Goal: Task Accomplishment & Management: Use online tool/utility

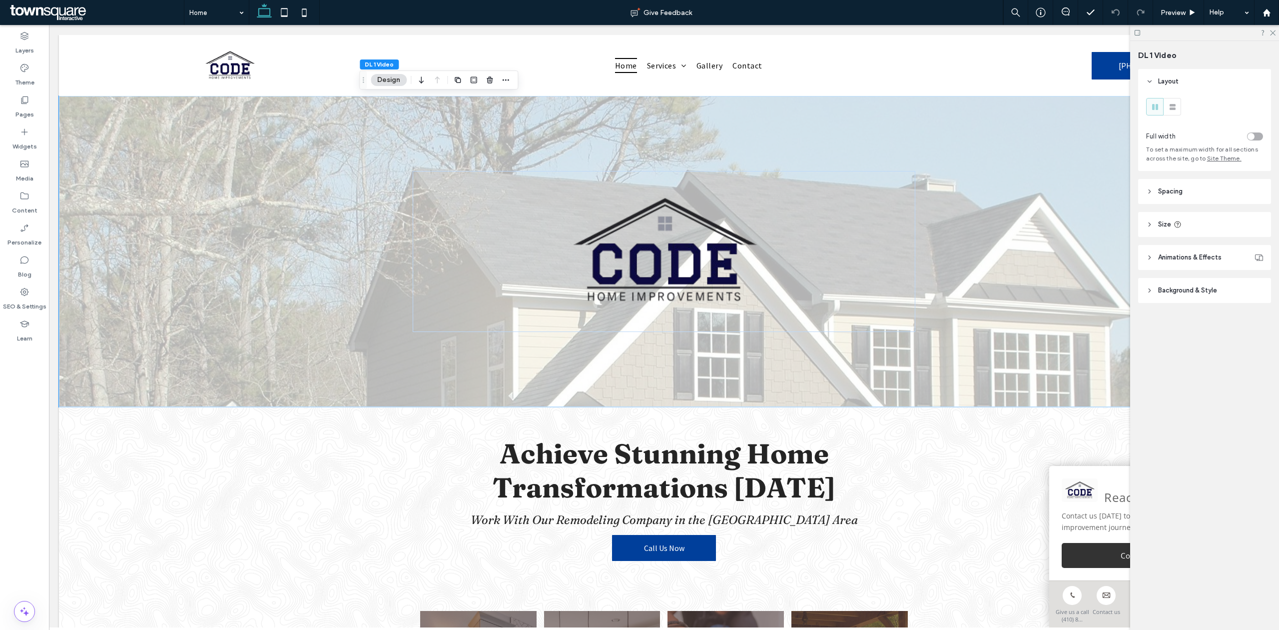
click at [1170, 294] on span "Background & Style" at bounding box center [1187, 290] width 59 height 10
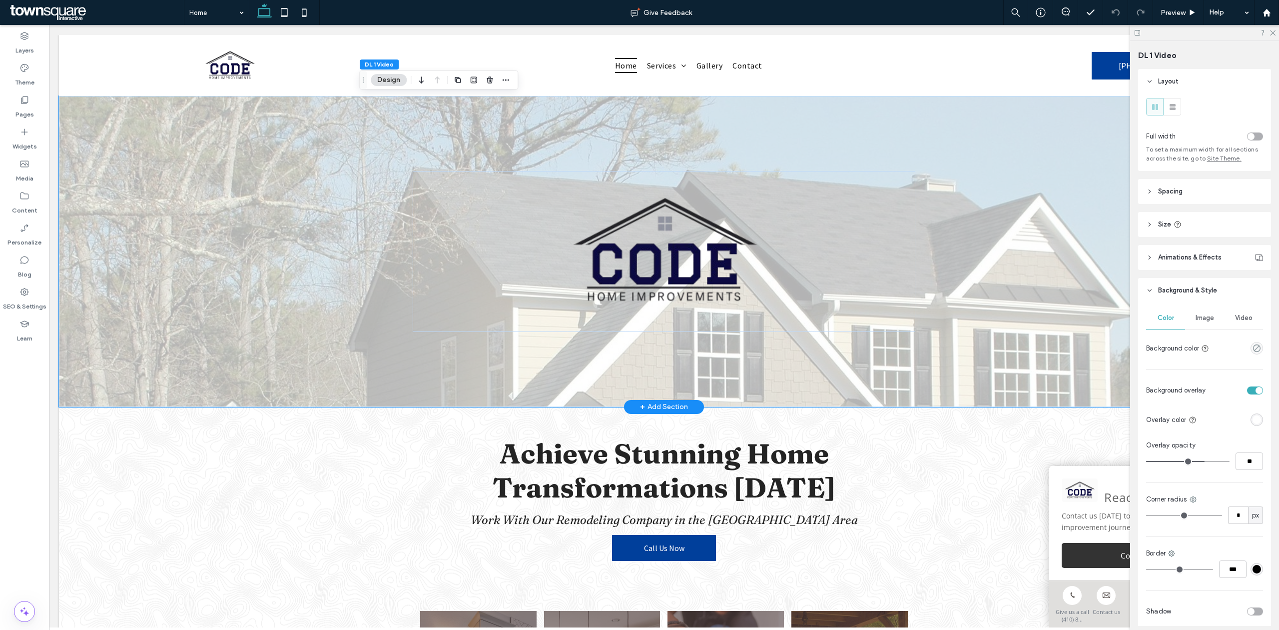
click at [1052, 364] on div at bounding box center [664, 251] width 1210 height 311
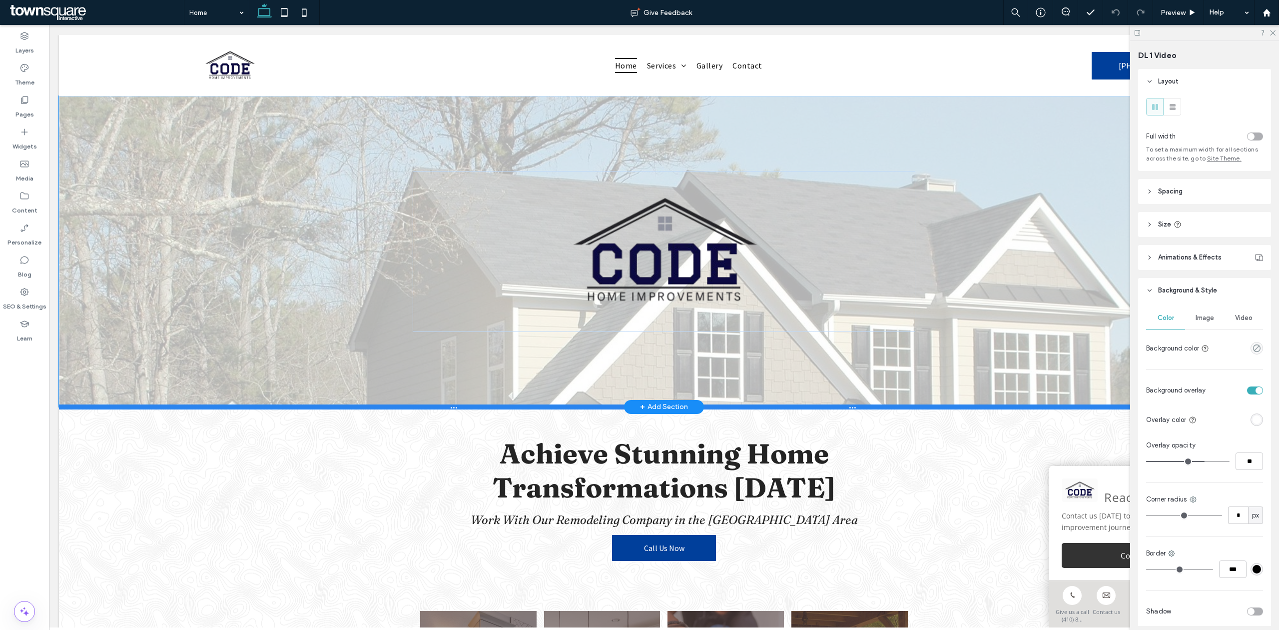
click at [1020, 407] on div at bounding box center [659, 406] width 1201 height 5
type input "***"
click at [1020, 407] on div at bounding box center [659, 406] width 1201 height 5
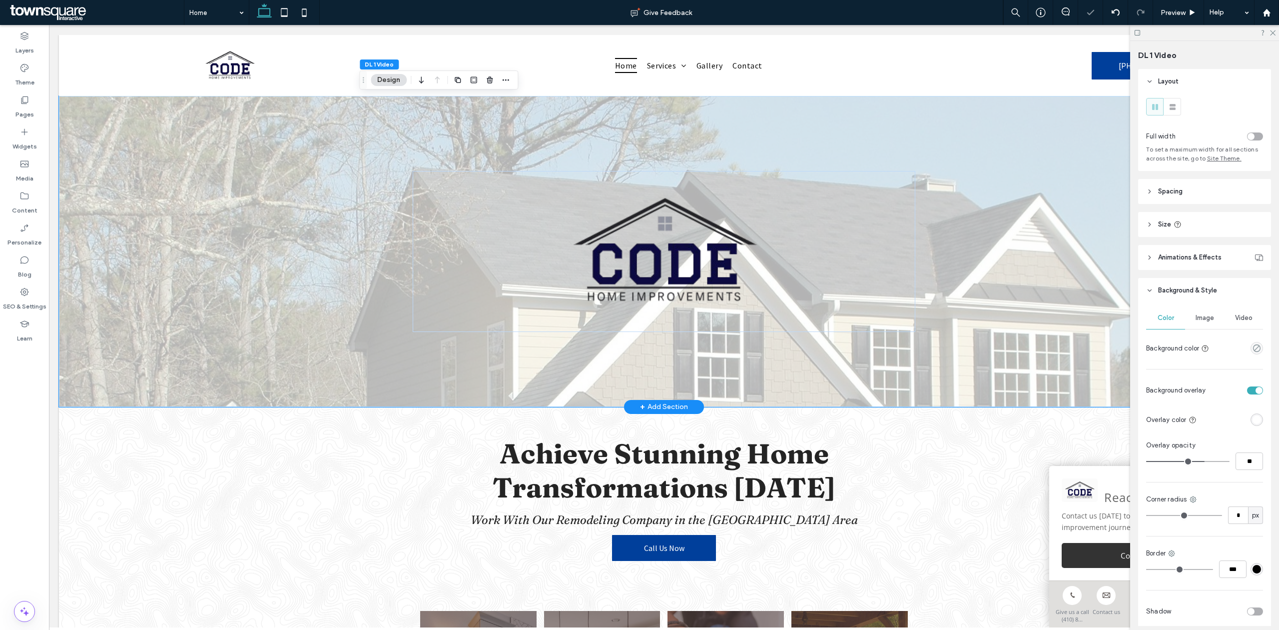
type input "**"
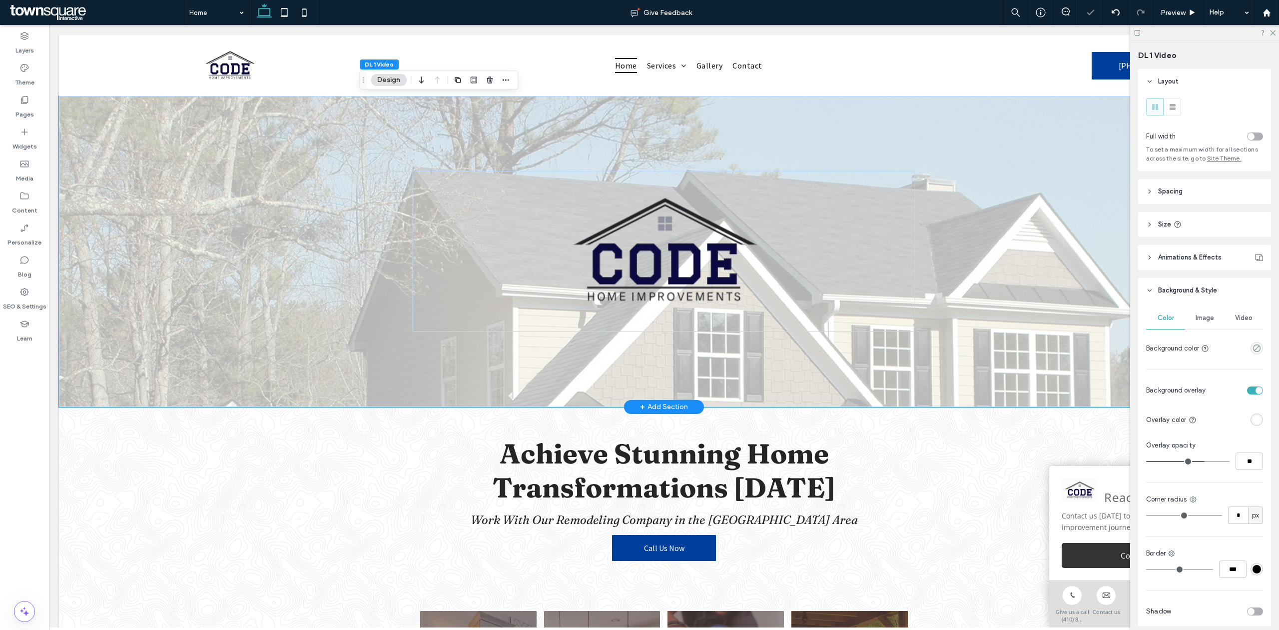
type input "**"
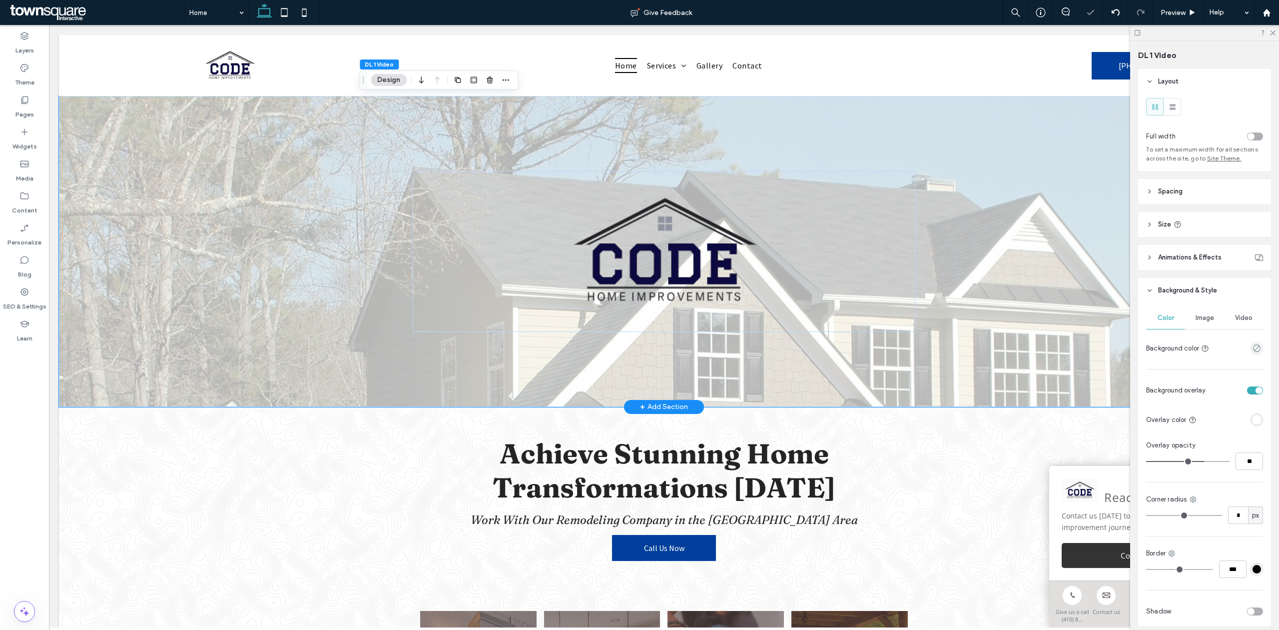
type input "**"
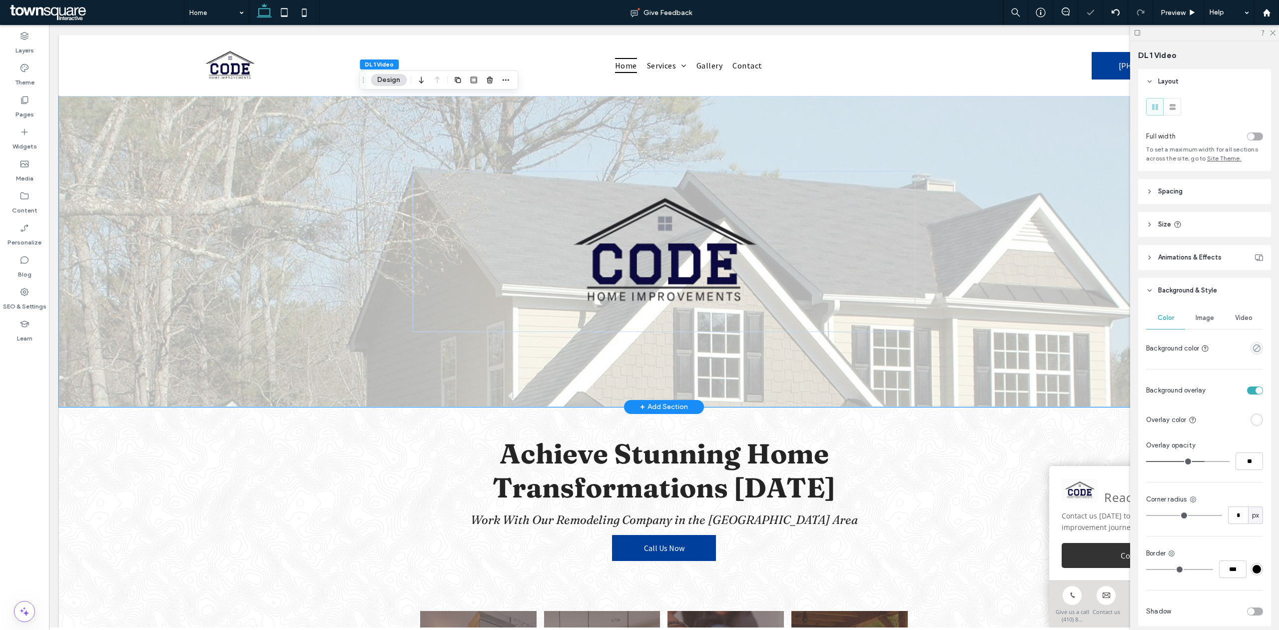
type input "**"
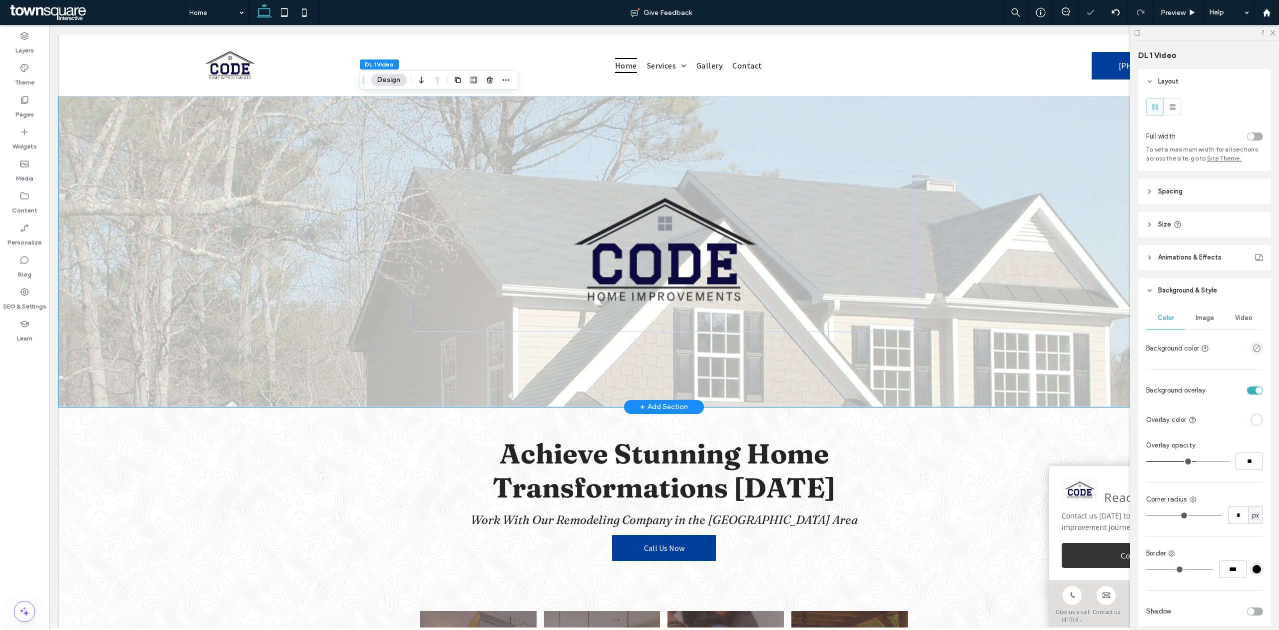
type input "**"
drag, startPoint x: 1198, startPoint y: 460, endPoint x: 1188, endPoint y: 460, distance: 10.0
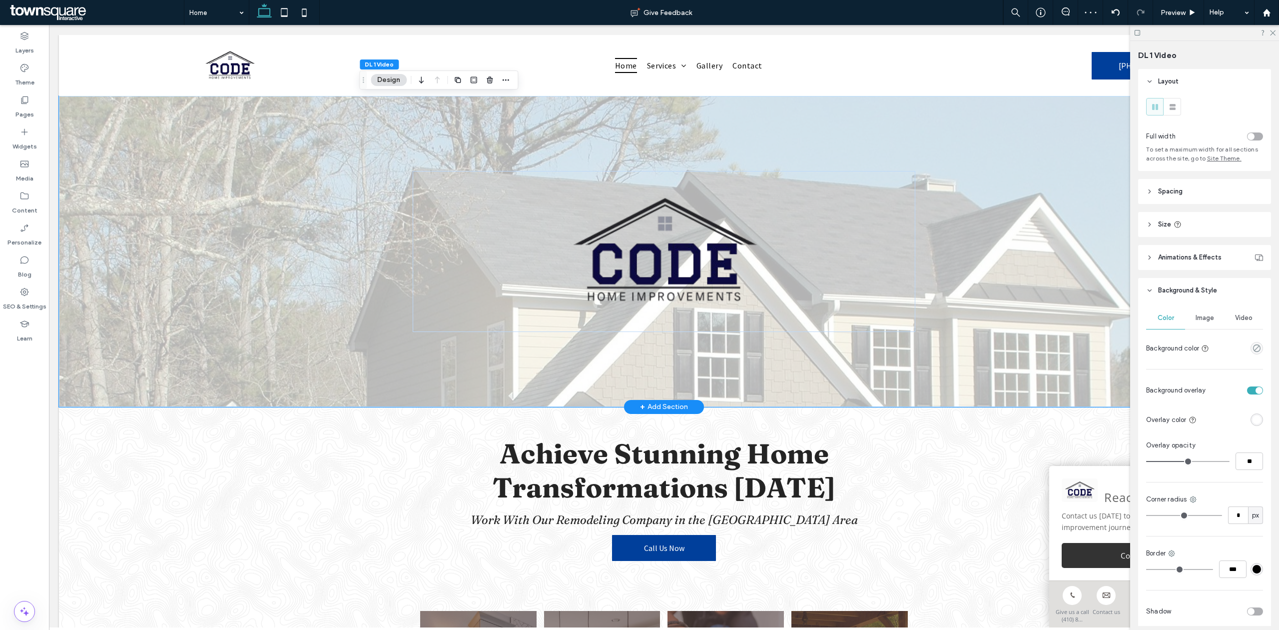
click at [1188, 461] on input "range" at bounding box center [1187, 461] width 83 height 1
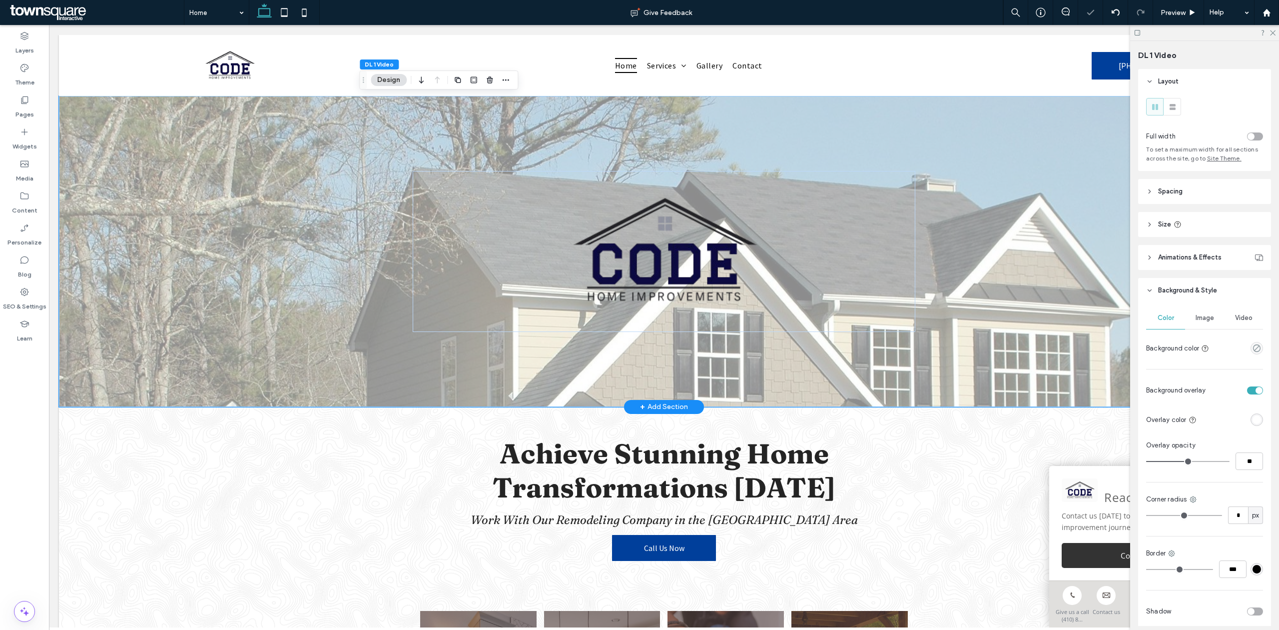
type input "**"
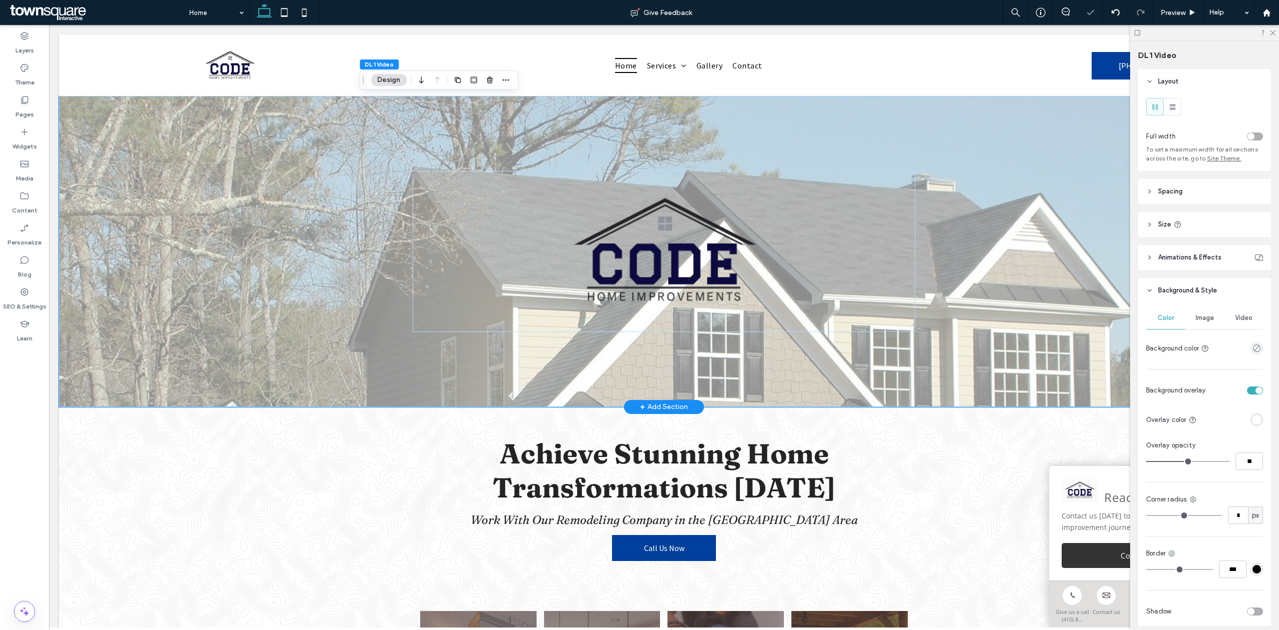
type input "**"
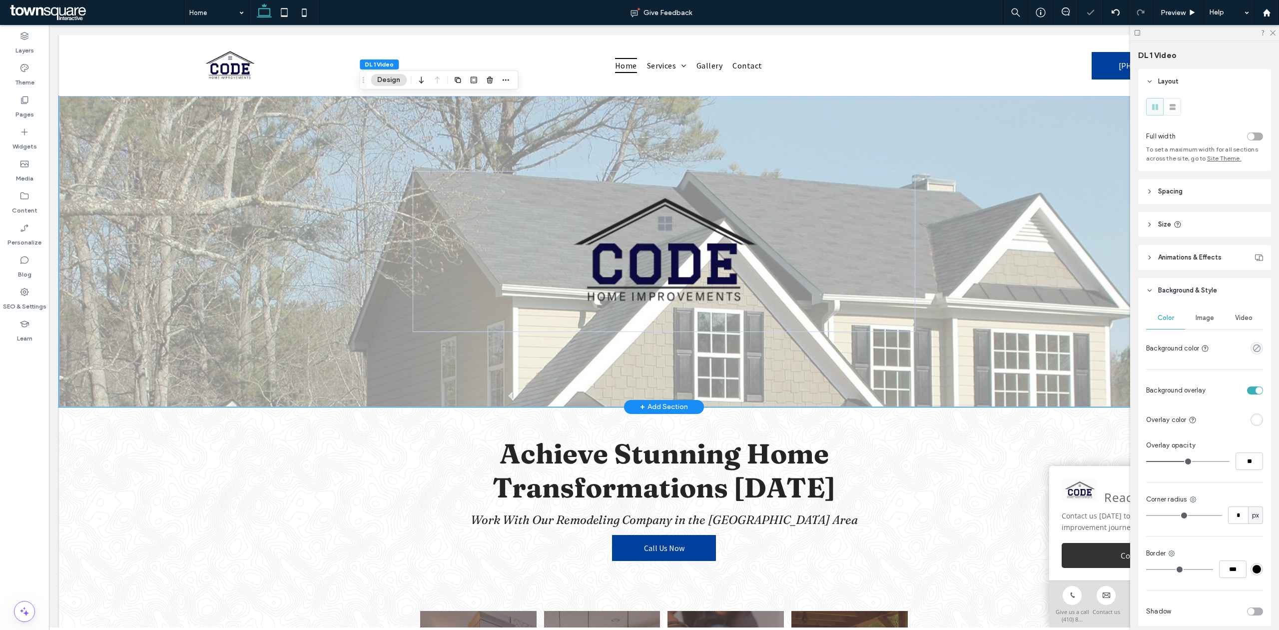
click at [1184, 461] on input "range" at bounding box center [1187, 461] width 83 height 1
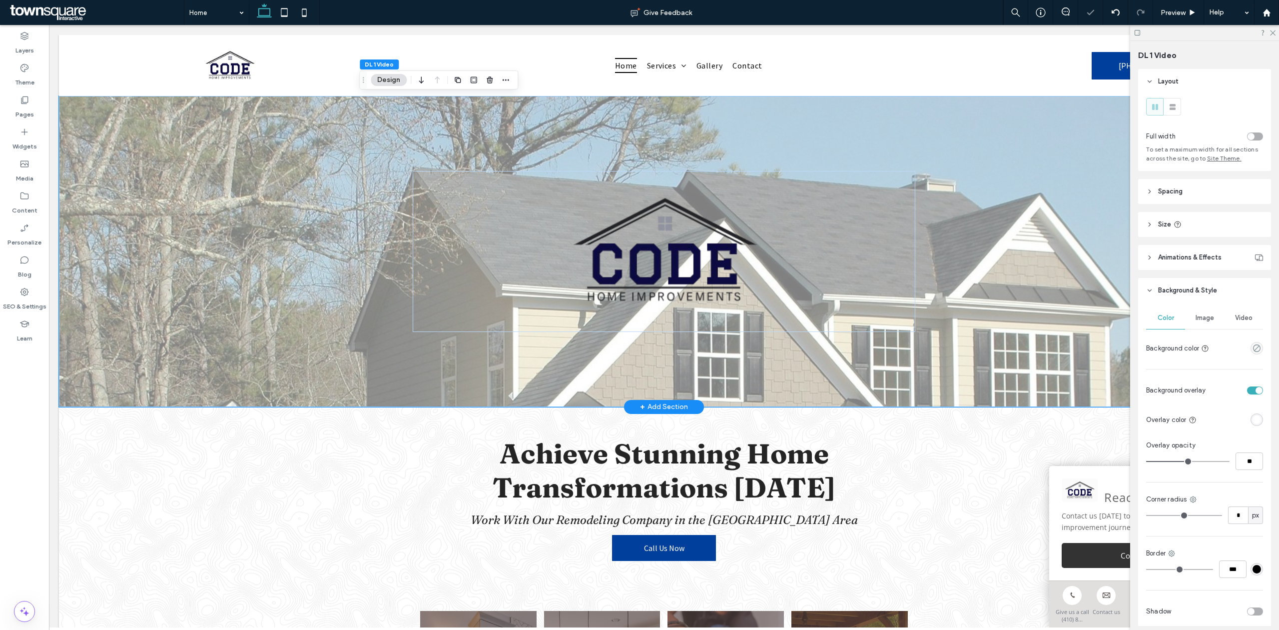
type input "**"
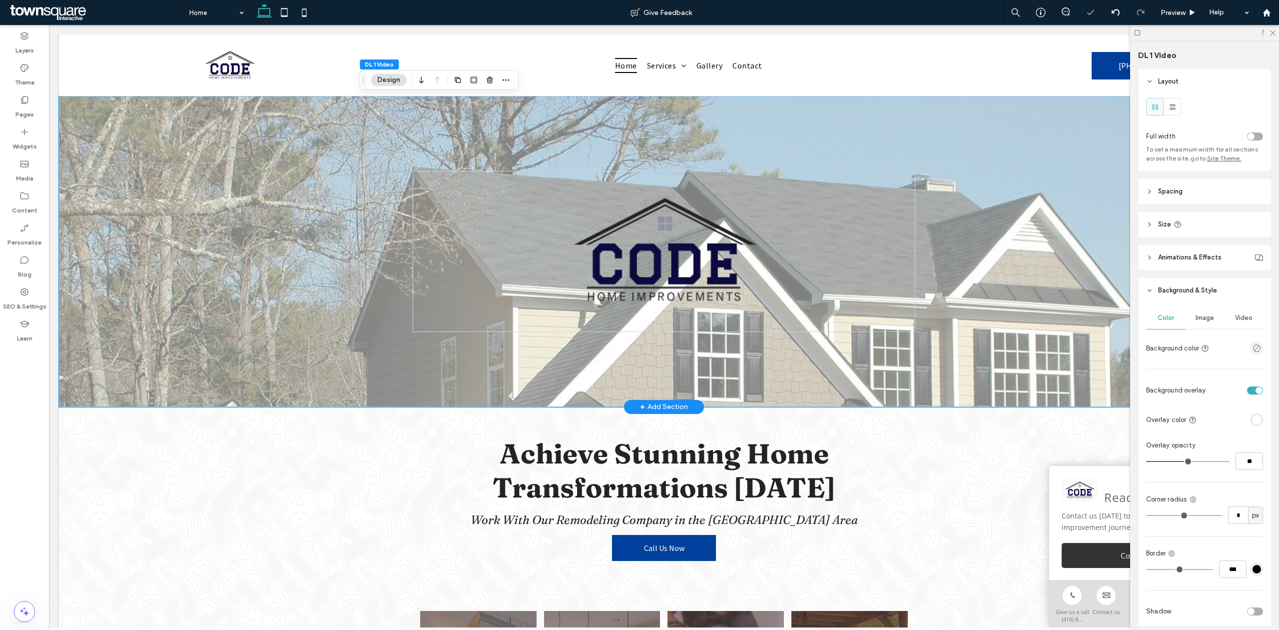
type input "**"
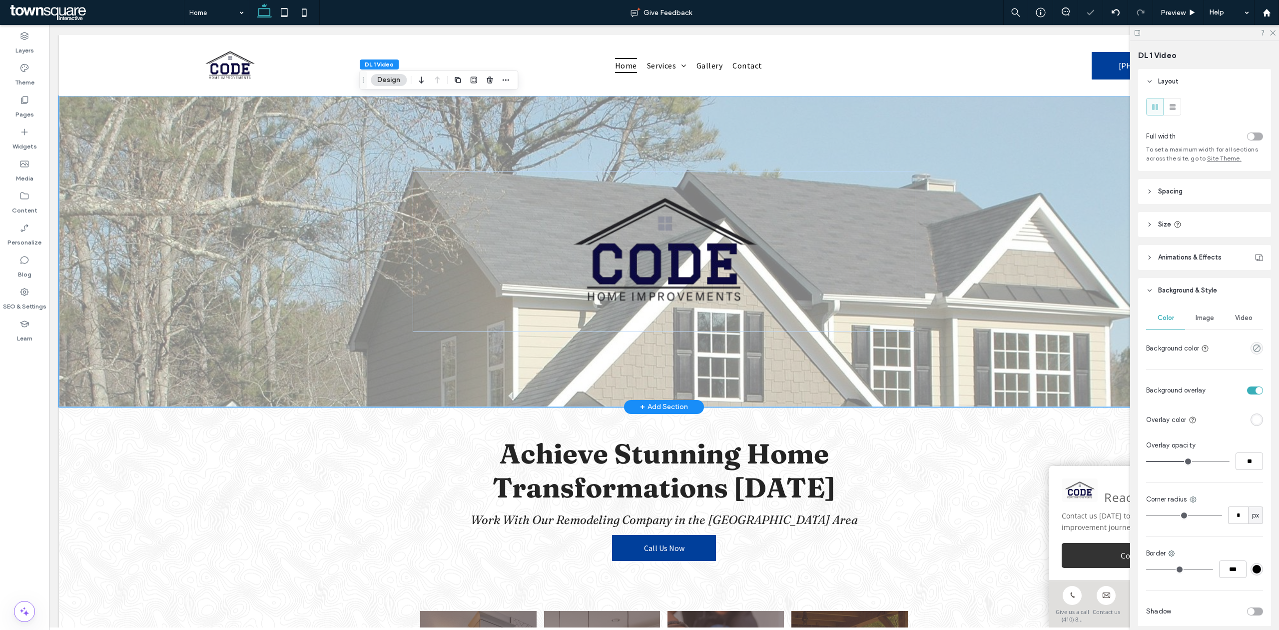
type input "**"
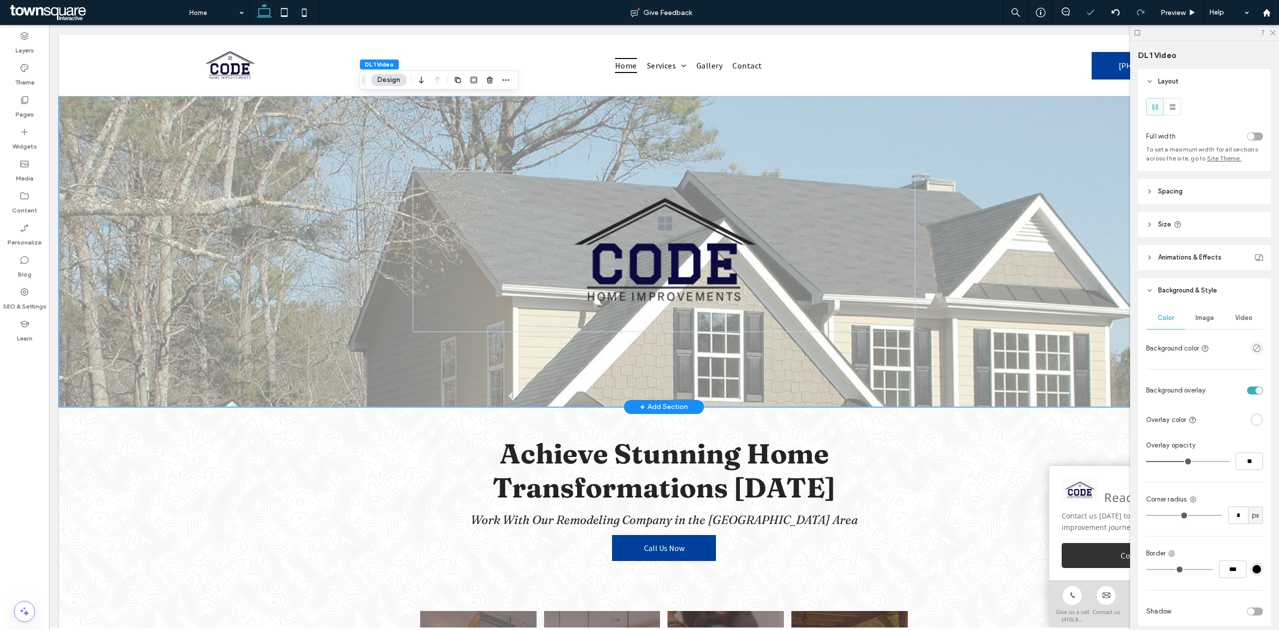
type input "**"
drag, startPoint x: 1183, startPoint y: 459, endPoint x: 1178, endPoint y: 459, distance: 5.5
click at [1178, 461] on input "range" at bounding box center [1187, 461] width 83 height 1
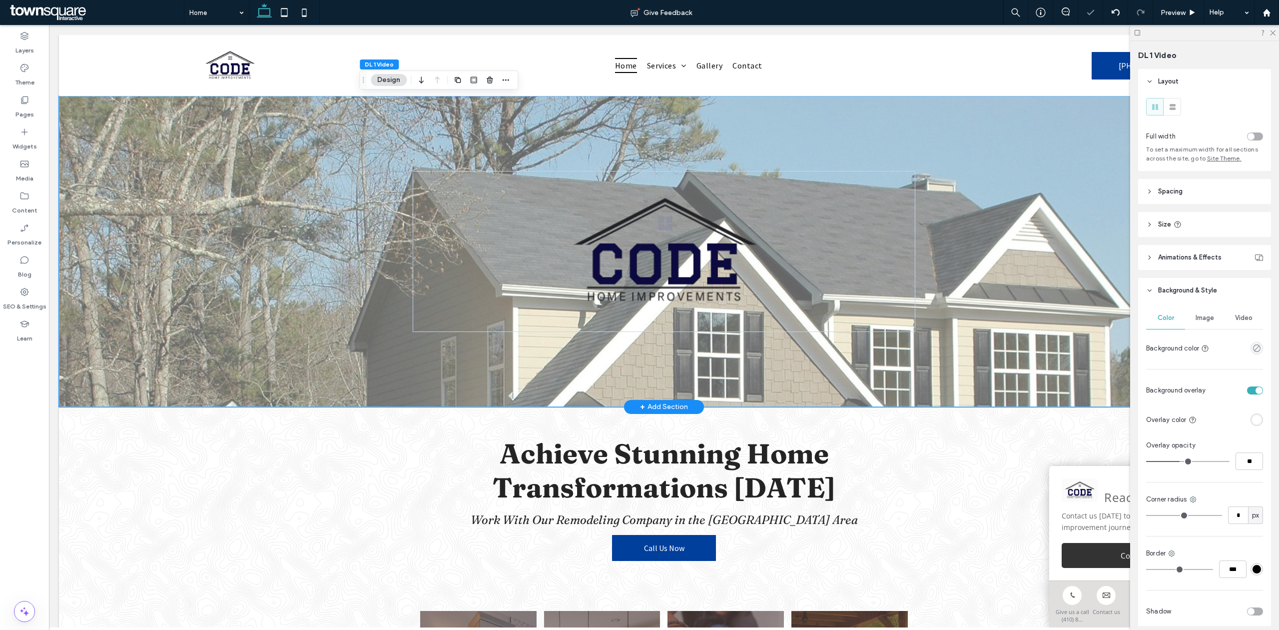
type input "**"
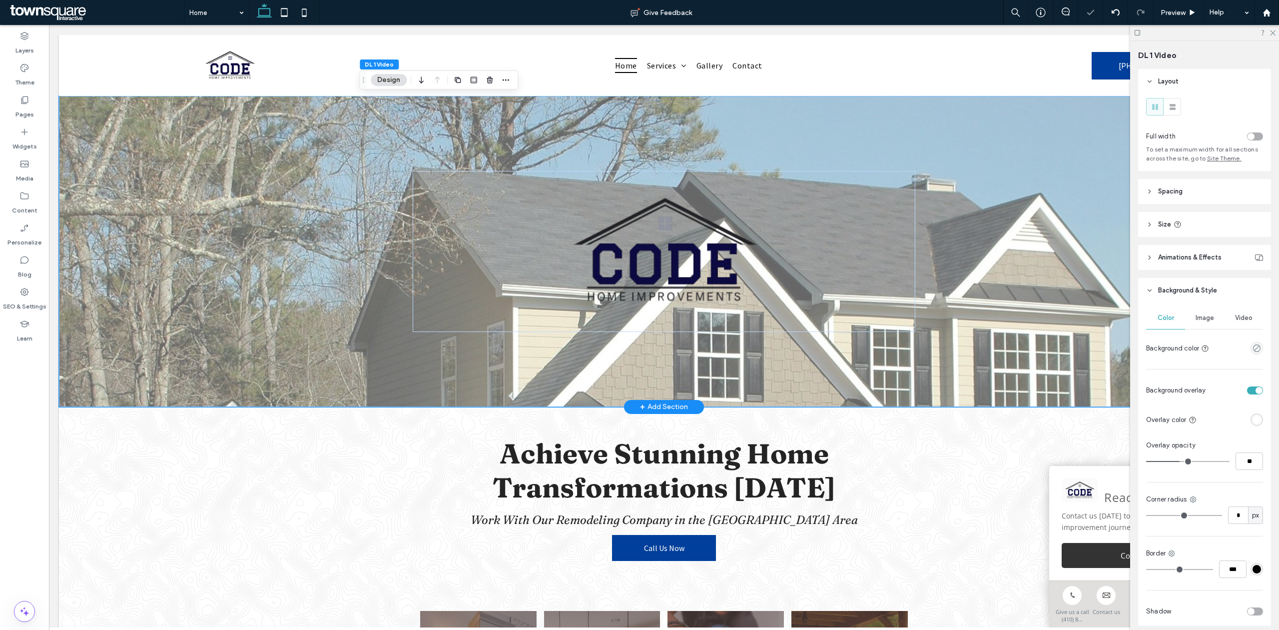
type input "**"
click at [1174, 461] on input "range" at bounding box center [1187, 461] width 83 height 1
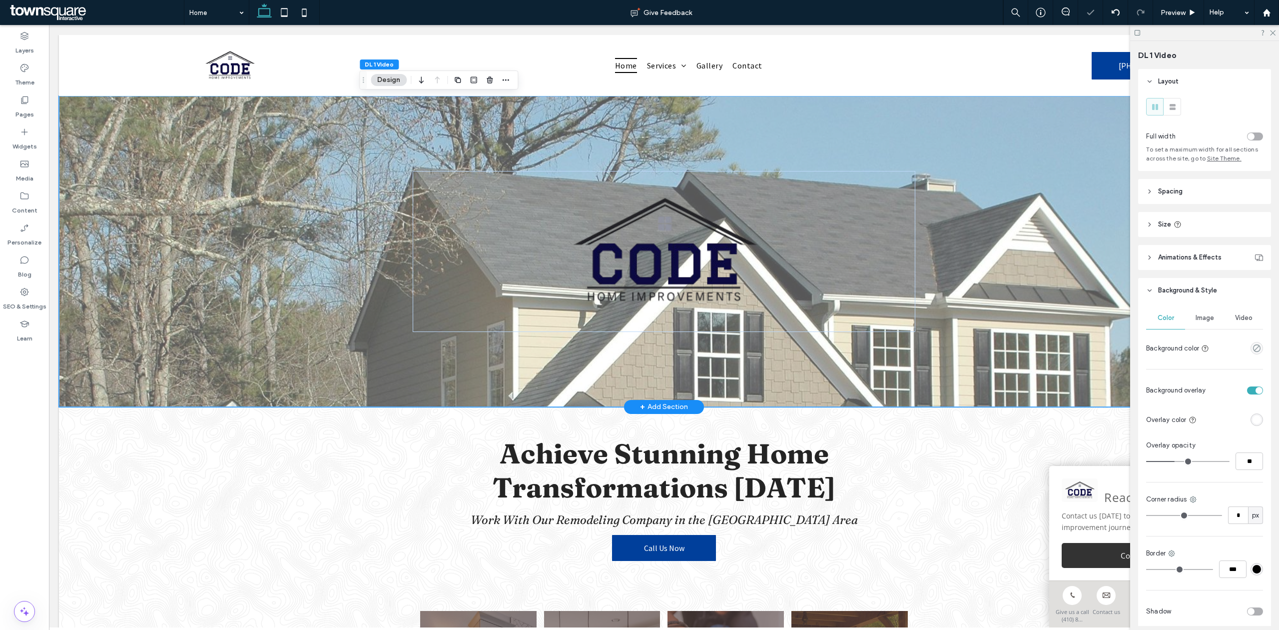
type input "**"
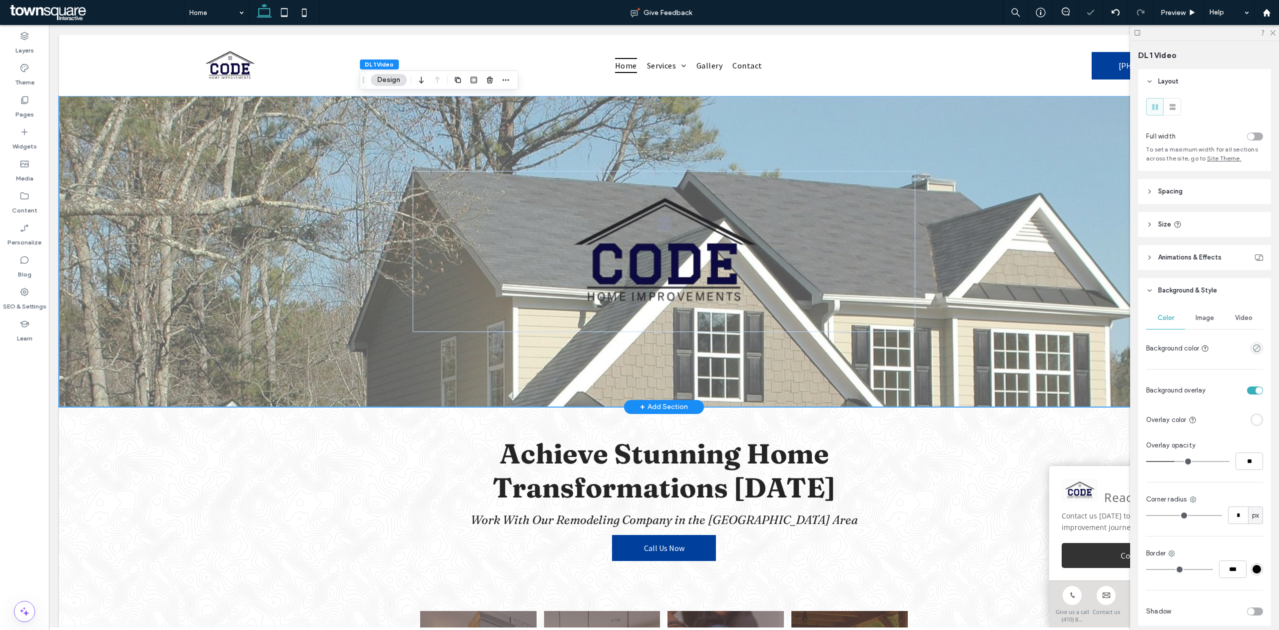
type input "**"
click at [1170, 461] on input "range" at bounding box center [1187, 461] width 83 height 1
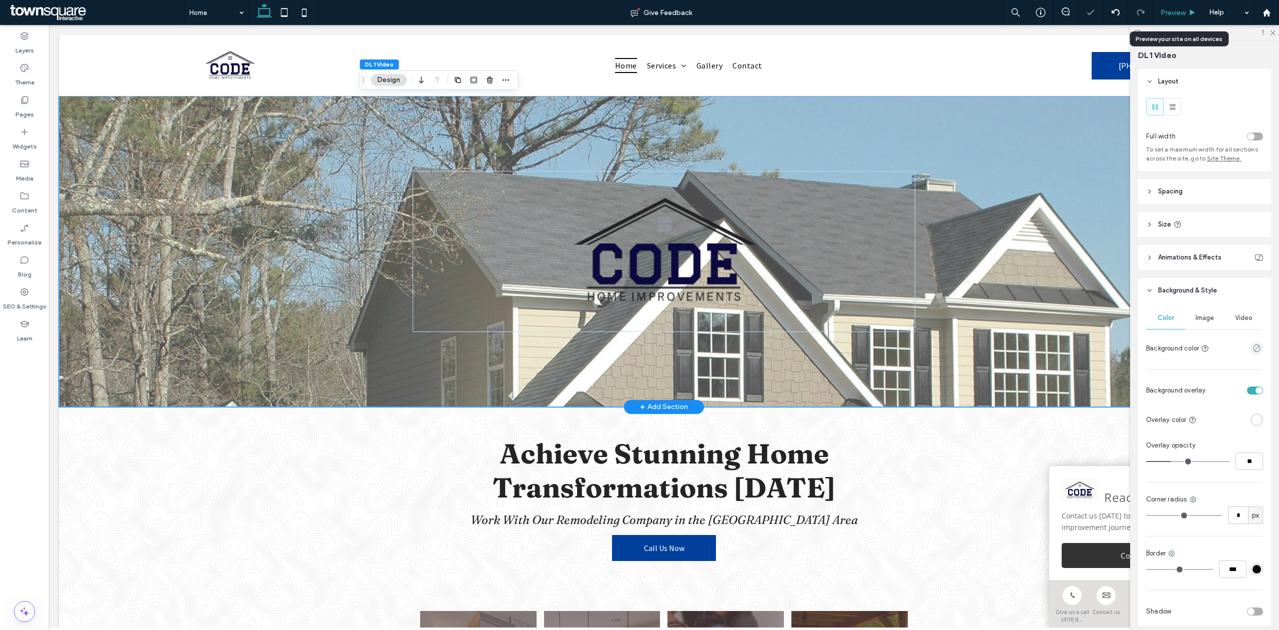
click at [1182, 10] on span "Preview" at bounding box center [1173, 12] width 25 height 8
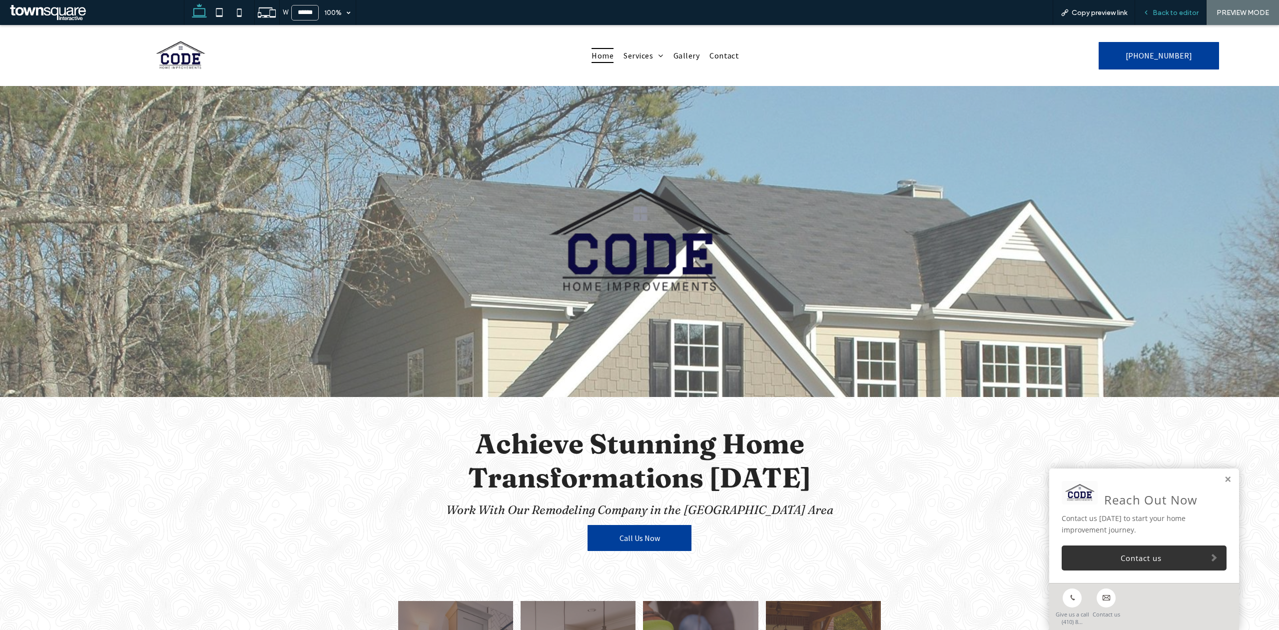
click at [1180, 16] on span "Back to editor" at bounding box center [1176, 12] width 46 height 8
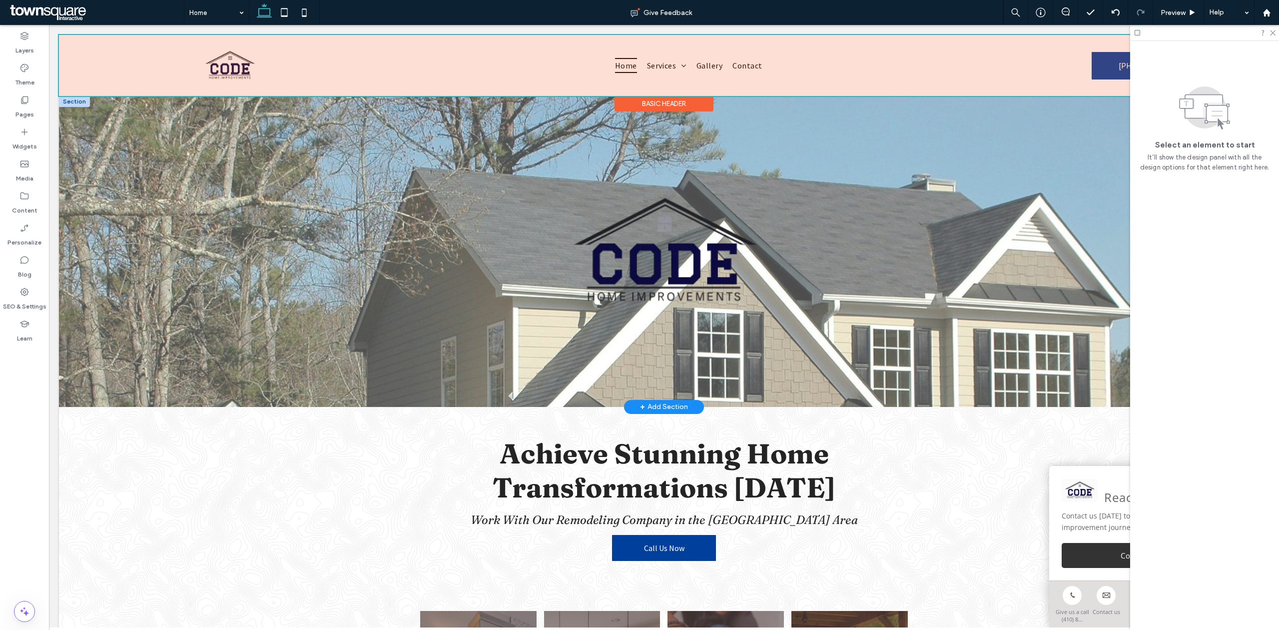
click at [236, 70] on div at bounding box center [664, 65] width 1210 height 61
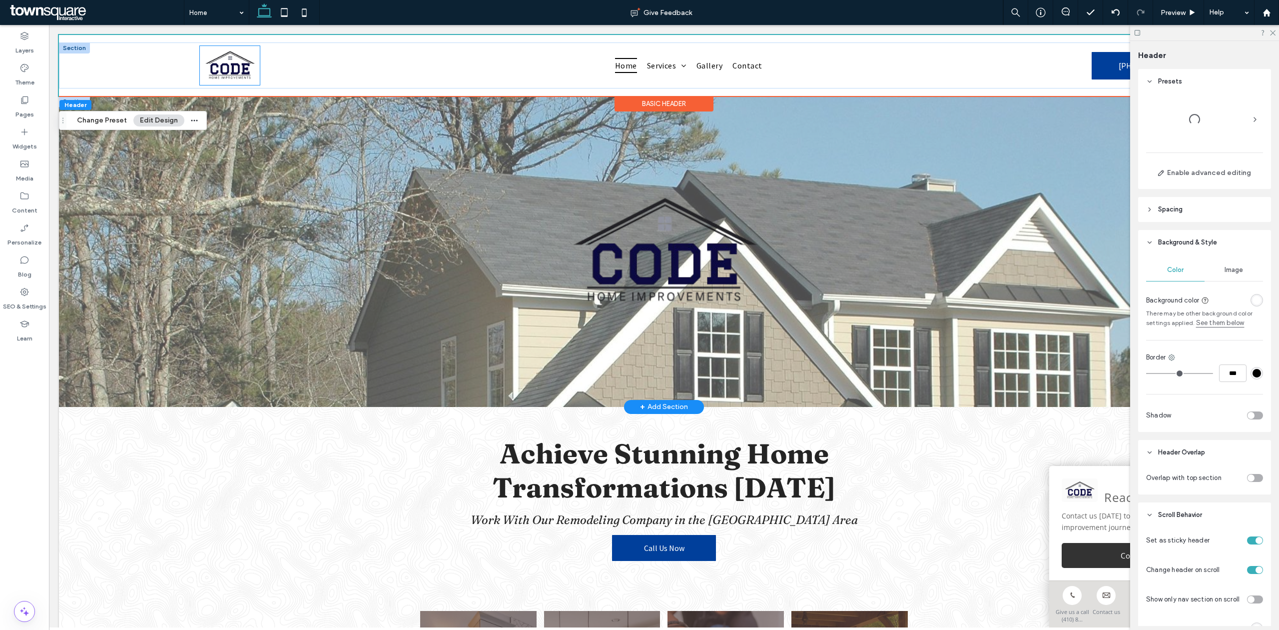
drag, startPoint x: 236, startPoint y: 70, endPoint x: 246, endPoint y: 77, distance: 11.8
click at [236, 70] on img at bounding box center [230, 65] width 60 height 39
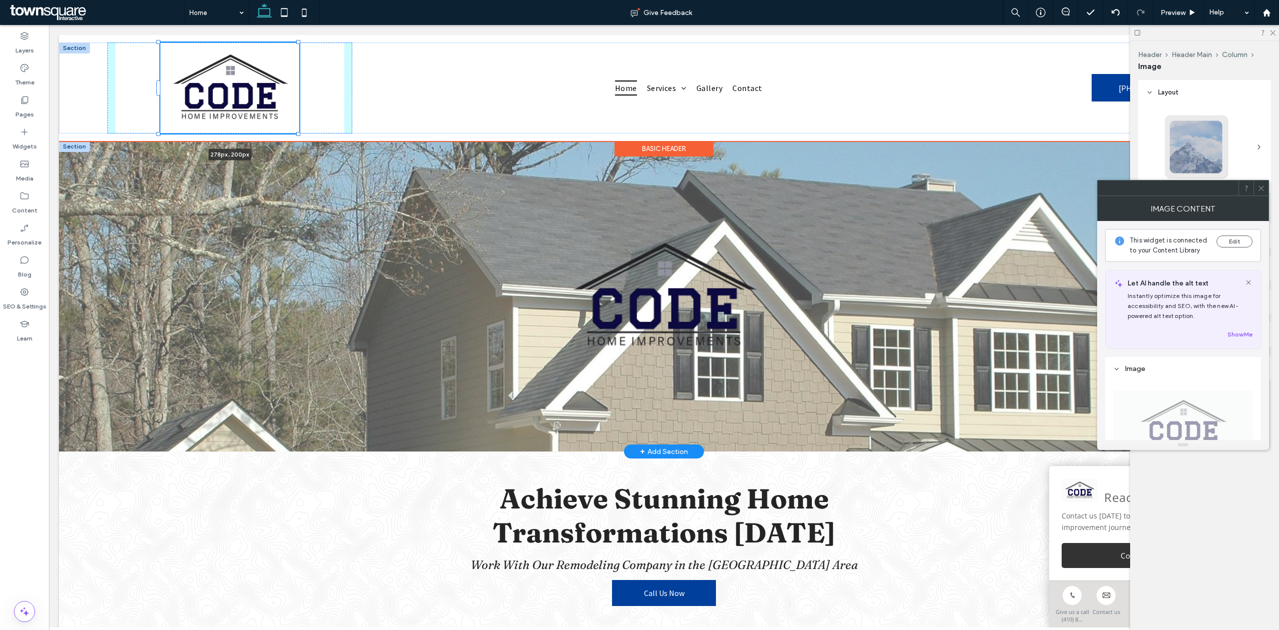
drag, startPoint x: 257, startPoint y: 83, endPoint x: 304, endPoint y: 100, distance: 50.6
click at [304, 100] on div "278px , 200px Home Services Bathroom Remodels Kitchen Remodels Handyman Siding …" at bounding box center [664, 87] width 1210 height 91
type input "***"
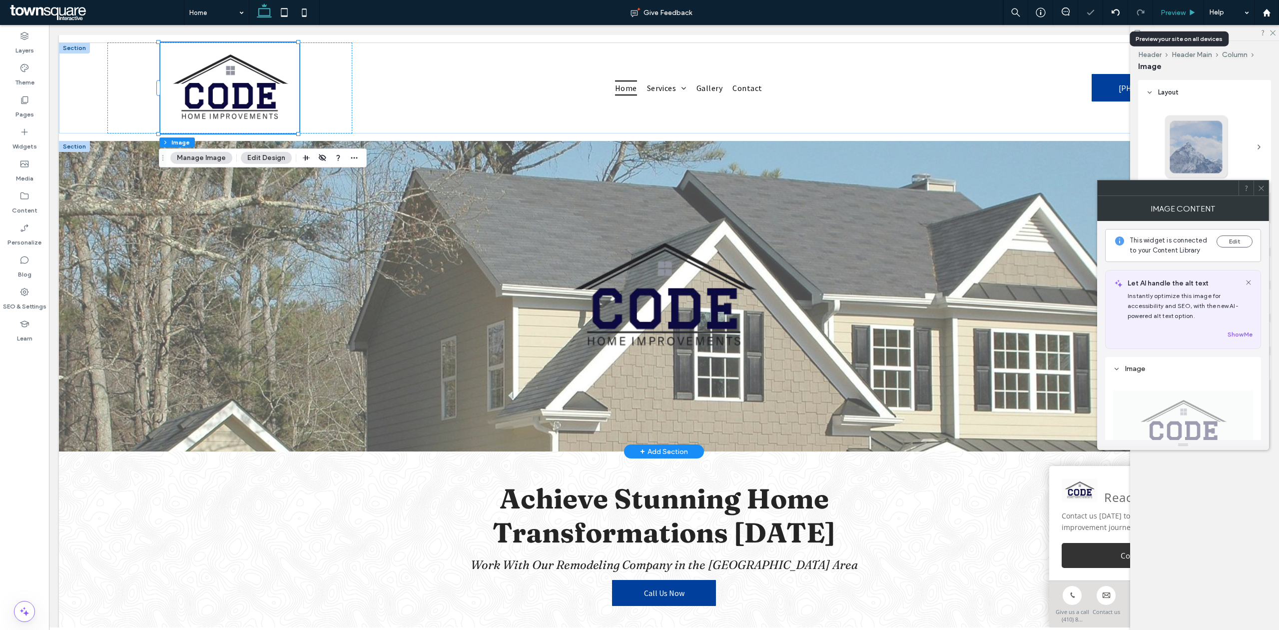
click at [1184, 14] on span "Preview" at bounding box center [1173, 12] width 25 height 8
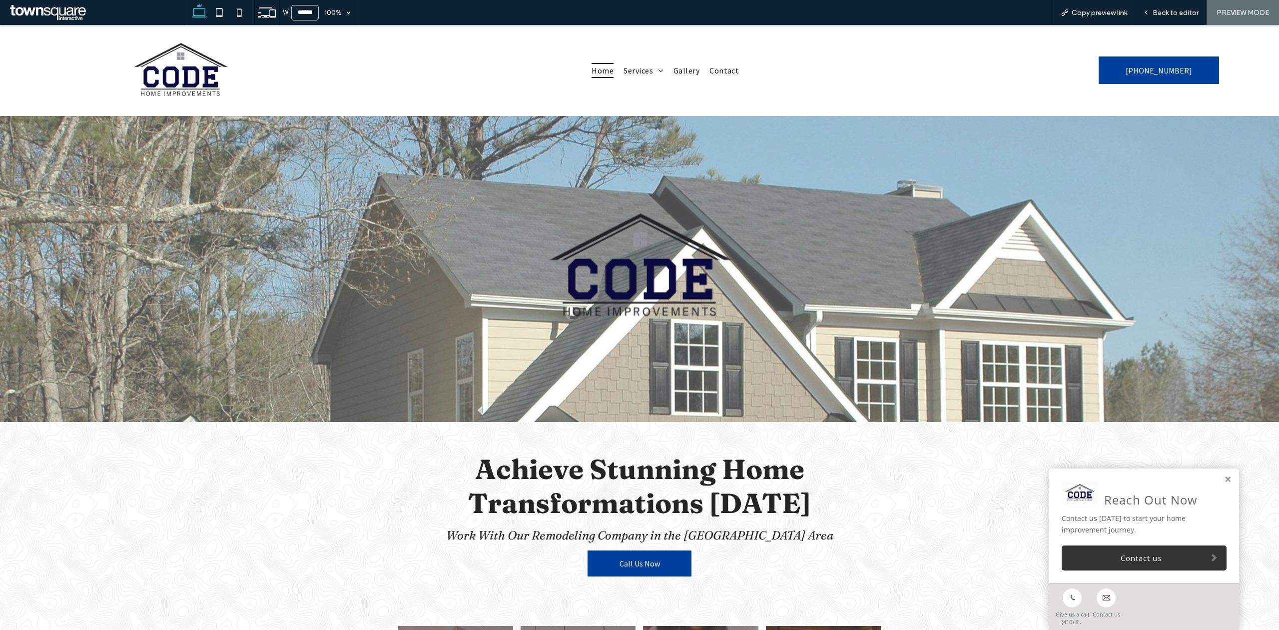
scroll to position [118, 0]
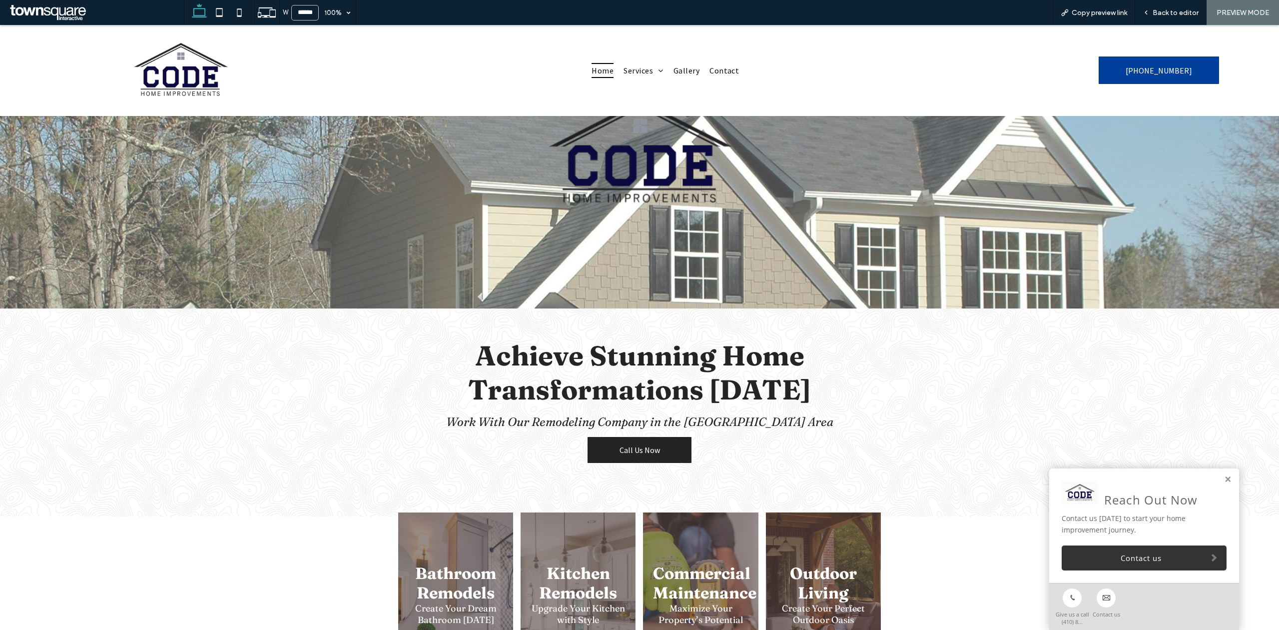
click at [634, 444] on link "Call Us Now" at bounding box center [640, 450] width 104 height 26
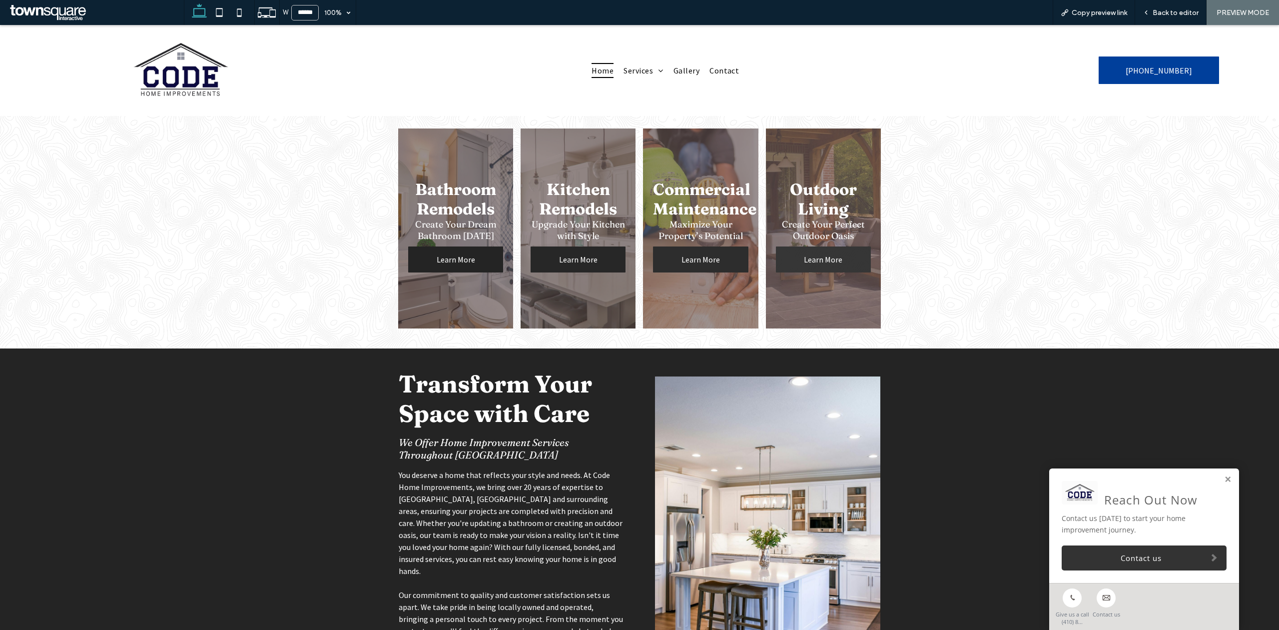
scroll to position [333, 0]
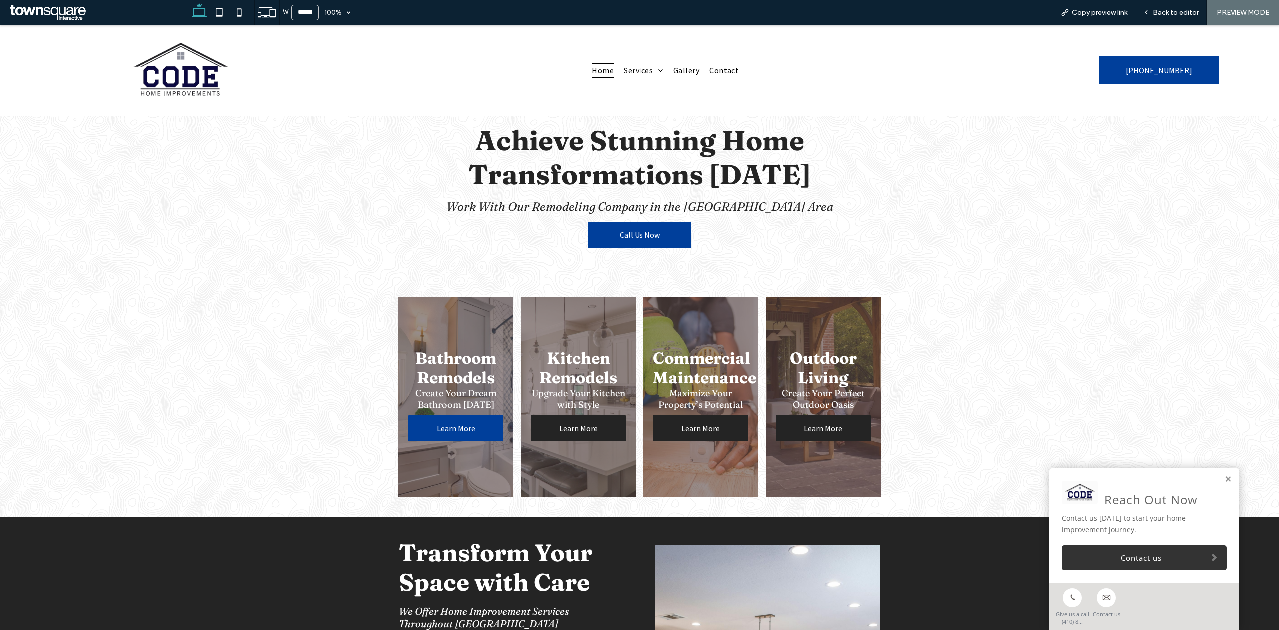
click at [456, 416] on link "Learn More" at bounding box center [455, 428] width 95 height 26
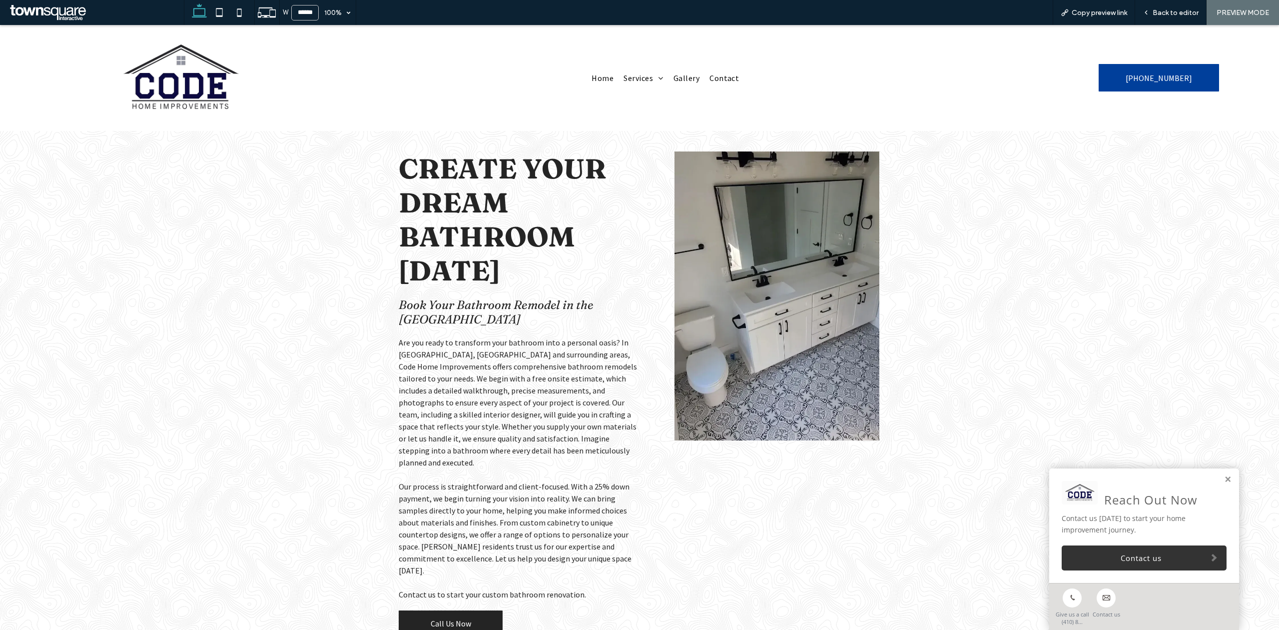
click at [447, 610] on link "Call Us Now" at bounding box center [451, 623] width 104 height 26
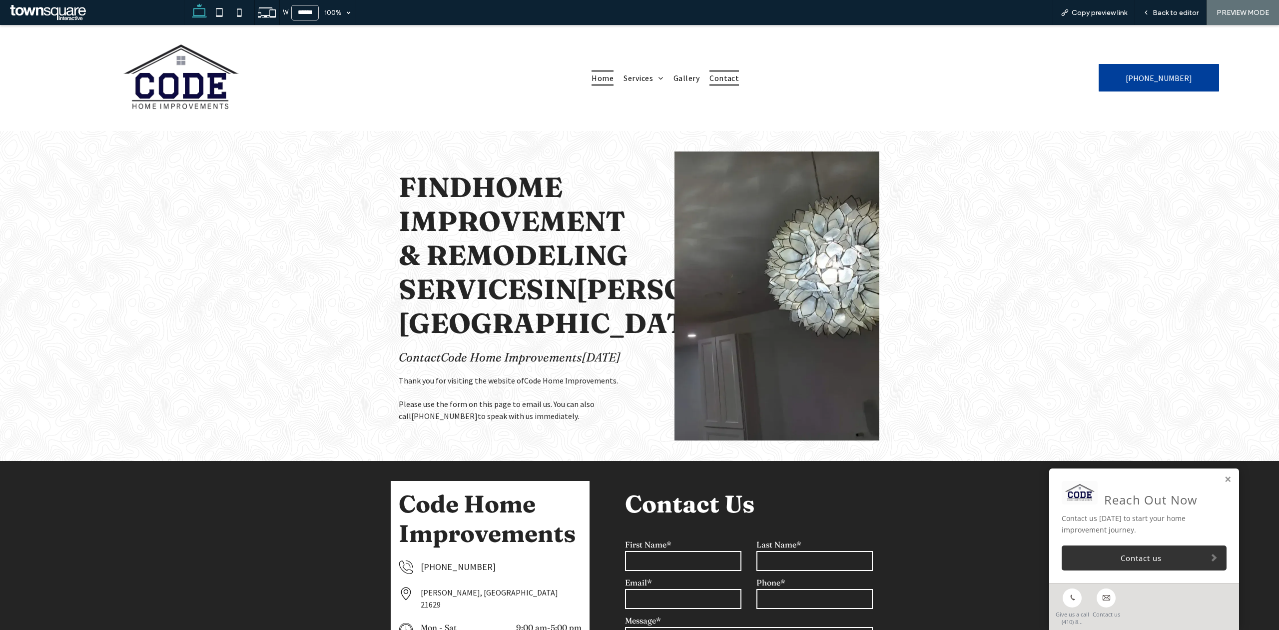
click at [608, 75] on span "Home" at bounding box center [603, 77] width 22 height 15
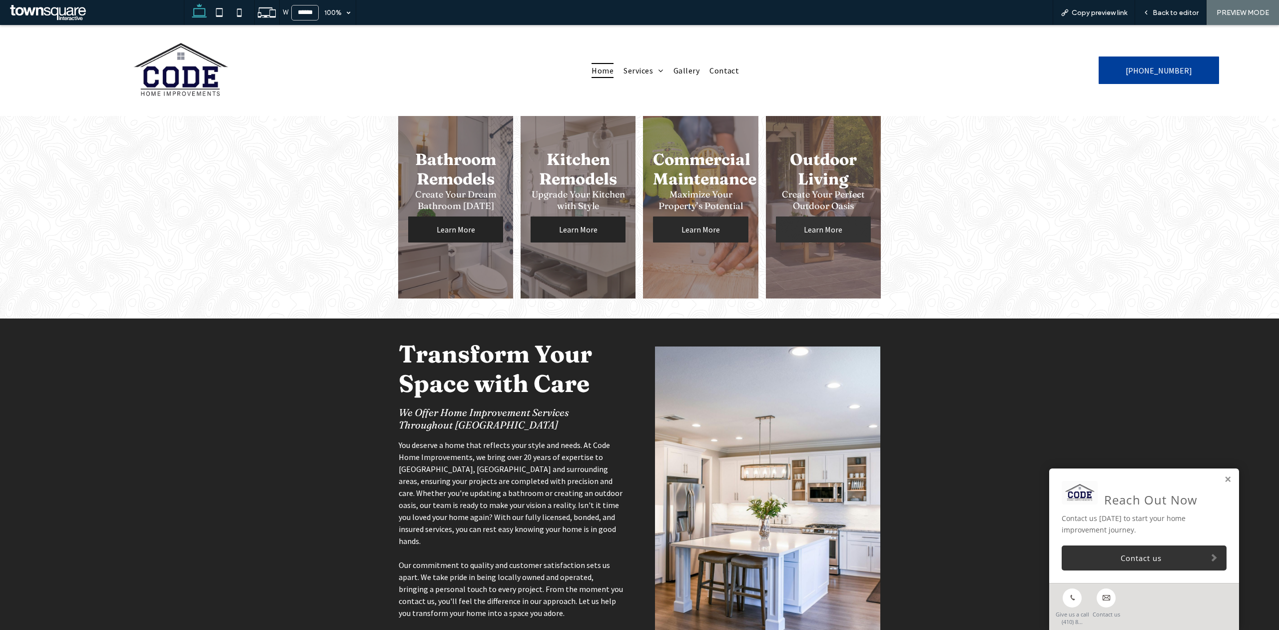
scroll to position [451, 0]
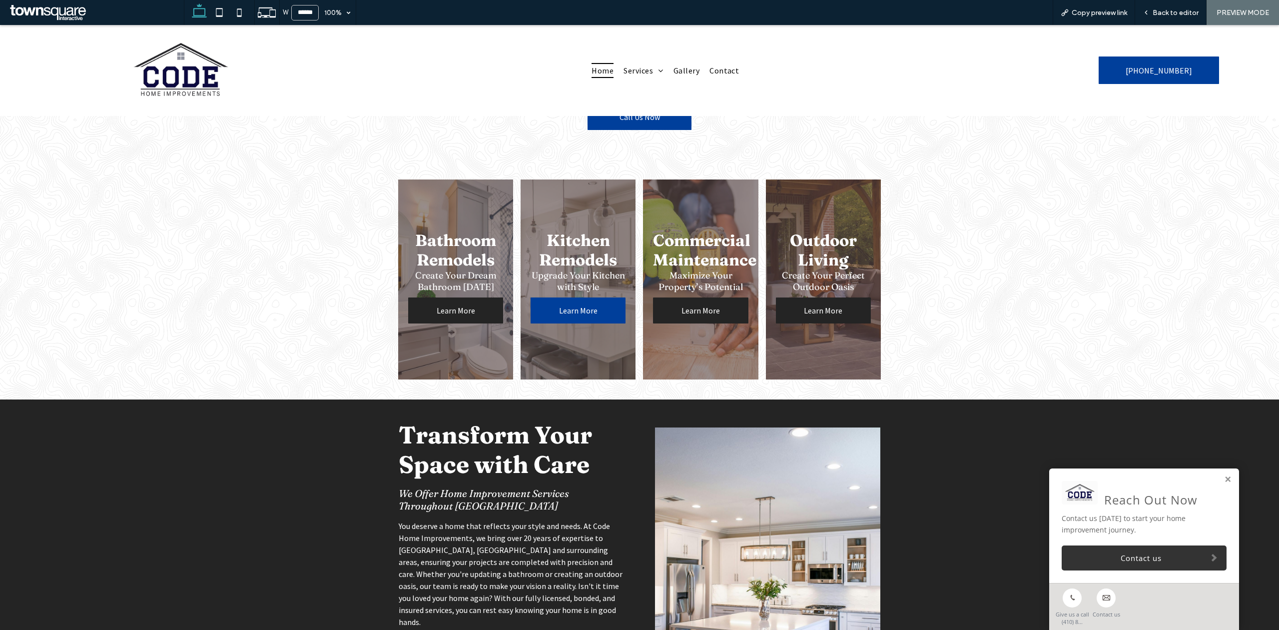
click at [570, 298] on link "Learn More" at bounding box center [578, 310] width 95 height 26
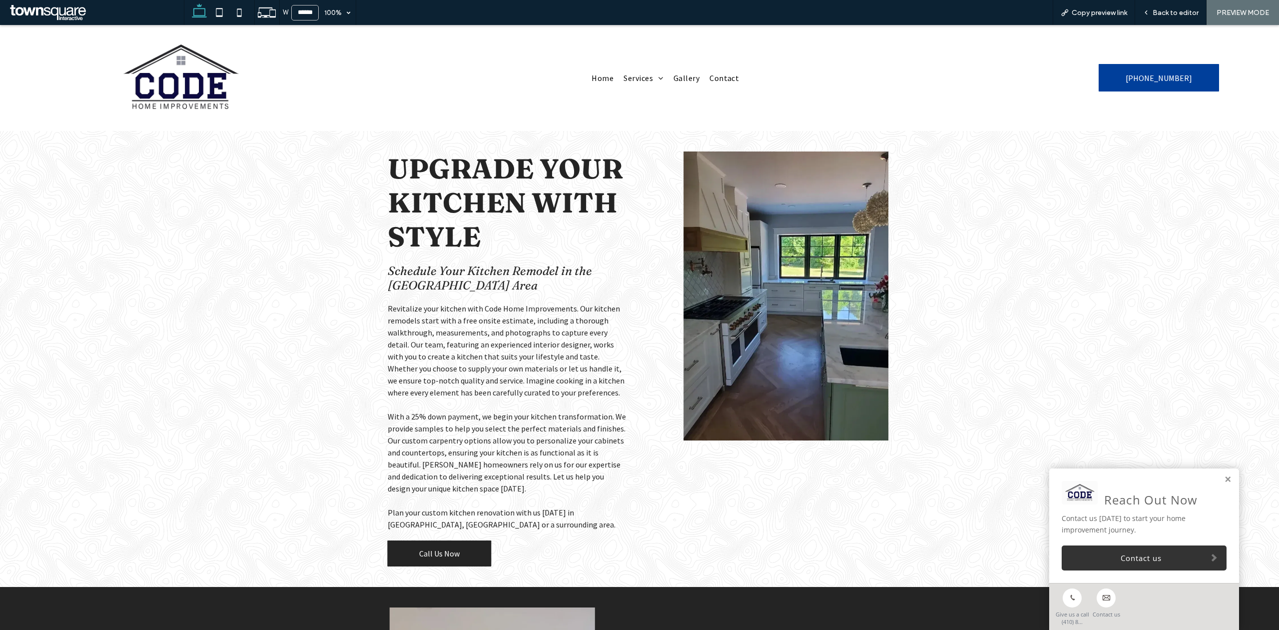
click at [430, 552] on span "Call Us Now" at bounding box center [439, 553] width 40 height 10
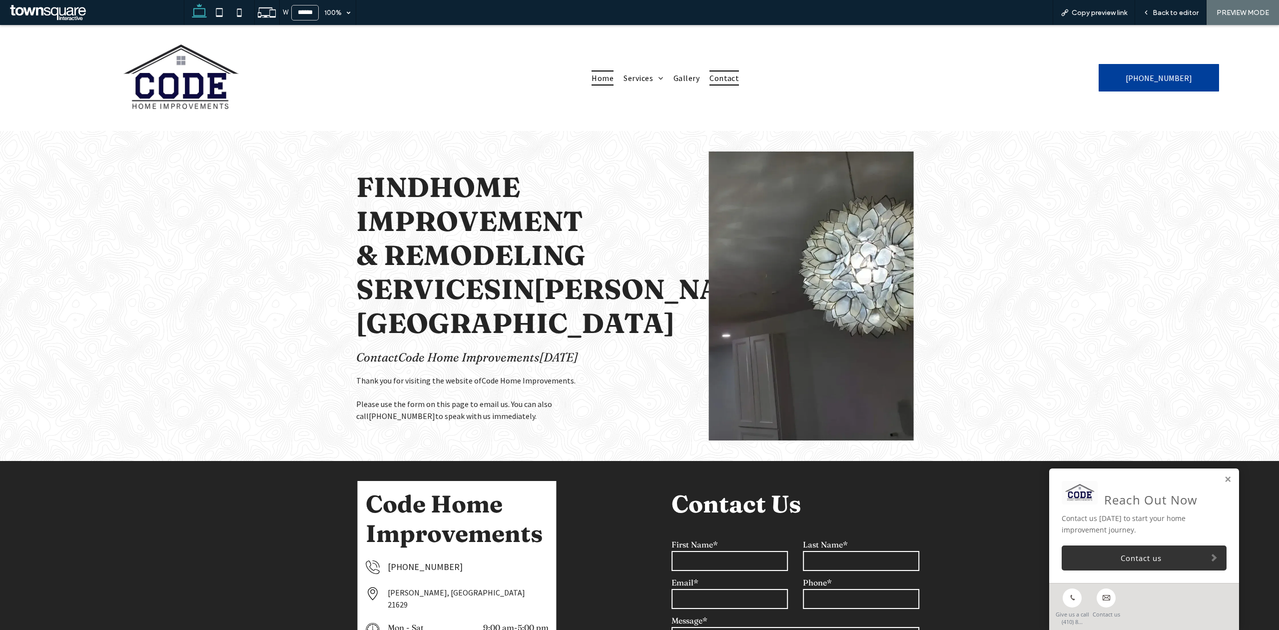
click at [587, 77] on link "Home" at bounding box center [603, 77] width 32 height 25
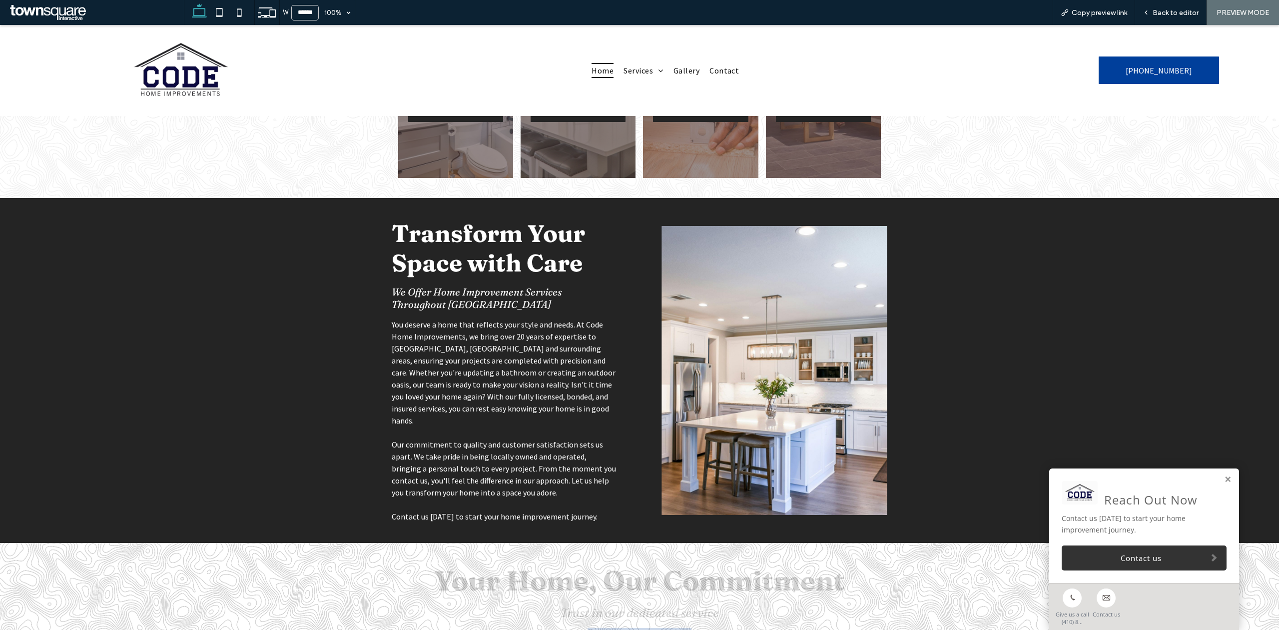
scroll to position [319, 0]
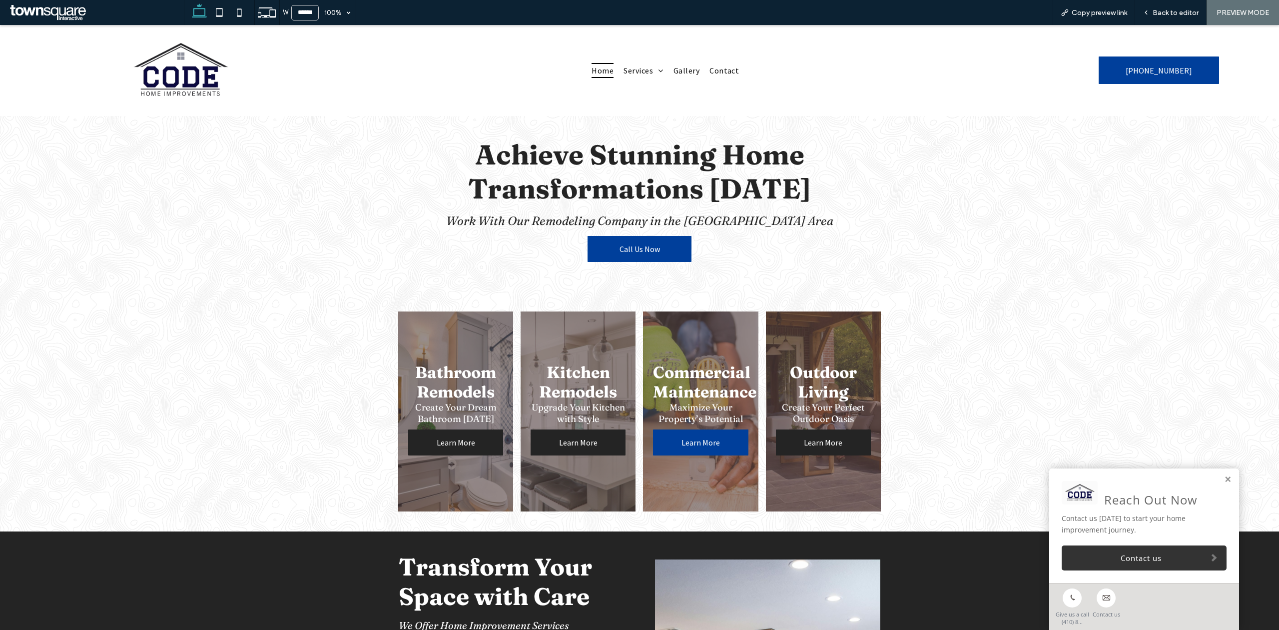
click at [673, 438] on span "Learn More" at bounding box center [701, 442] width 58 height 20
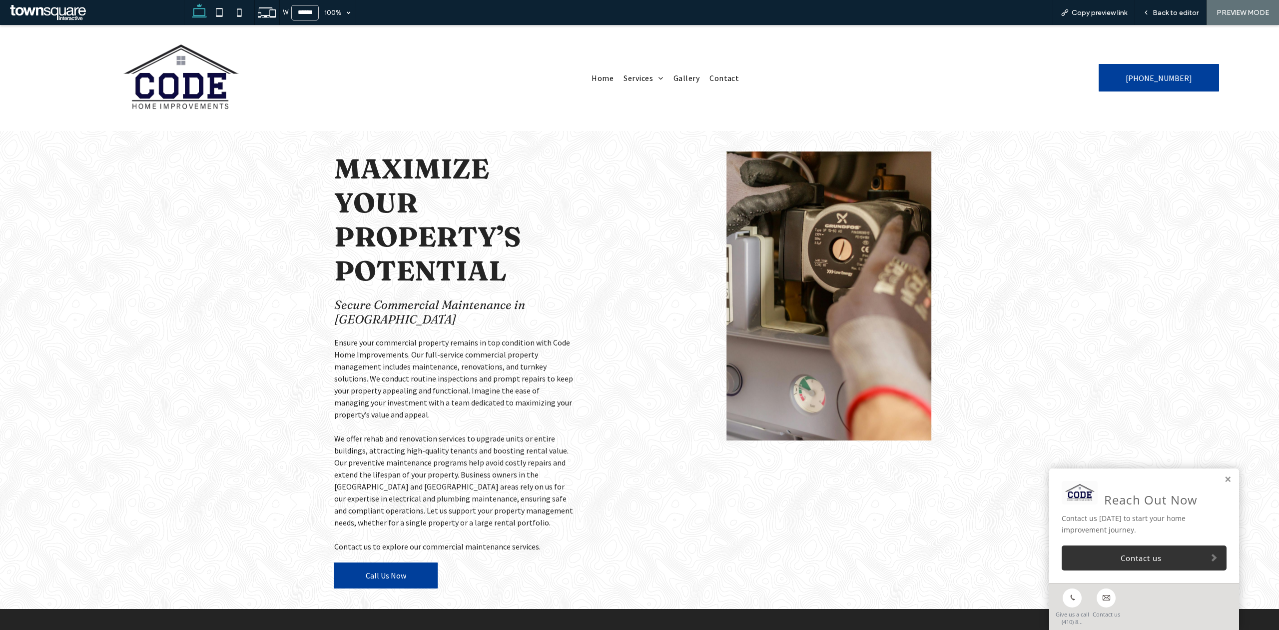
click at [365, 566] on div "Maximize Your Property’s Potential Secure Commercial Maintenance in Talbot Coun…" at bounding box center [640, 370] width 600 height 478
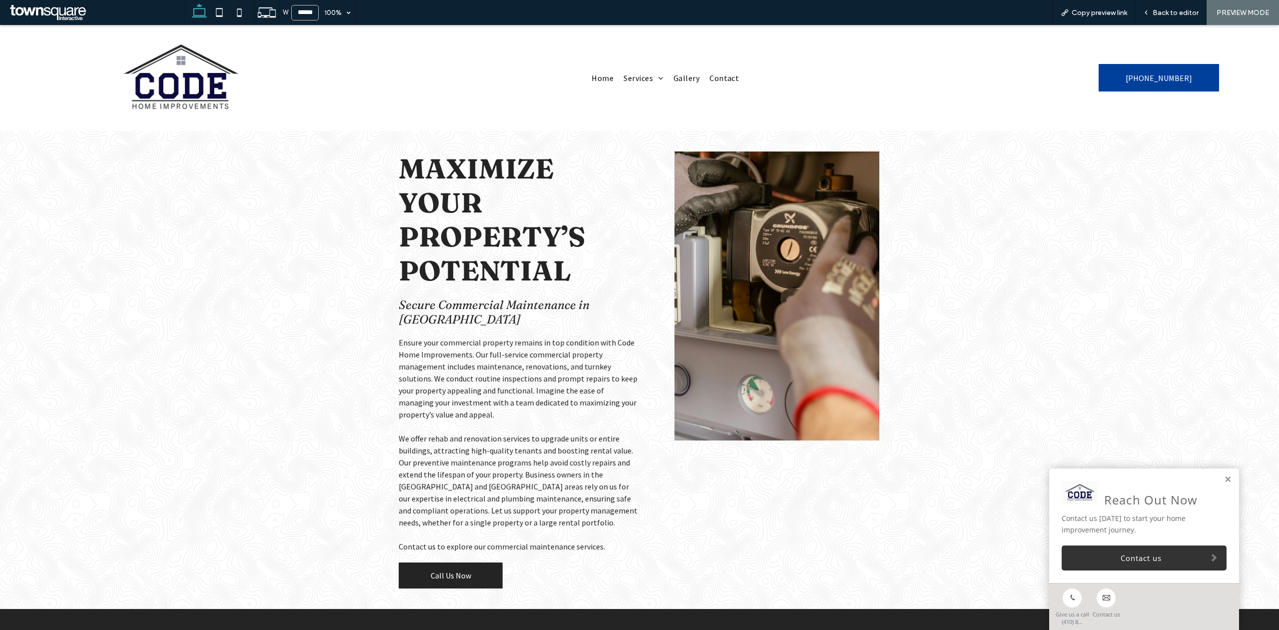
click at [471, 570] on link "Call Us Now" at bounding box center [451, 575] width 104 height 26
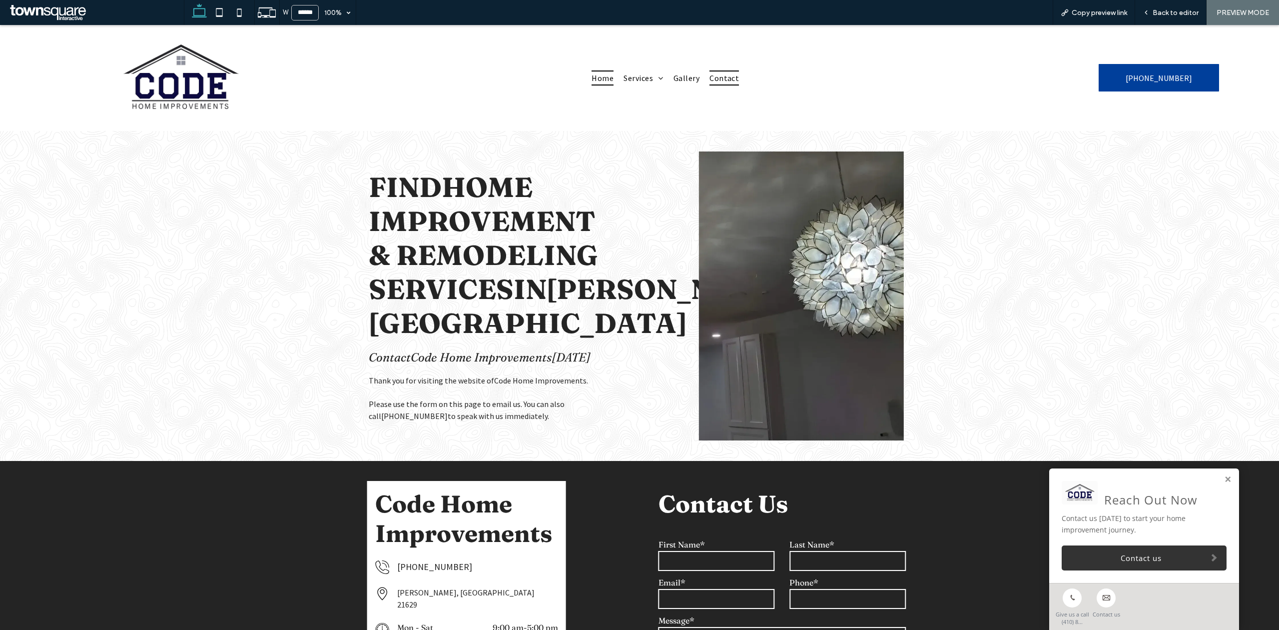
drag, startPoint x: 594, startPoint y: 82, endPoint x: 446, endPoint y: 241, distance: 217.1
click at [594, 82] on span "Home" at bounding box center [603, 77] width 22 height 15
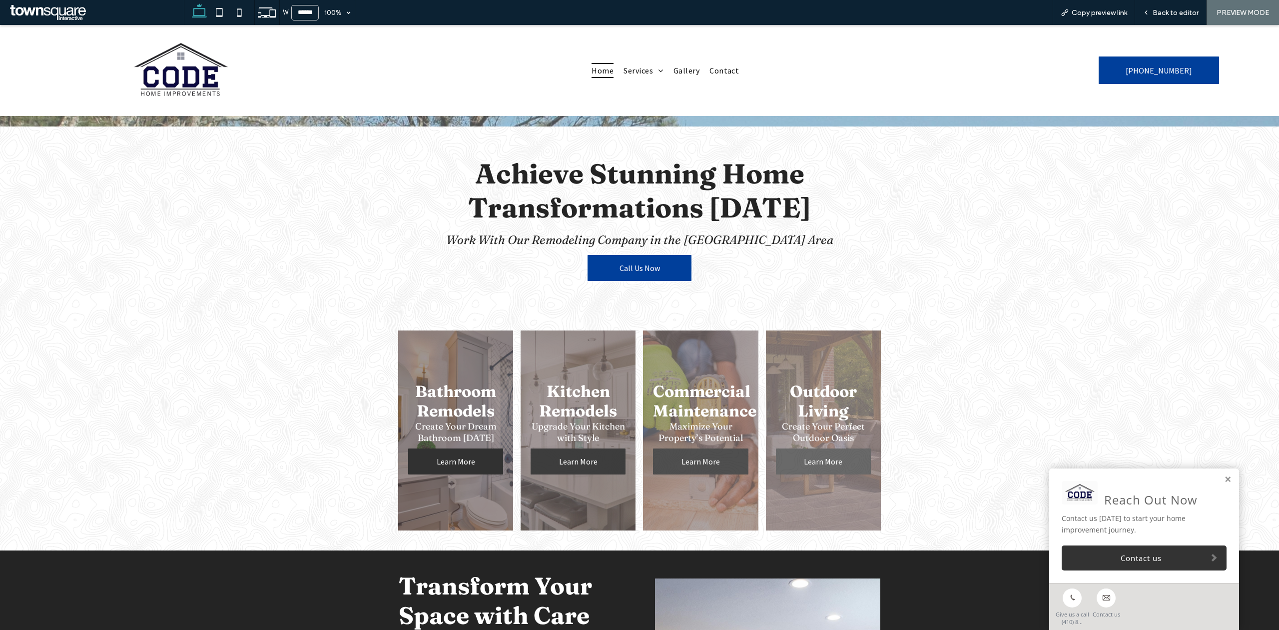
scroll to position [318, 0]
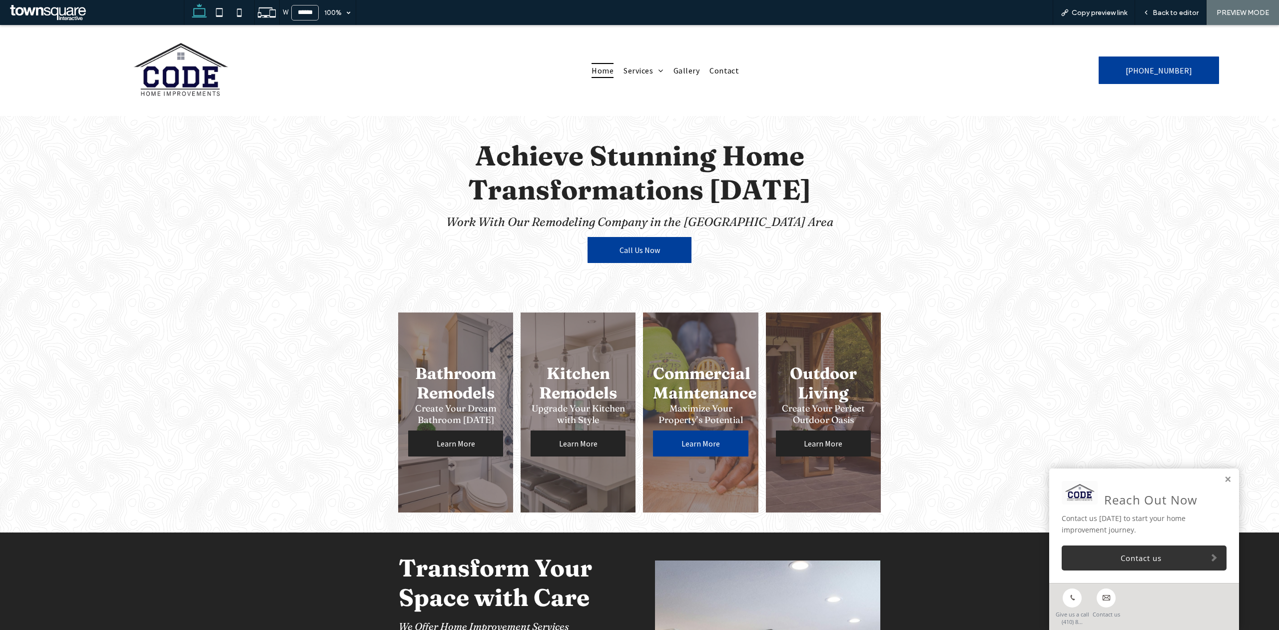
click at [685, 444] on span "Learn More" at bounding box center [701, 443] width 58 height 20
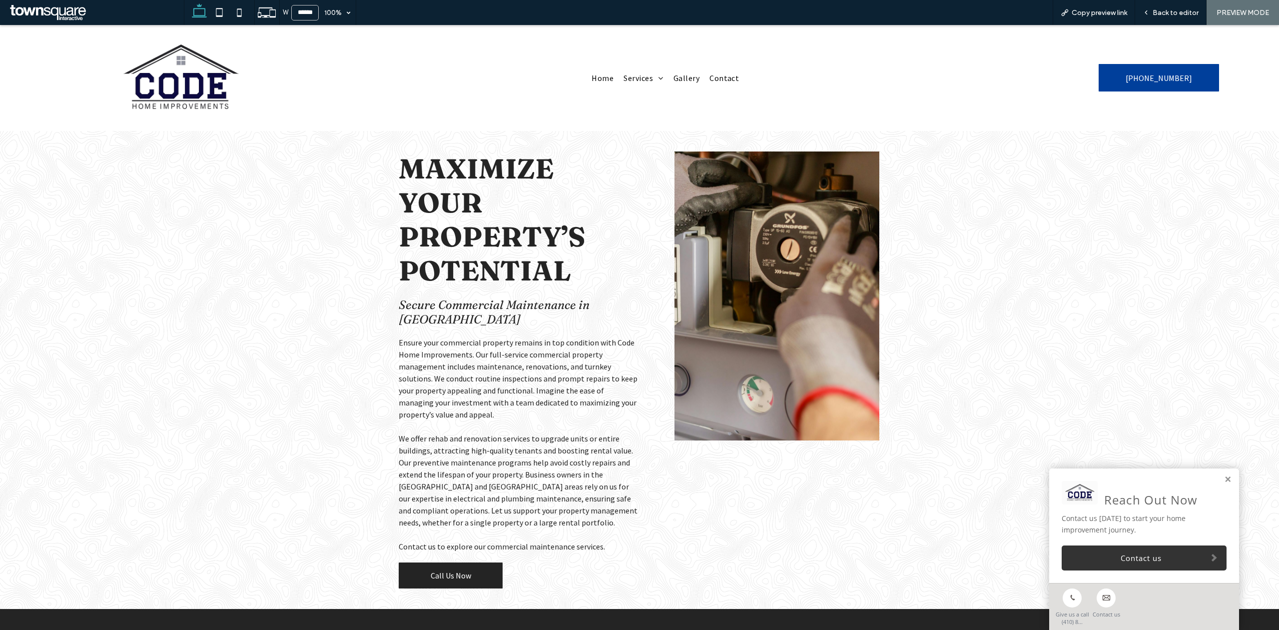
drag, startPoint x: 438, startPoint y: 579, endPoint x: 438, endPoint y: 603, distance: 24.0
click at [438, 579] on span "Call Us Now" at bounding box center [451, 575] width 40 height 10
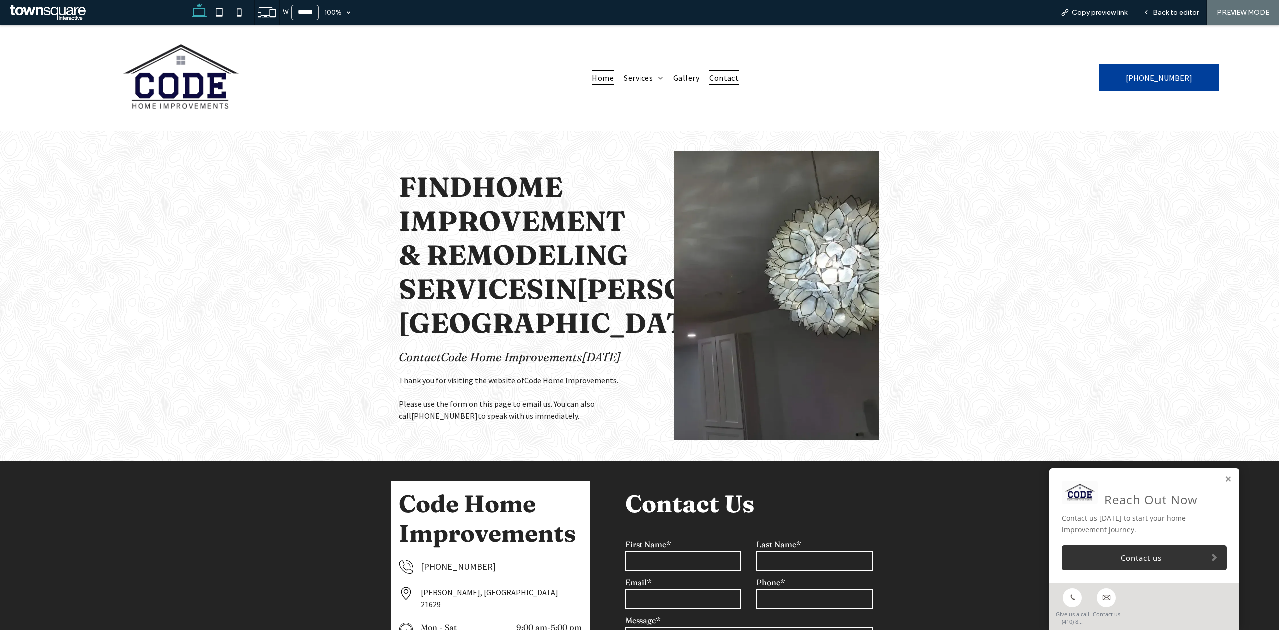
drag, startPoint x: 595, startPoint y: 78, endPoint x: 589, endPoint y: 146, distance: 67.7
click at [595, 78] on span "Home" at bounding box center [603, 77] width 22 height 15
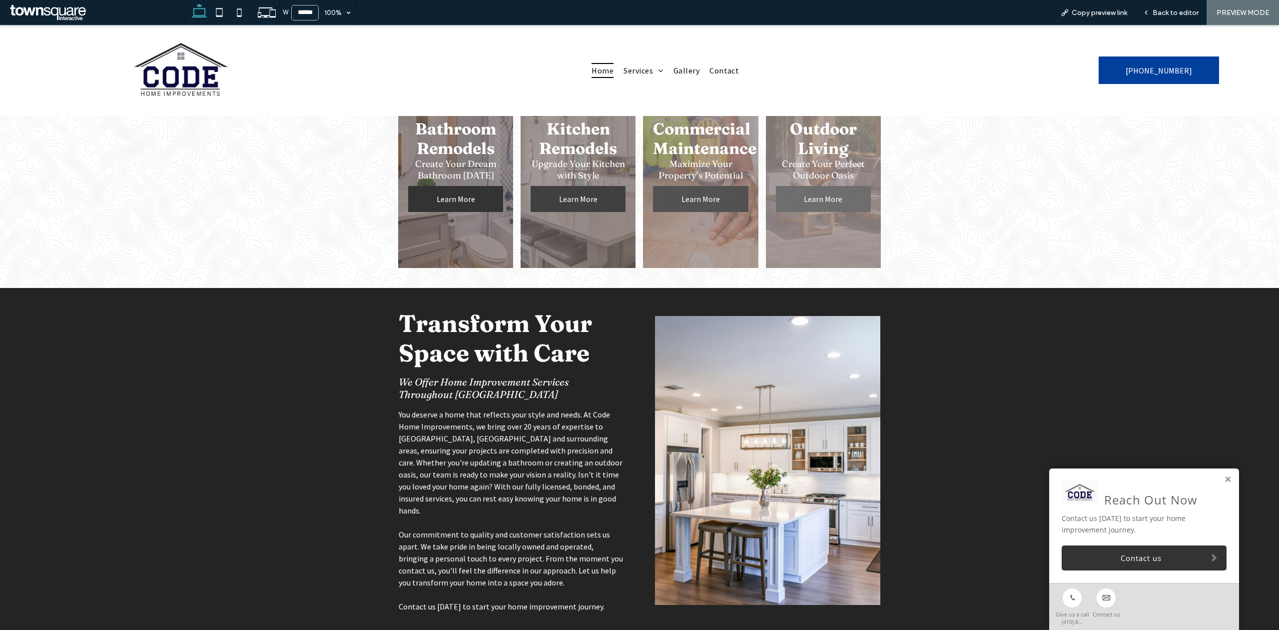
scroll to position [518, 0]
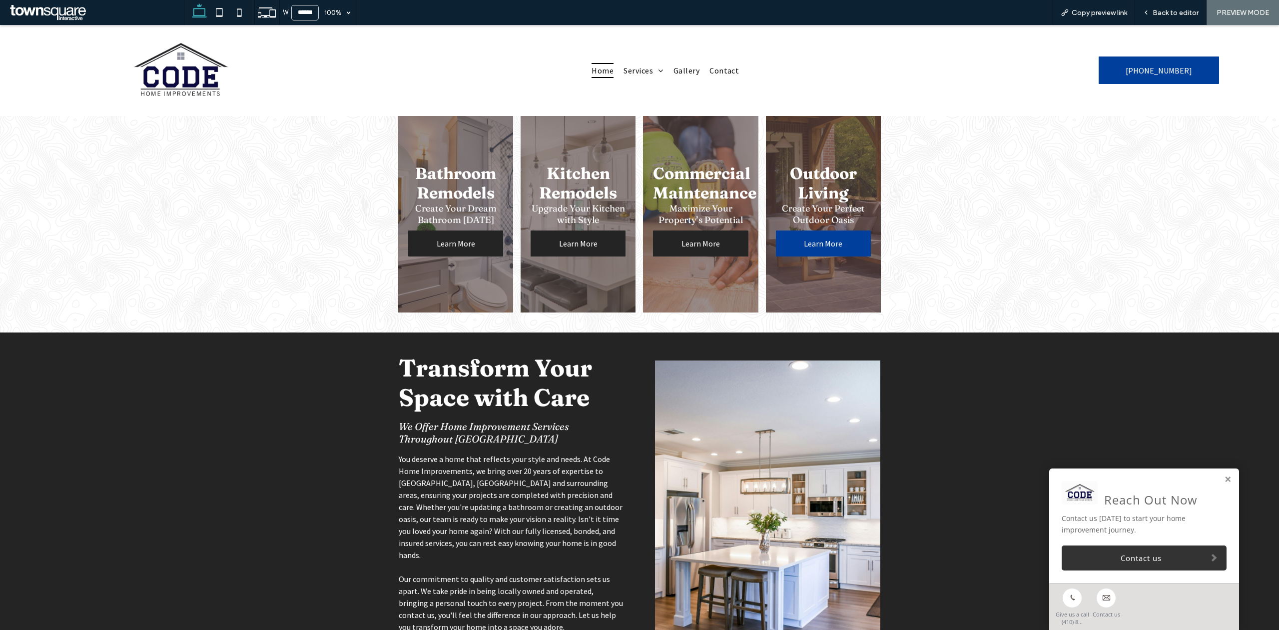
drag, startPoint x: 824, startPoint y: 239, endPoint x: 824, endPoint y: 264, distance: 25.0
click at [824, 239] on span "Learn More" at bounding box center [823, 243] width 58 height 20
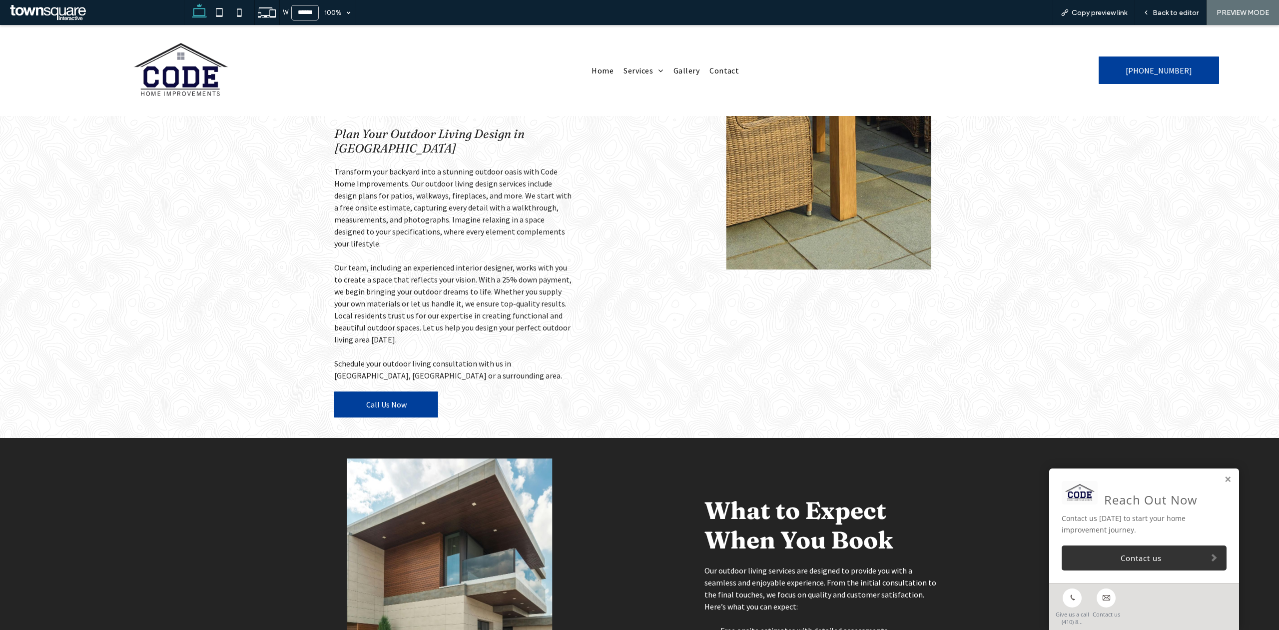
scroll to position [185, 0]
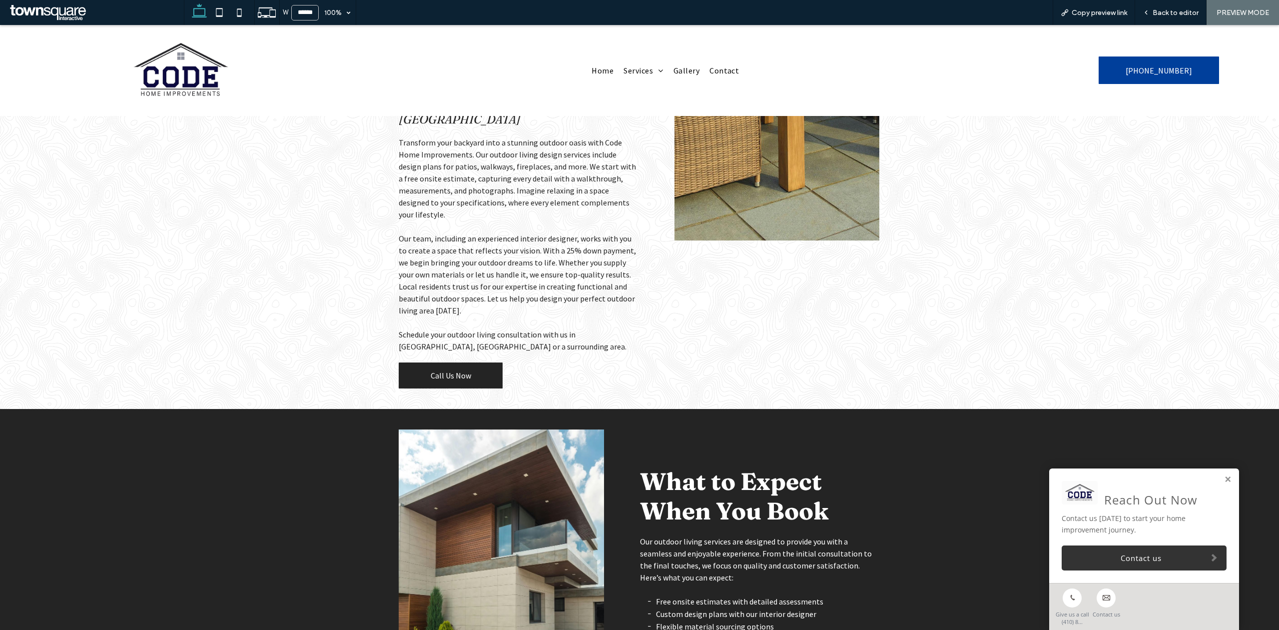
click at [462, 370] on span "Call Us Now" at bounding box center [451, 375] width 40 height 10
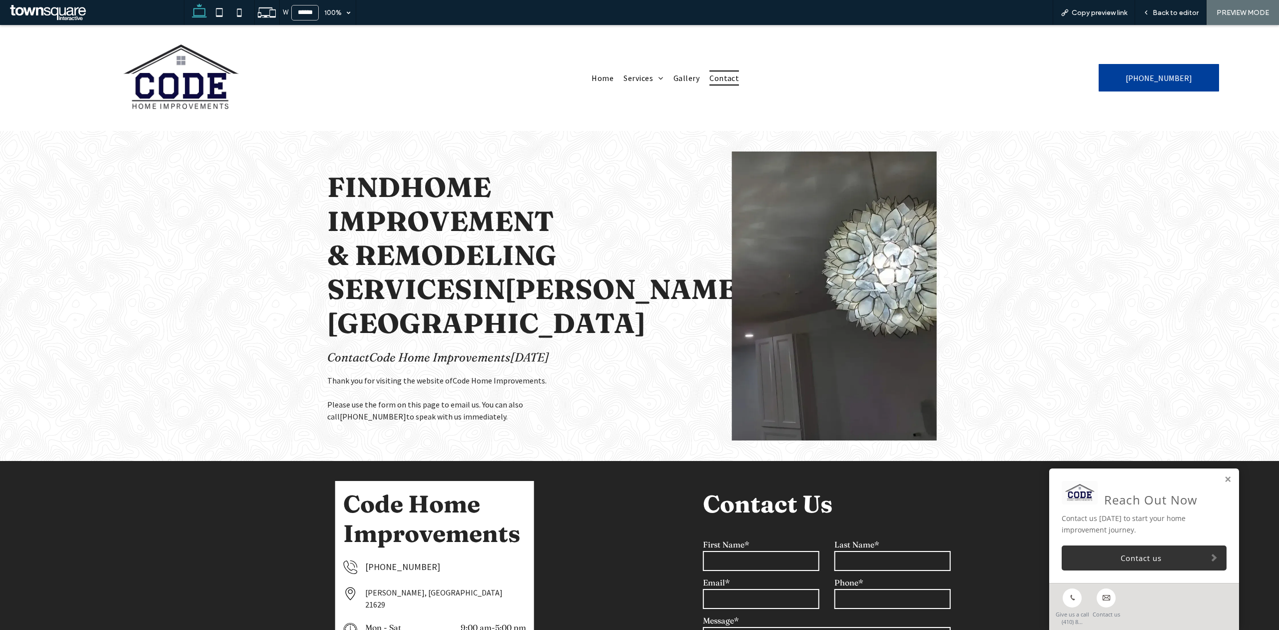
click at [587, 83] on link "Home" at bounding box center [603, 77] width 32 height 25
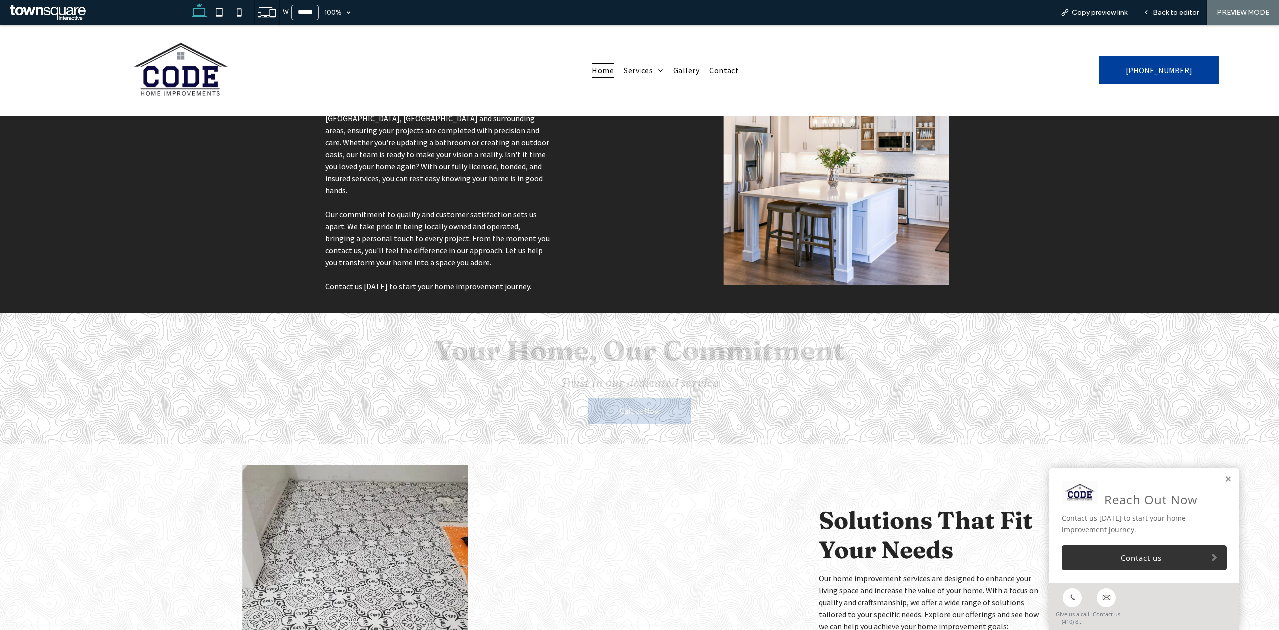
scroll to position [1117, 0]
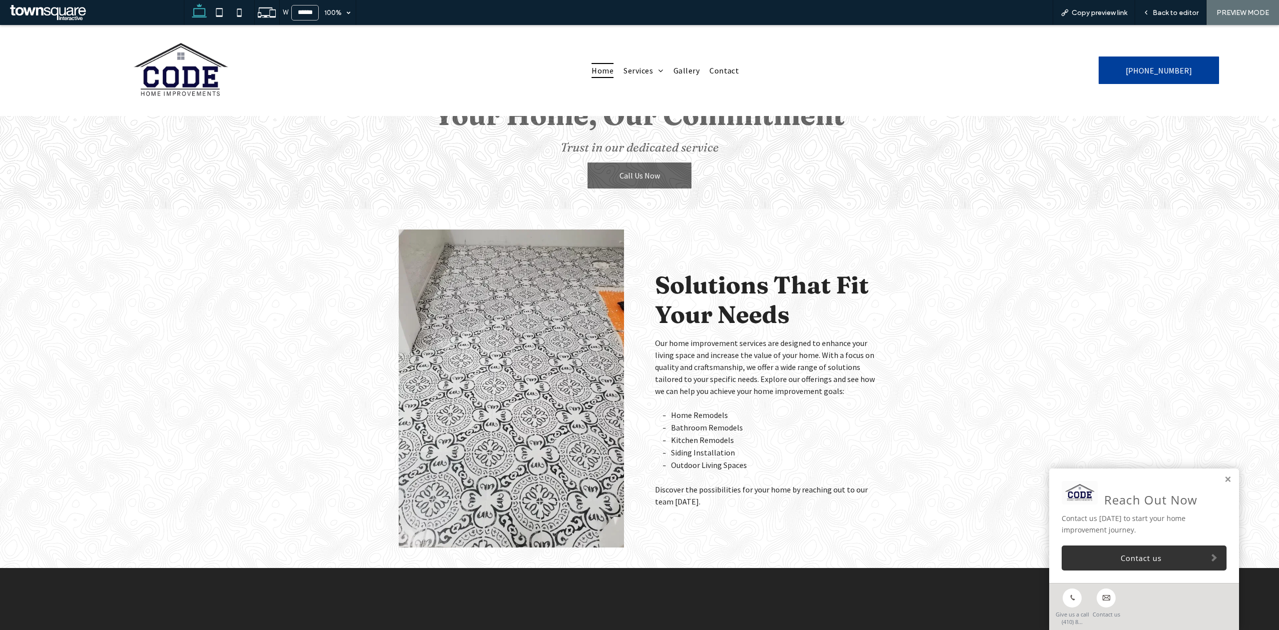
click at [645, 170] on span "Call Us Now" at bounding box center [640, 175] width 40 height 10
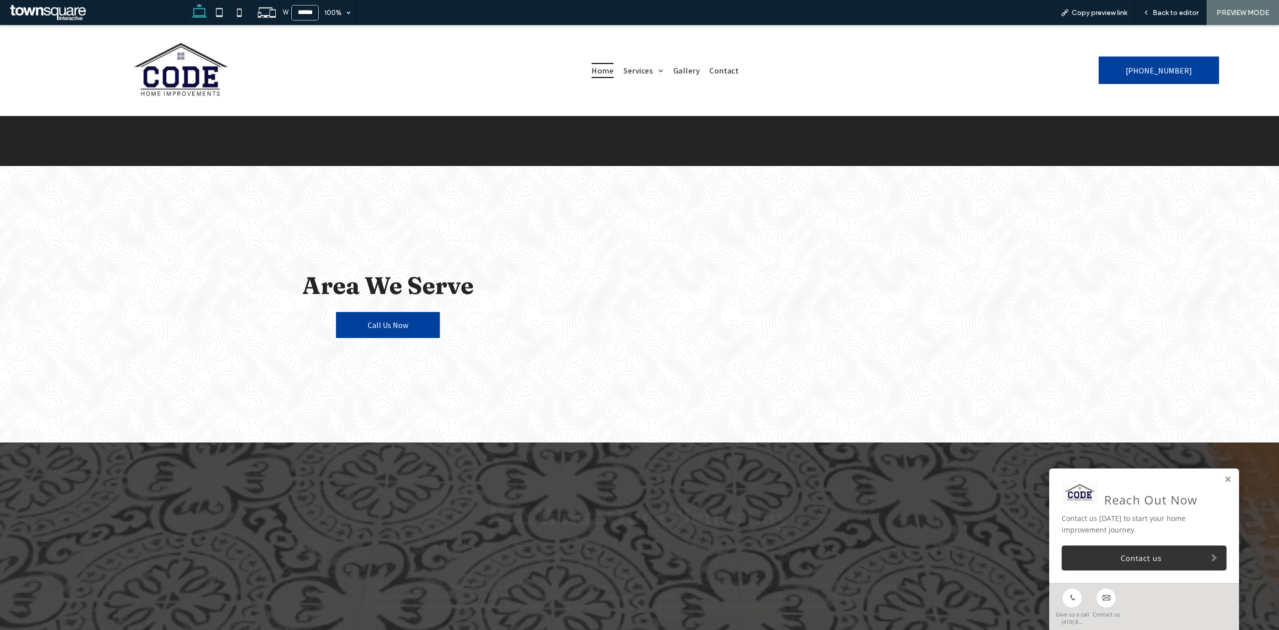
scroll to position [1855, 0]
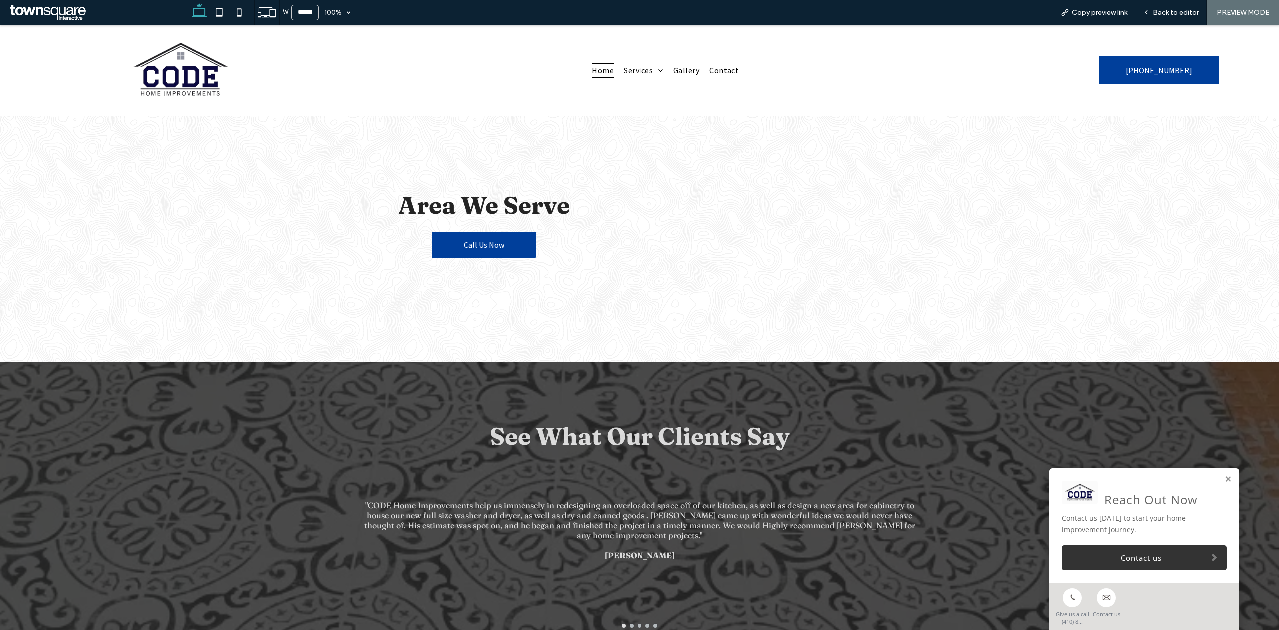
click at [462, 252] on div "Area We Serve Call Us Now" at bounding box center [484, 224] width 288 height 174
click at [478, 240] on span "Call Us Now" at bounding box center [484, 245] width 40 height 10
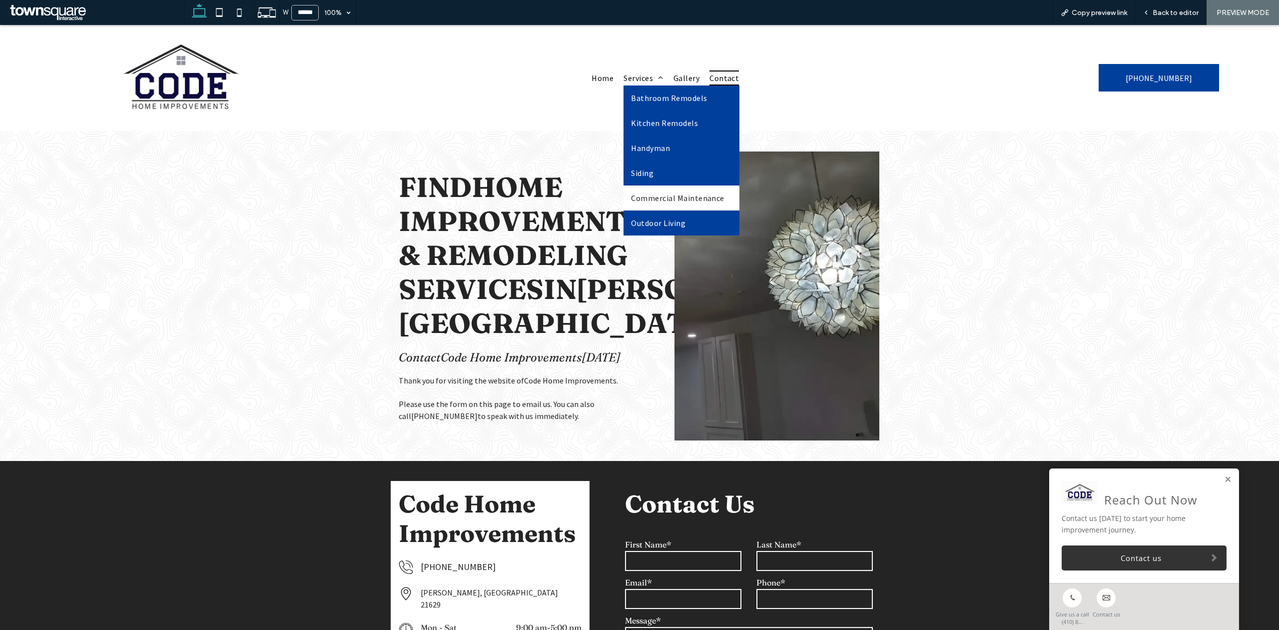
click at [634, 199] on span "Commercial Maintenance" at bounding box center [677, 198] width 93 height 10
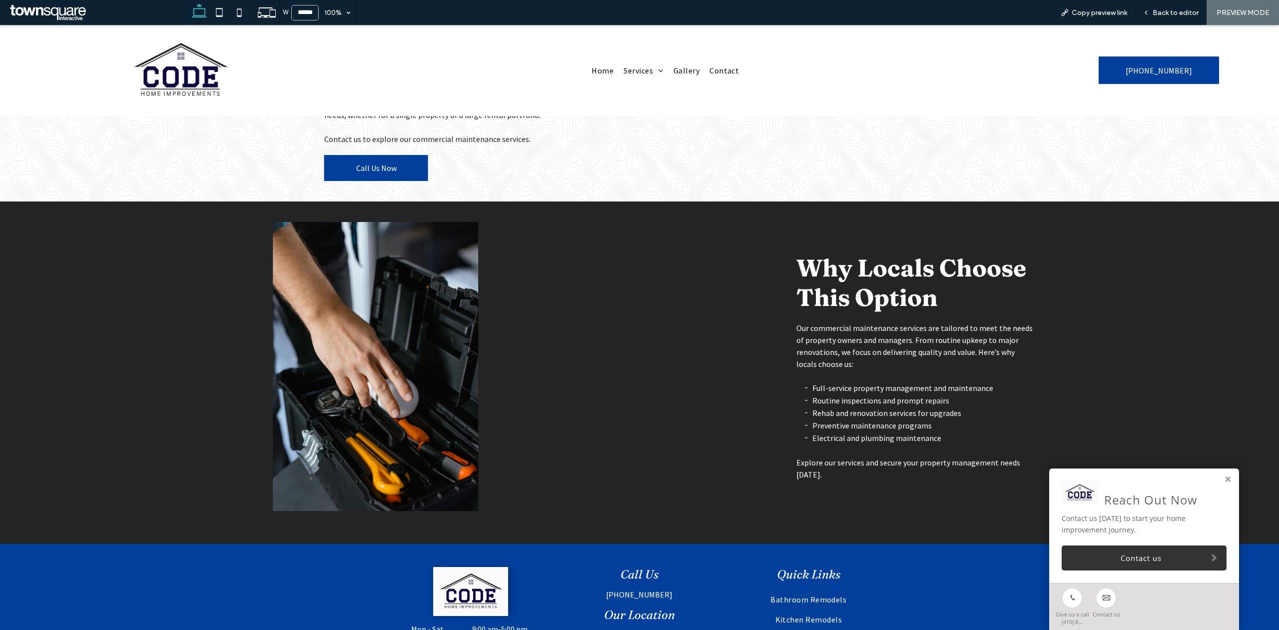
scroll to position [393, 0]
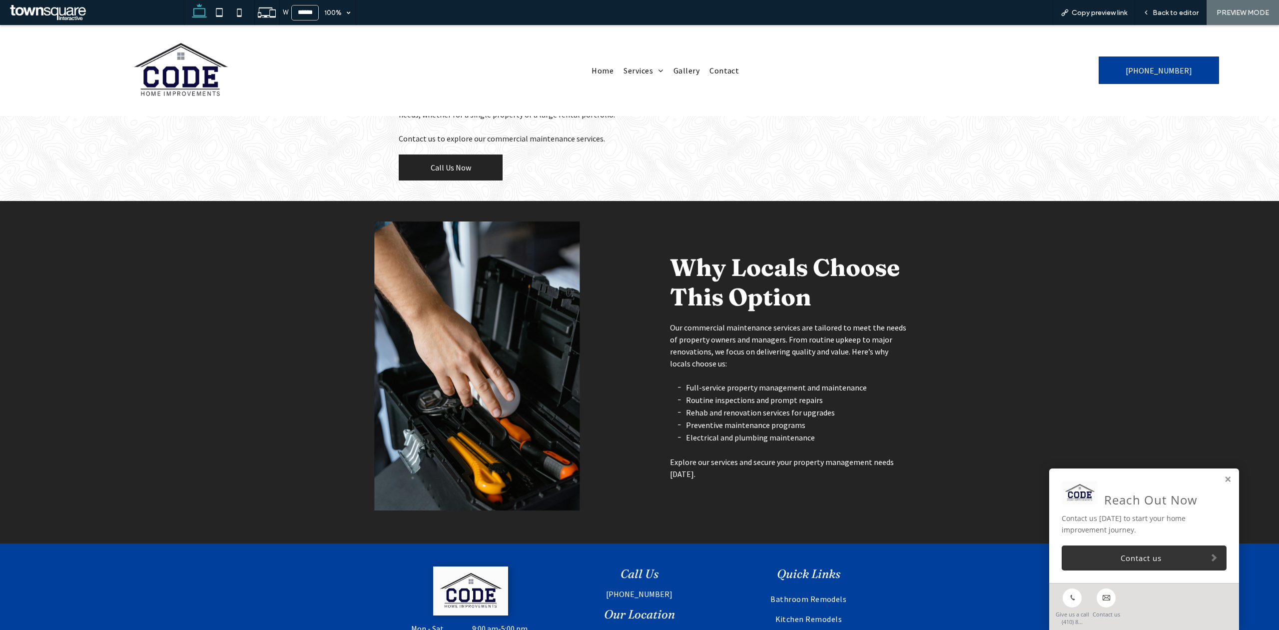
click at [446, 167] on span "Call Us Now" at bounding box center [451, 167] width 40 height 10
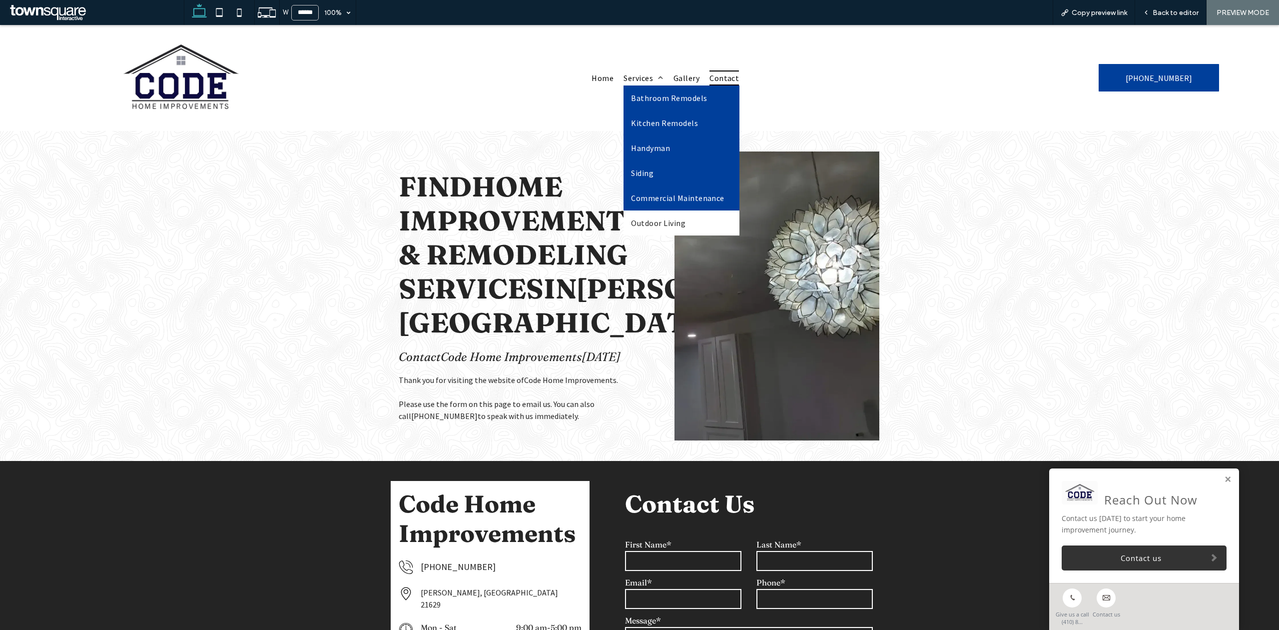
click at [636, 215] on link "Outdoor Living" at bounding box center [682, 222] width 116 height 25
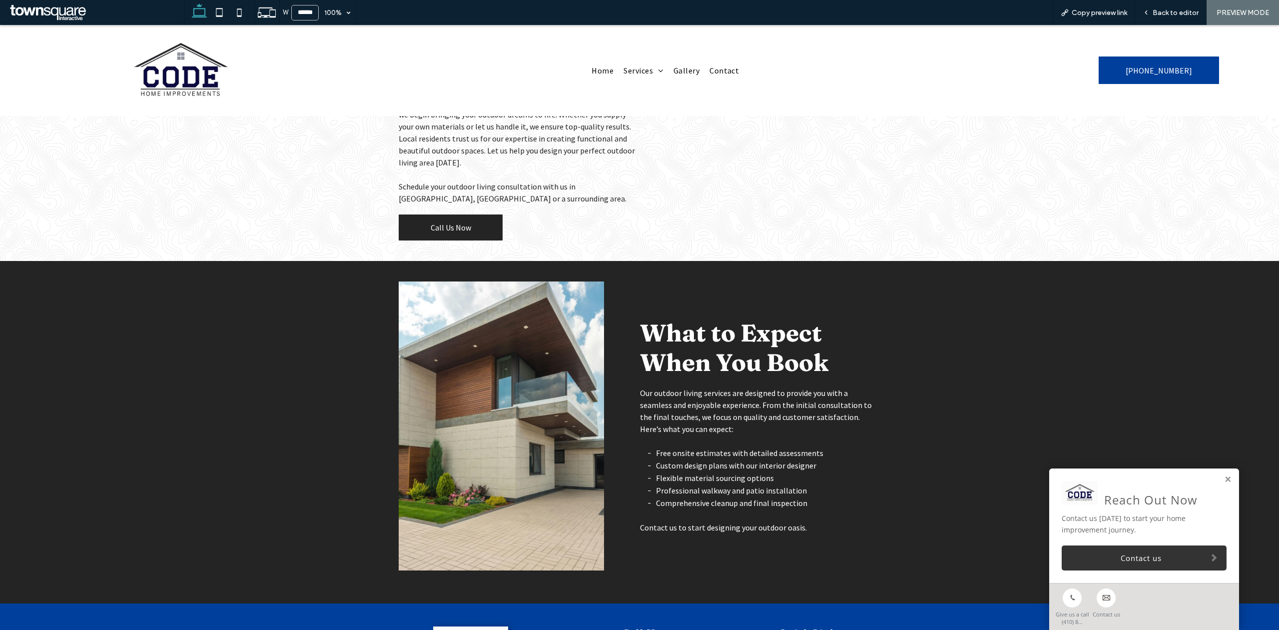
click at [449, 222] on span "Call Us Now" at bounding box center [451, 227] width 40 height 10
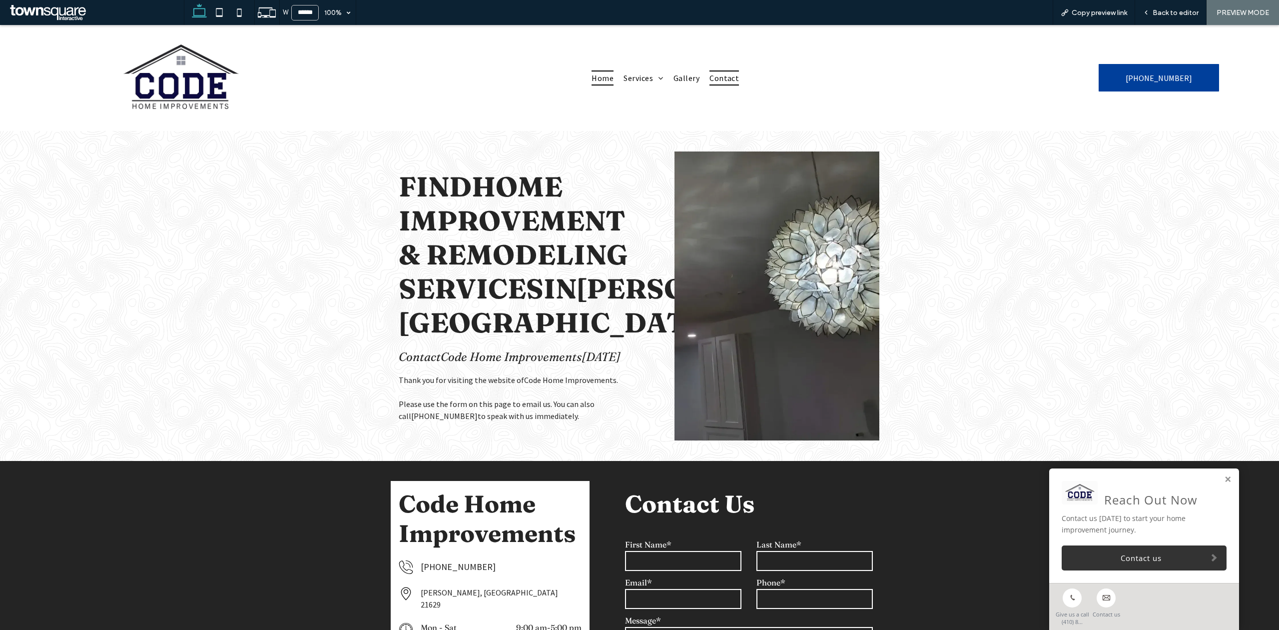
click at [603, 72] on span "Home" at bounding box center [603, 77] width 22 height 15
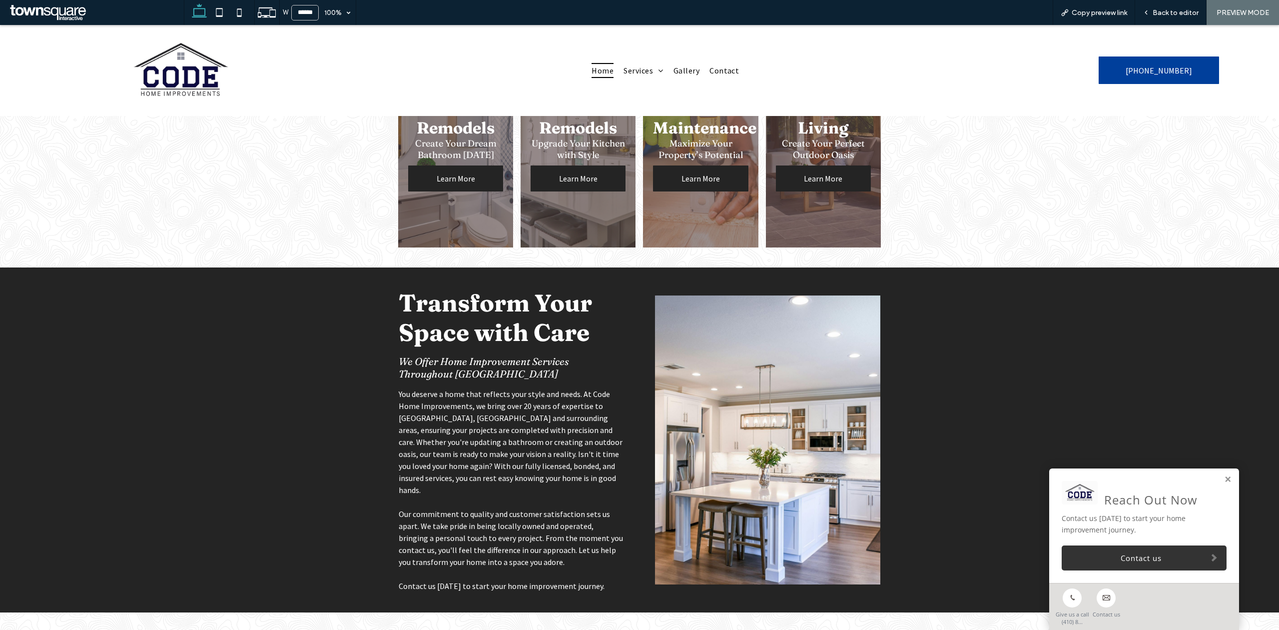
scroll to position [552, 0]
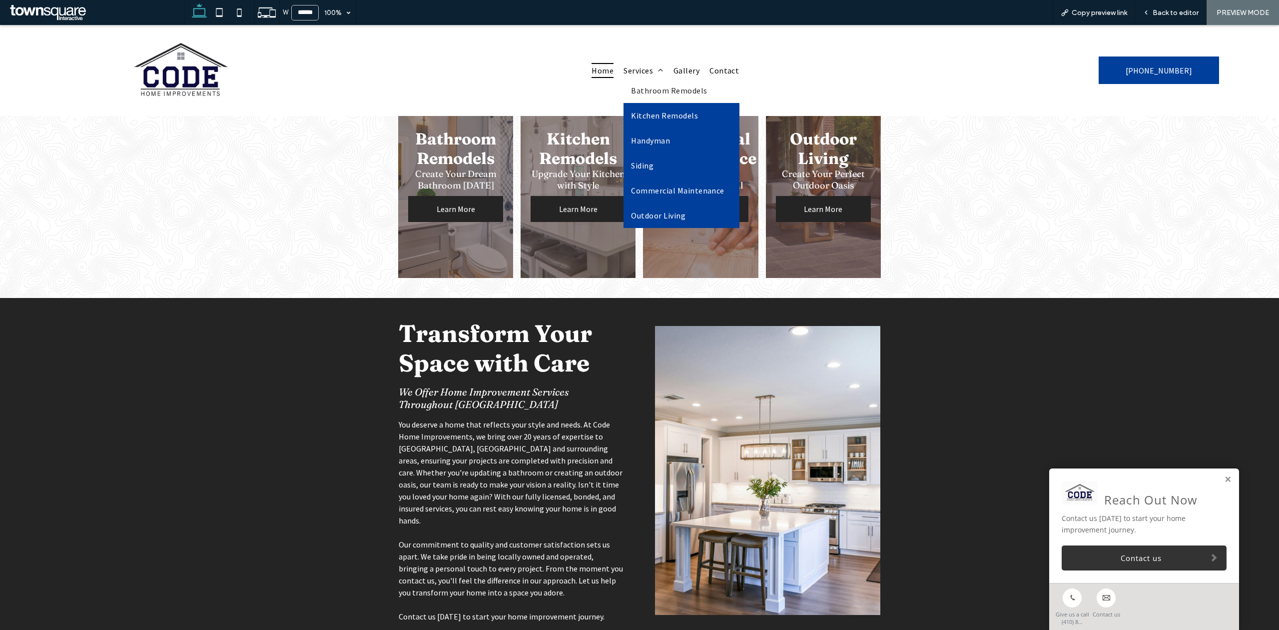
click at [635, 88] on span "Bathroom Remodels" at bounding box center [669, 90] width 76 height 10
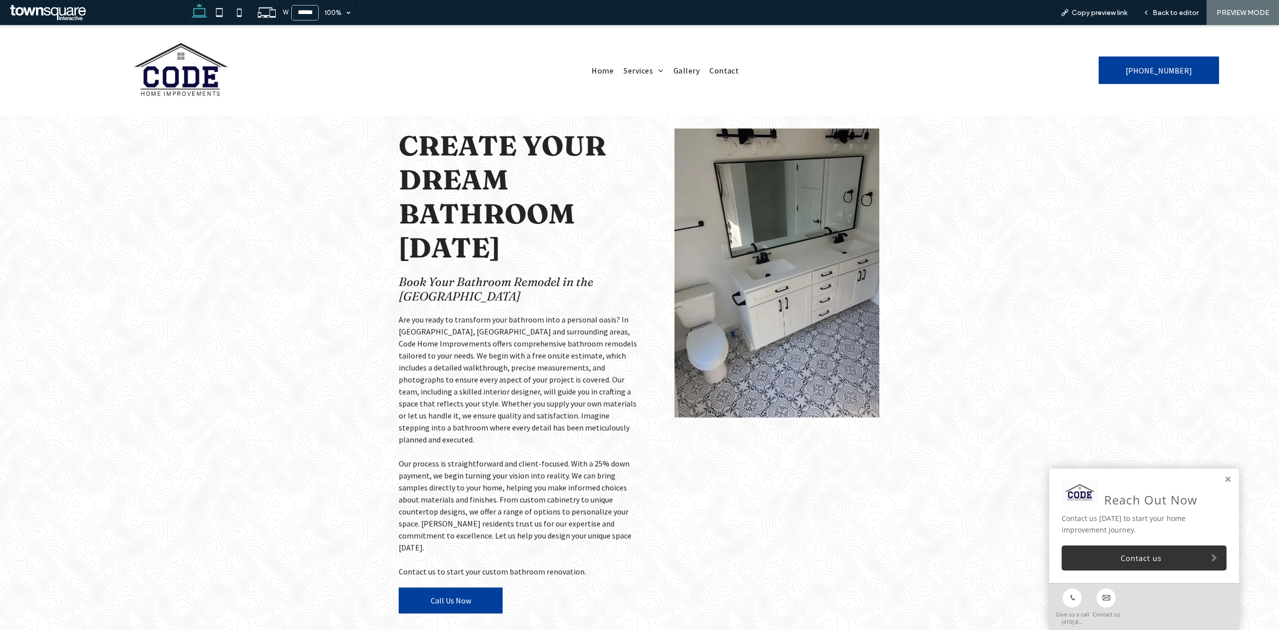
scroll to position [118, 0]
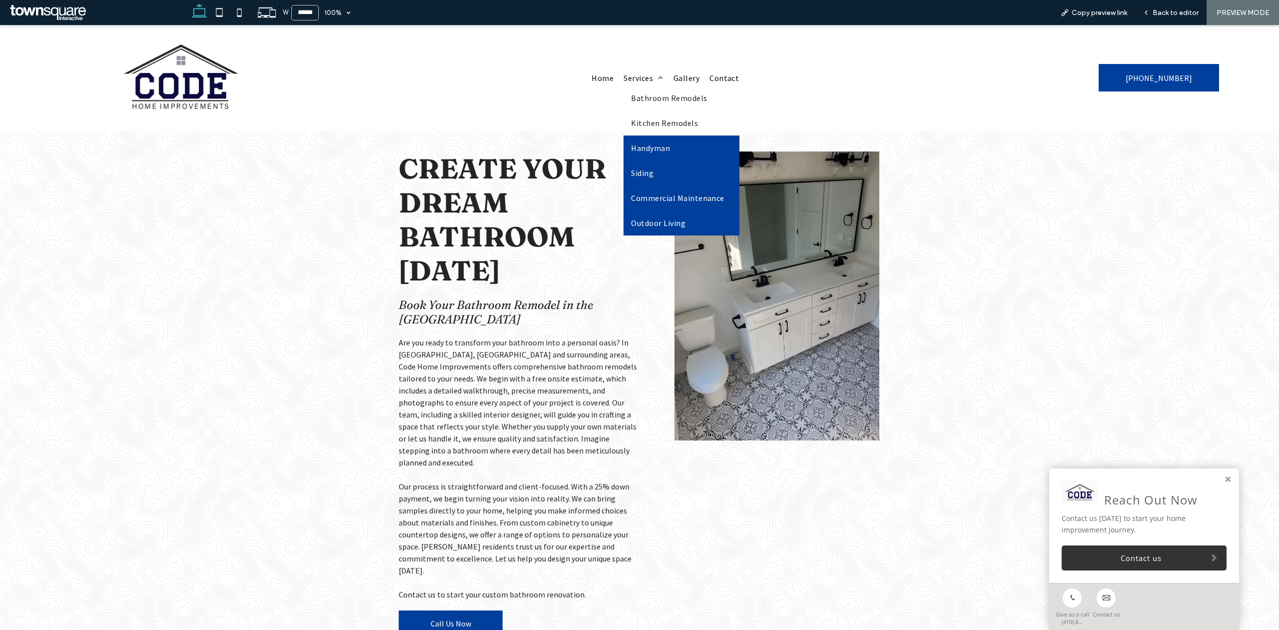
click at [653, 120] on span "Kitchen Remodels" at bounding box center [664, 123] width 67 height 10
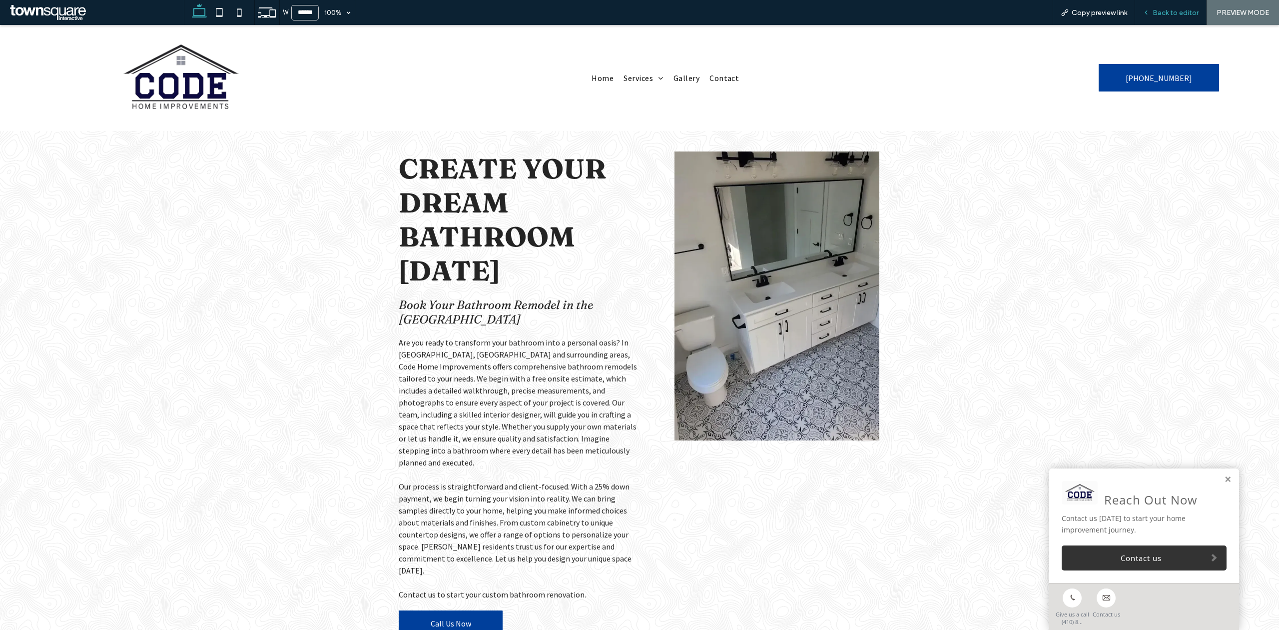
click at [1190, 10] on span "Back to editor" at bounding box center [1176, 12] width 46 height 8
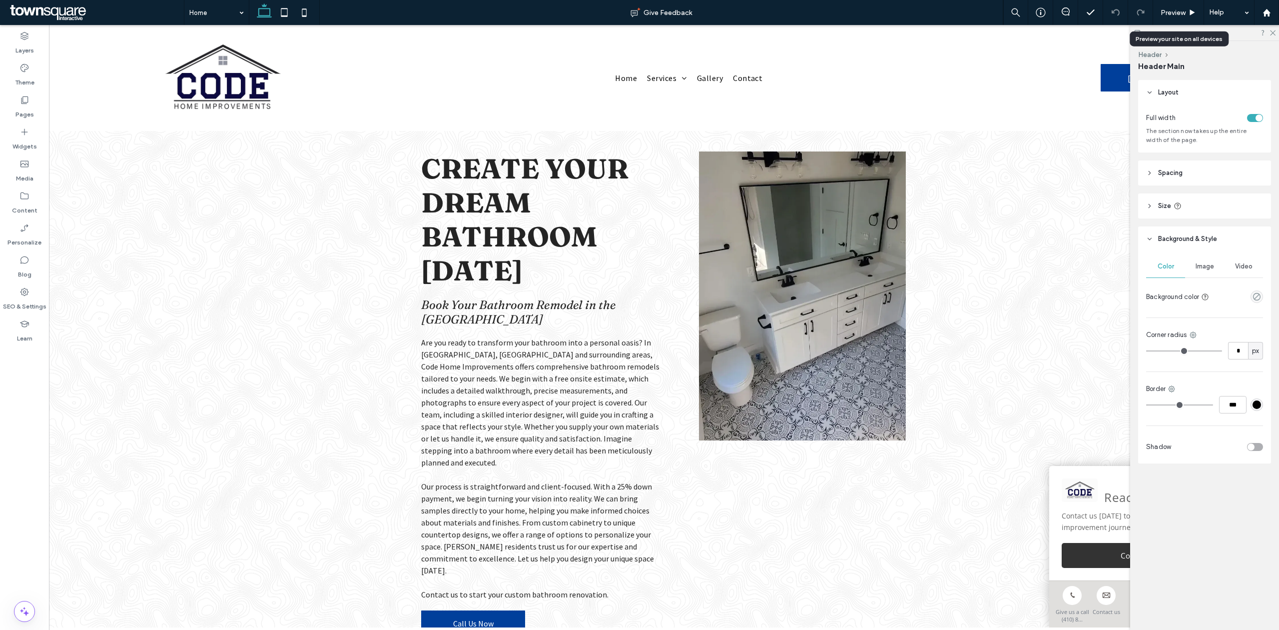
type input "***"
click at [1189, 10] on icon at bounding box center [1192, 12] width 7 height 7
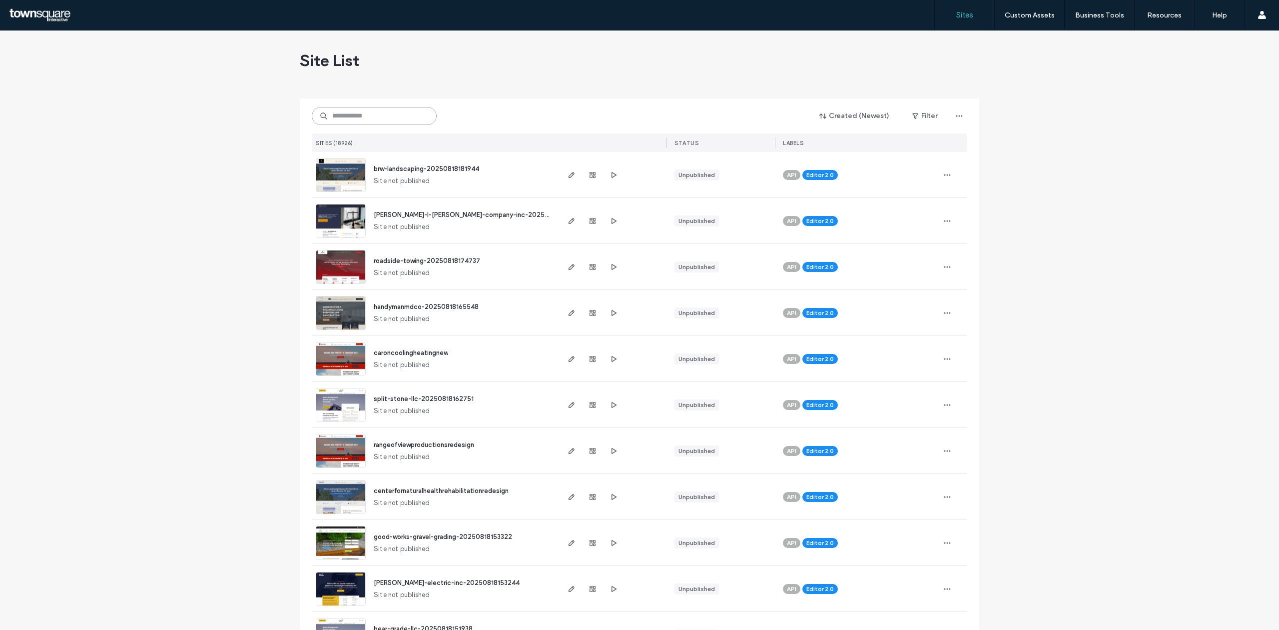
click at [348, 117] on input at bounding box center [374, 116] width 125 height 18
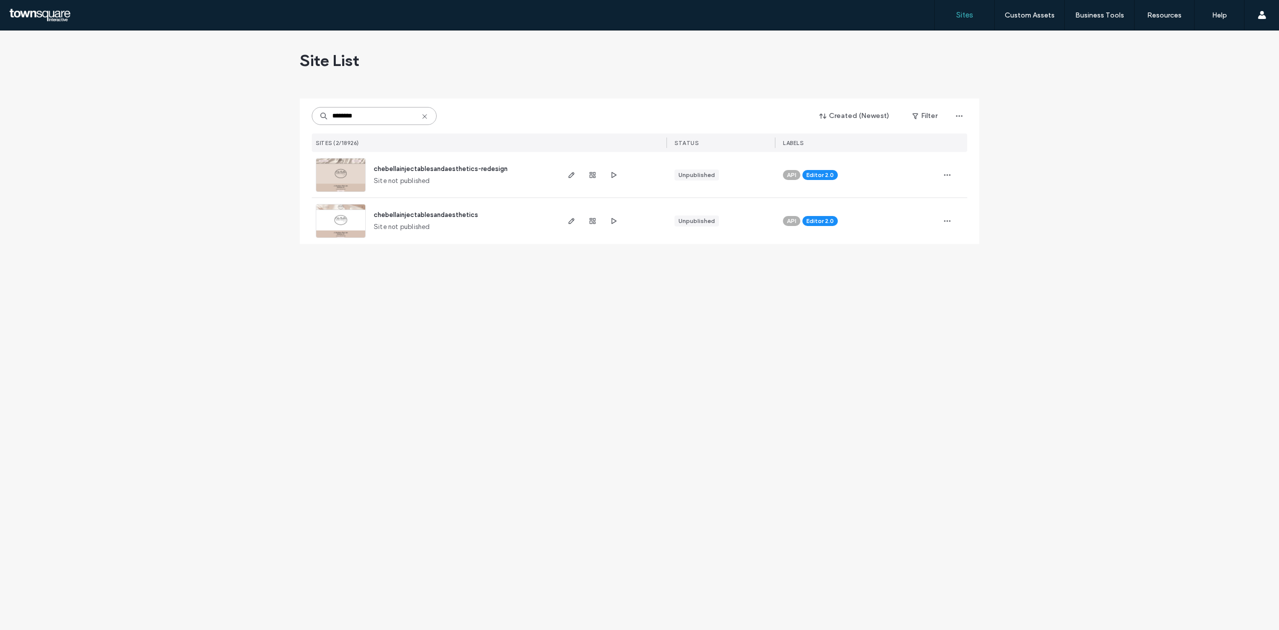
type input "********"
click at [336, 180] on img at bounding box center [340, 192] width 49 height 68
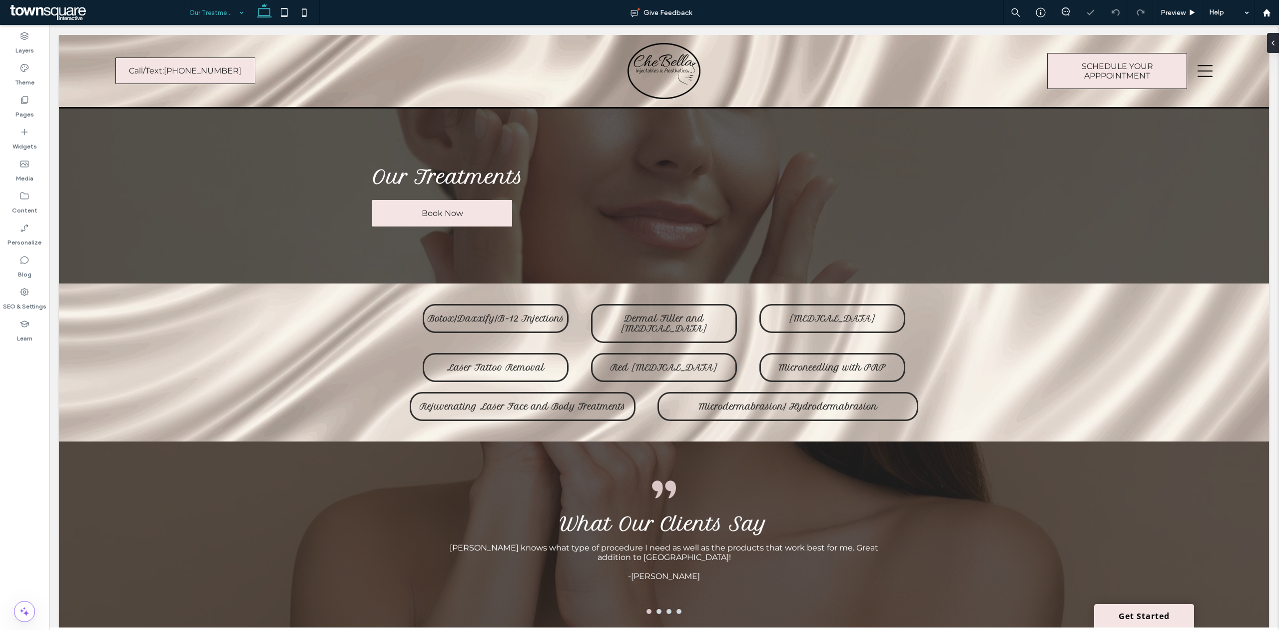
click at [234, 8] on div "Our Treatments" at bounding box center [216, 12] width 64 height 25
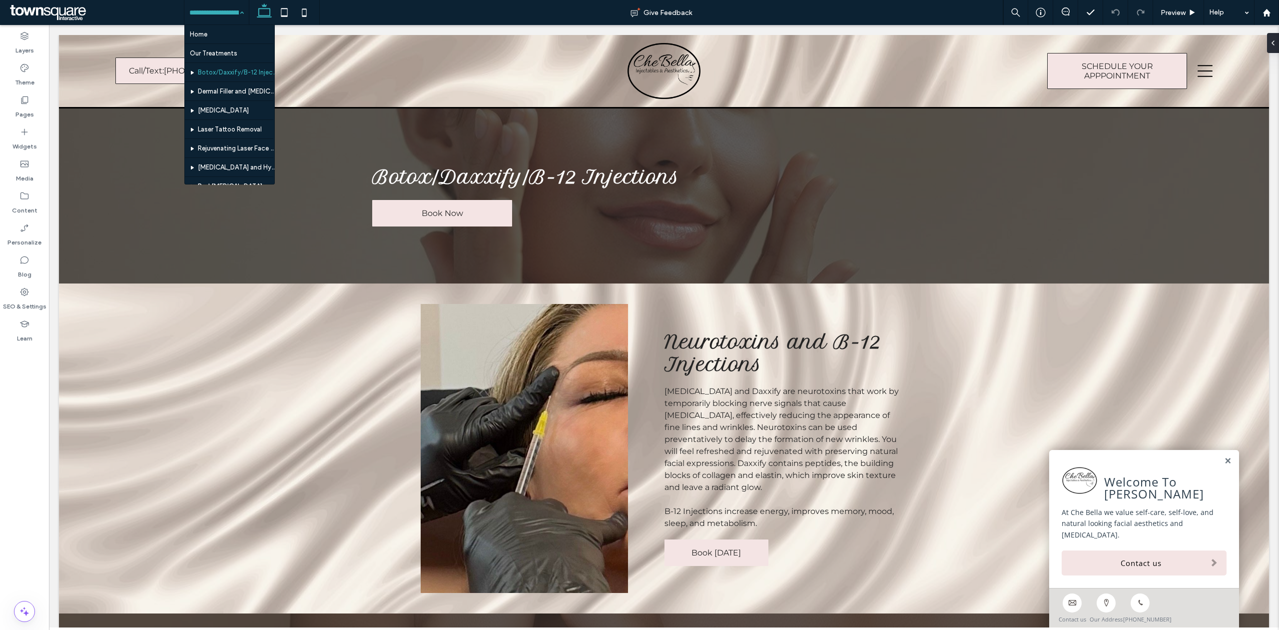
click at [215, 18] on input at bounding box center [213, 12] width 49 height 25
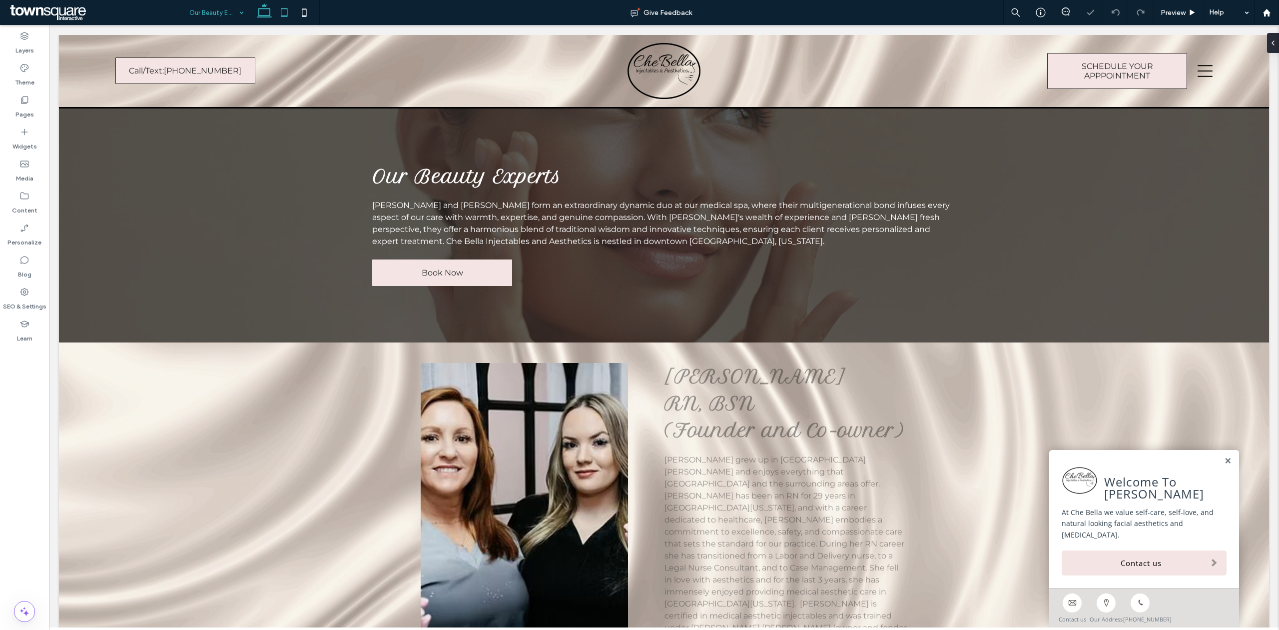
click at [278, 15] on icon at bounding box center [284, 12] width 20 height 20
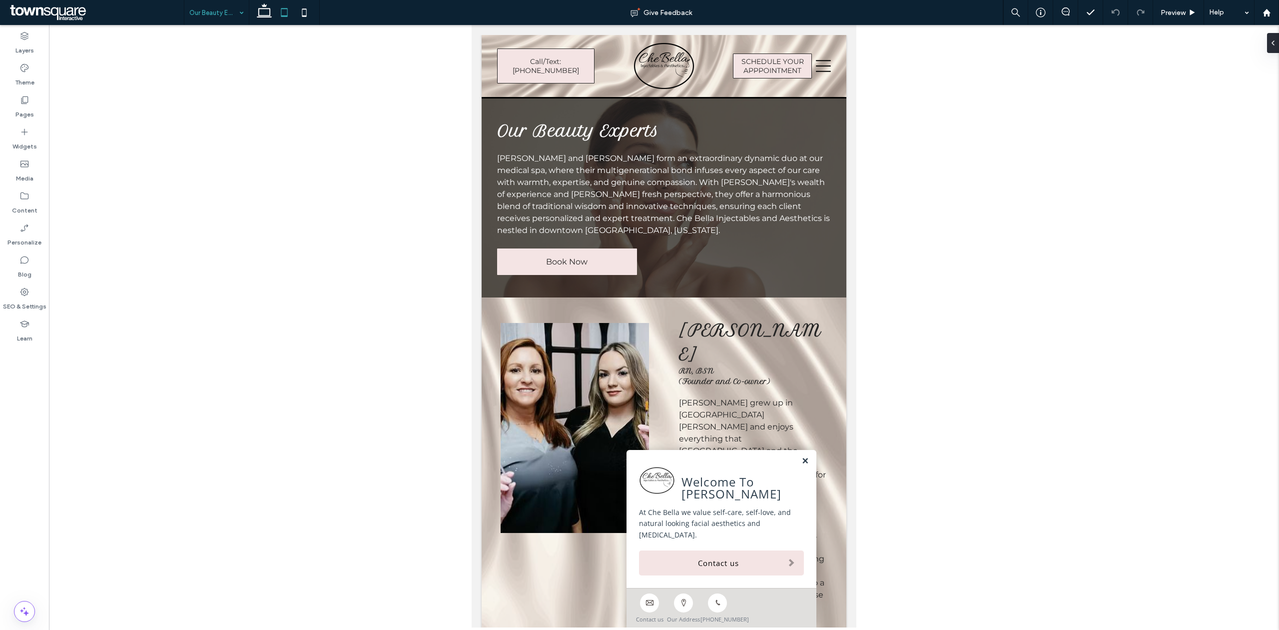
click at [801, 462] on link at bounding box center [804, 461] width 7 height 8
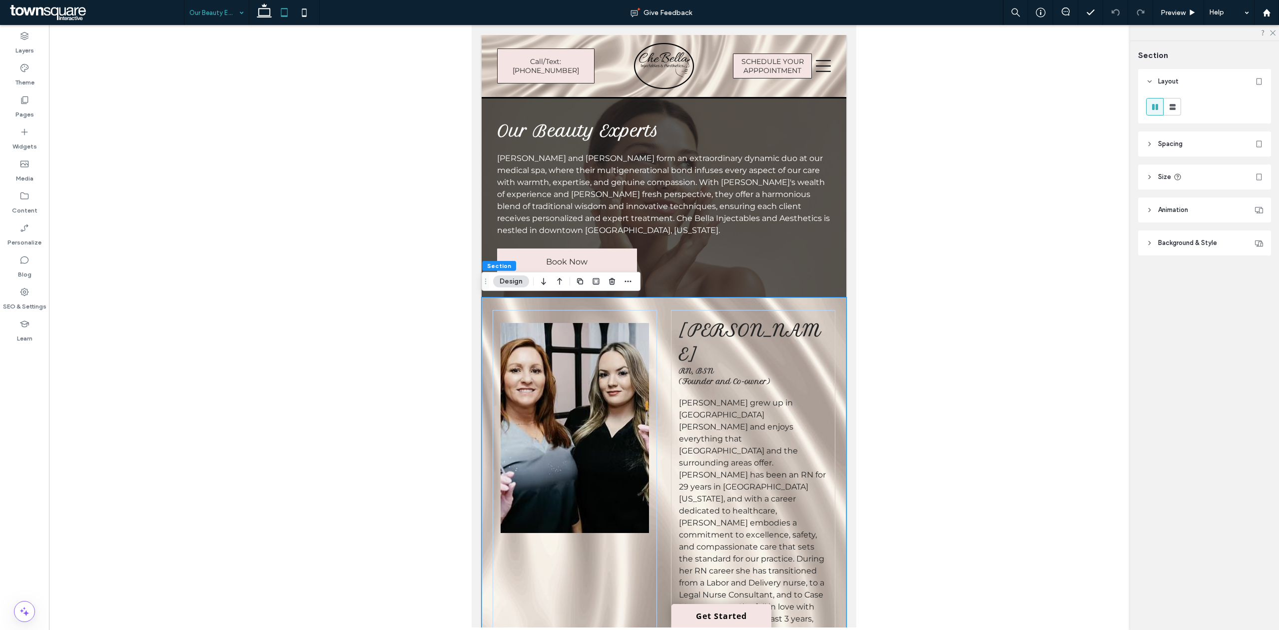
click at [1200, 233] on header "Background & Style" at bounding box center [1204, 242] width 133 height 25
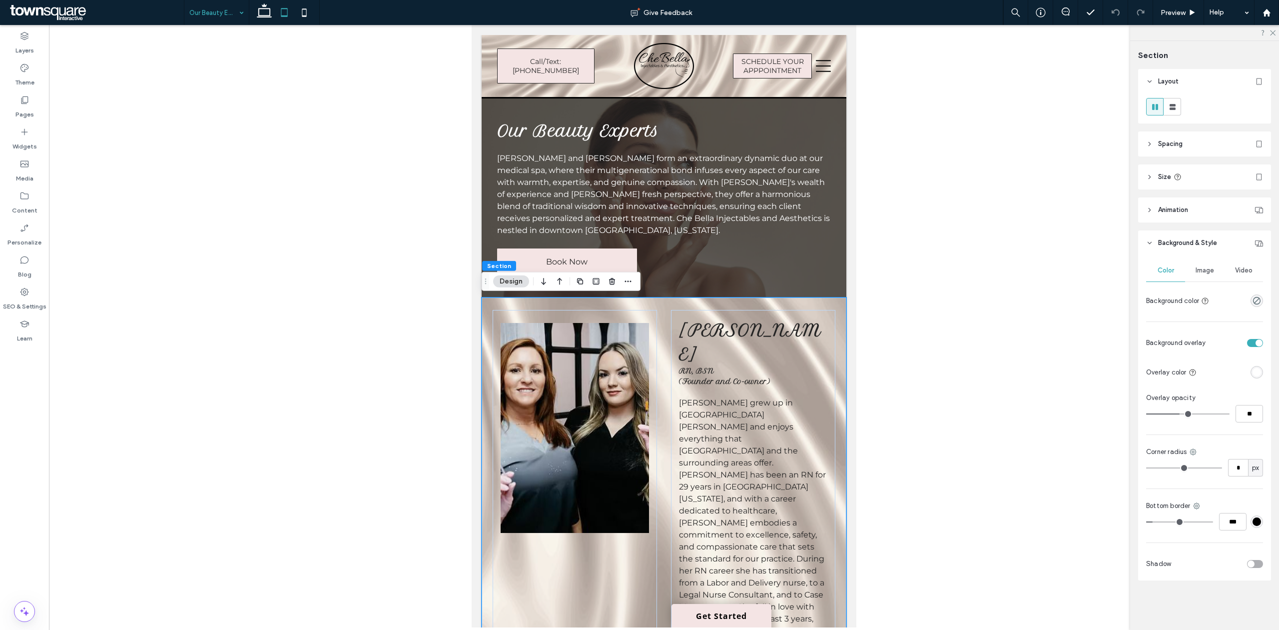
click at [1198, 268] on span "Image" at bounding box center [1205, 270] width 18 height 8
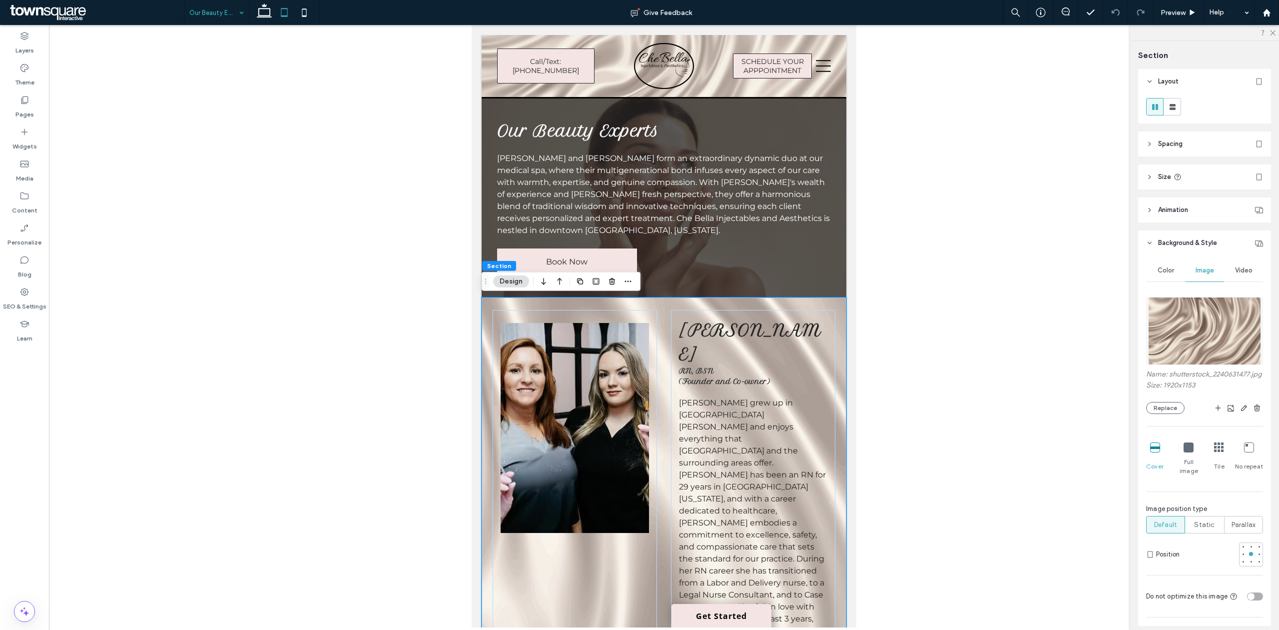
click at [1159, 267] on span "Color" at bounding box center [1166, 270] width 16 height 8
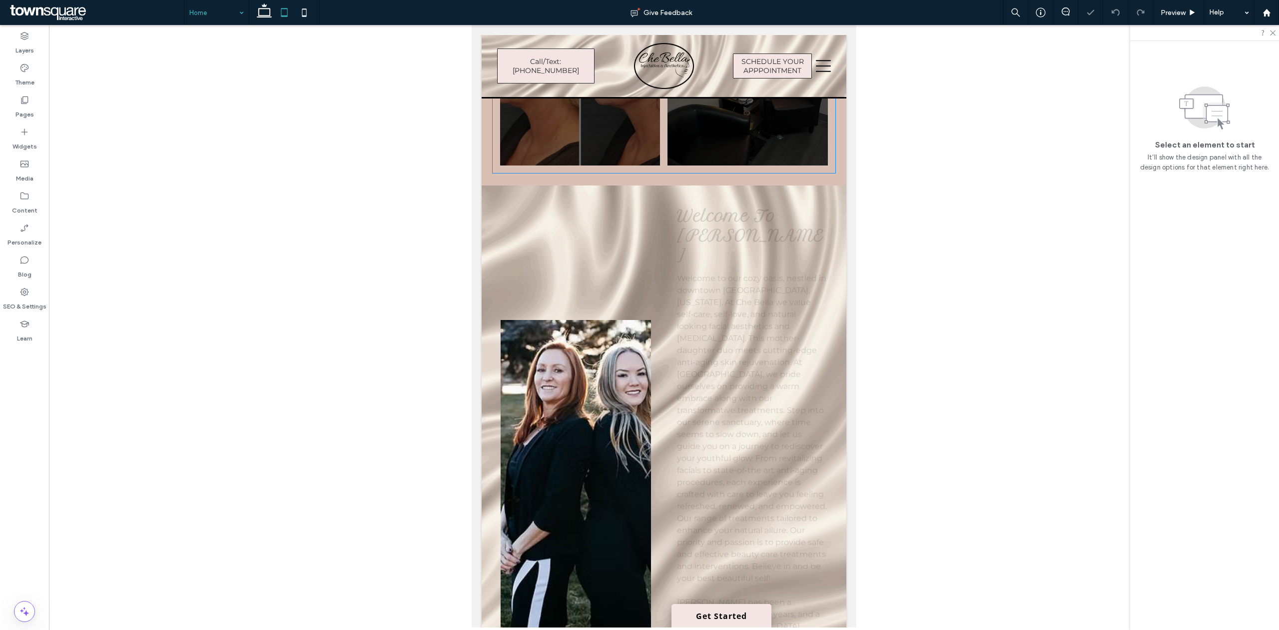
scroll to position [1199, 0]
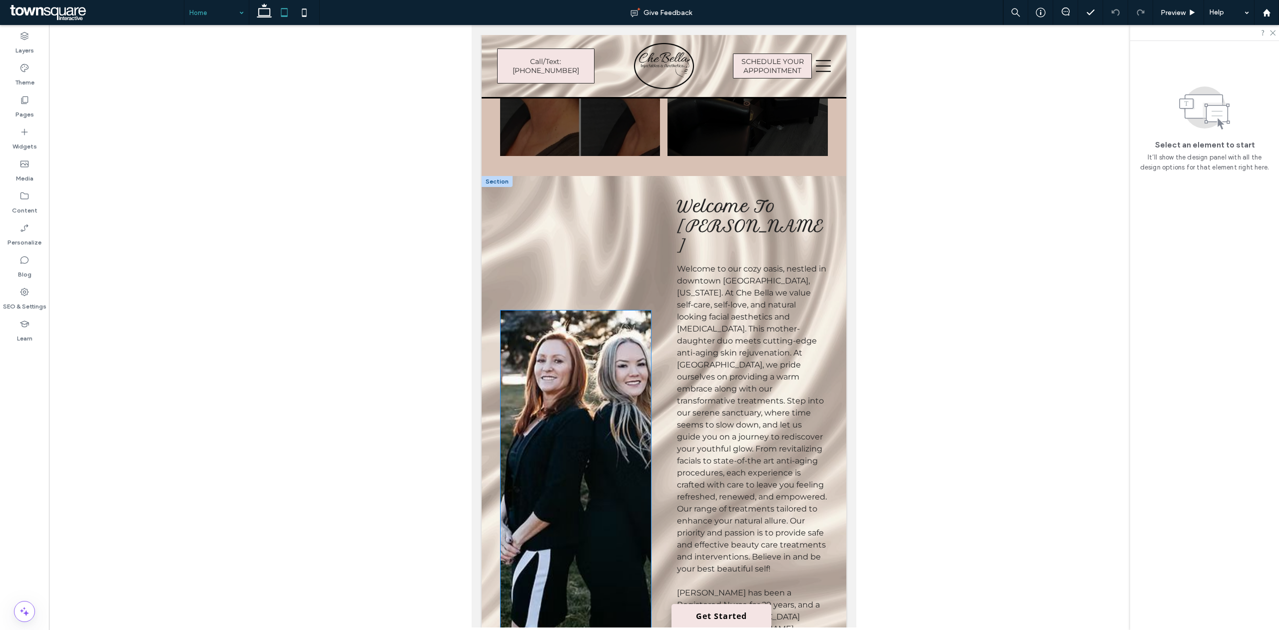
click at [633, 418] on img at bounding box center [576, 492] width 150 height 365
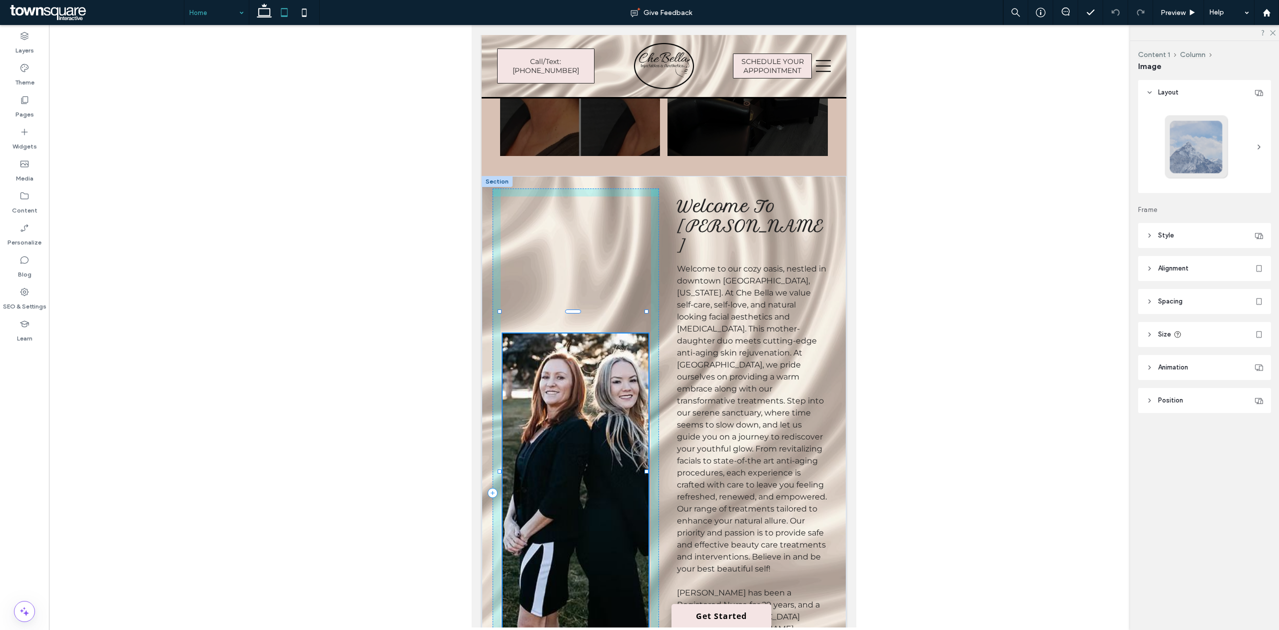
drag, startPoint x: 573, startPoint y: 587, endPoint x: 574, endPoint y: 564, distance: 23.0
click at [574, 629] on div at bounding box center [573, 631] width 4 height 4
type input "***"
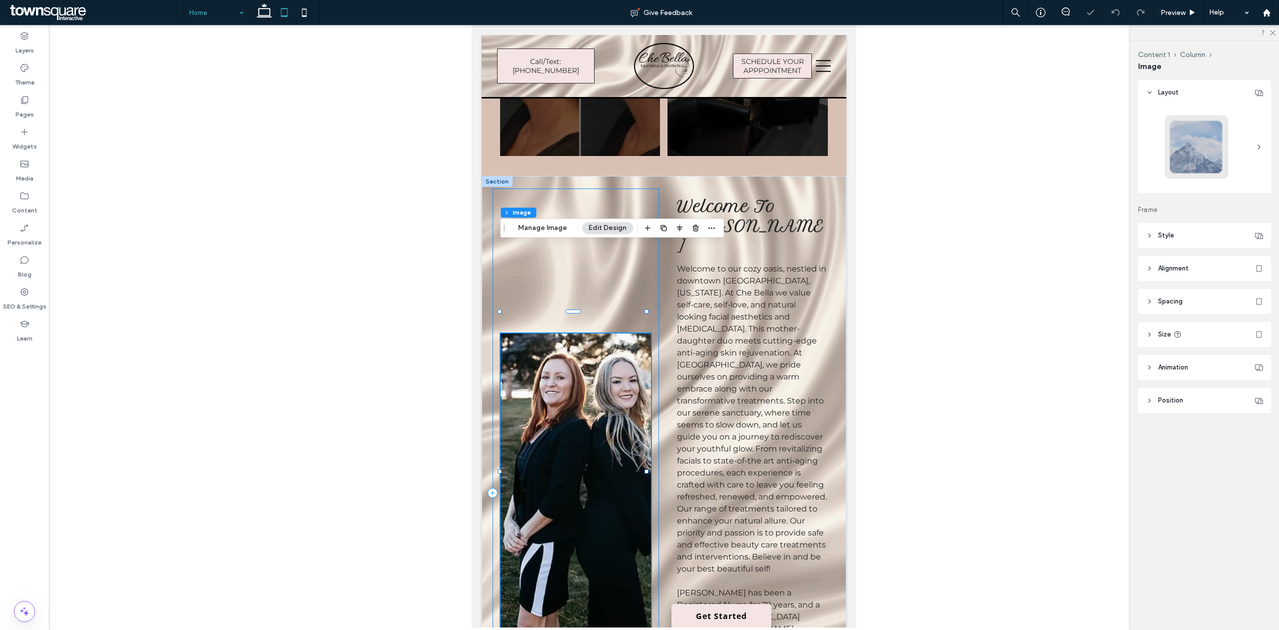
click at [571, 605] on div "100% , 638px" at bounding box center [576, 492] width 166 height 609
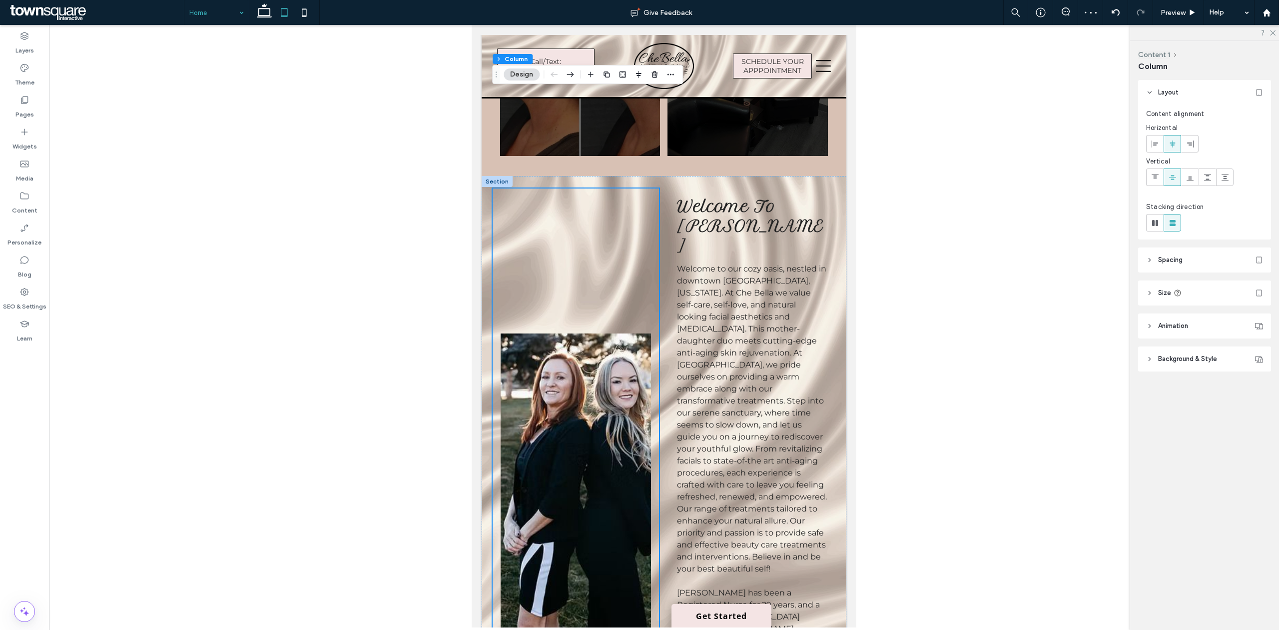
scroll to position [932, 0]
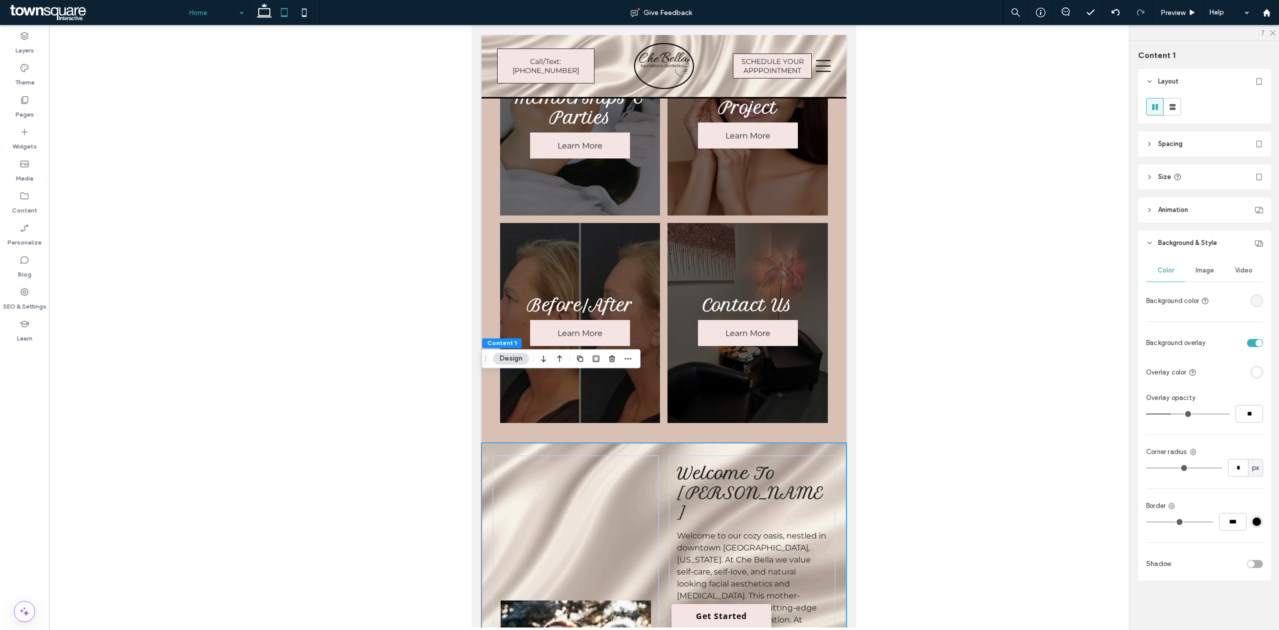
click at [1262, 302] on div "rgba(0, 0, 0, 0)" at bounding box center [1257, 300] width 12 height 12
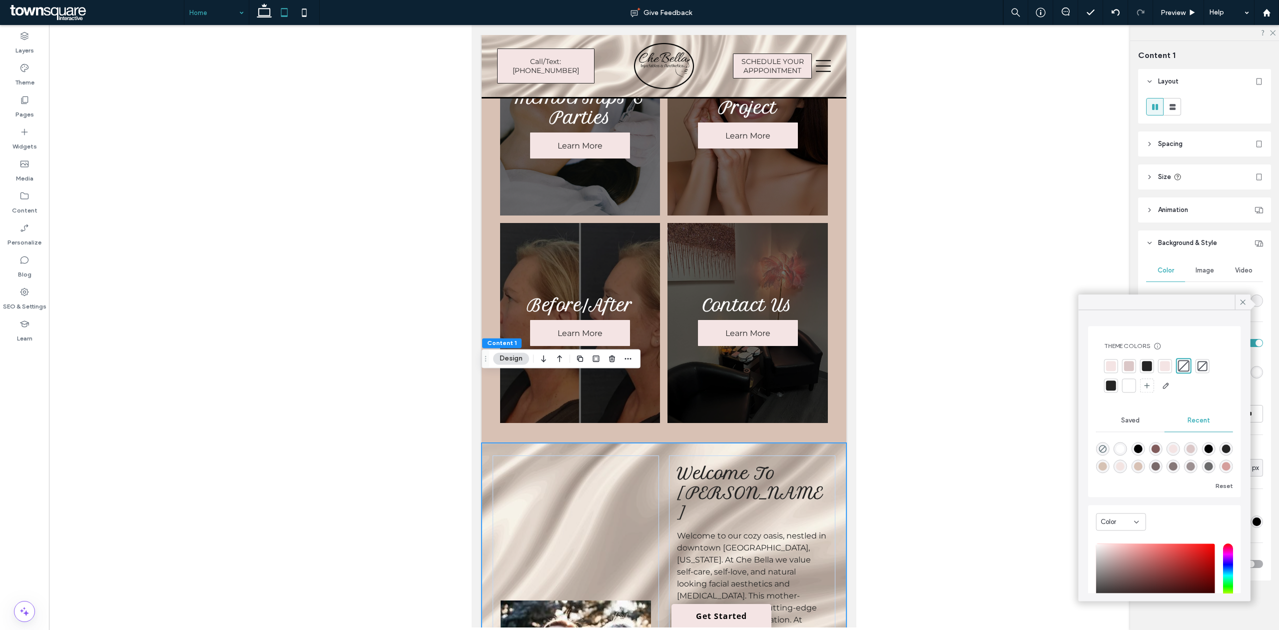
click at [1262, 302] on div "rgba(0, 0, 0, 0)" at bounding box center [1257, 300] width 12 height 12
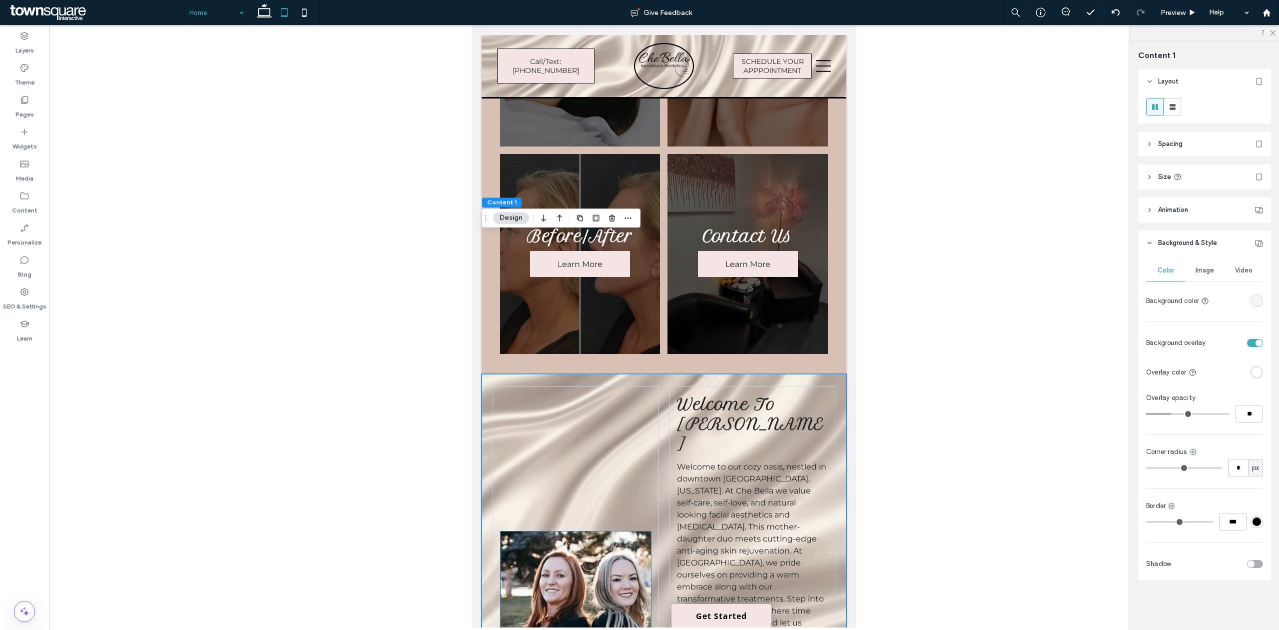
scroll to position [999, 0]
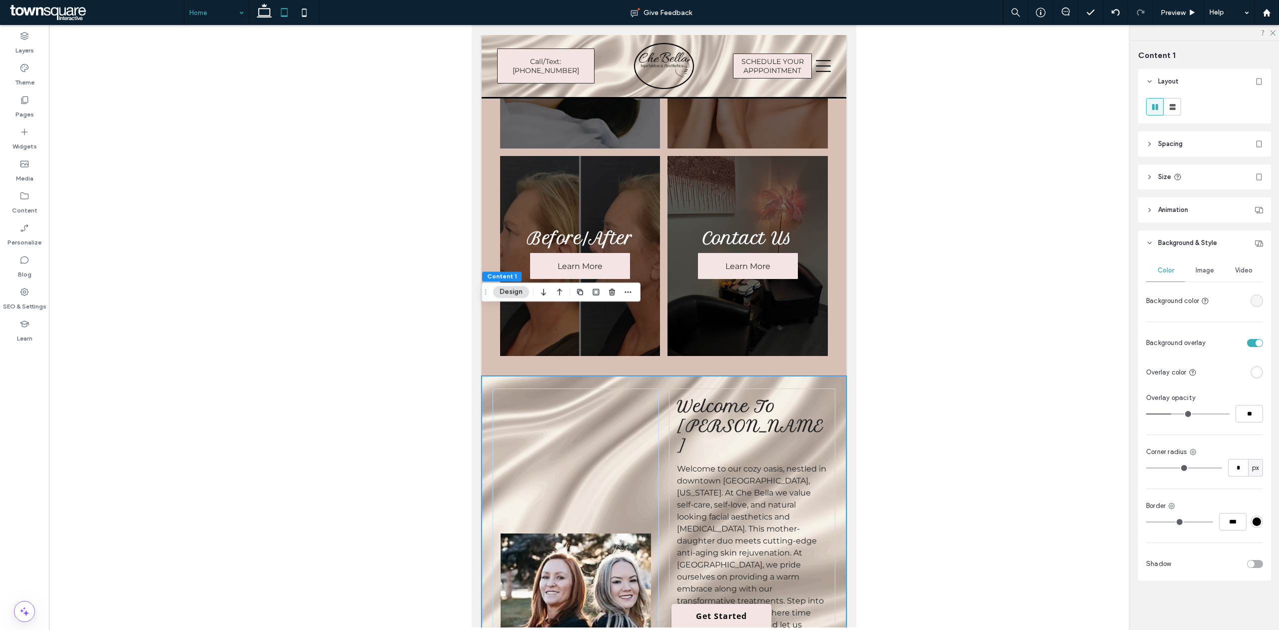
click at [1256, 298] on div "rgba(0, 0, 0, 0)" at bounding box center [1257, 300] width 8 height 8
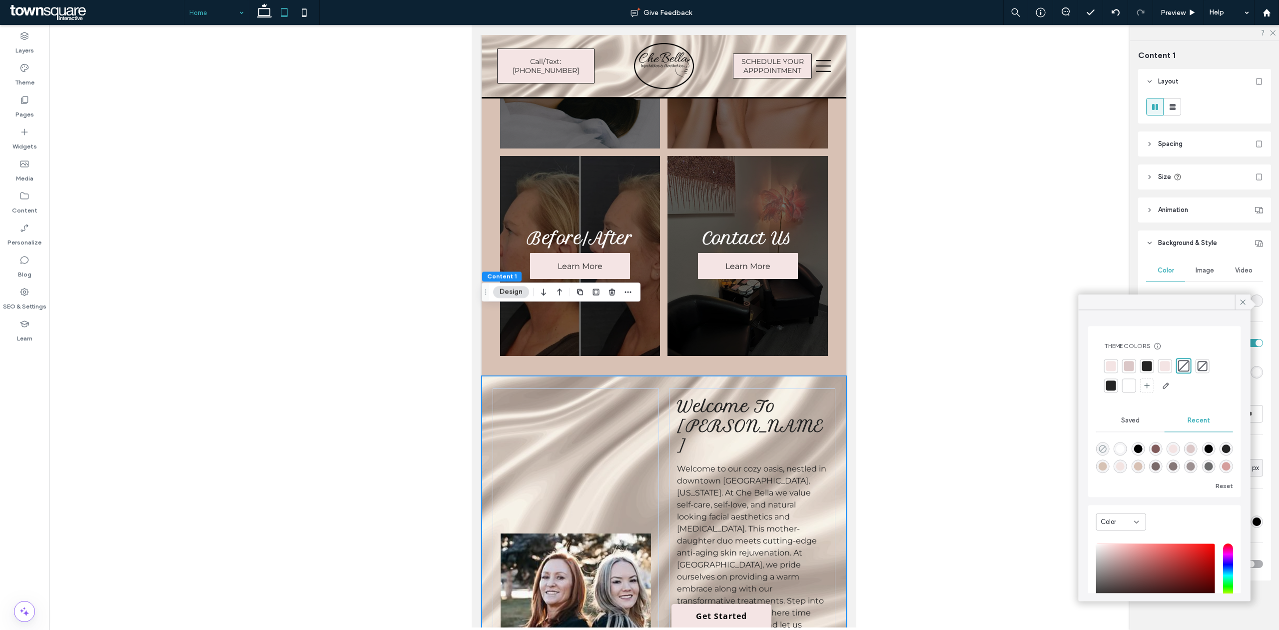
click at [1100, 448] on icon "rgba(0, 0, 0, 0)" at bounding box center [1103, 448] width 8 height 8
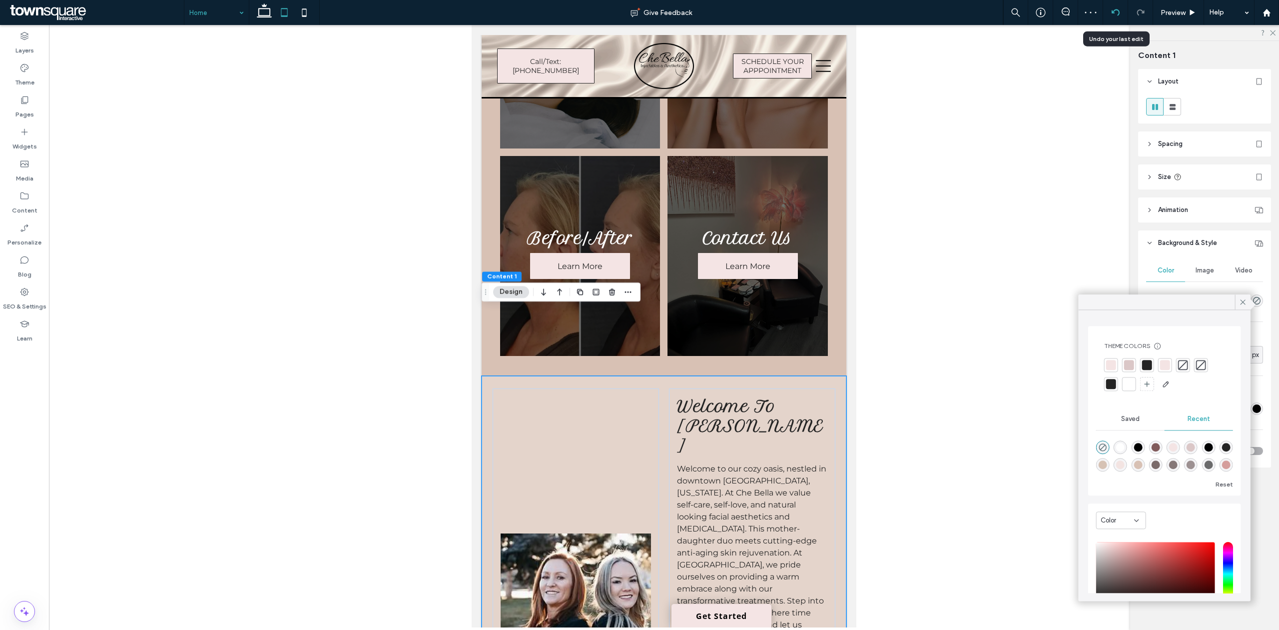
click at [1112, 11] on icon at bounding box center [1116, 12] width 8 height 8
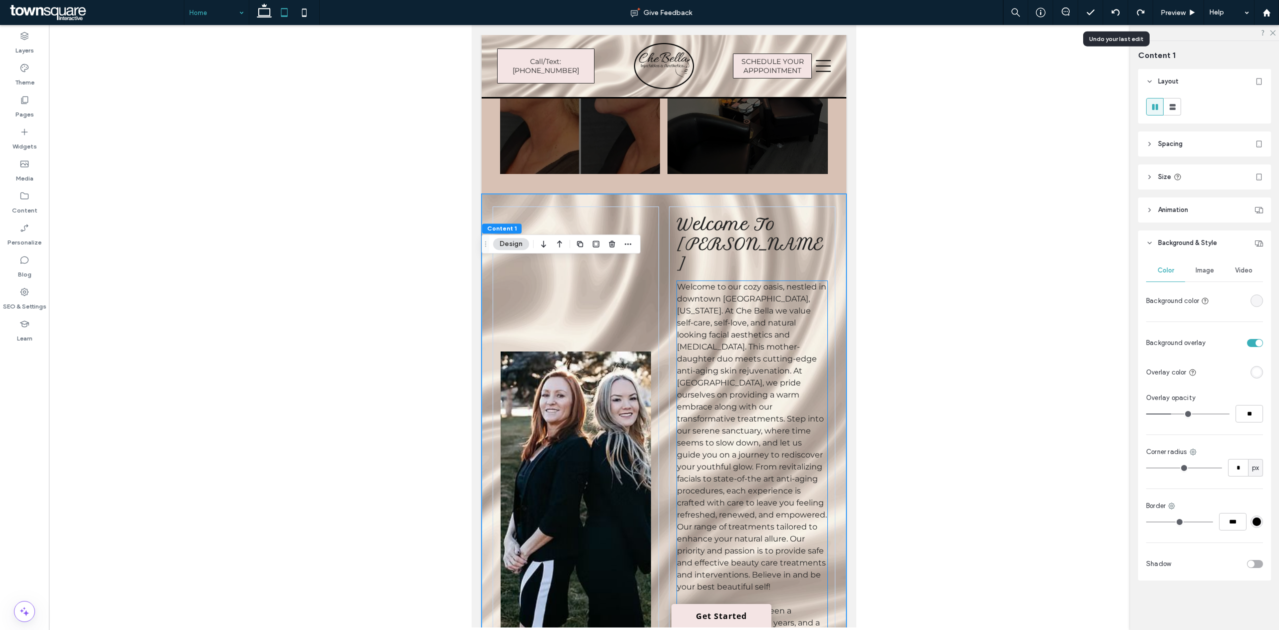
scroll to position [1210, 0]
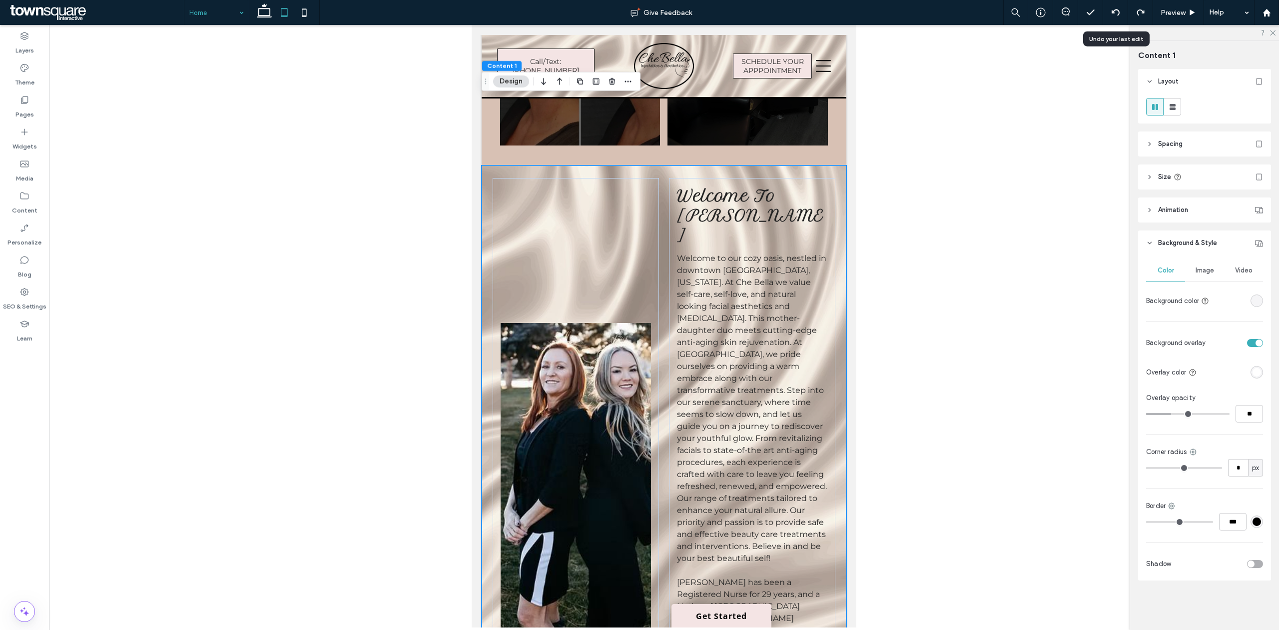
click at [1253, 299] on div "rgba(0, 0, 0, 0)" at bounding box center [1257, 300] width 8 height 8
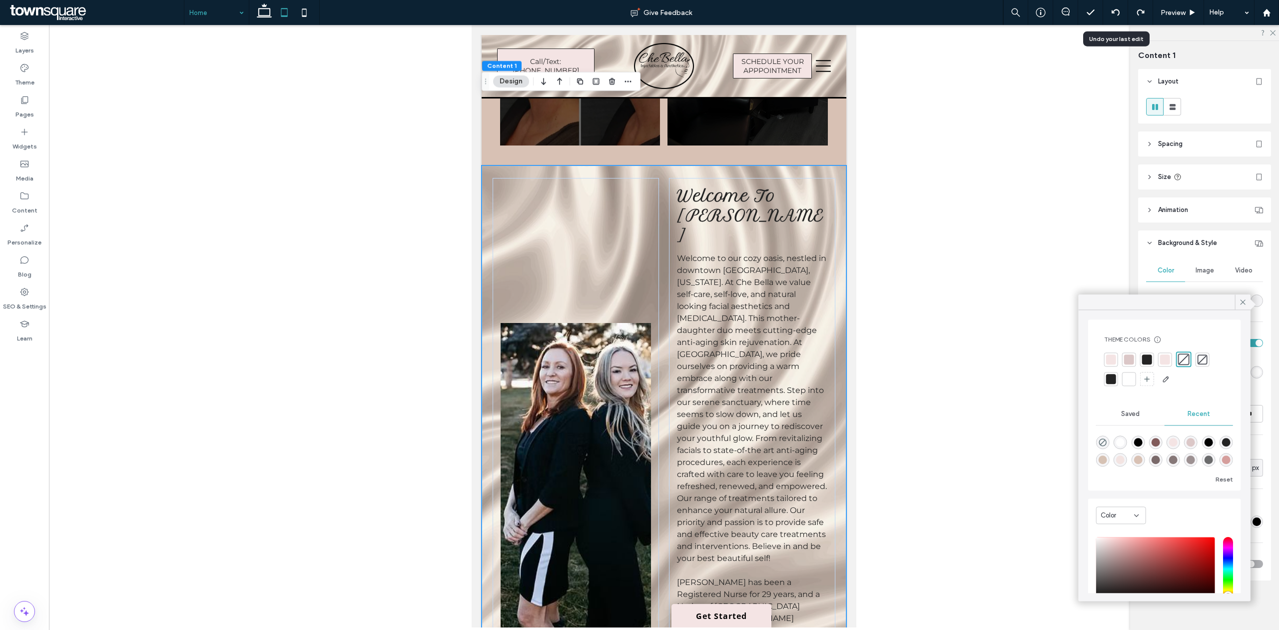
scroll to position [0, 0]
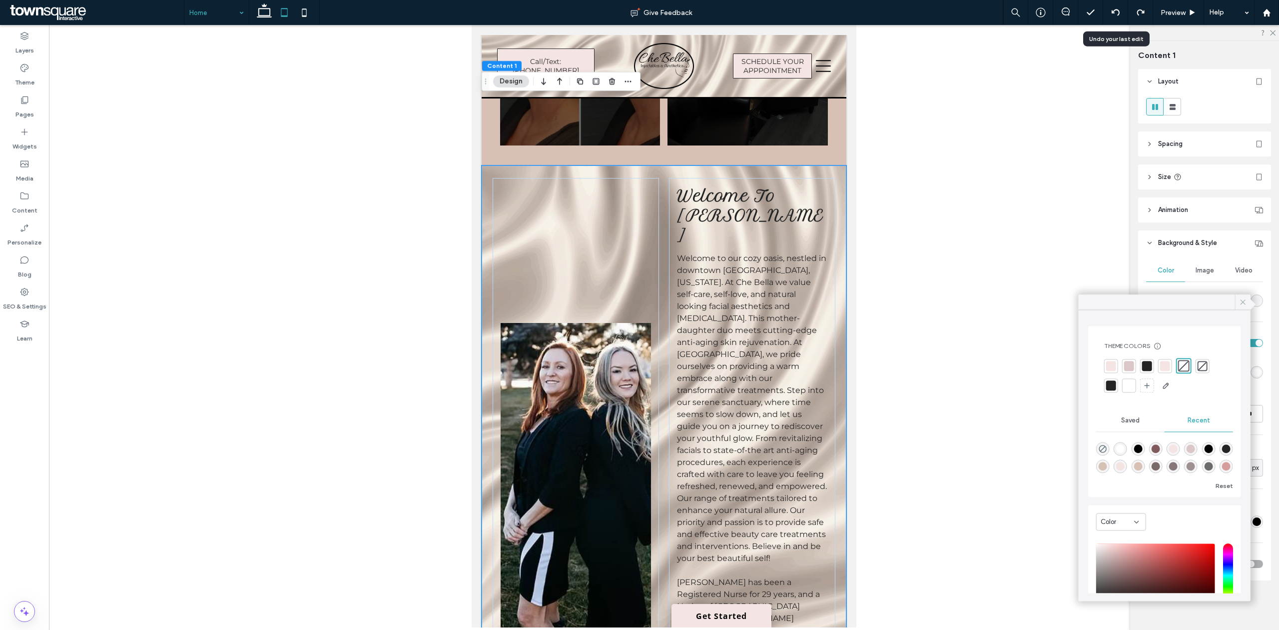
click at [1236, 302] on div at bounding box center [1242, 301] width 15 height 15
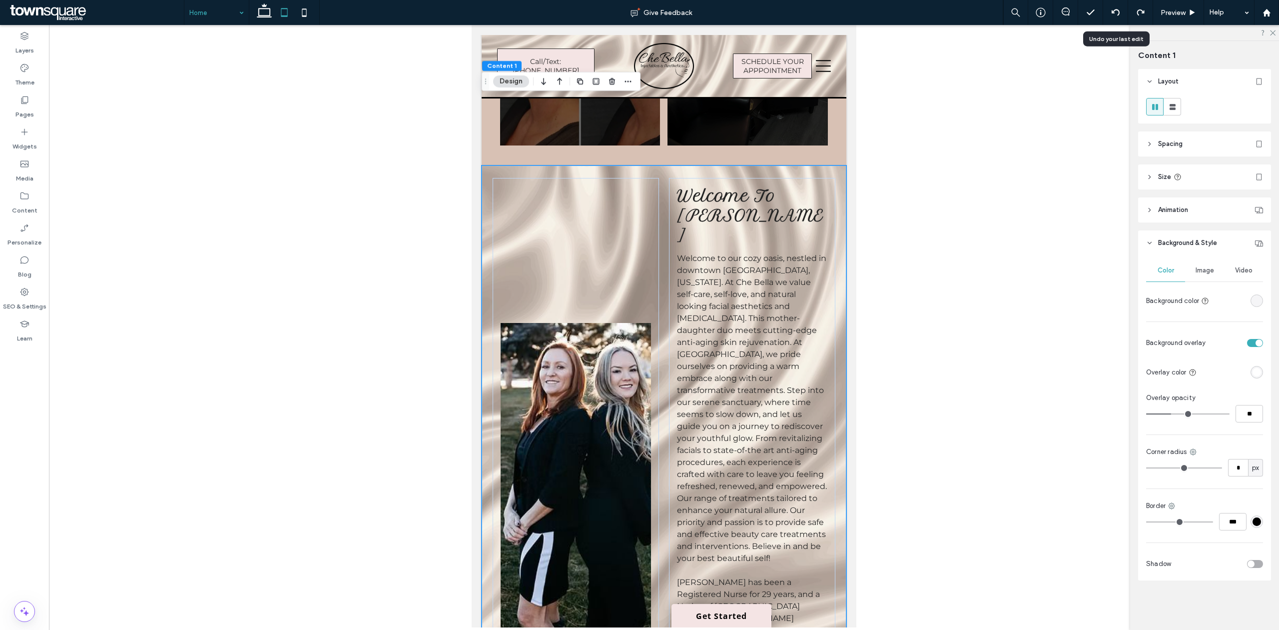
click at [1205, 270] on span "Image" at bounding box center [1205, 270] width 18 height 8
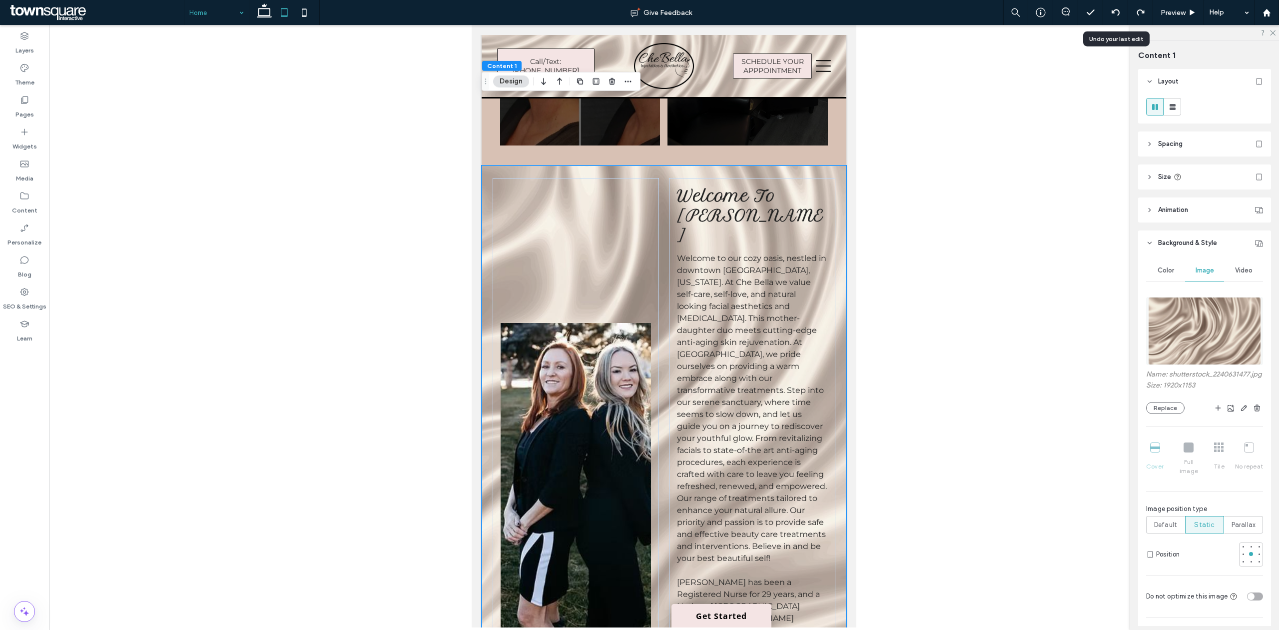
click at [1167, 269] on span "Color" at bounding box center [1166, 270] width 16 height 8
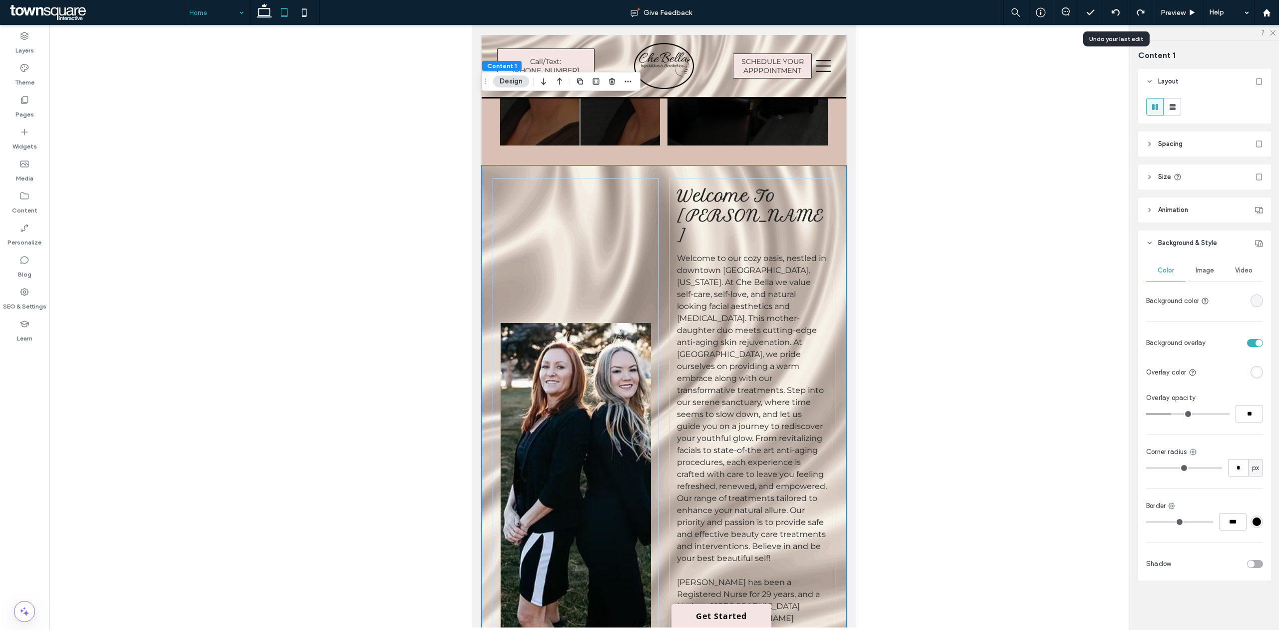
click at [828, 225] on div "Welcome To Che Bella Welcome to our cozy oasis, nestled in downtown Windsor, Co…" at bounding box center [664, 482] width 365 height 634
click at [1255, 298] on div "rgba(0, 0, 0, 0)" at bounding box center [1257, 300] width 8 height 8
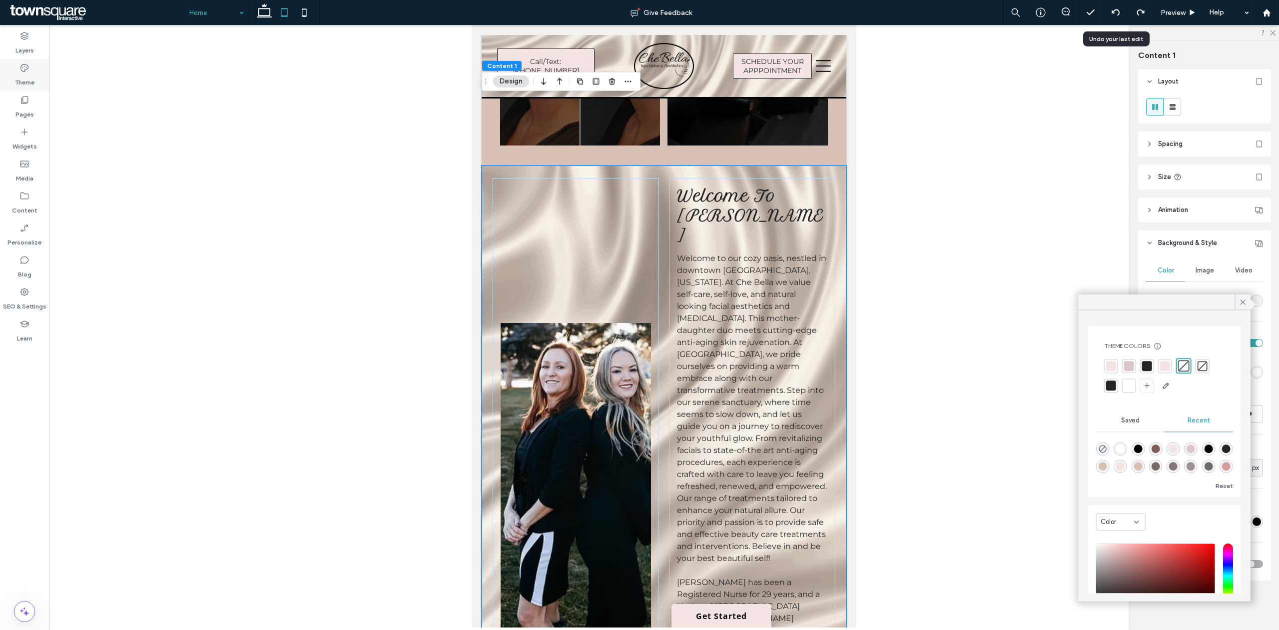
click at [36, 70] on div "Theme" at bounding box center [24, 75] width 49 height 32
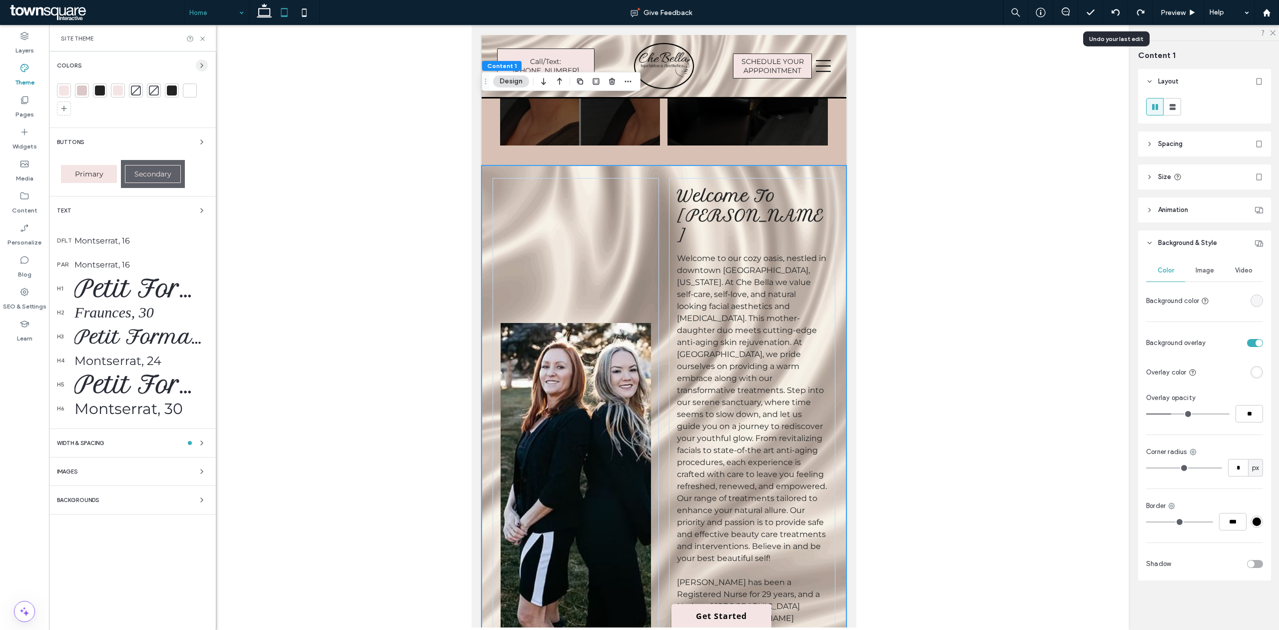
click at [206, 66] on span "button" at bounding box center [202, 65] width 12 height 12
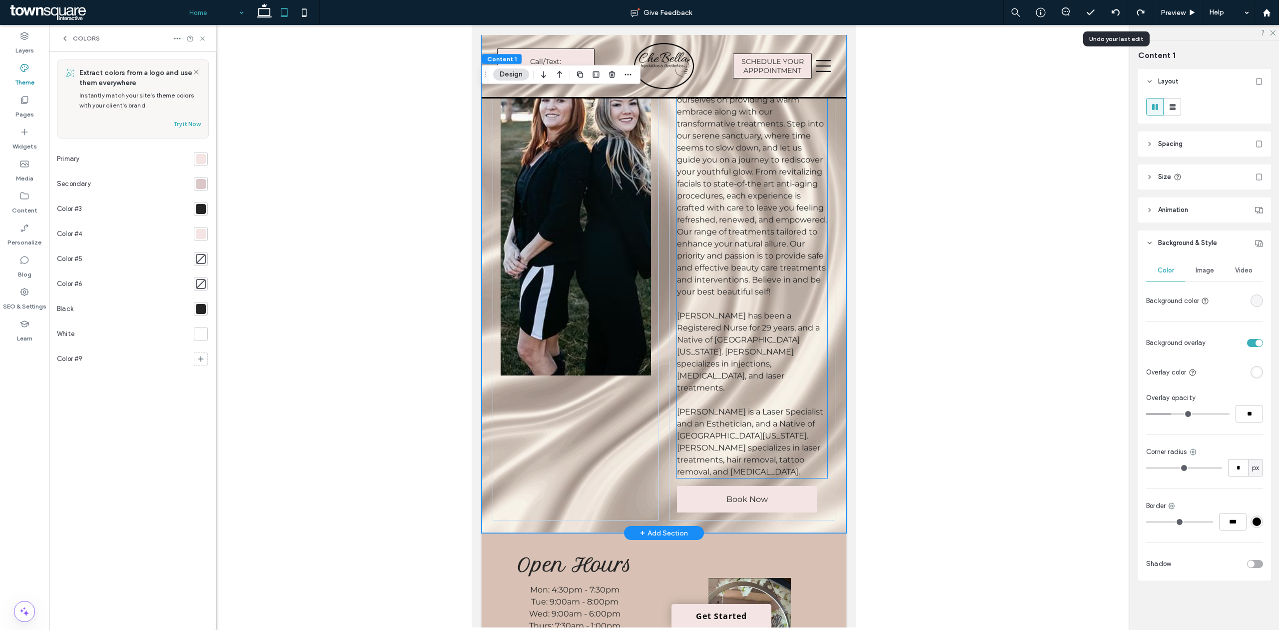
scroll to position [1410, 0]
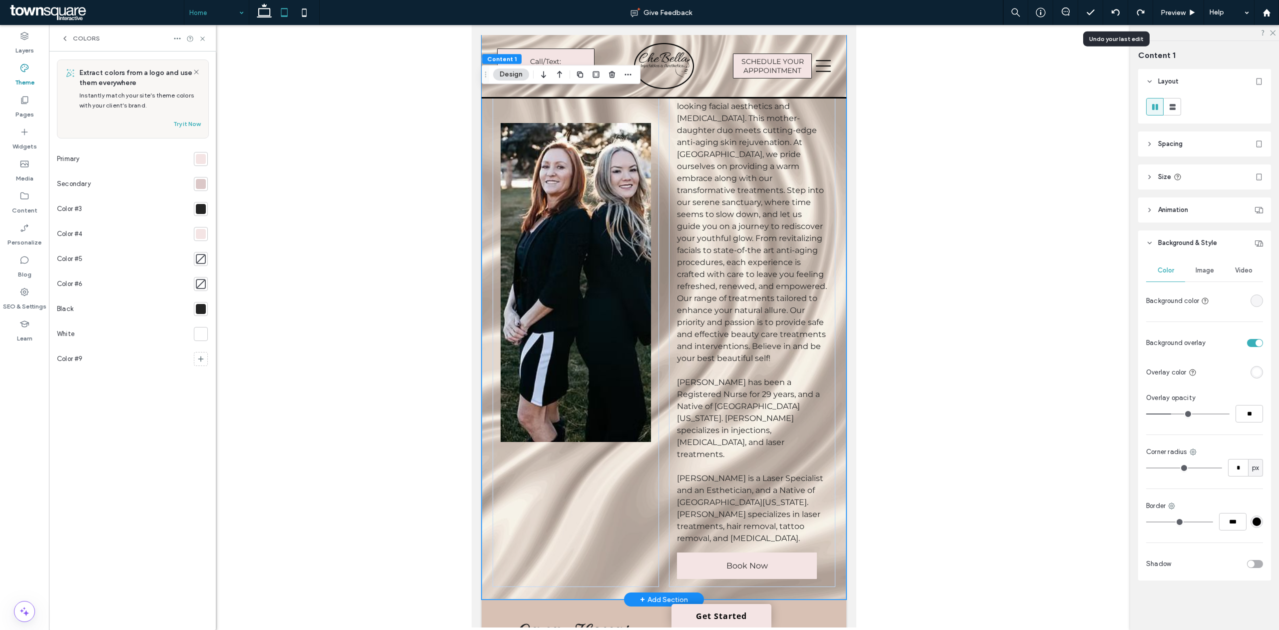
click at [720, 484] on div "Welcome To Che Bella Welcome to our cozy oasis, nestled in downtown Windsor, Co…" at bounding box center [664, 283] width 365 height 634
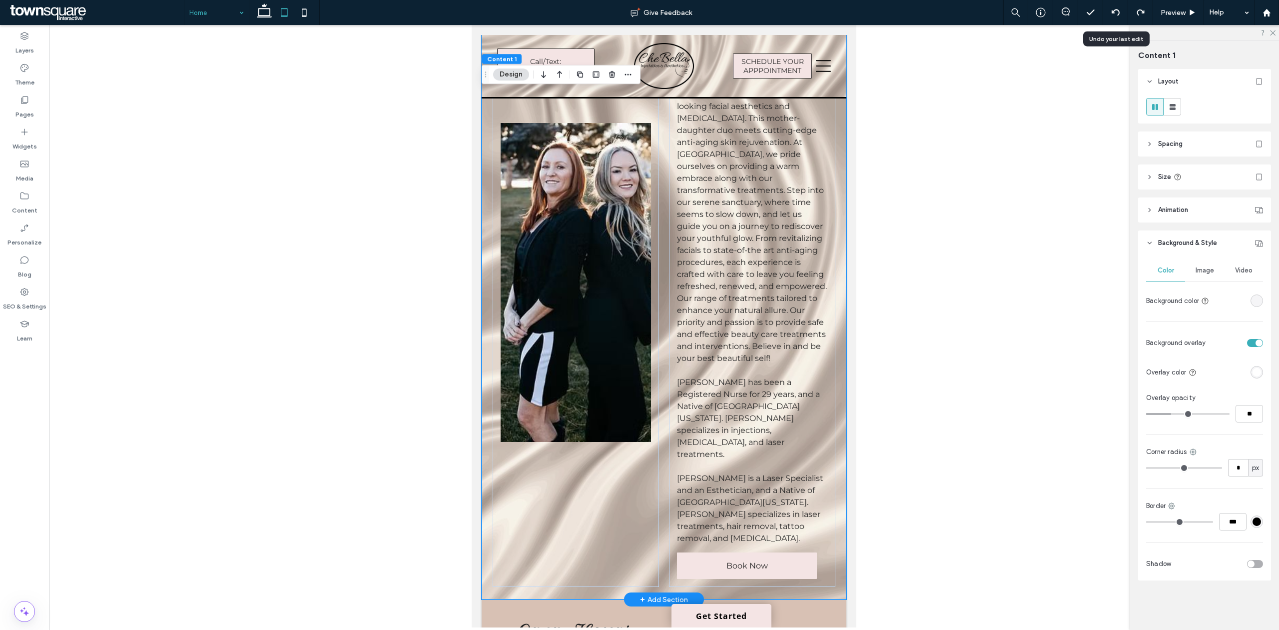
click at [722, 478] on div "Welcome To Che Bella Welcome to our cozy oasis, nestled in downtown Windsor, Co…" at bounding box center [664, 283] width 365 height 634
click at [1259, 374] on div "rgba(255, 255, 255, 1)" at bounding box center [1257, 372] width 8 height 8
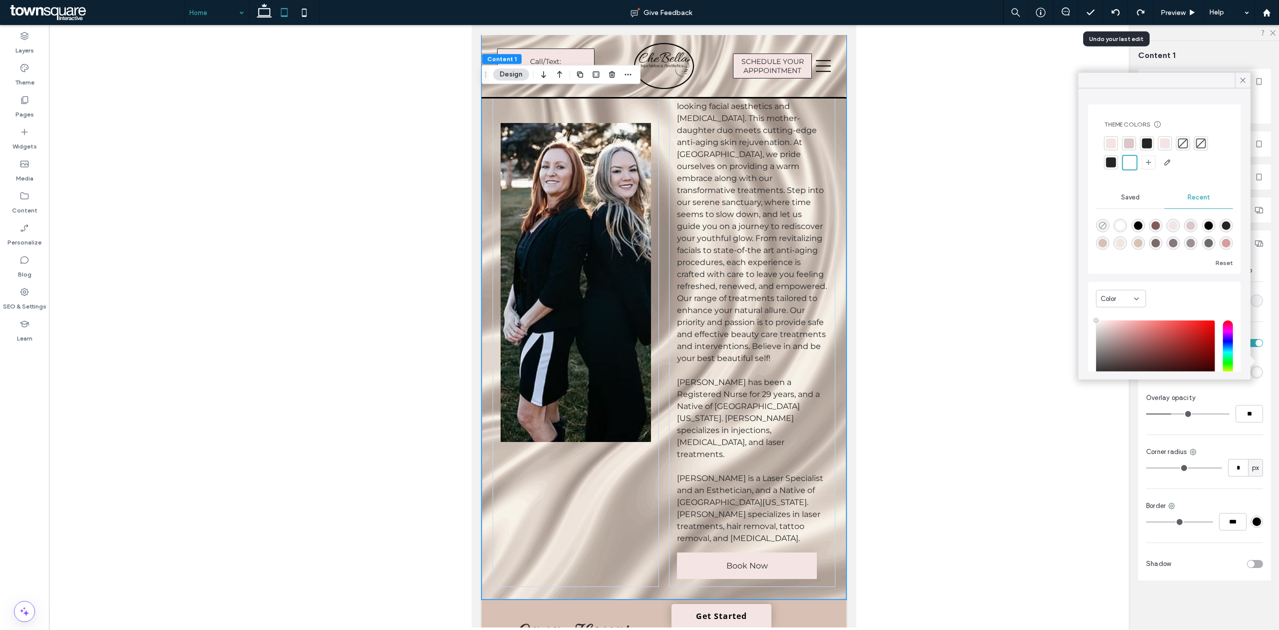
click at [1102, 224] on icon "rgba(0, 0, 0, 0)" at bounding box center [1103, 225] width 8 height 8
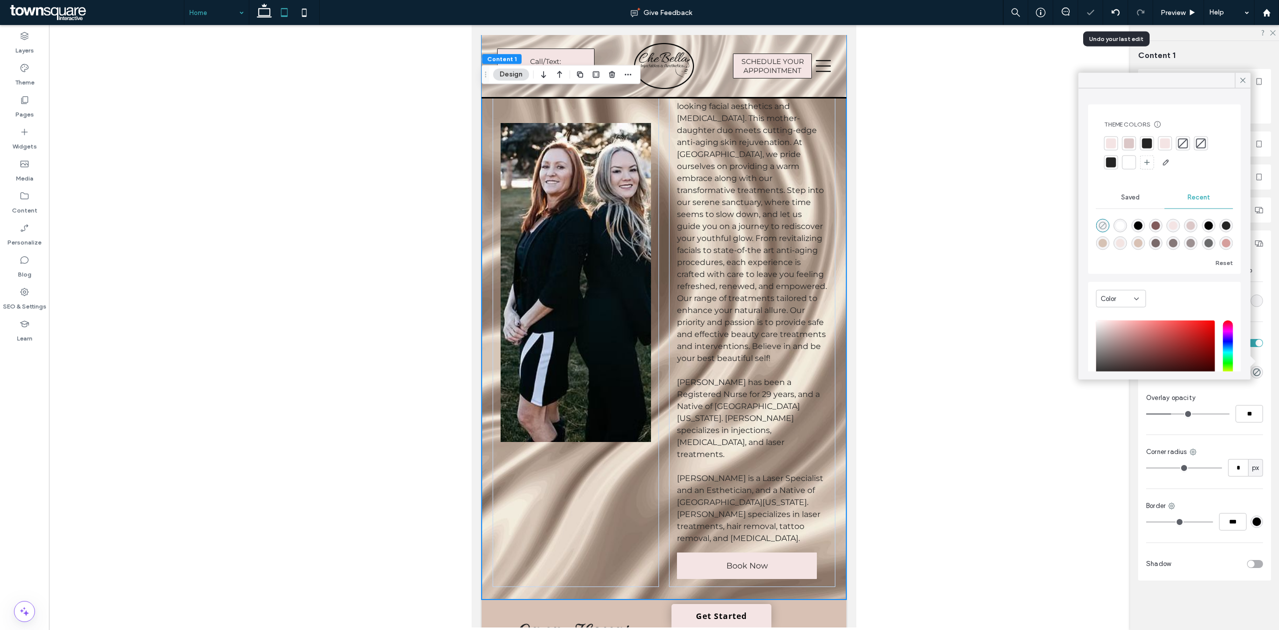
click at [1102, 224] on icon "rgba(0, 0, 0, 0)" at bounding box center [1103, 225] width 8 height 8
click at [1118, 224] on div "rgba(255, 255, 255, 1)" at bounding box center [1120, 225] width 8 height 8
type input "*******"
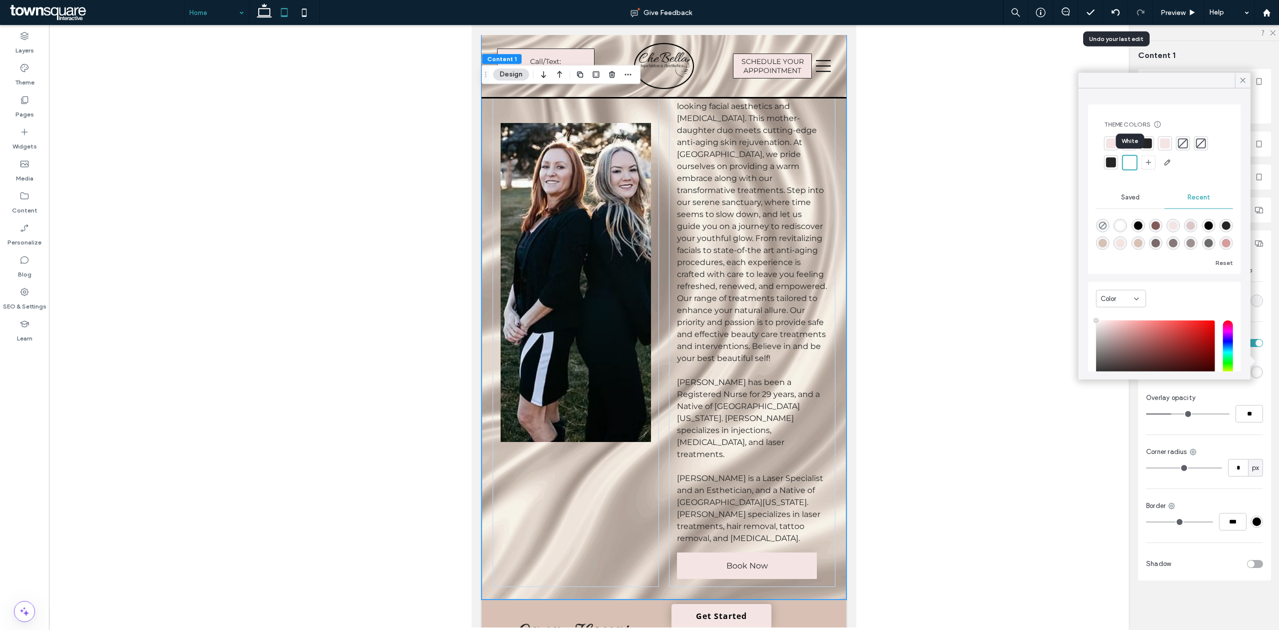
click at [1132, 164] on div at bounding box center [1129, 161] width 11 height 11
click at [1185, 143] on div at bounding box center [1183, 143] width 10 height 10
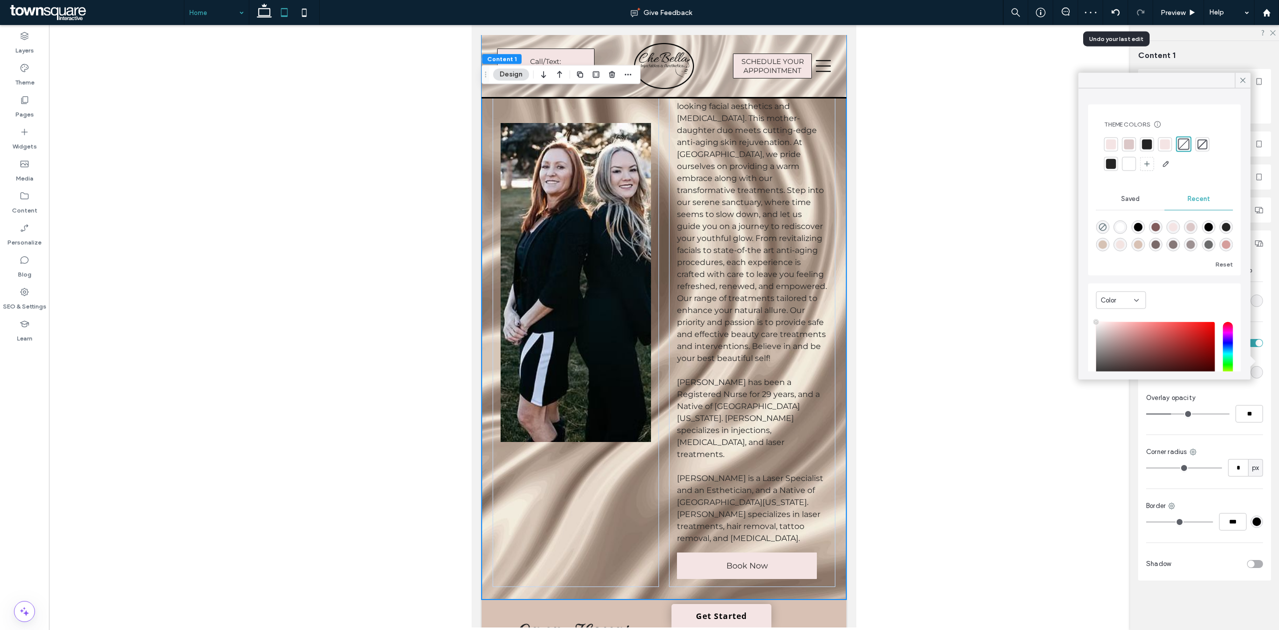
click at [1130, 166] on div at bounding box center [1129, 164] width 10 height 10
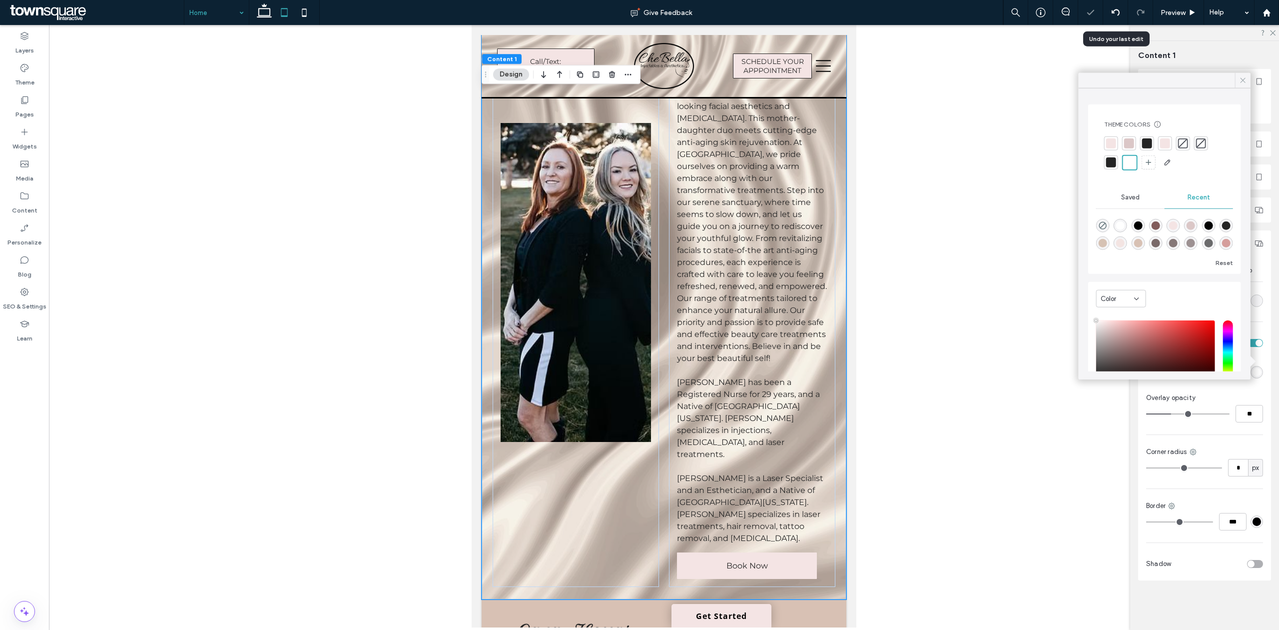
click at [1248, 79] on div at bounding box center [1242, 80] width 15 height 15
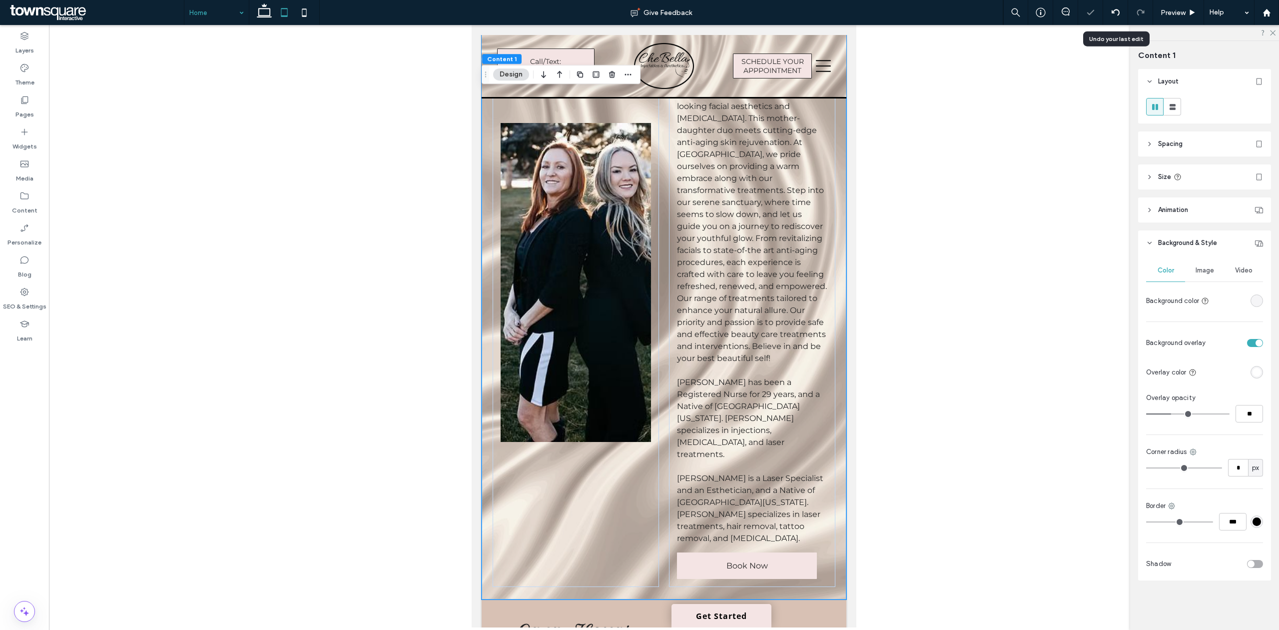
click at [1255, 297] on div "rgba(0, 0, 0, 0)" at bounding box center [1257, 300] width 8 height 8
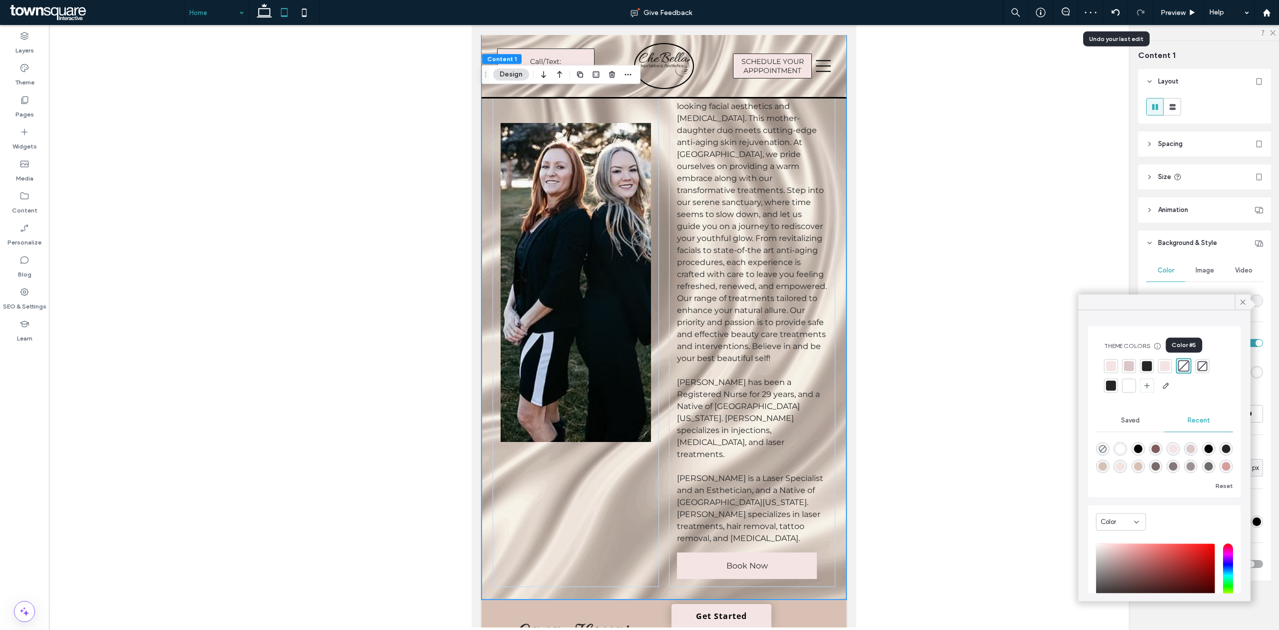
click at [1182, 361] on div at bounding box center [1183, 365] width 11 height 11
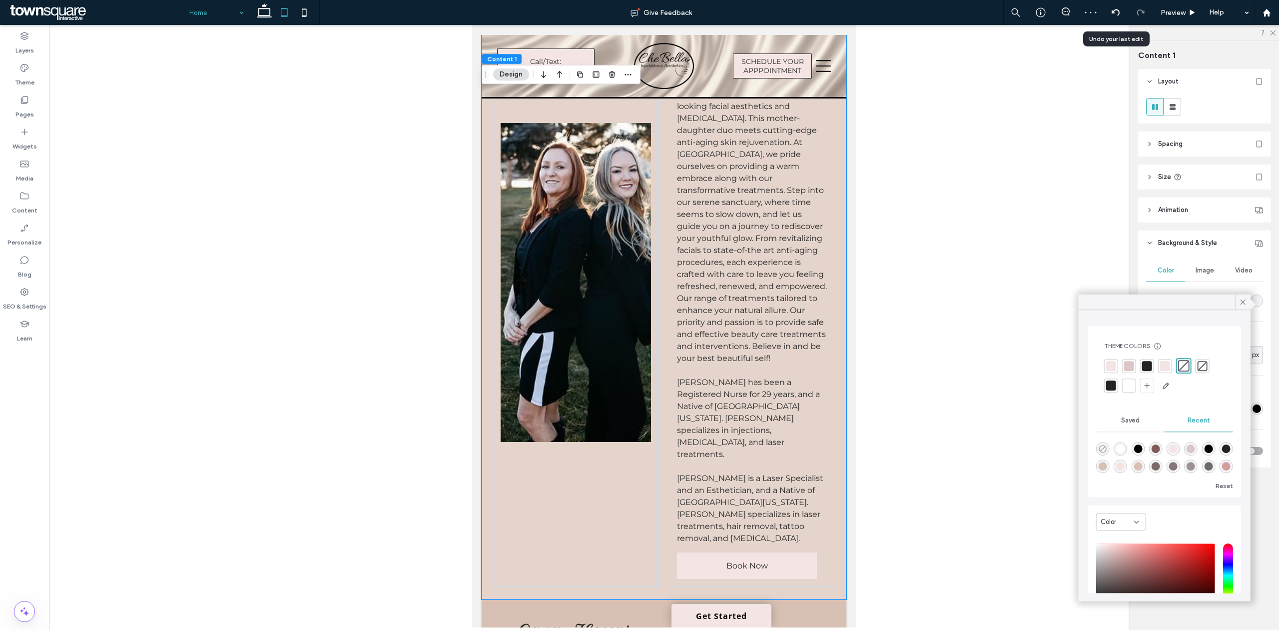
click at [1106, 447] on icon "rgba(0, 0, 0, 0)" at bounding box center [1103, 448] width 8 height 8
click at [1242, 306] on icon at bounding box center [1243, 301] width 9 height 9
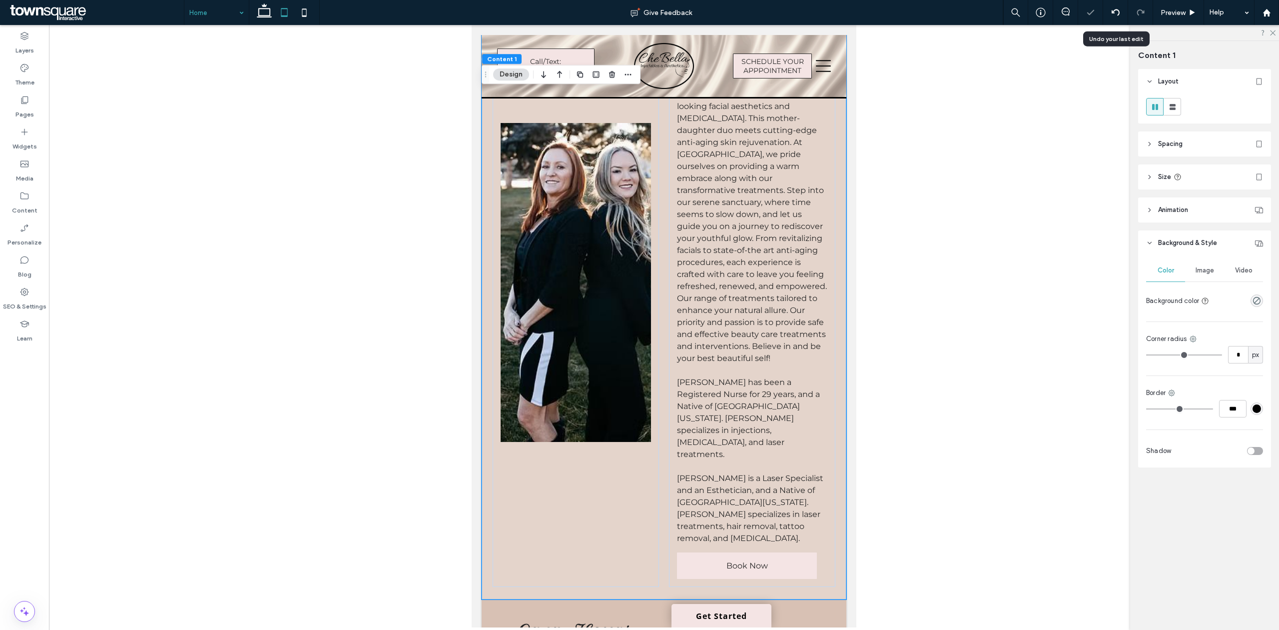
click at [1214, 274] on div "Image" at bounding box center [1204, 270] width 39 height 22
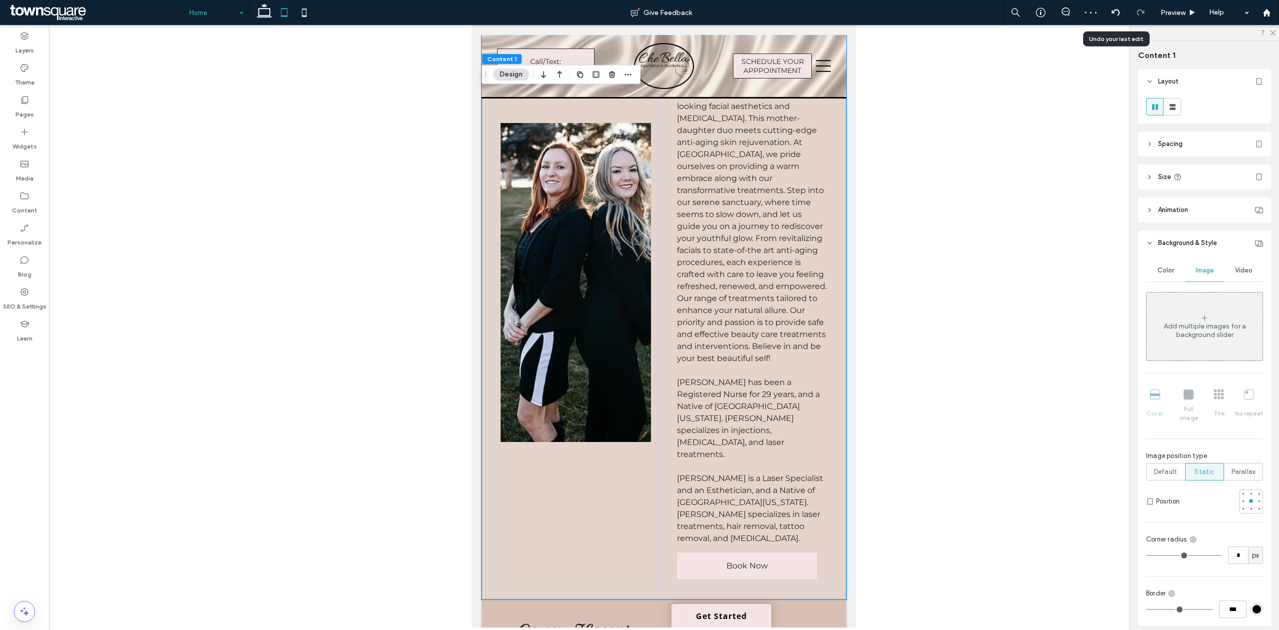
click at [1216, 321] on div "Add multiple images for a background slider" at bounding box center [1205, 326] width 116 height 66
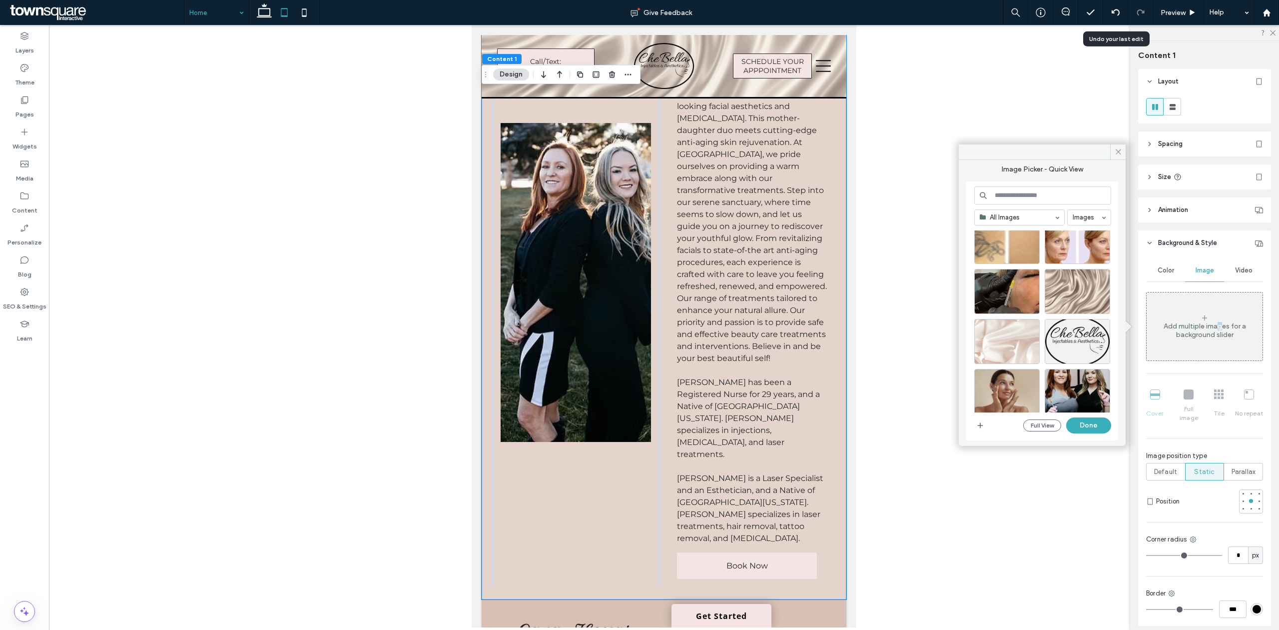
scroll to position [700, 0]
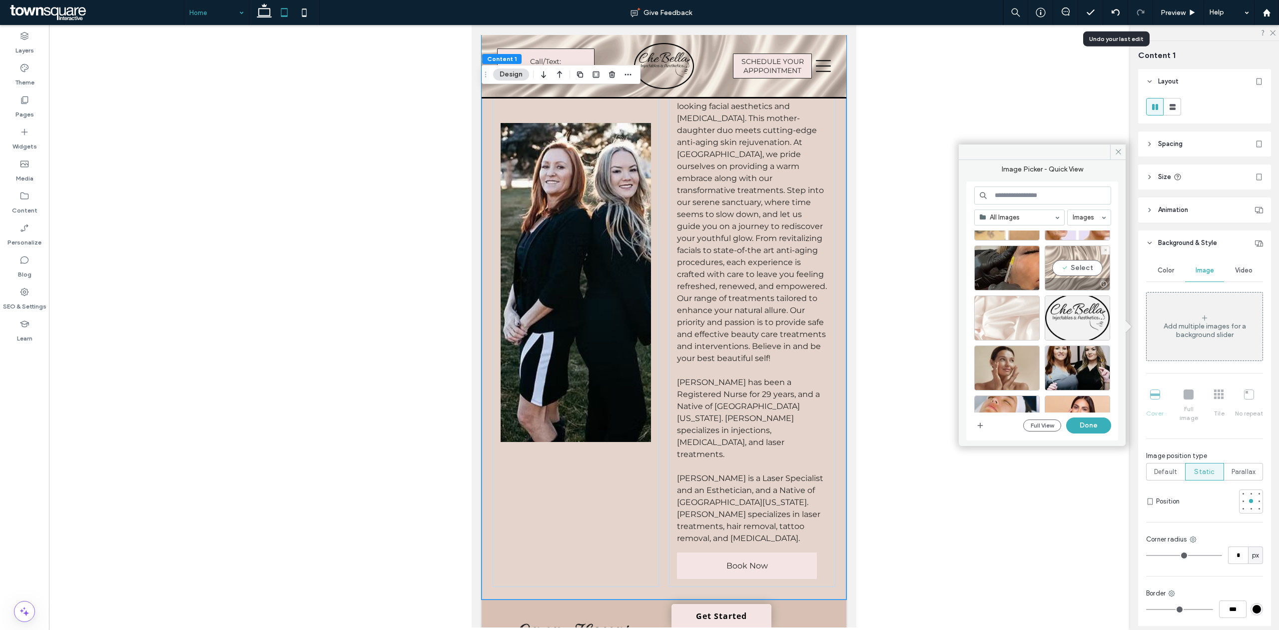
click at [1066, 268] on div "Select" at bounding box center [1077, 267] width 65 height 45
click at [1092, 424] on button "Done" at bounding box center [1088, 425] width 45 height 16
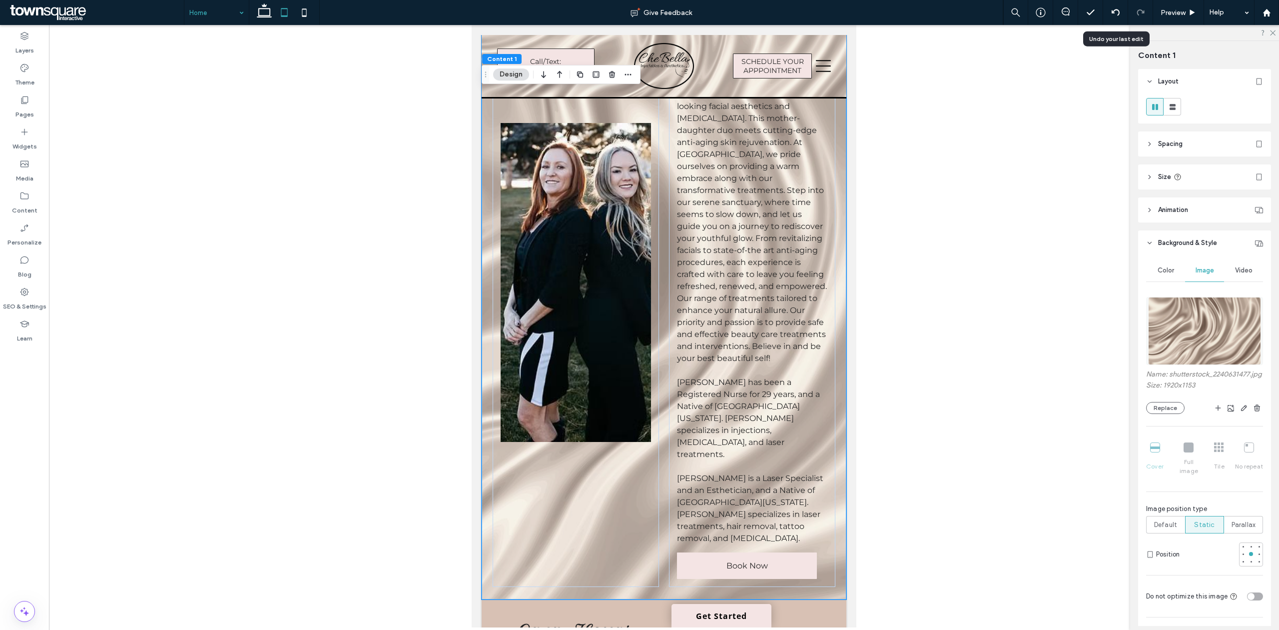
click at [1168, 270] on span "Color" at bounding box center [1166, 270] width 16 height 8
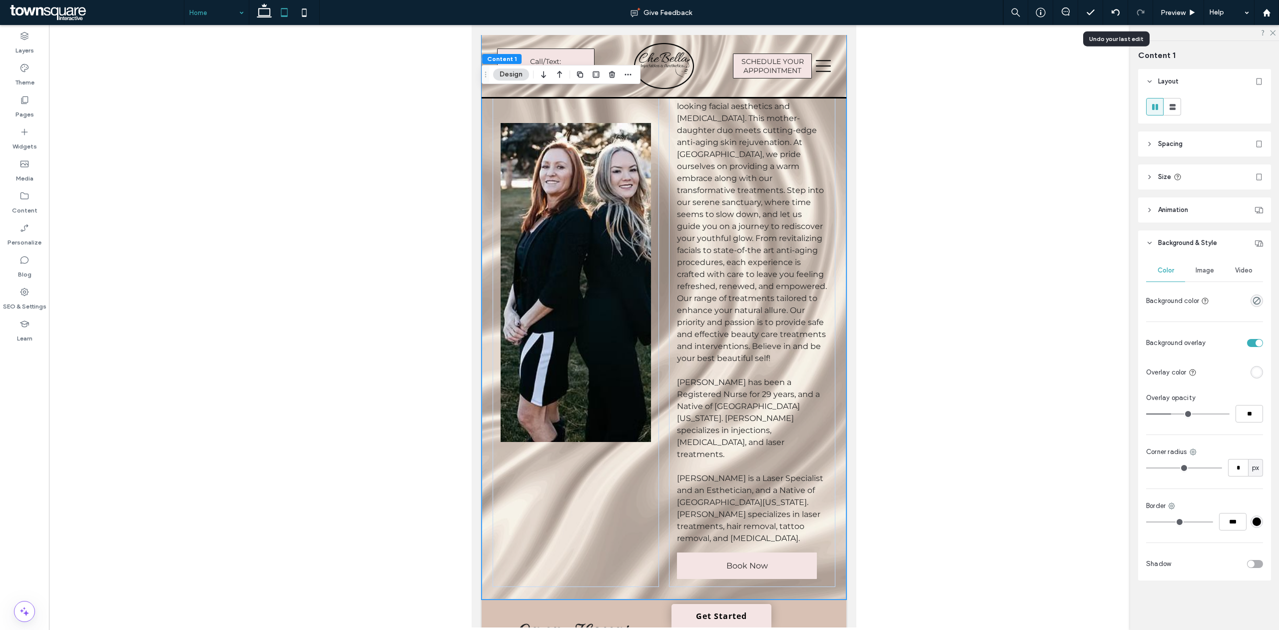
click at [1187, 267] on div "Image" at bounding box center [1204, 270] width 39 height 22
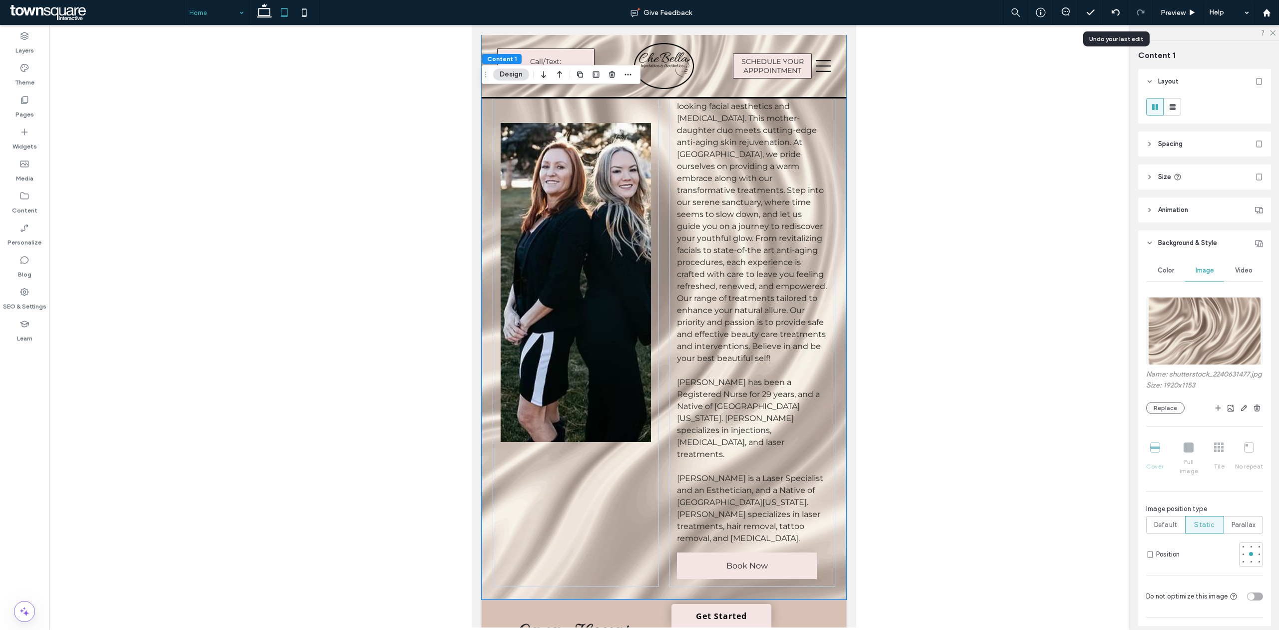
click at [1161, 266] on div "Color" at bounding box center [1165, 270] width 39 height 22
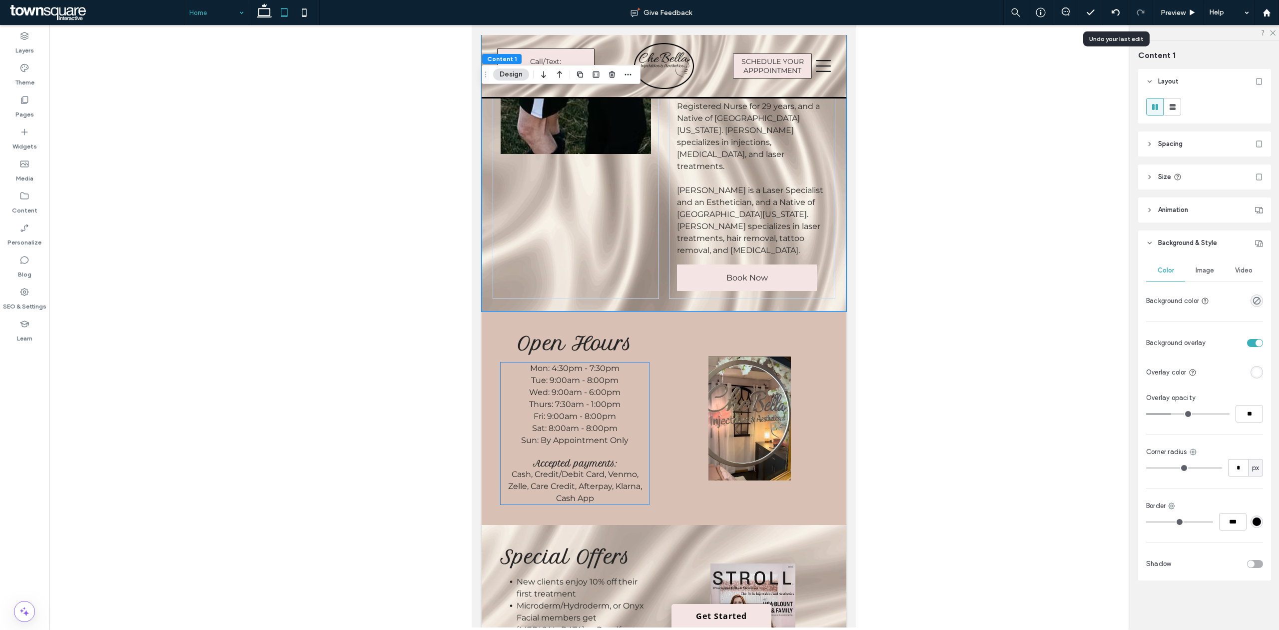
scroll to position [1676, 0]
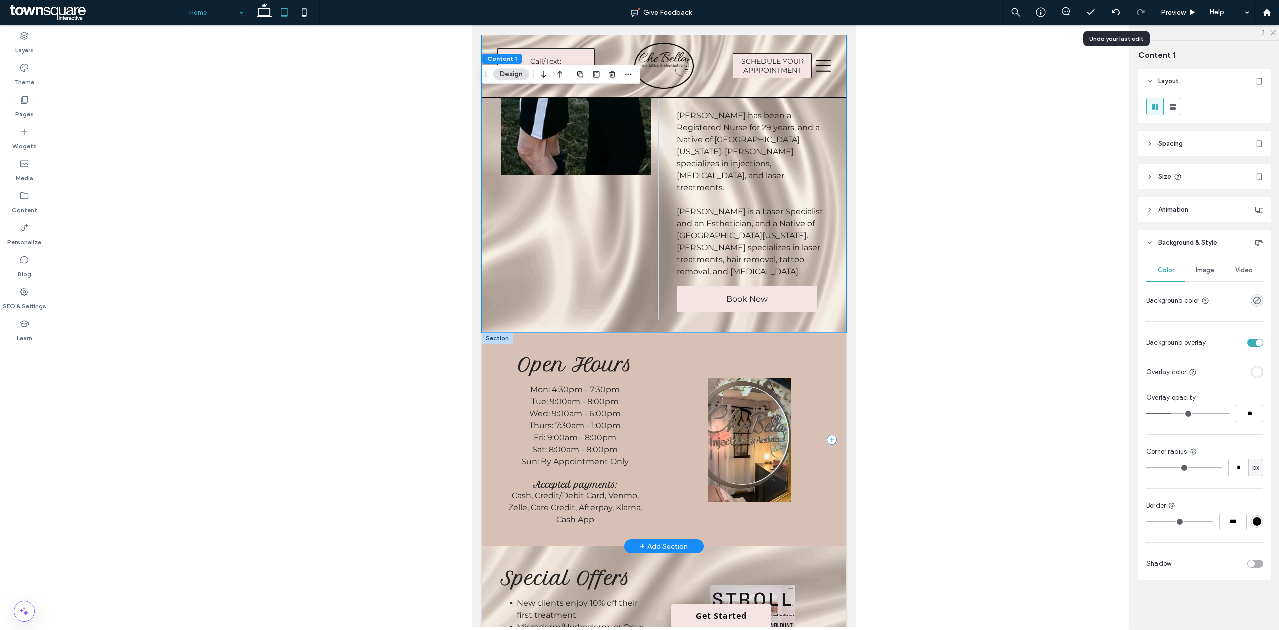
click at [696, 345] on div at bounding box center [750, 439] width 164 height 188
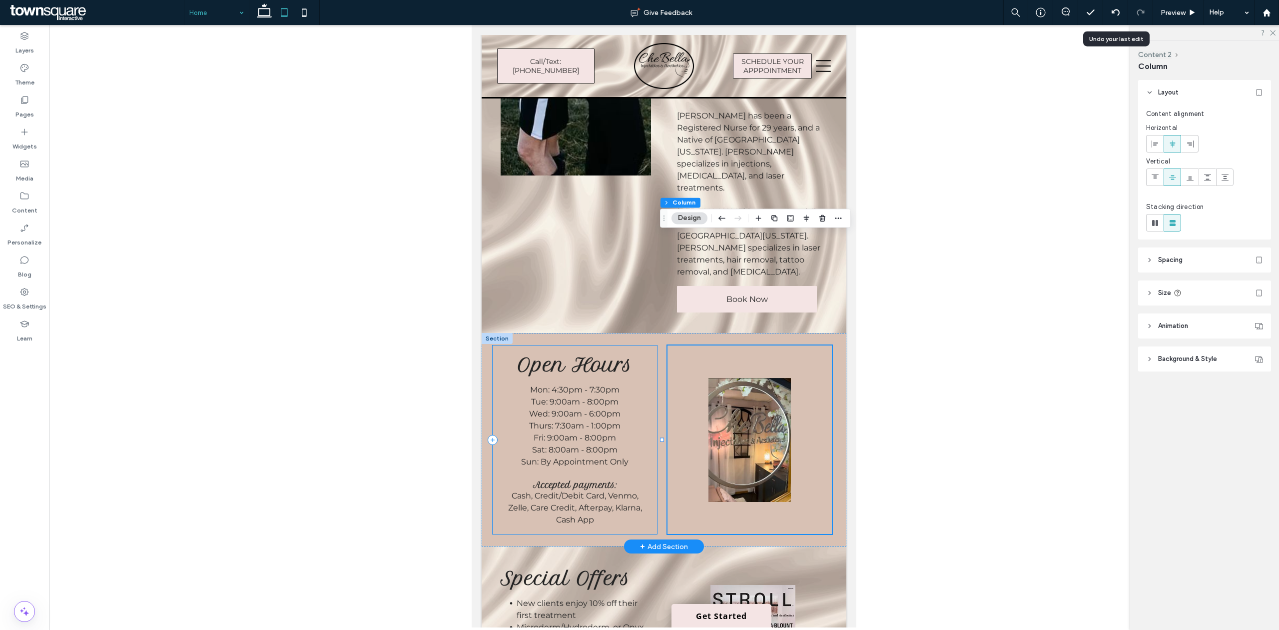
click at [646, 333] on div "Open Hours Mon: 4:30pm - 7:30pm Tue: 9:00am - 8:00pm Wed: 9:00am - 6:00pm Thurs…" at bounding box center [664, 439] width 365 height 213
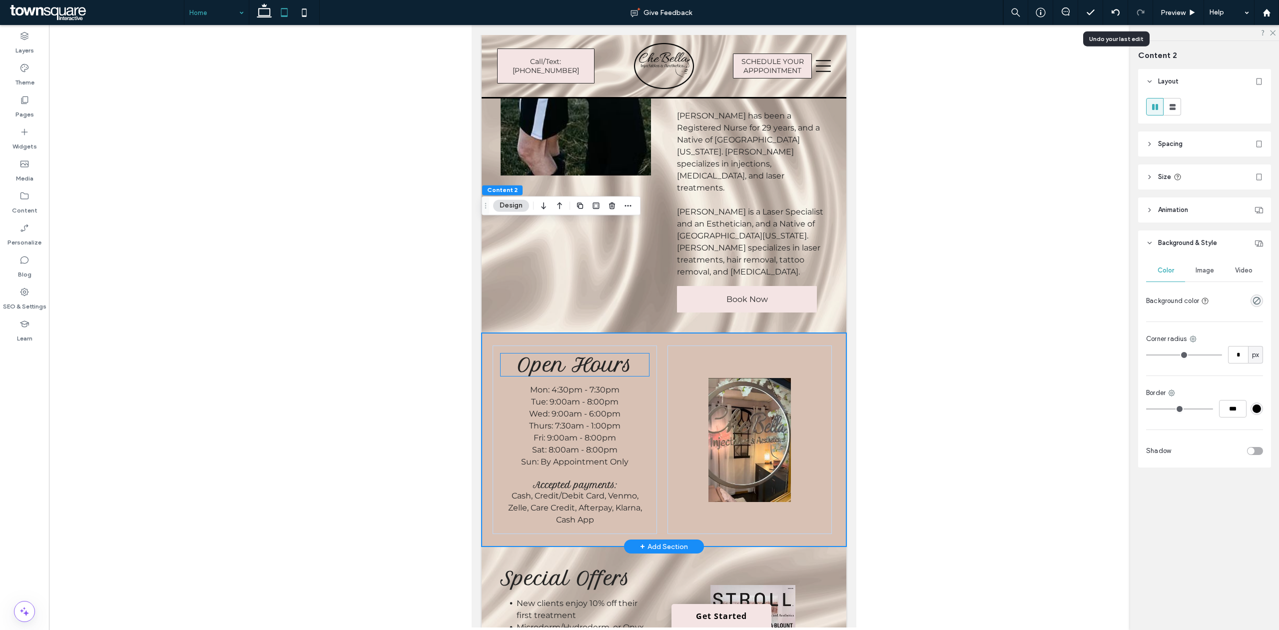
click at [639, 353] on h3 "Open Hours" at bounding box center [575, 364] width 148 height 22
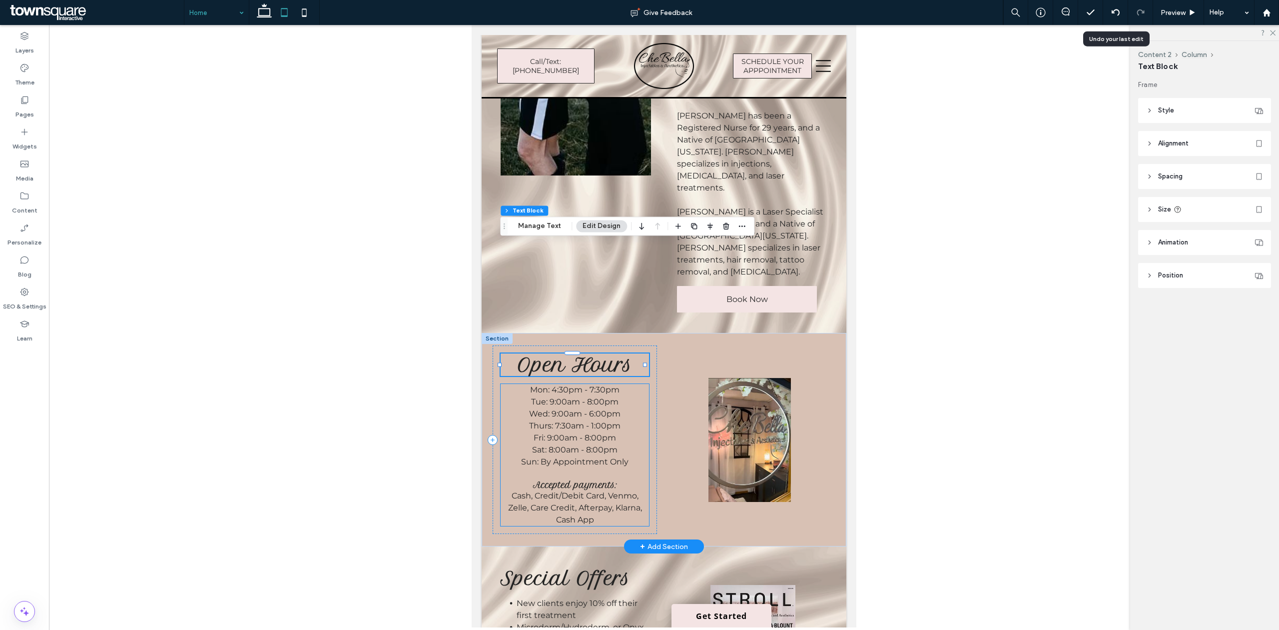
click at [644, 384] on p "Mon: 4:30pm - 7:30pm" at bounding box center [575, 390] width 148 height 12
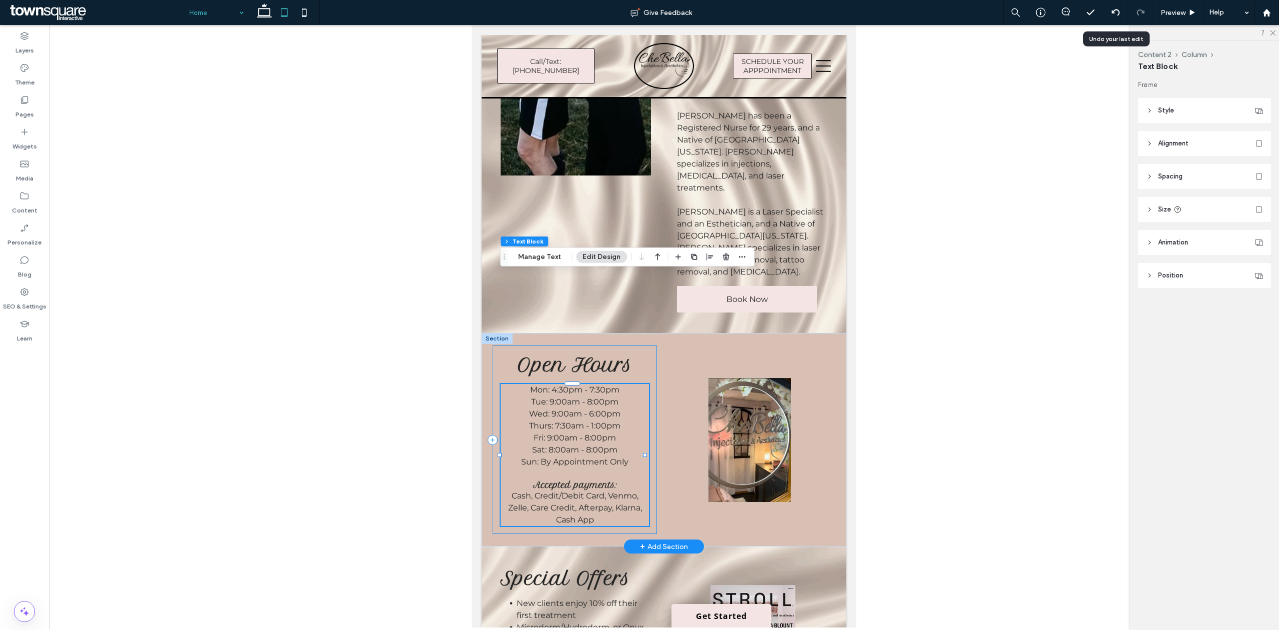
click at [648, 345] on div "Open Hours Mon: 4:30pm - 7:30pm Tue: 9:00am - 8:00pm Wed: 9:00am - 6:00pm Thurs…" at bounding box center [575, 439] width 164 height 188
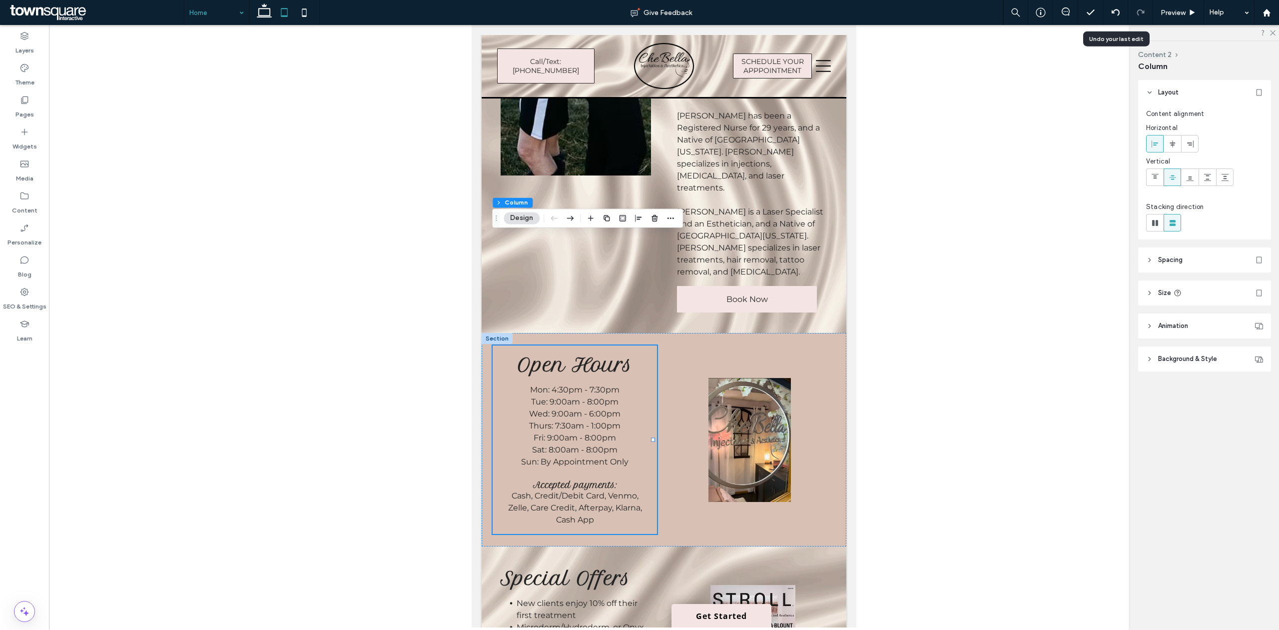
click at [1177, 359] on span "Background & Style" at bounding box center [1187, 359] width 59 height 10
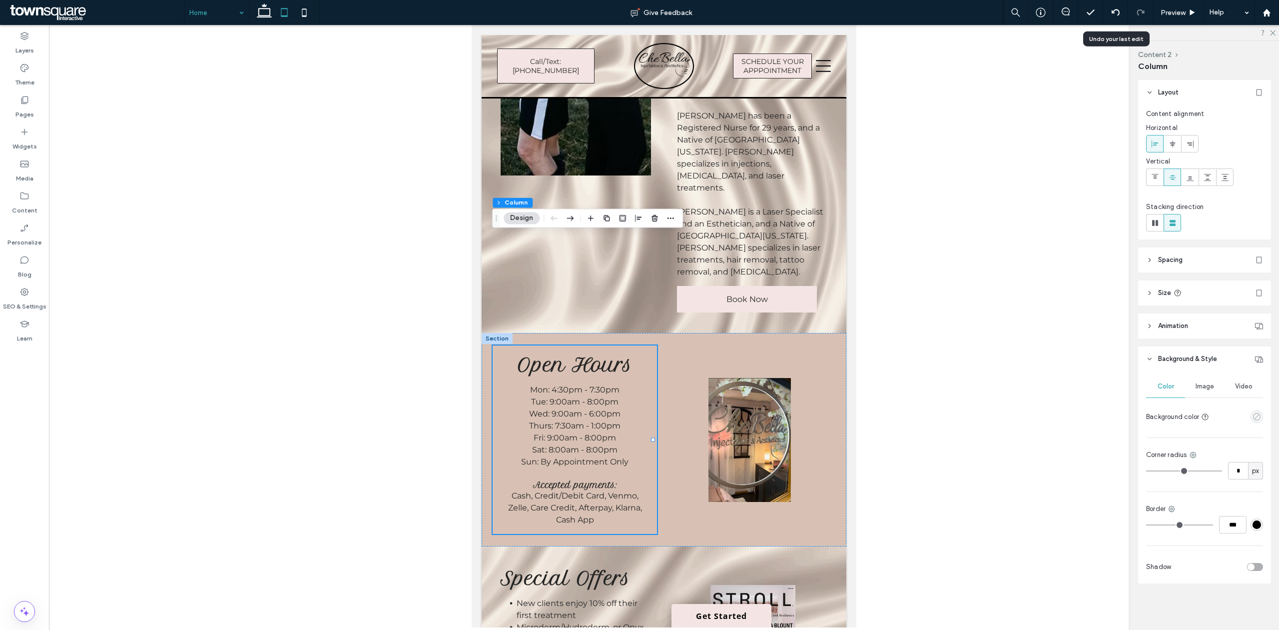
click at [1253, 415] on icon "empty color" at bounding box center [1257, 416] width 8 height 8
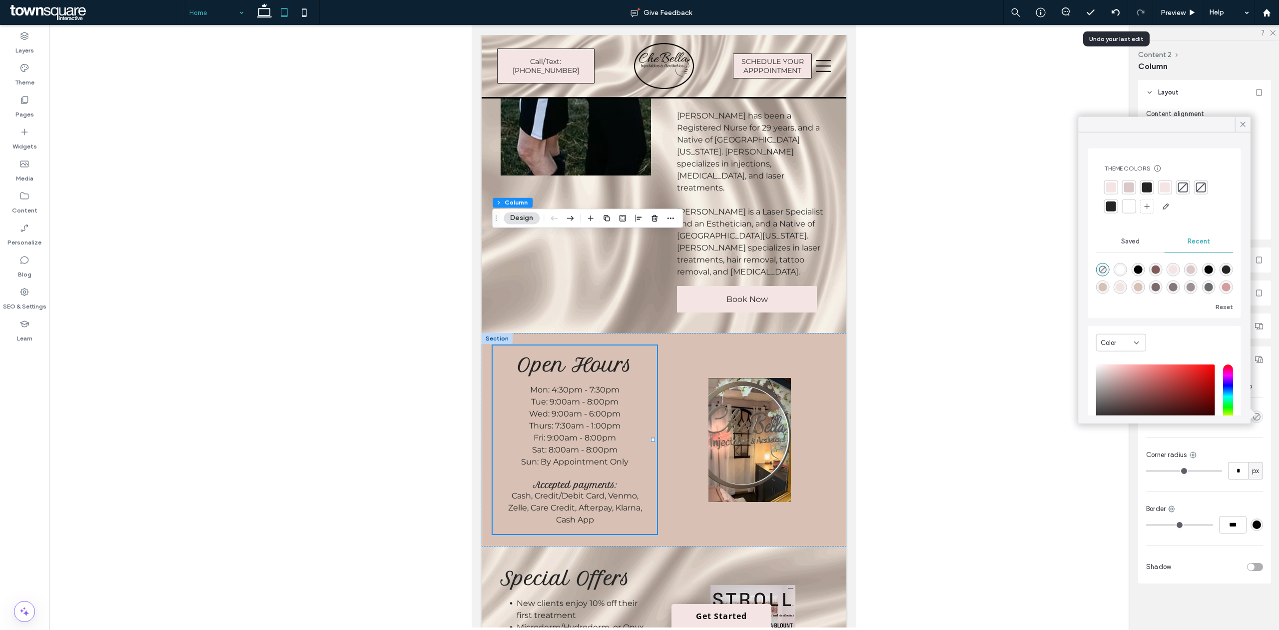
click at [1097, 267] on div "rgba(0, 0, 0, 0)" at bounding box center [1102, 269] width 13 height 13
click at [1099, 266] on icon "rgba(0, 0, 0, 0)" at bounding box center [1103, 269] width 8 height 8
click at [795, 345] on div at bounding box center [750, 439] width 164 height 188
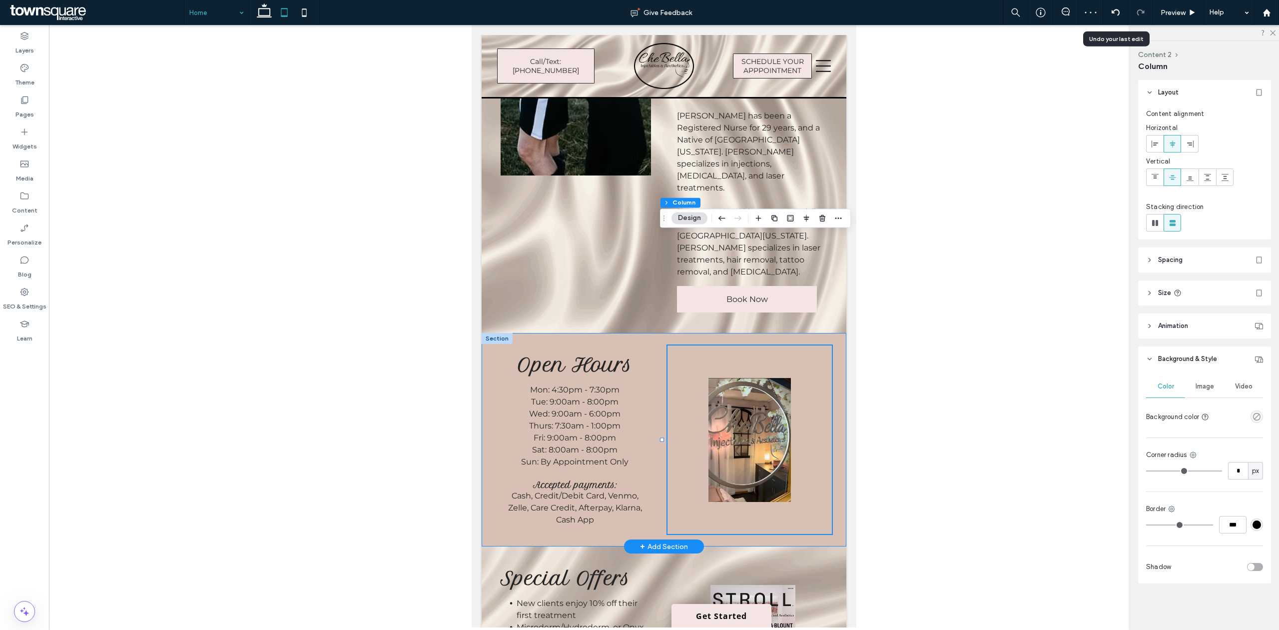
click at [638, 333] on div "Open Hours Mon: 4:30pm - 7:30pm Tue: 9:00am - 8:00pm Wed: 9:00am - 6:00pm Thurs…" at bounding box center [664, 439] width 365 height 213
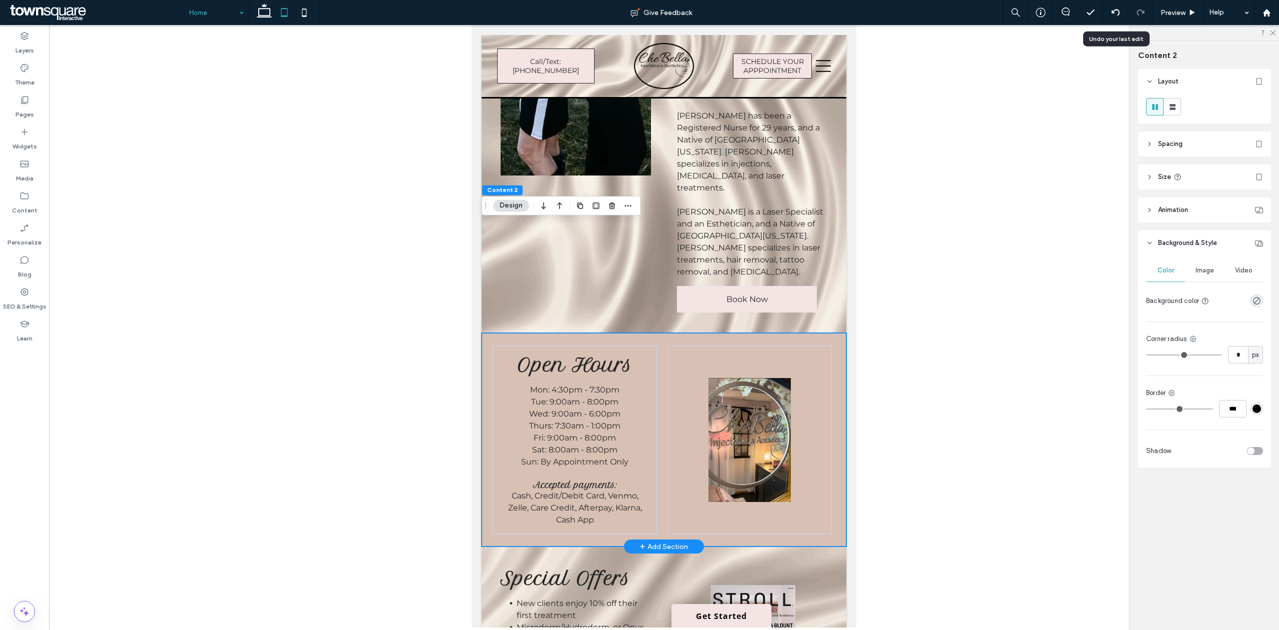
click at [661, 333] on div "Open Hours Mon: 4:30pm - 7:30pm Tue: 9:00am - 8:00pm Wed: 9:00am - 6:00pm Thurs…" at bounding box center [664, 439] width 365 height 213
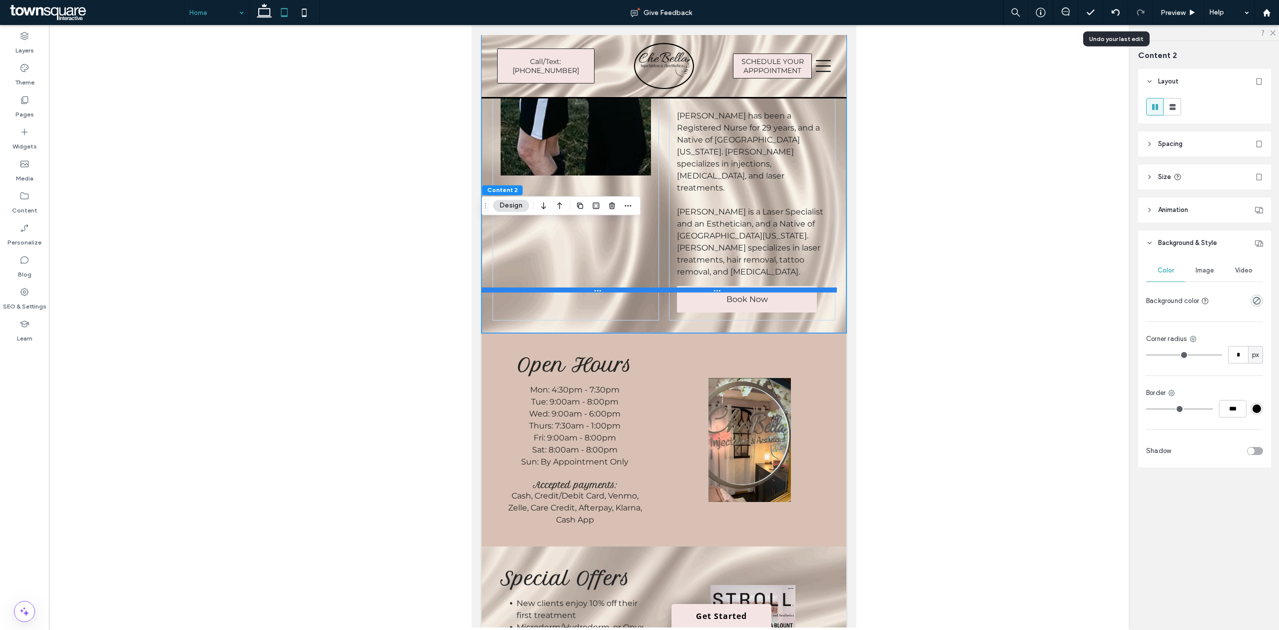
click at [794, 287] on div at bounding box center [659, 289] width 355 height 5
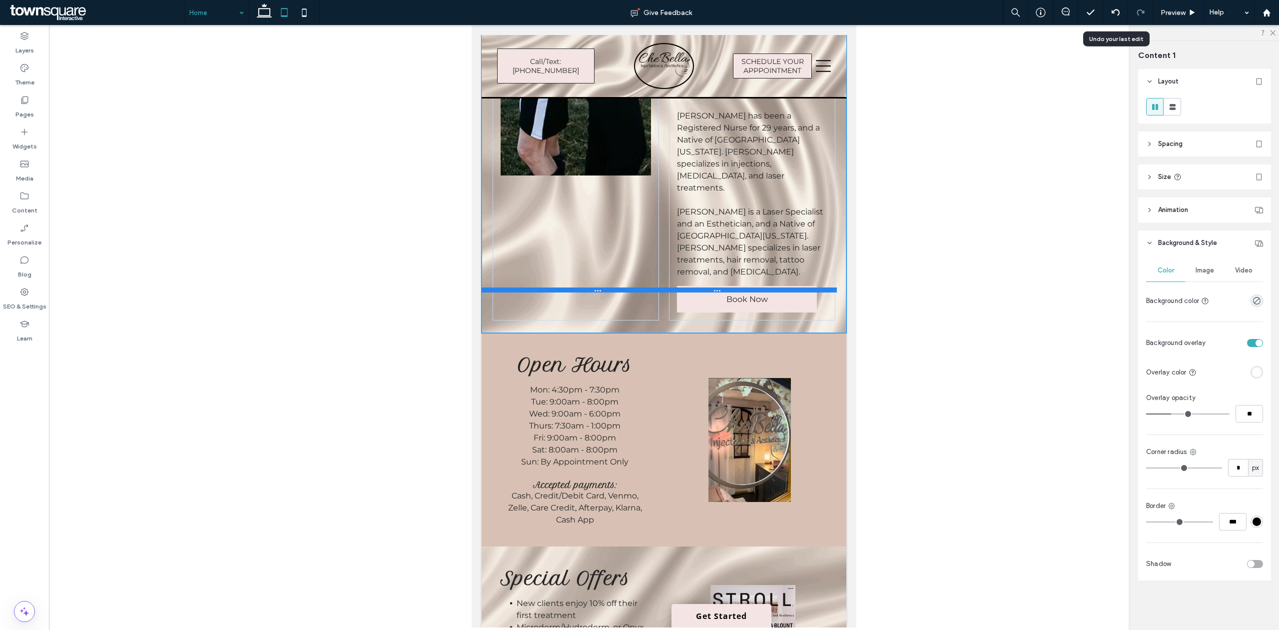
type input "****"
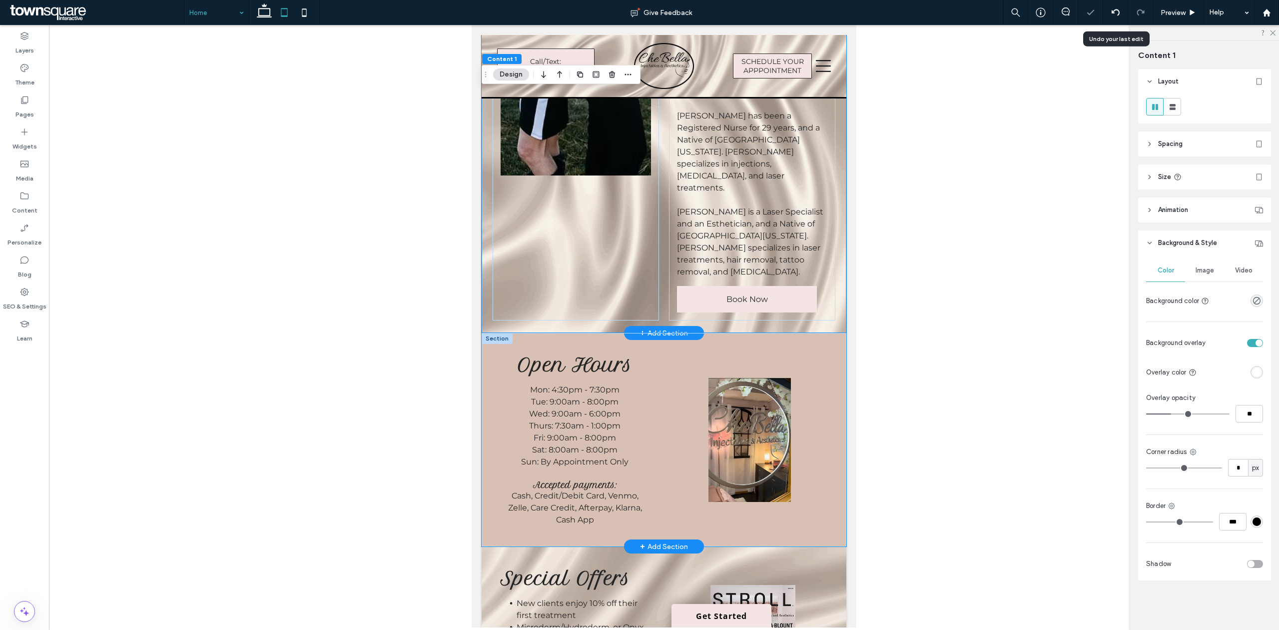
click at [715, 426] on div "Open Hours Mon: 4:30pm - 7:30pm Tue: 9:00am - 8:00pm Wed: 9:00am - 6:00pm Thurs…" at bounding box center [664, 439] width 365 height 213
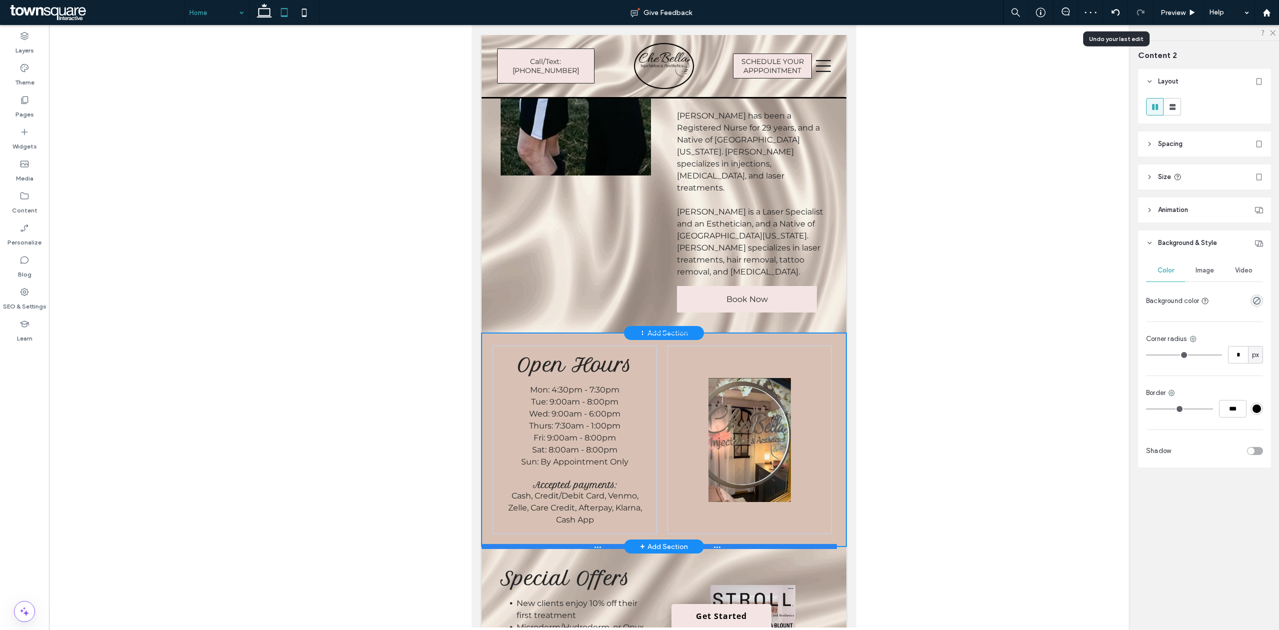
click at [720, 544] on div at bounding box center [659, 546] width 355 height 5
type input "***"
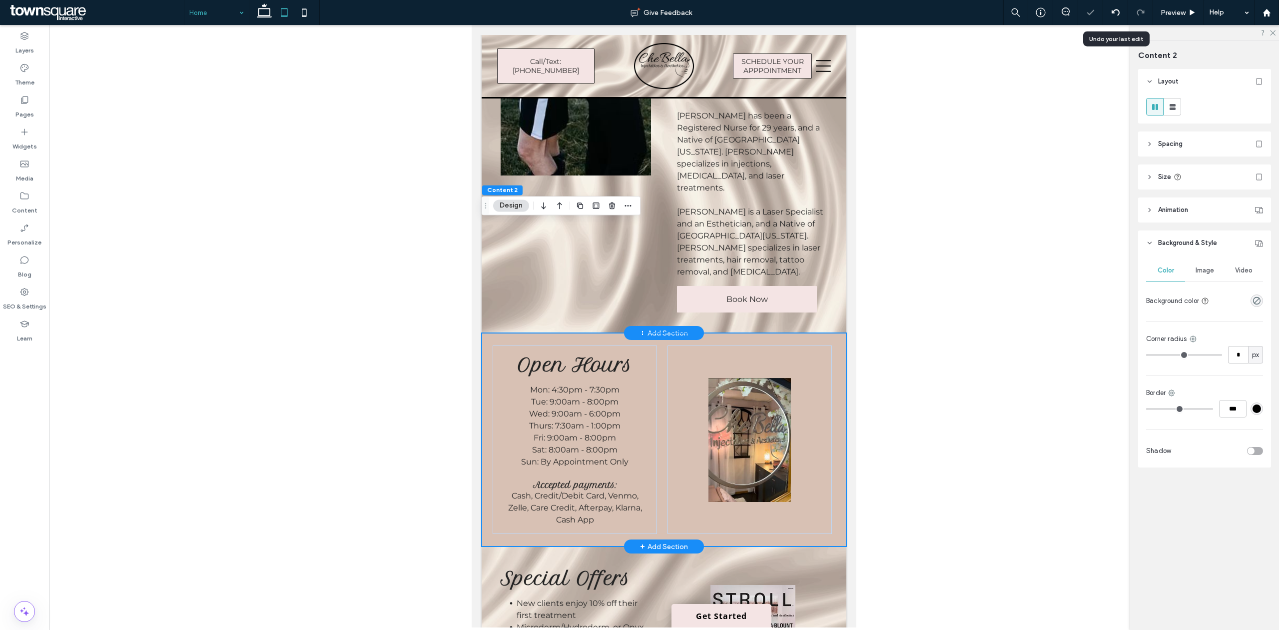
click at [722, 430] on div "Open Hours Mon: 4:30pm - 7:30pm Tue: 9:00am - 8:00pm Wed: 9:00am - 6:00pm Thurs…" at bounding box center [664, 439] width 365 height 213
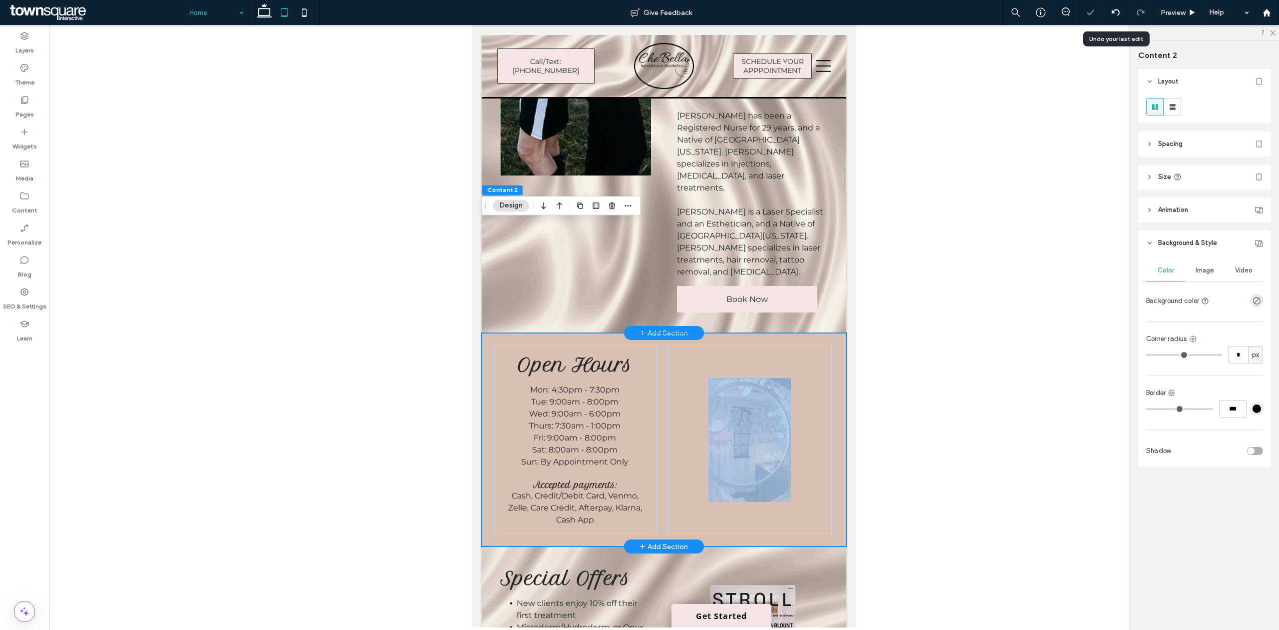
click at [722, 430] on div "Open Hours Mon: 4:30pm - 7:30pm Tue: 9:00am - 8:00pm Wed: 9:00am - 6:00pm Thurs…" at bounding box center [664, 439] width 365 height 213
click at [823, 544] on div at bounding box center [659, 546] width 355 height 5
click at [828, 424] on div "Open Hours Mon: 4:30pm - 7:30pm Tue: 9:00am - 8:00pm Wed: 9:00am - 6:00pm Thurs…" at bounding box center [664, 439] width 365 height 213
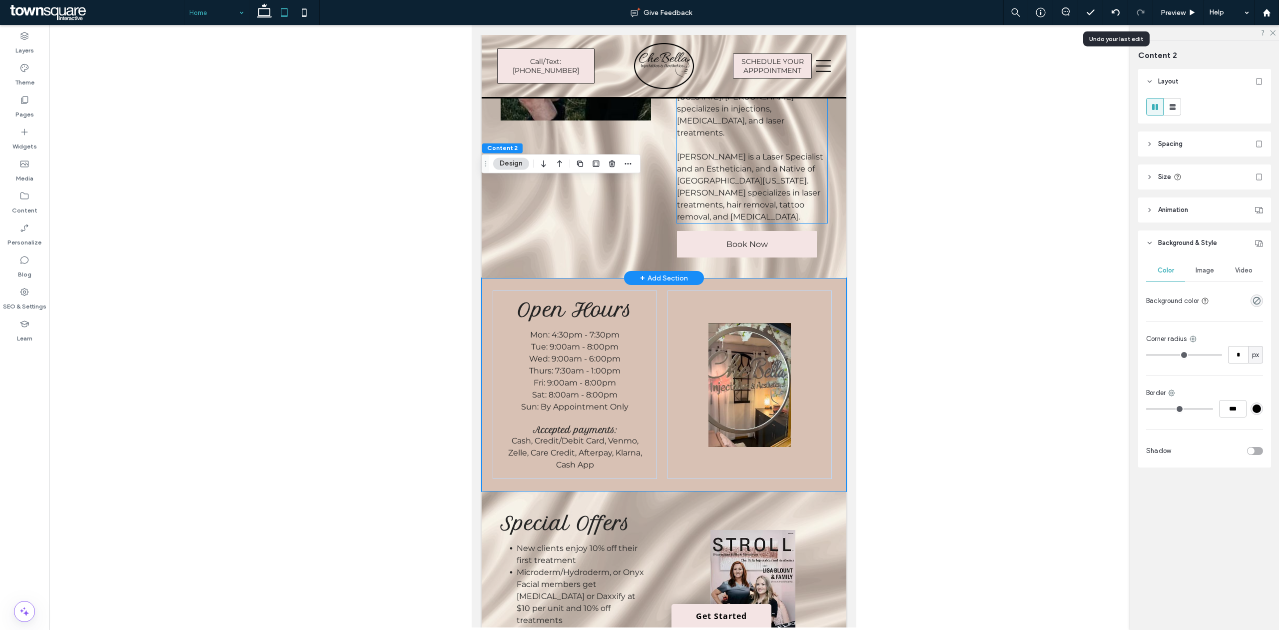
scroll to position [1743, 0]
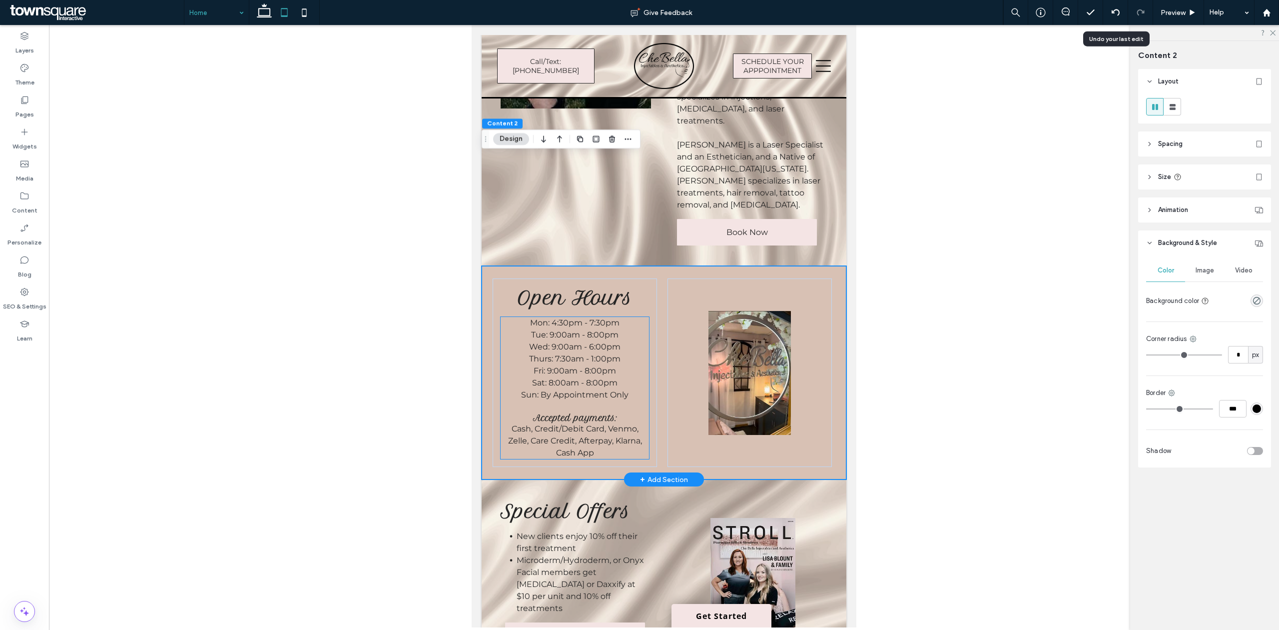
click at [640, 423] on p "Cash, Credit/Debit Card, Venmo, Zelle, Care Credit, Afterpay, Klarna, Cash App" at bounding box center [575, 441] width 148 height 36
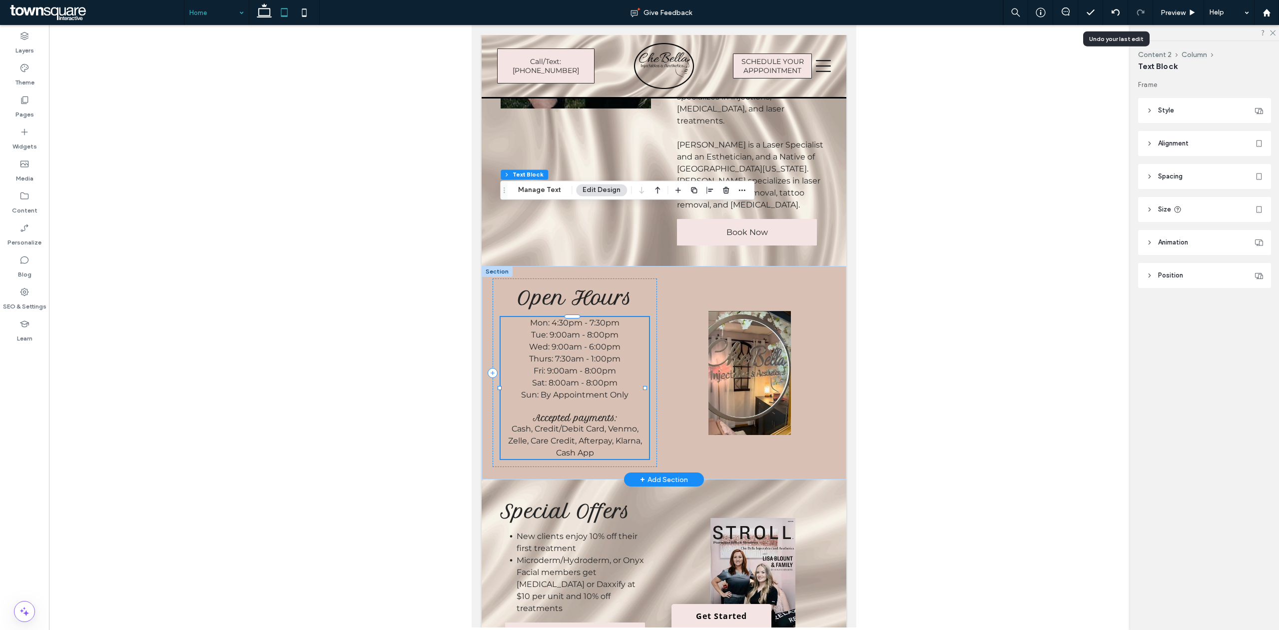
click at [615, 423] on p "Cash, Credit/Debit Card, Venmo, Zelle, Care Credit, Afterpay, Klarna, Cash App" at bounding box center [575, 441] width 148 height 36
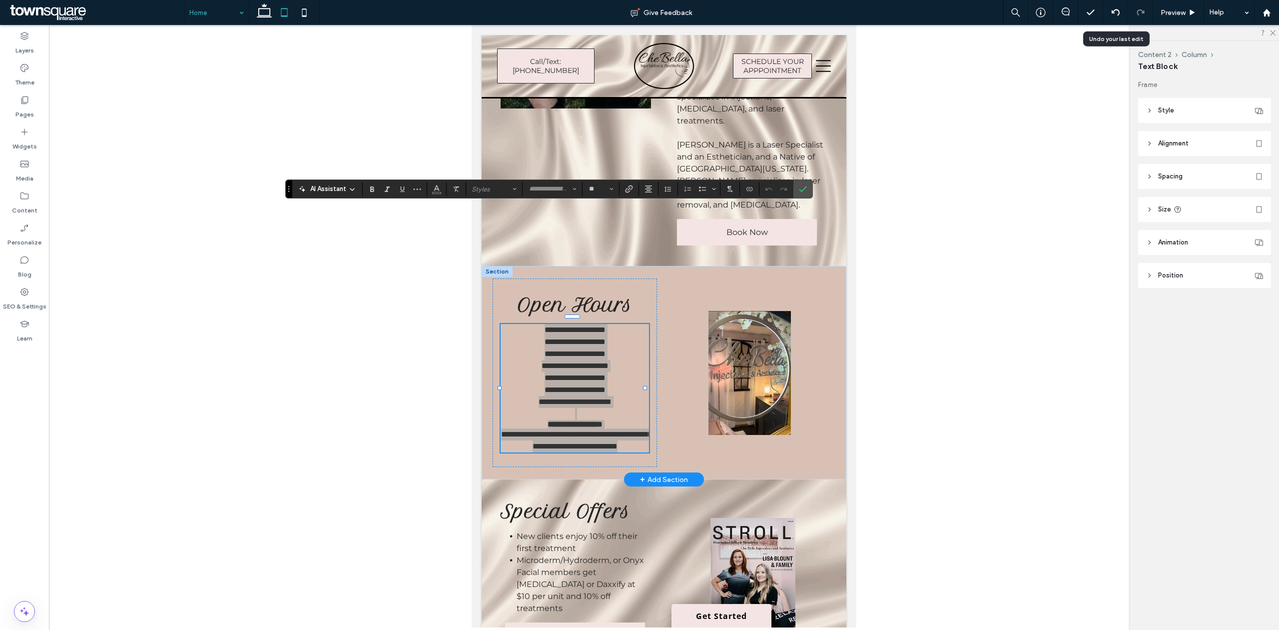
click at [1180, 271] on span "Position" at bounding box center [1170, 275] width 25 height 10
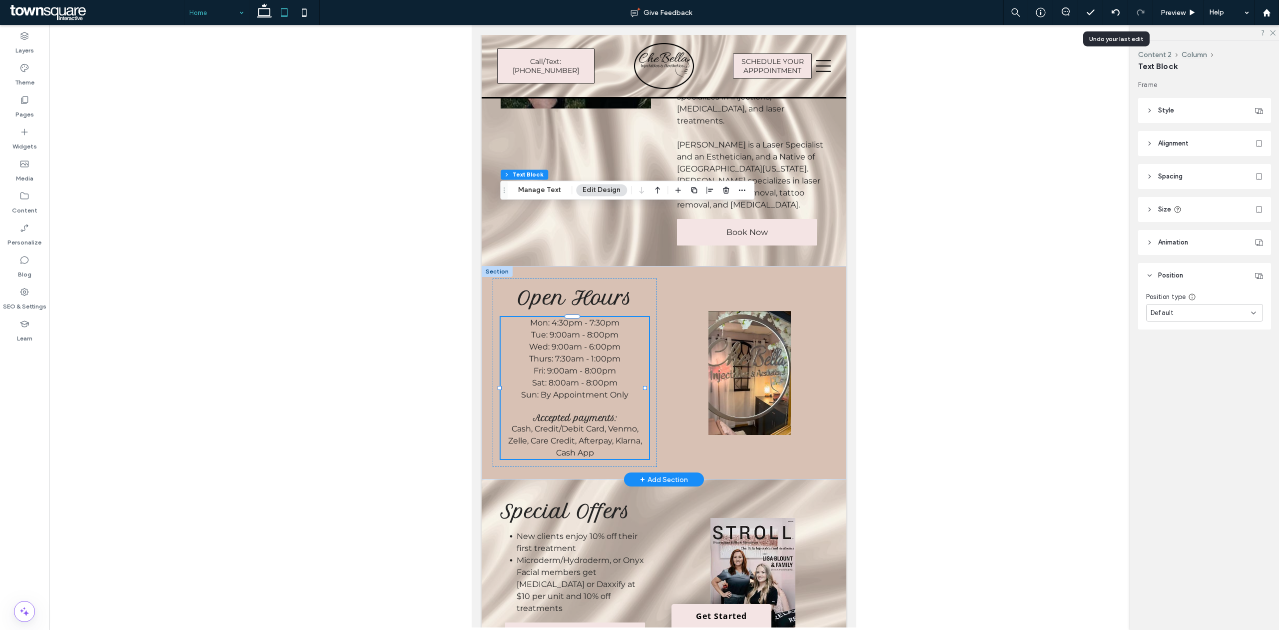
click at [1180, 271] on span "Position" at bounding box center [1170, 275] width 25 height 10
click at [1187, 228] on div "Frame Style Color Image Background color Border *** Corner radius * px Alignmen…" at bounding box center [1207, 204] width 139 height 248
click at [1186, 238] on span "Animation" at bounding box center [1173, 242] width 30 height 10
click at [572, 278] on div "Open Hours Mon: 4:30pm - 7:30pm Tue: 9:00am - 8:00pm Wed: 9:00am - 6:00pm Thurs…" at bounding box center [575, 372] width 164 height 188
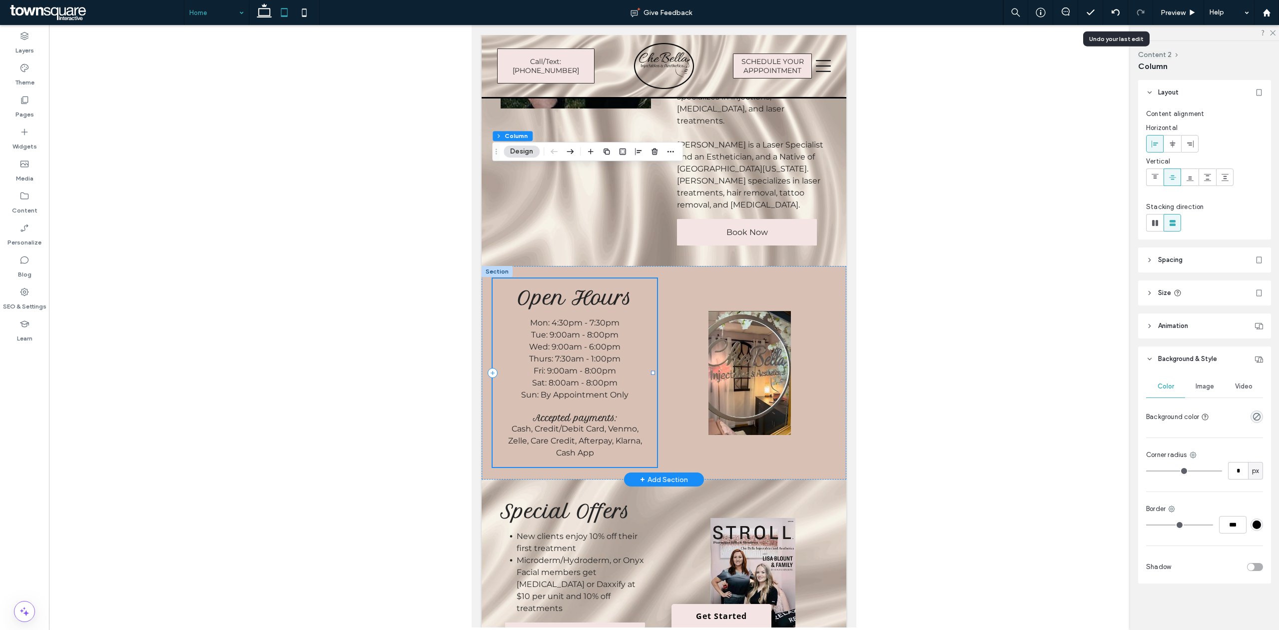
click at [496, 278] on div "Open Hours Mon: 4:30pm - 7:30pm Tue: 9:00am - 8:00pm Wed: 9:00am - 6:00pm Thurs…" at bounding box center [575, 372] width 164 height 188
click at [1182, 322] on span "Animation" at bounding box center [1173, 326] width 30 height 10
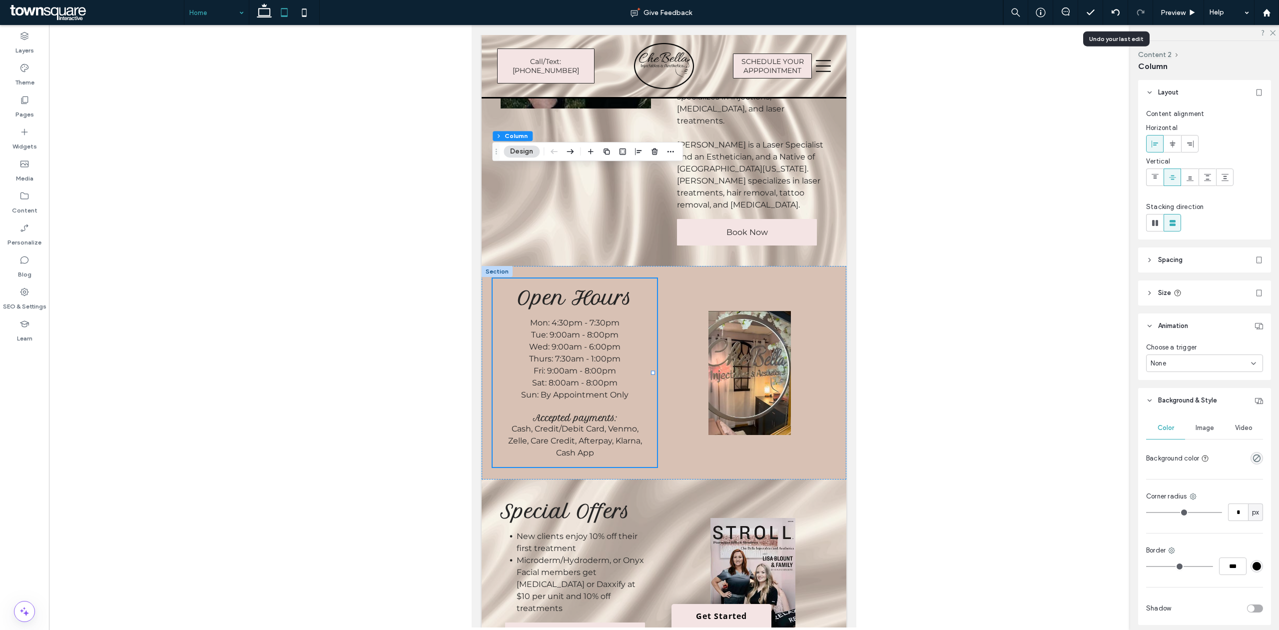
click at [1182, 322] on span "Animation" at bounding box center [1173, 326] width 30 height 10
click at [1156, 360] on header "Background & Style" at bounding box center [1204, 358] width 133 height 25
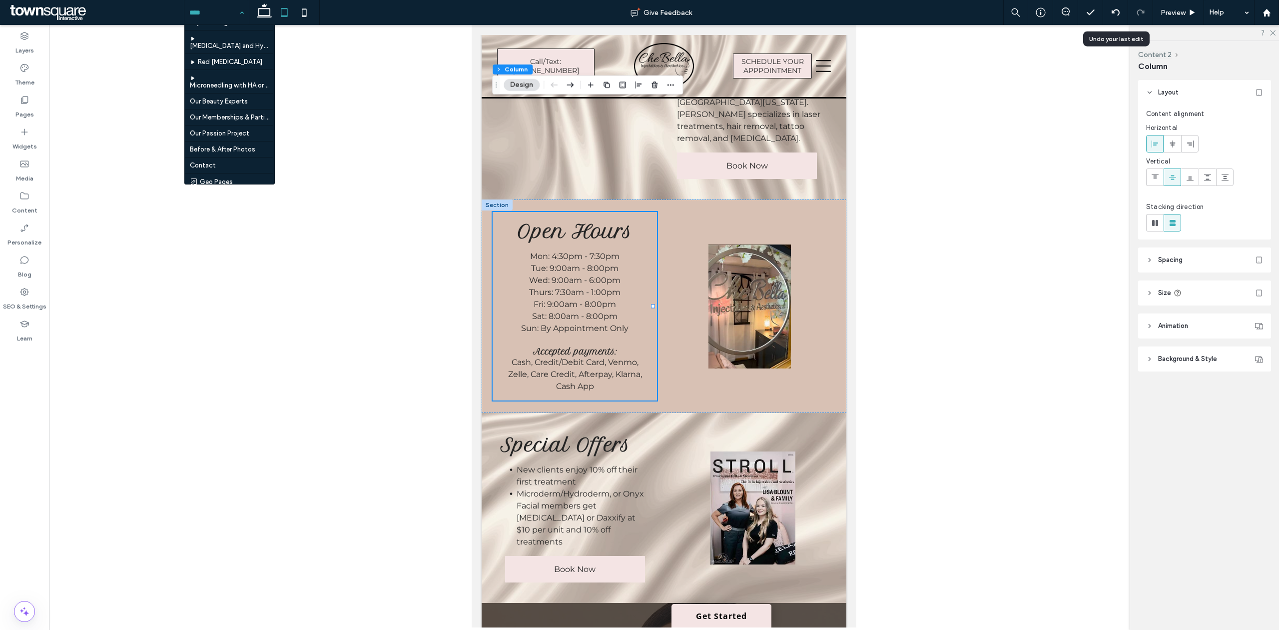
scroll to position [133, 0]
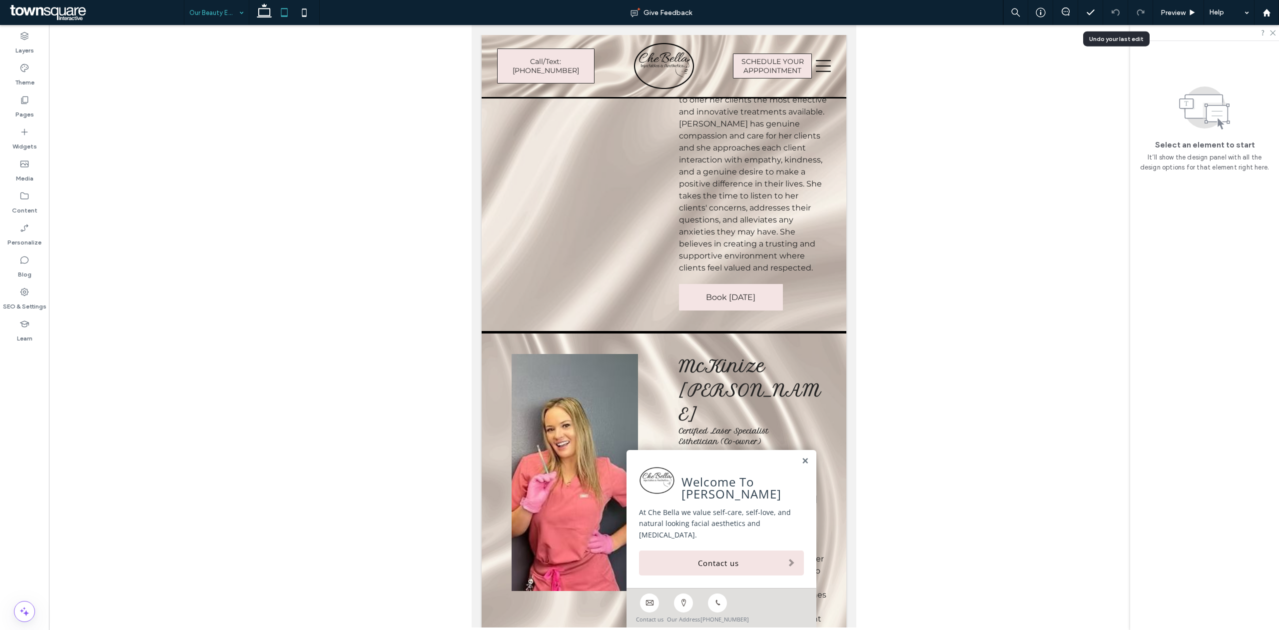
scroll to position [799, 0]
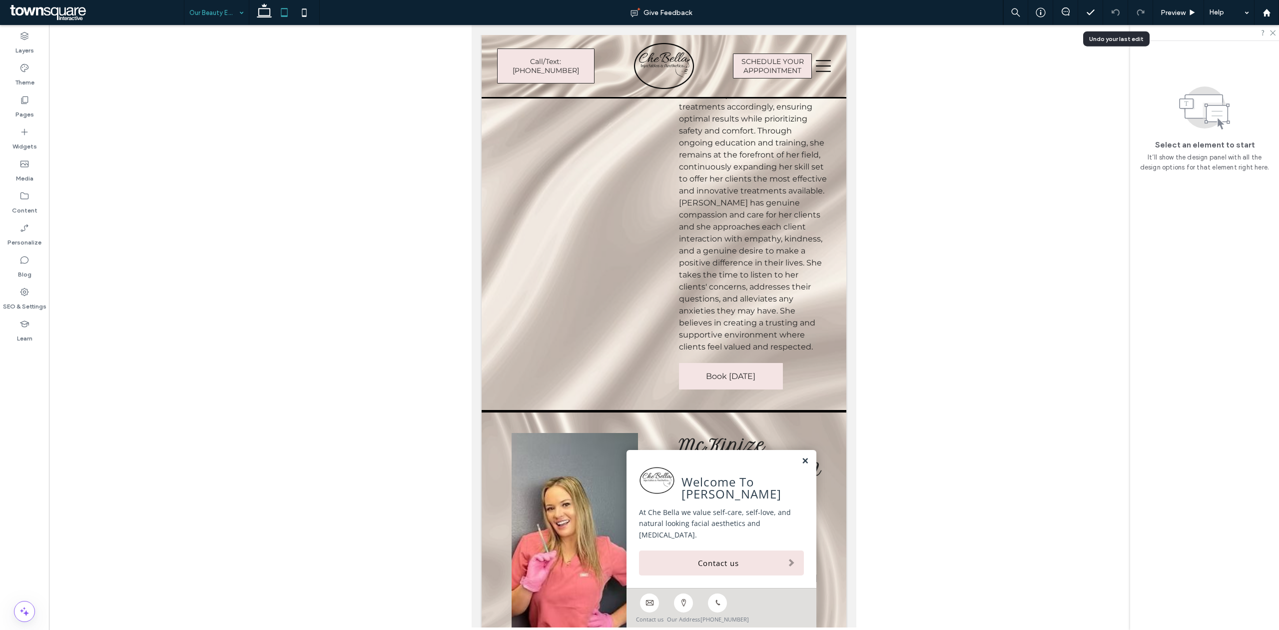
click at [801, 465] on link at bounding box center [804, 461] width 7 height 8
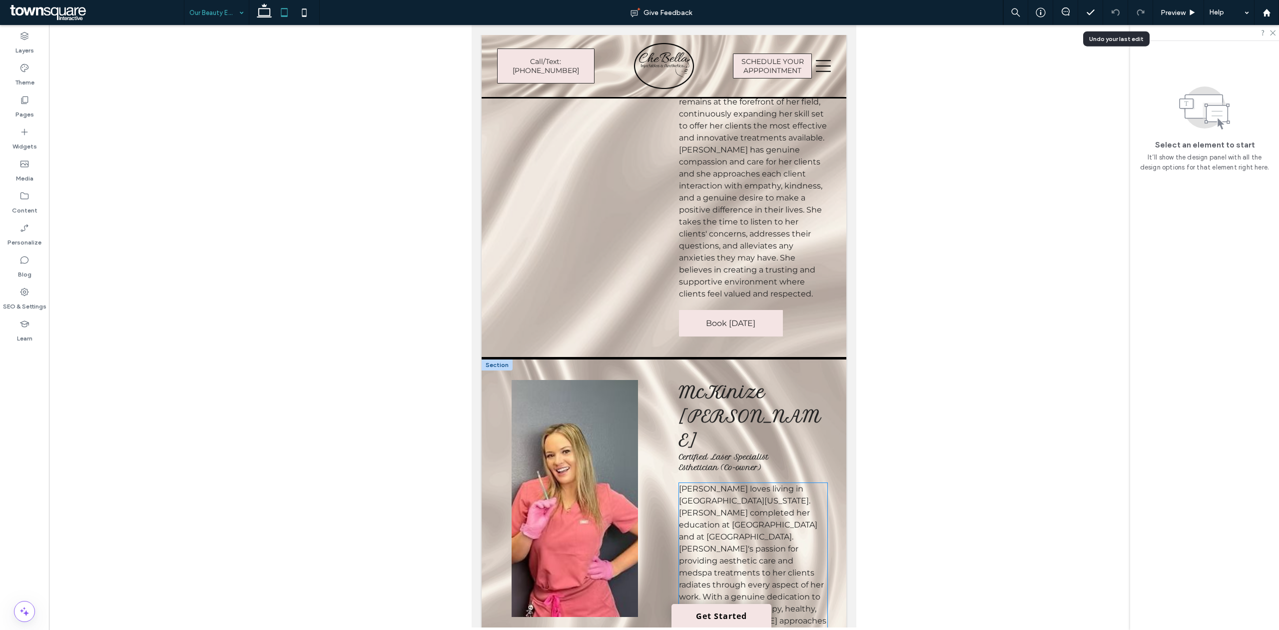
scroll to position [999, 0]
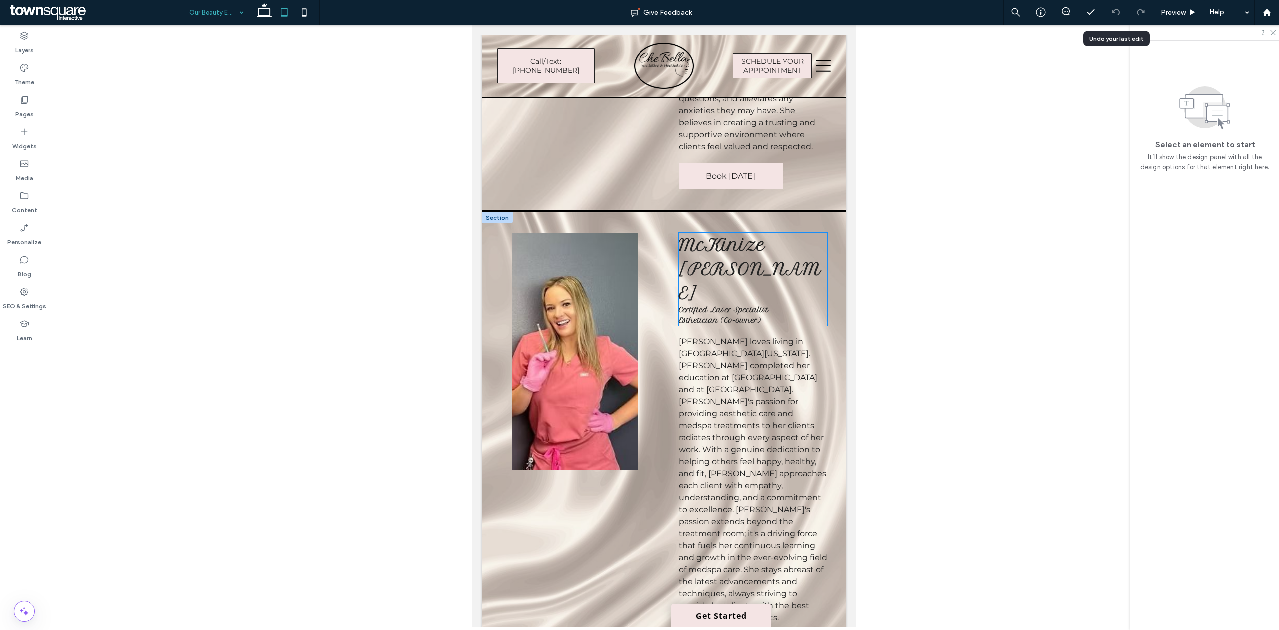
click at [763, 235] on span "McKinize Greve" at bounding box center [750, 269] width 142 height 68
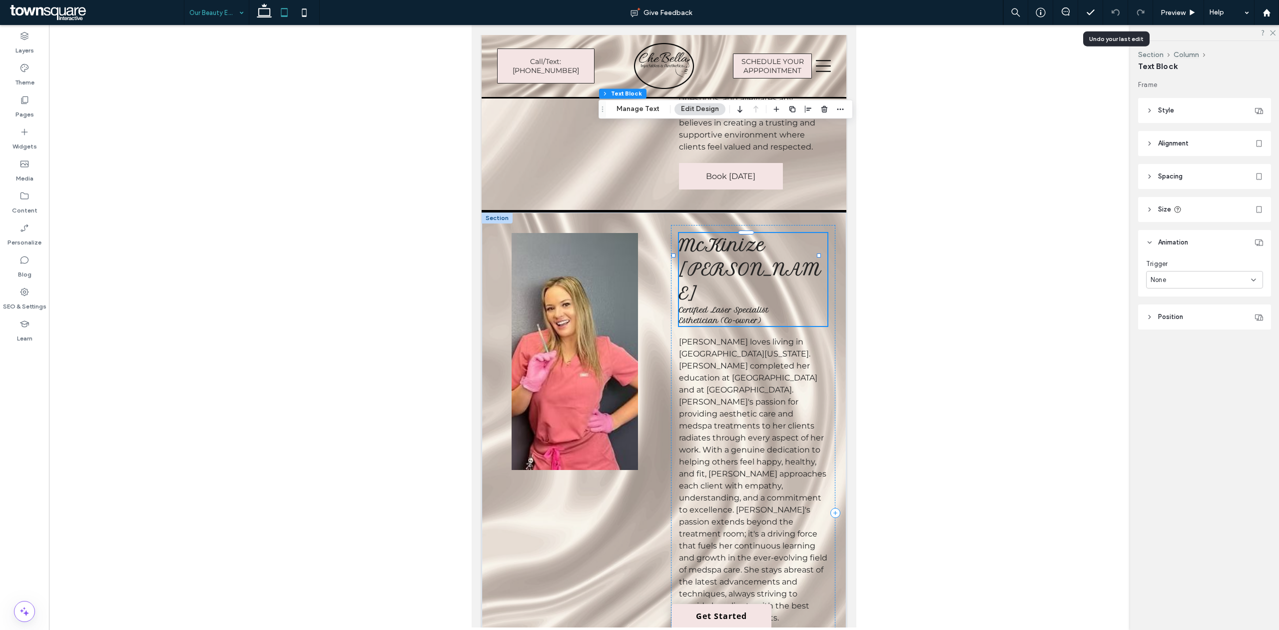
click at [752, 235] on span "McKinize Greve" at bounding box center [750, 269] width 142 height 68
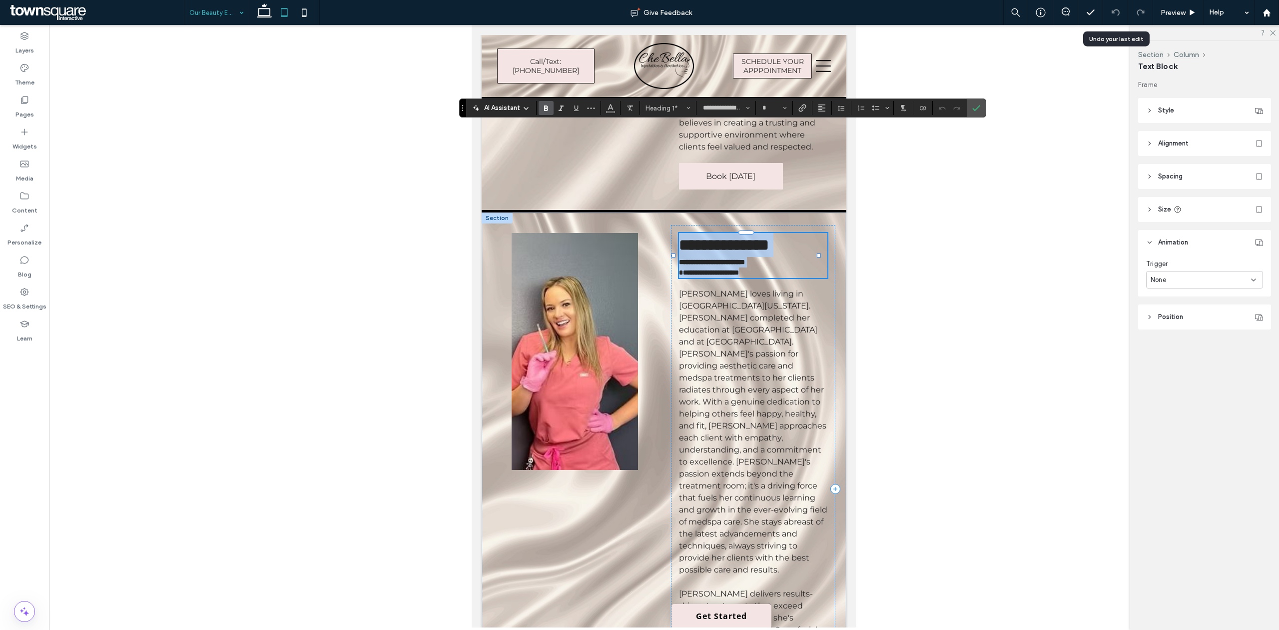
click at [752, 237] on span "**********" at bounding box center [724, 245] width 90 height 16
click at [732, 269] on span "**********" at bounding box center [709, 272] width 60 height 7
type input "**"
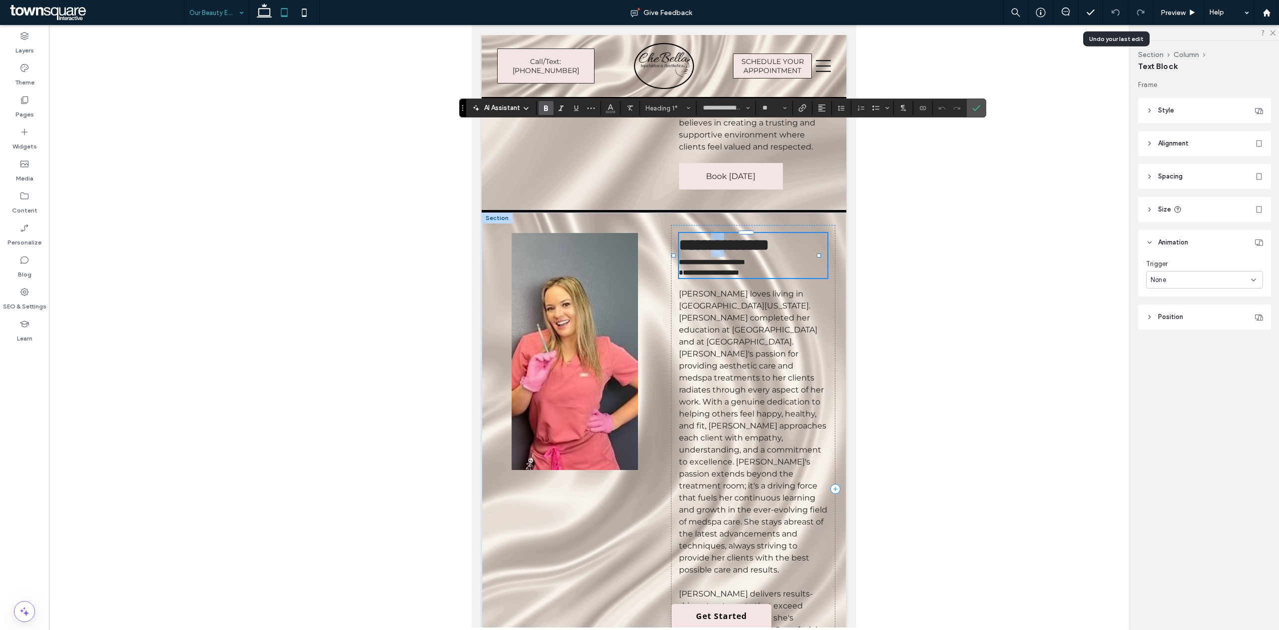
drag, startPoint x: 750, startPoint y: 137, endPoint x: 731, endPoint y: 138, distance: 20.0
click at [731, 237] on span "**********" at bounding box center [724, 245] width 90 height 16
click at [709, 289] on span "McKinize loves living in Northern Colorado. McKinize completed her education at…" at bounding box center [753, 431] width 148 height 285
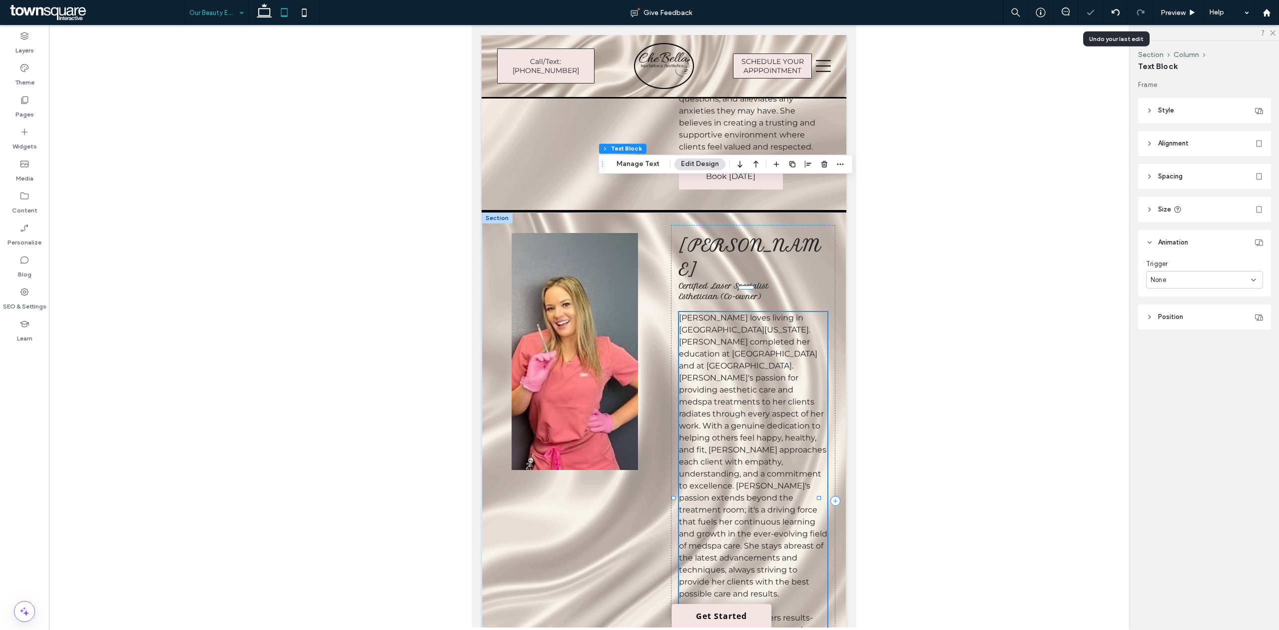
click at [709, 313] on span "McKinize loves living in Northern Colorado. McKinize completed her education at…" at bounding box center [753, 455] width 148 height 285
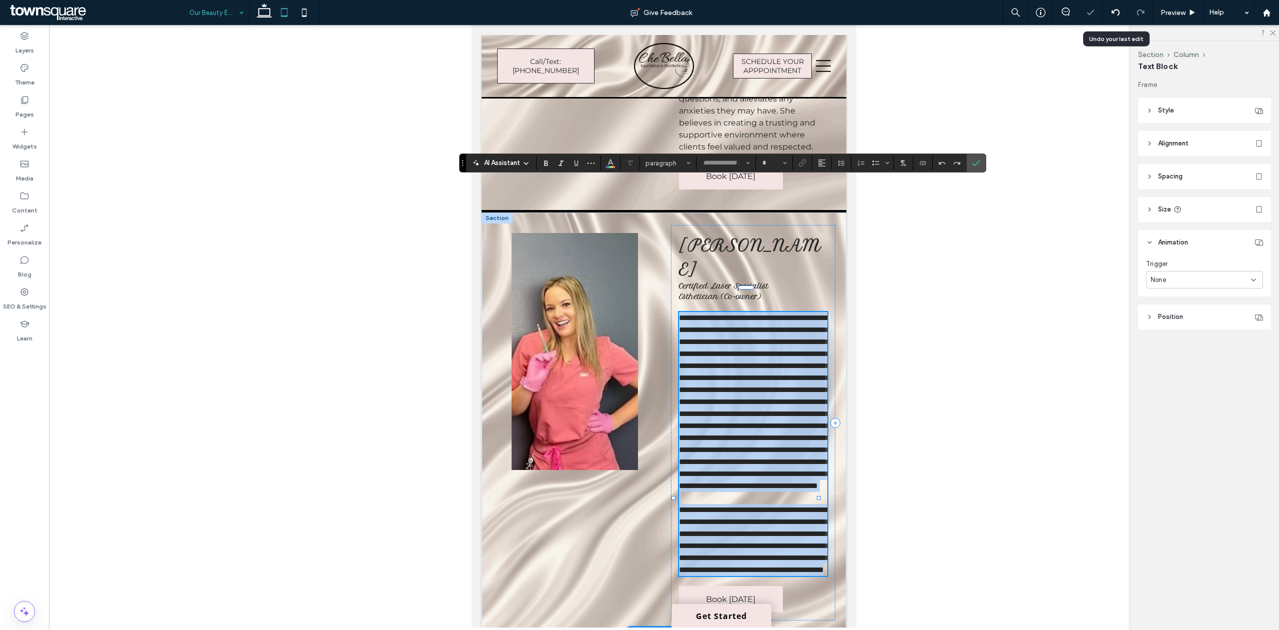
type input "**********"
type input "**"
click at [706, 314] on span "**********" at bounding box center [754, 401] width 151 height 175
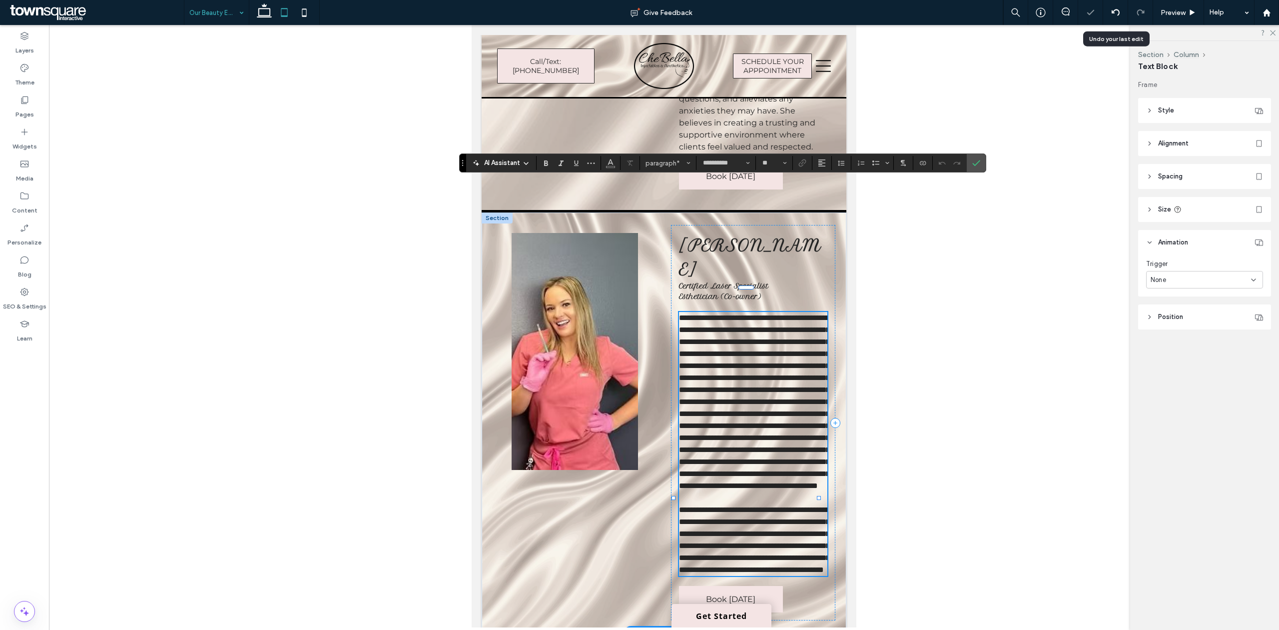
click at [702, 314] on span "**********" at bounding box center [754, 401] width 151 height 175
click at [977, 163] on icon "Confirm" at bounding box center [976, 163] width 8 height 8
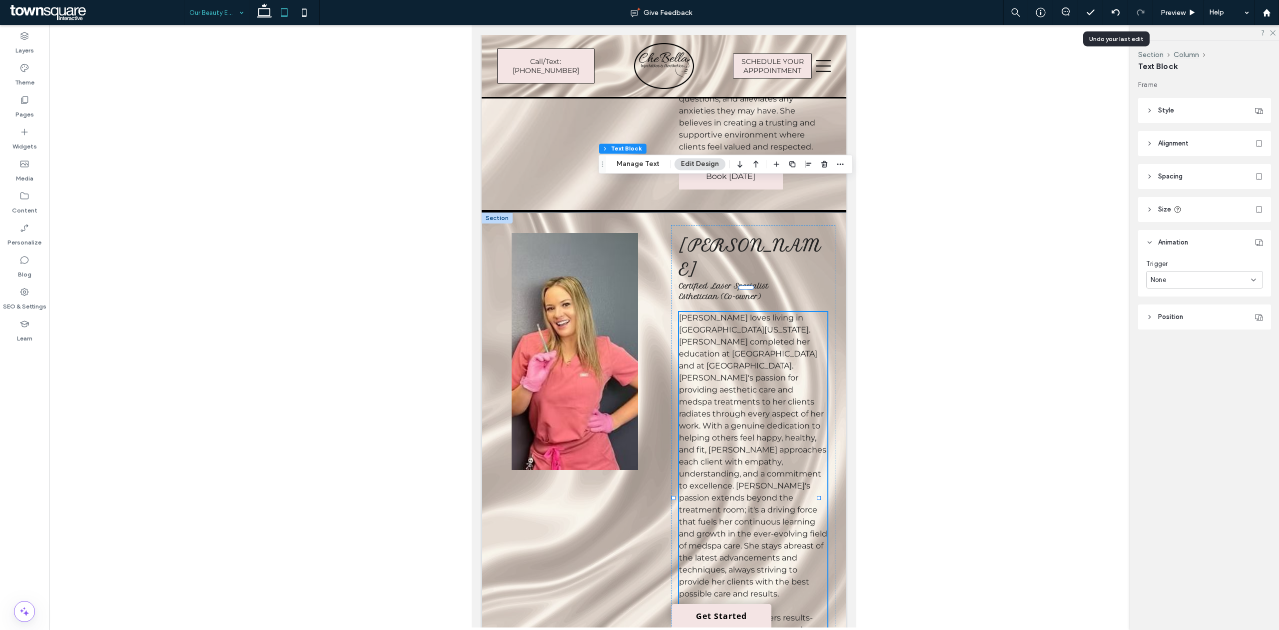
click at [311, 16] on icon at bounding box center [304, 12] width 20 height 20
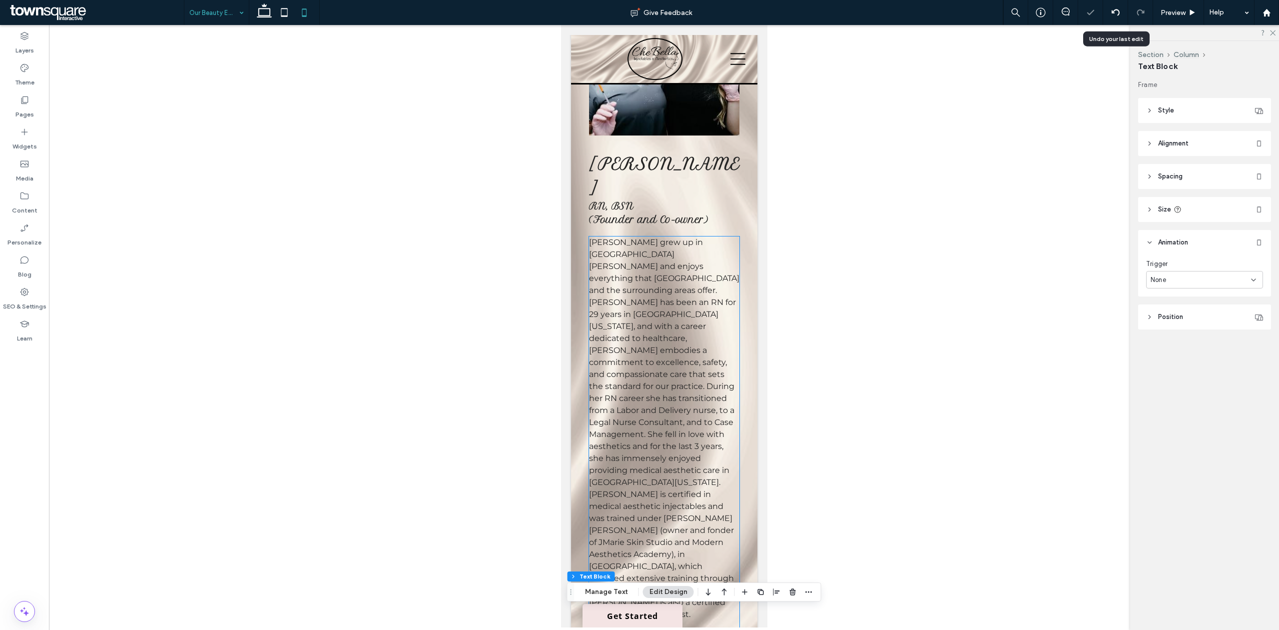
scroll to position [157, 0]
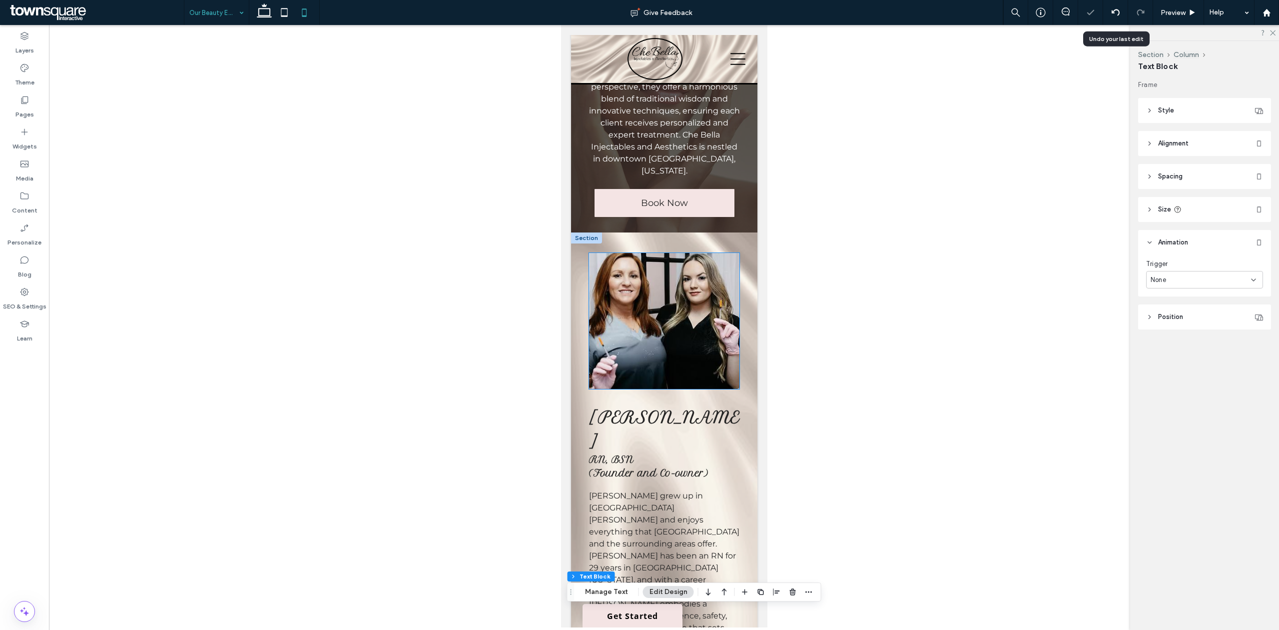
click at [645, 290] on img at bounding box center [664, 321] width 150 height 136
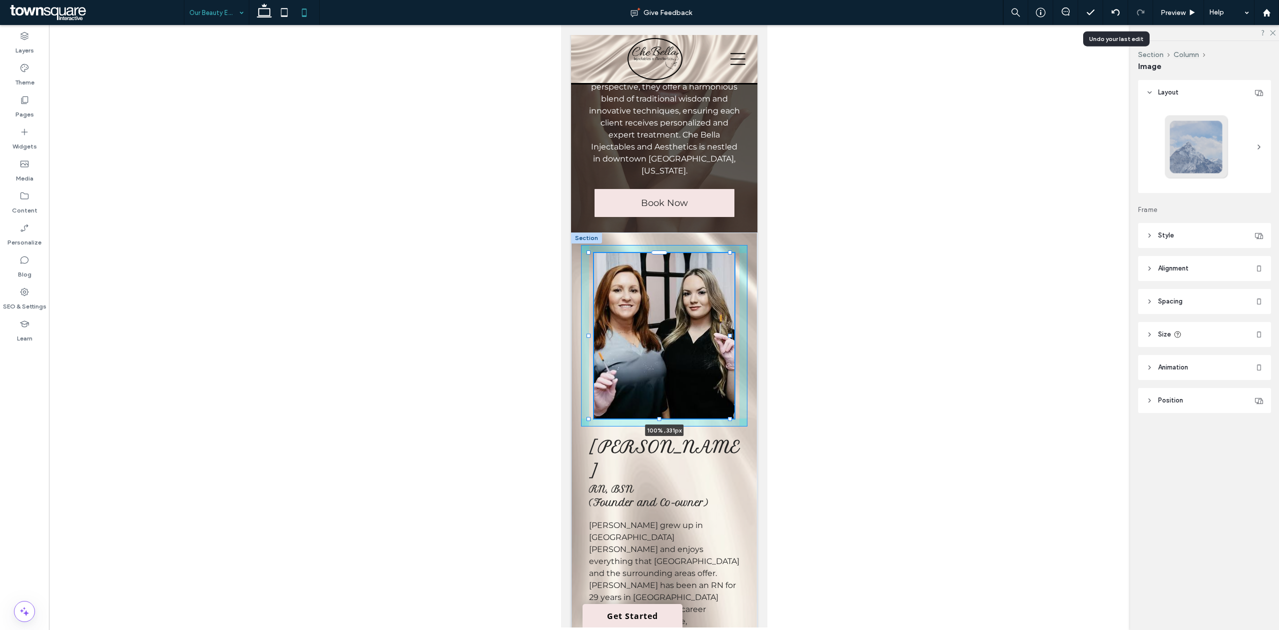
drag, startPoint x: 657, startPoint y: 383, endPoint x: 661, endPoint y: 412, distance: 29.7
type input "***"
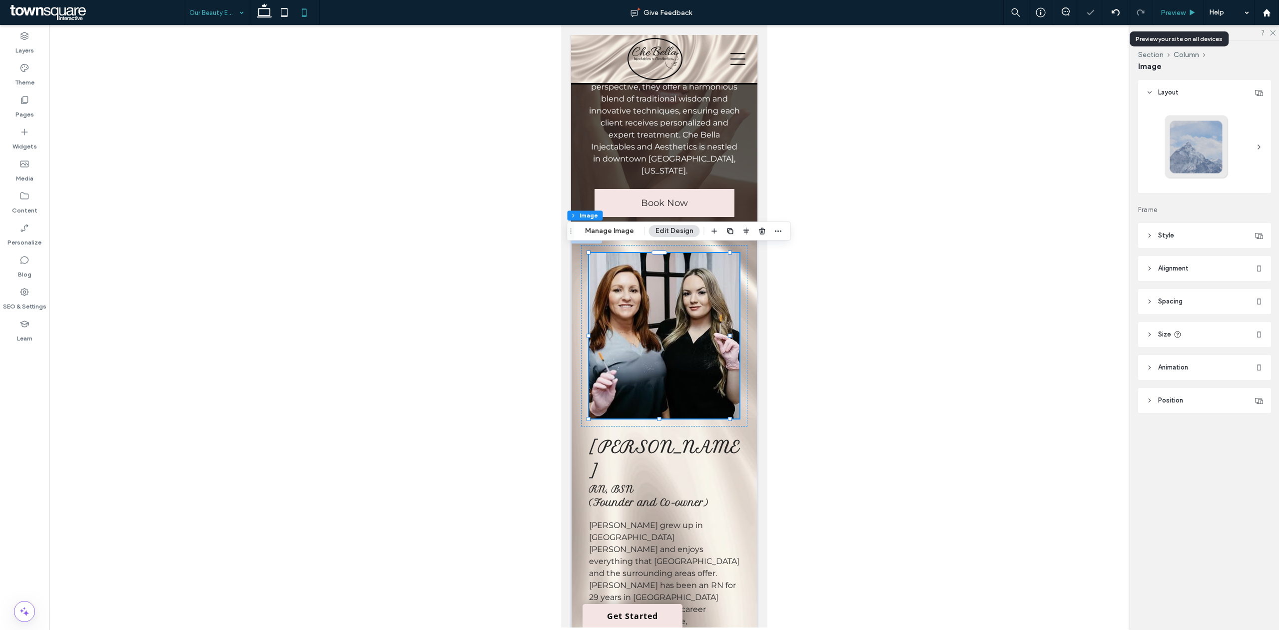
click at [1184, 10] on span "Preview" at bounding box center [1173, 12] width 25 height 8
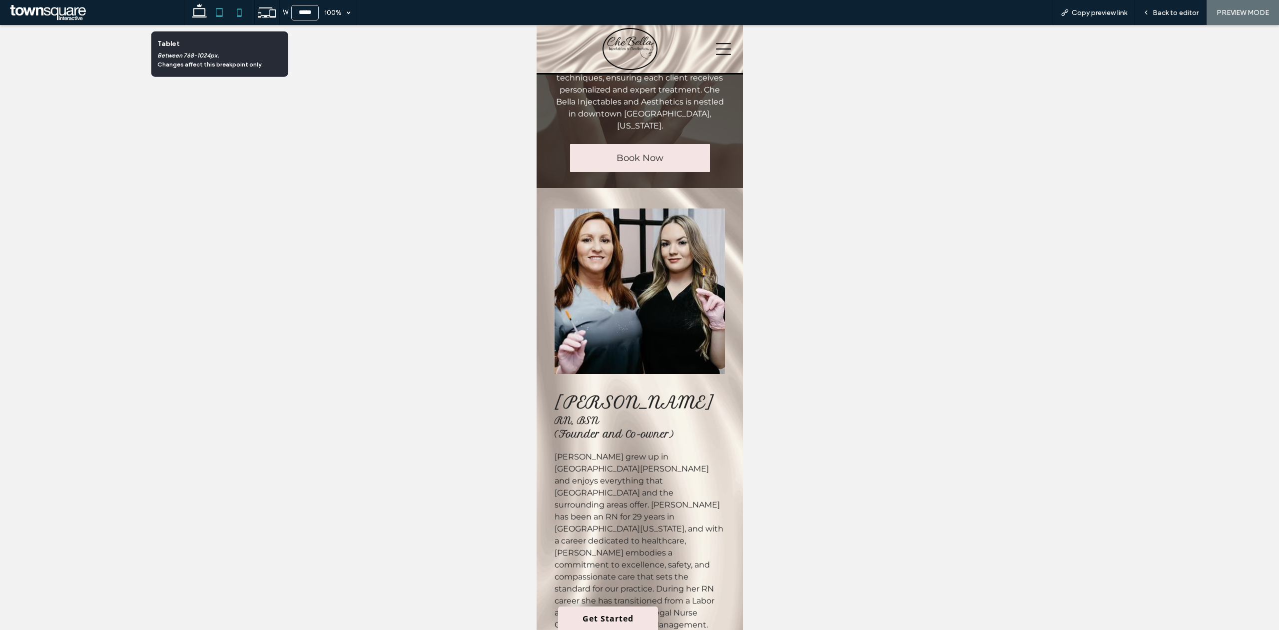
click at [226, 4] on icon at bounding box center [219, 12] width 20 height 20
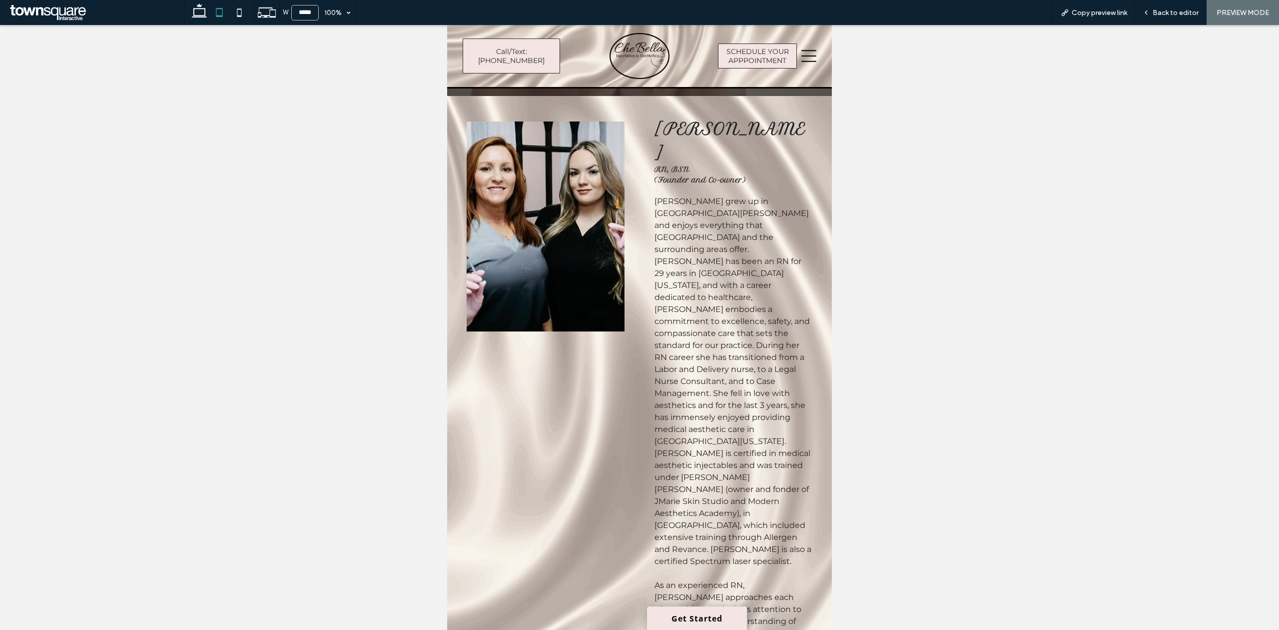
scroll to position [200, 0]
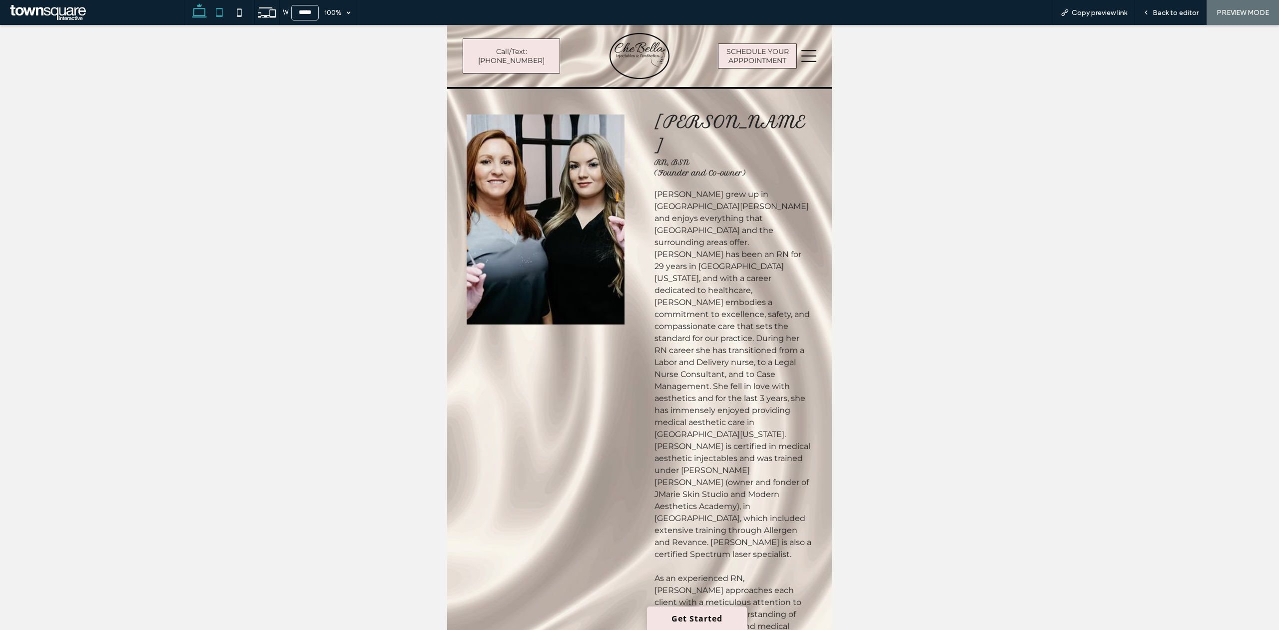
click at [204, 16] on use at bounding box center [199, 10] width 15 height 14
type input "******"
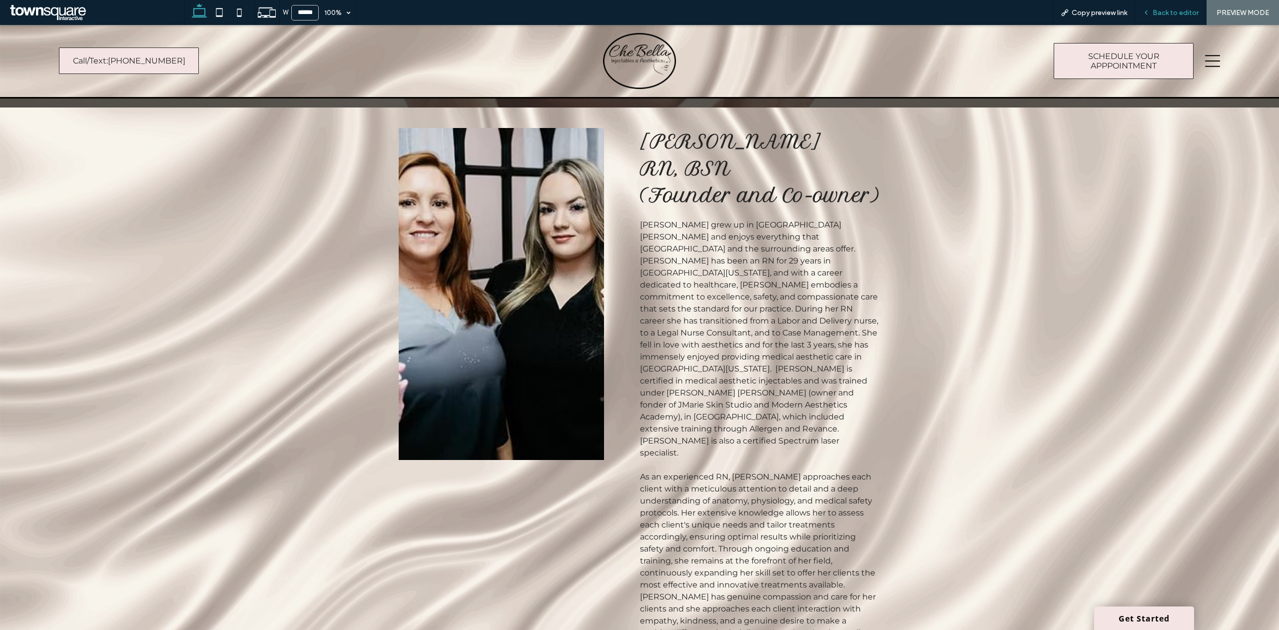
click at [1159, 20] on div "Back to editor" at bounding box center [1170, 12] width 71 height 25
click at [1164, 12] on span "Back to editor" at bounding box center [1176, 12] width 46 height 8
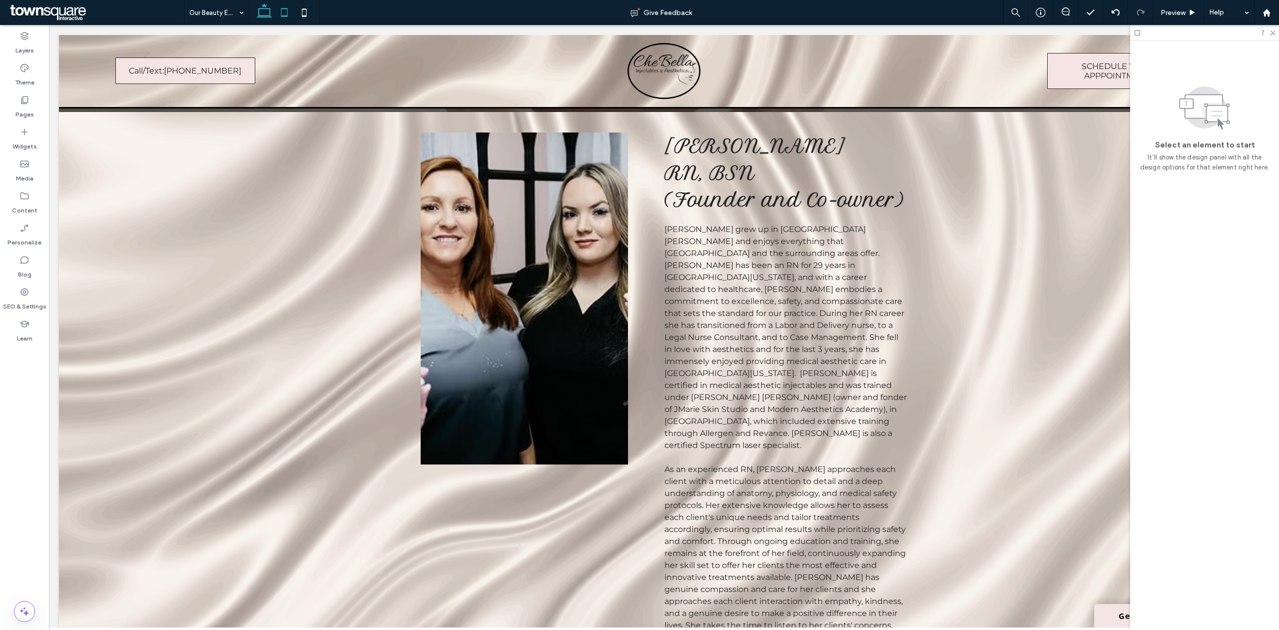
click at [288, 12] on icon at bounding box center [284, 12] width 20 height 20
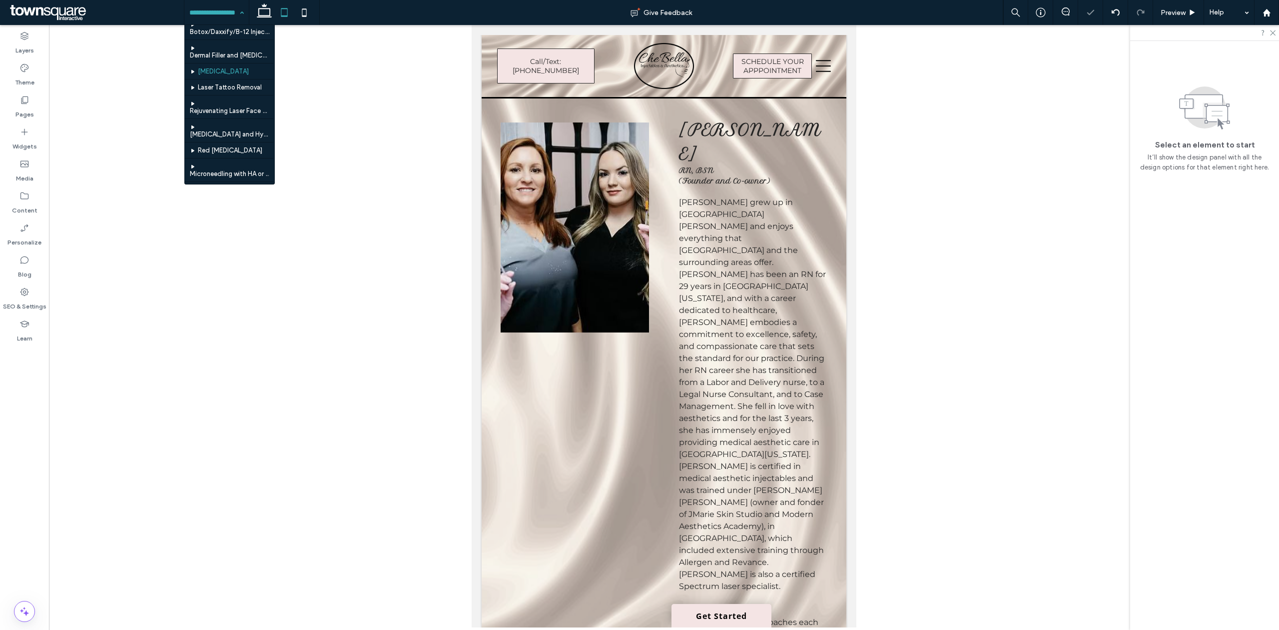
scroll to position [66, 0]
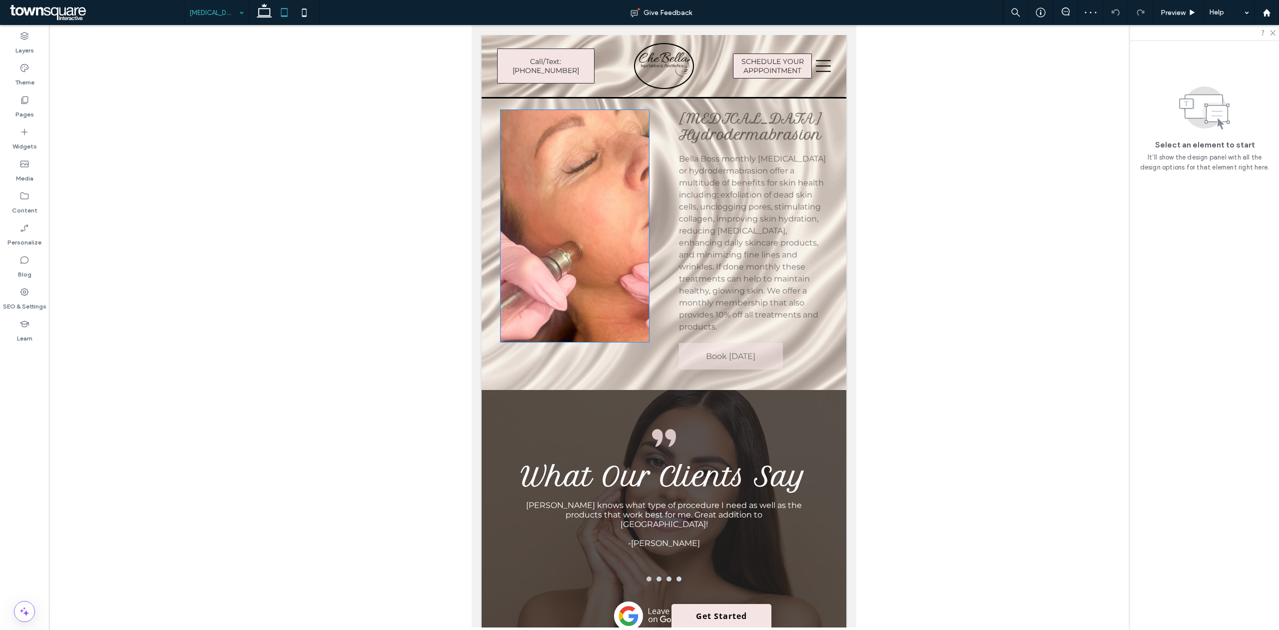
scroll to position [200, 0]
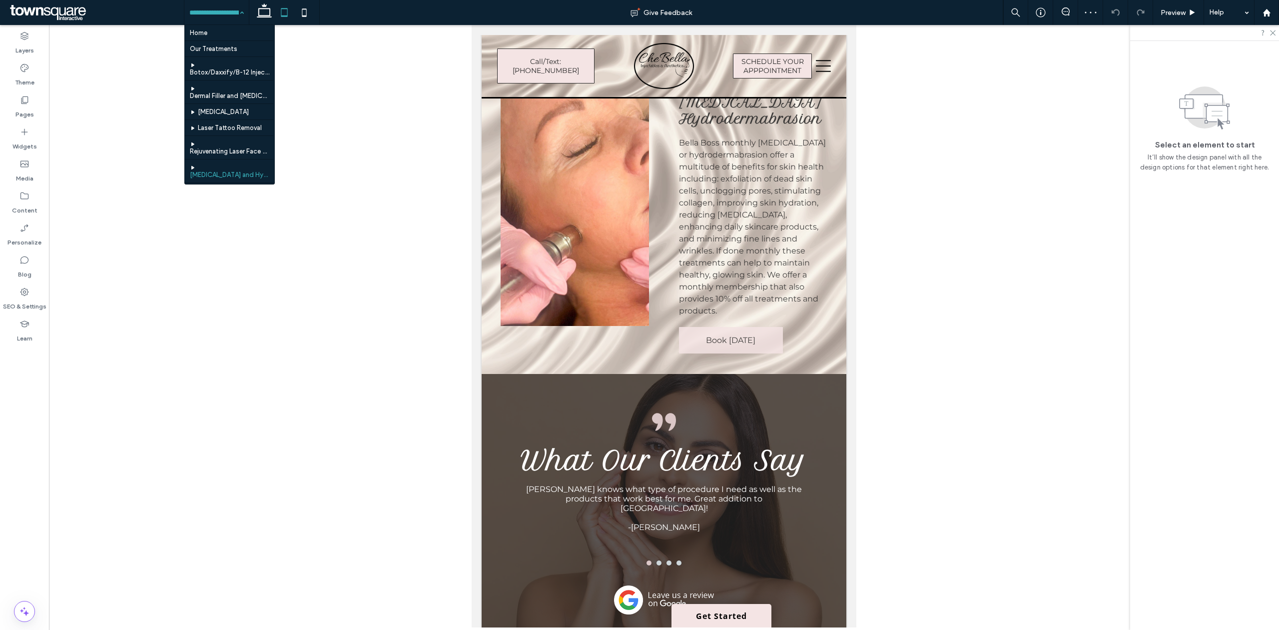
click at [197, 22] on input at bounding box center [213, 12] width 49 height 25
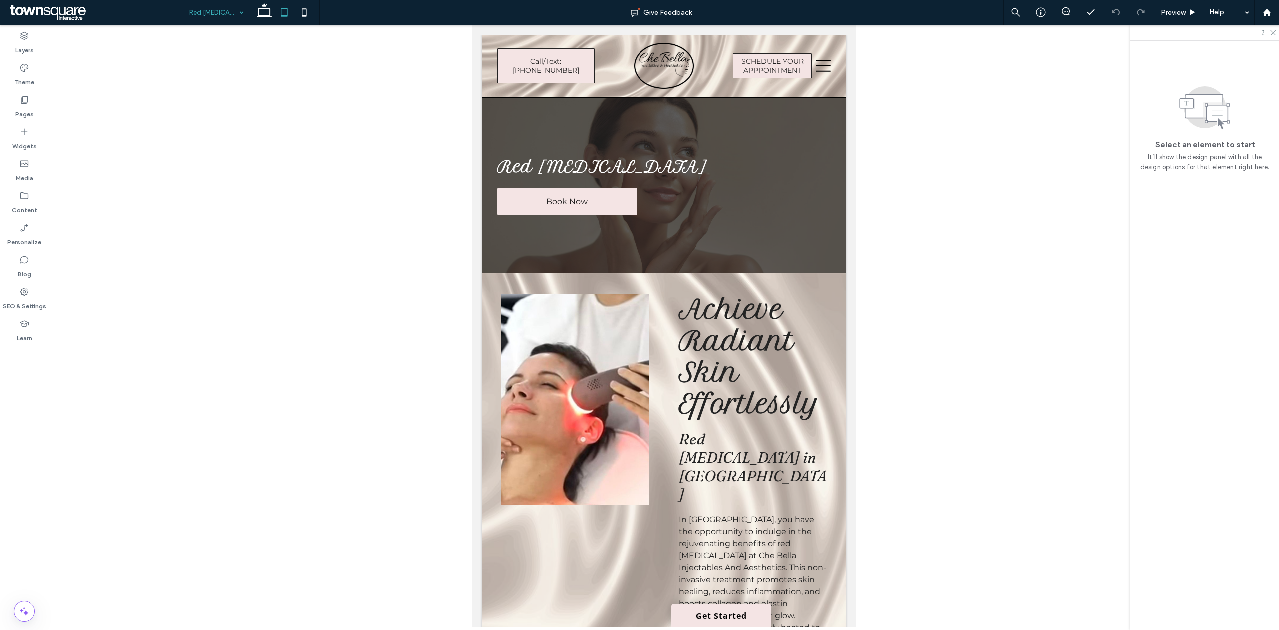
click at [235, 10] on div "Red [MEDICAL_DATA]" at bounding box center [216, 12] width 64 height 25
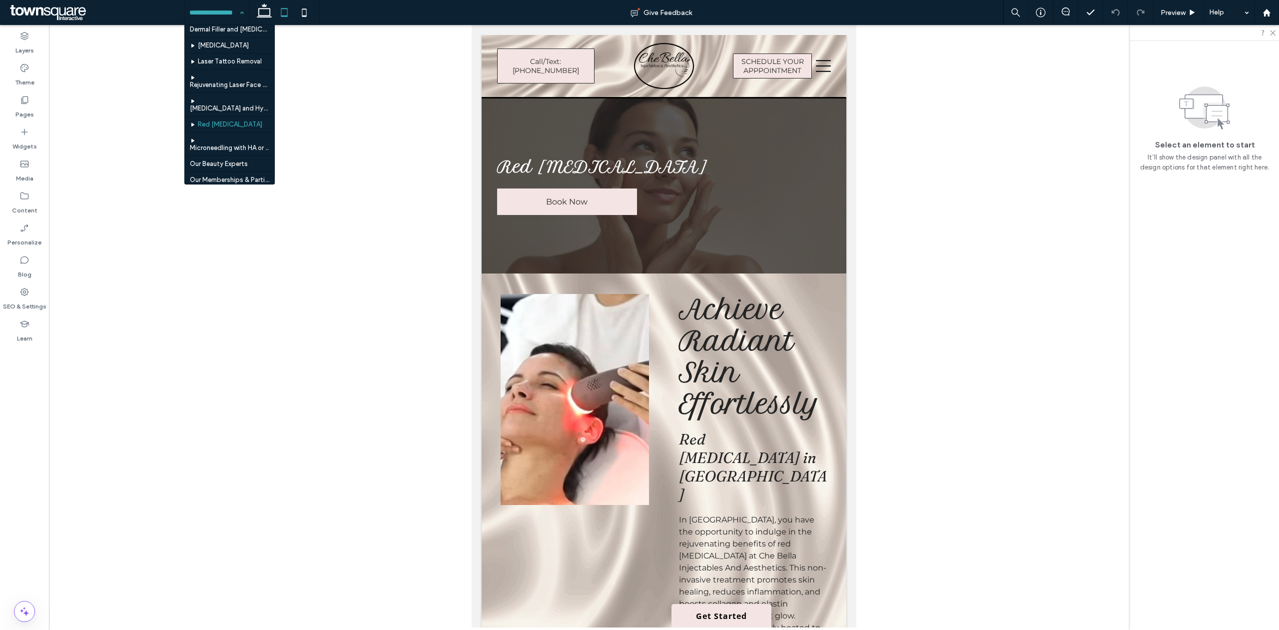
scroll to position [133, 0]
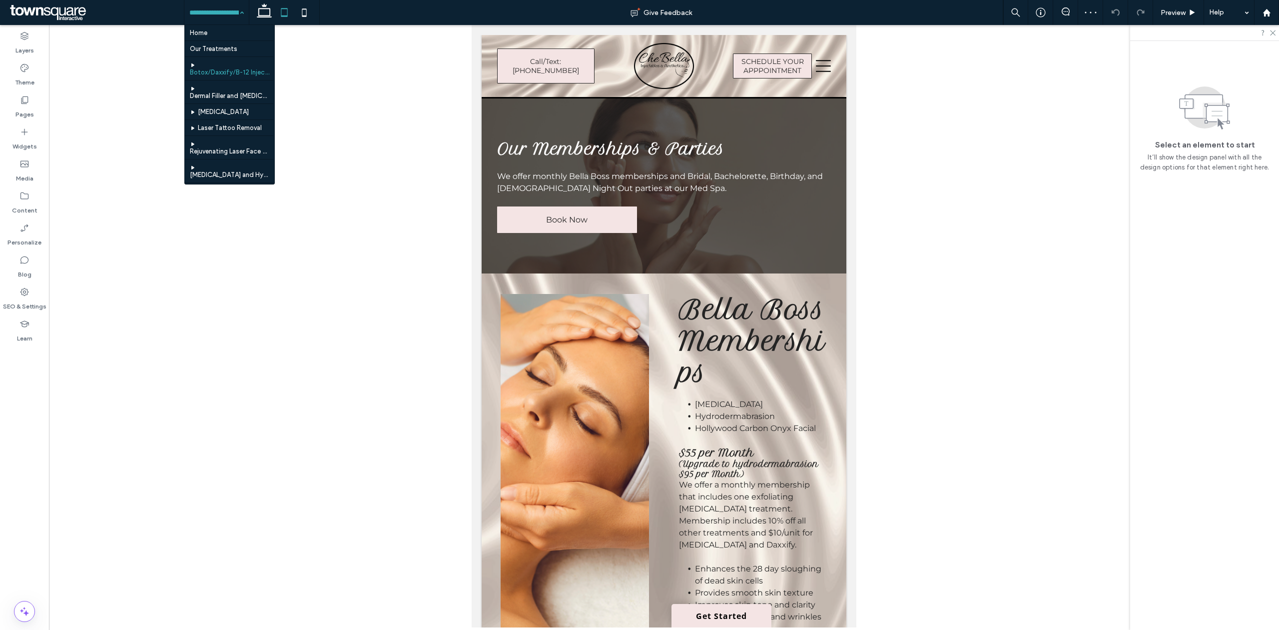
drag, startPoint x: 233, startPoint y: 15, endPoint x: 236, endPoint y: 74, distance: 59.1
click at [232, 16] on input at bounding box center [213, 12] width 49 height 25
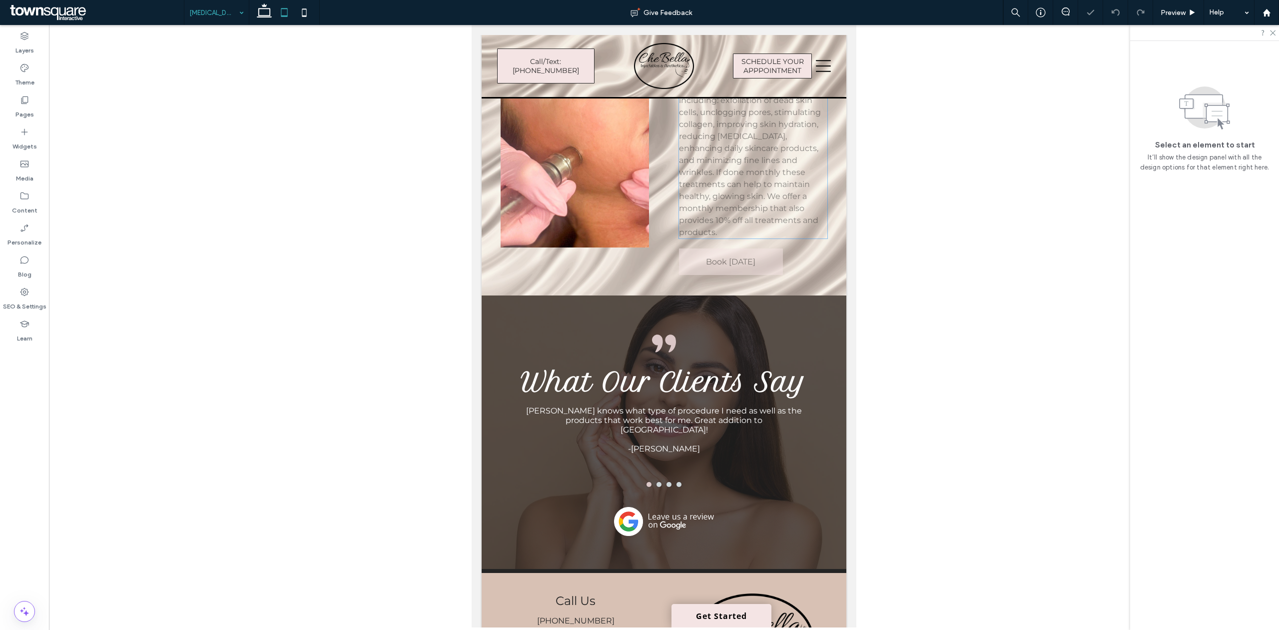
scroll to position [599, 0]
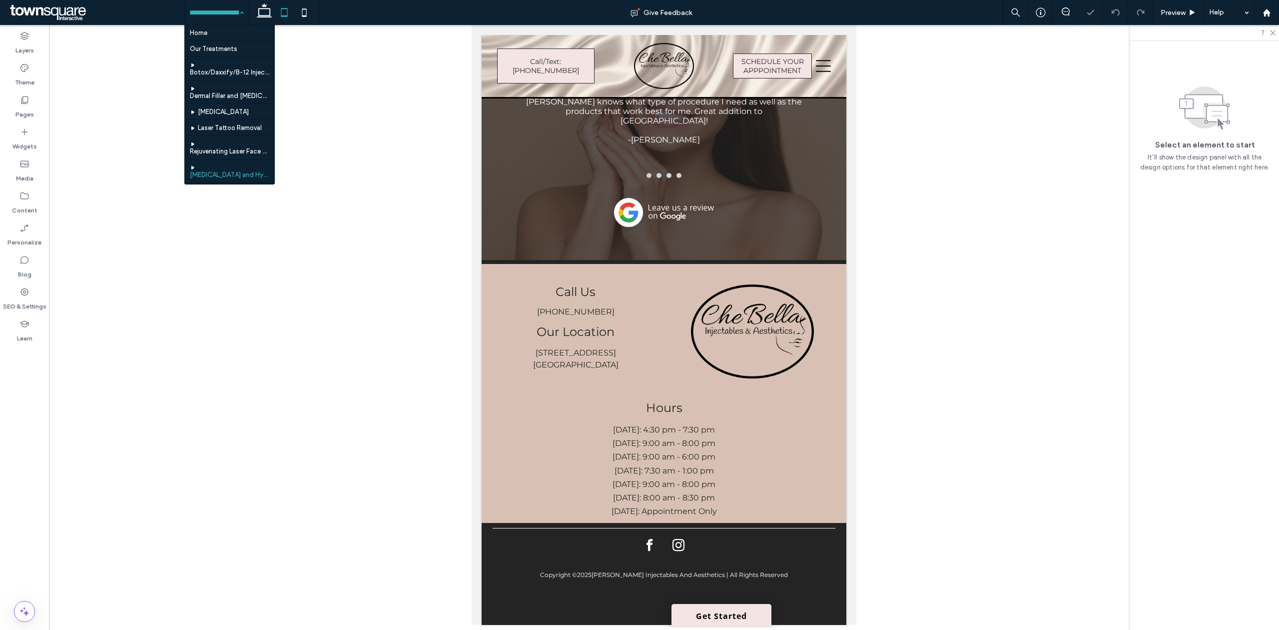
click at [215, 15] on input at bounding box center [213, 12] width 49 height 25
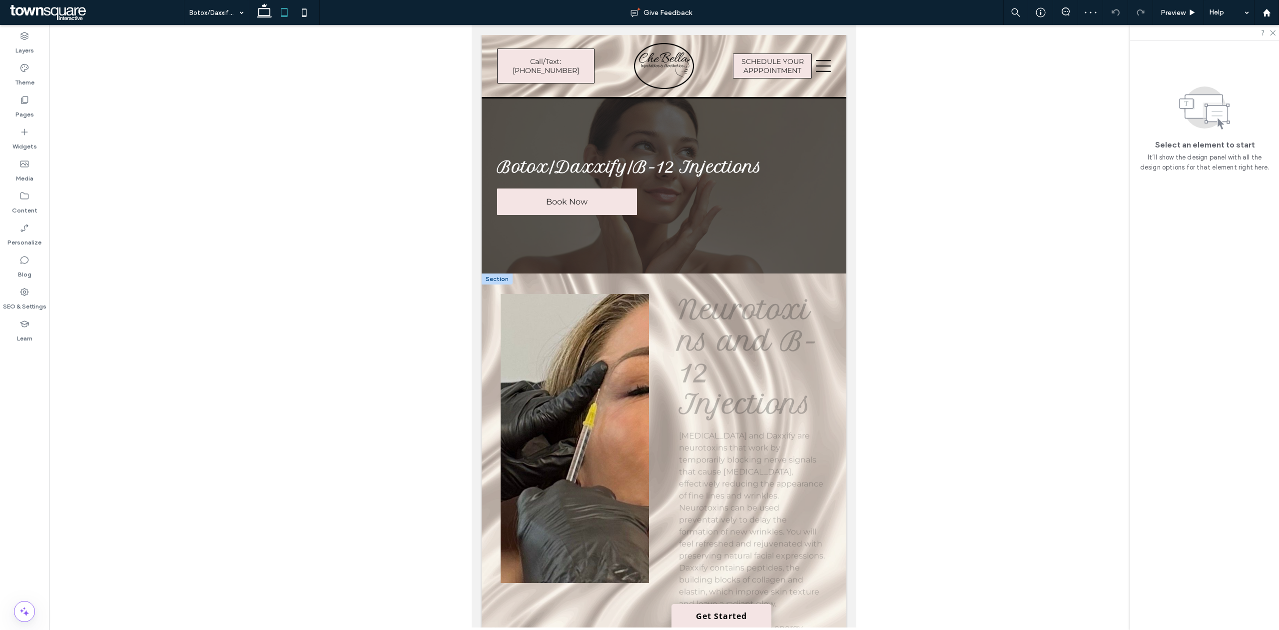
scroll to position [200, 0]
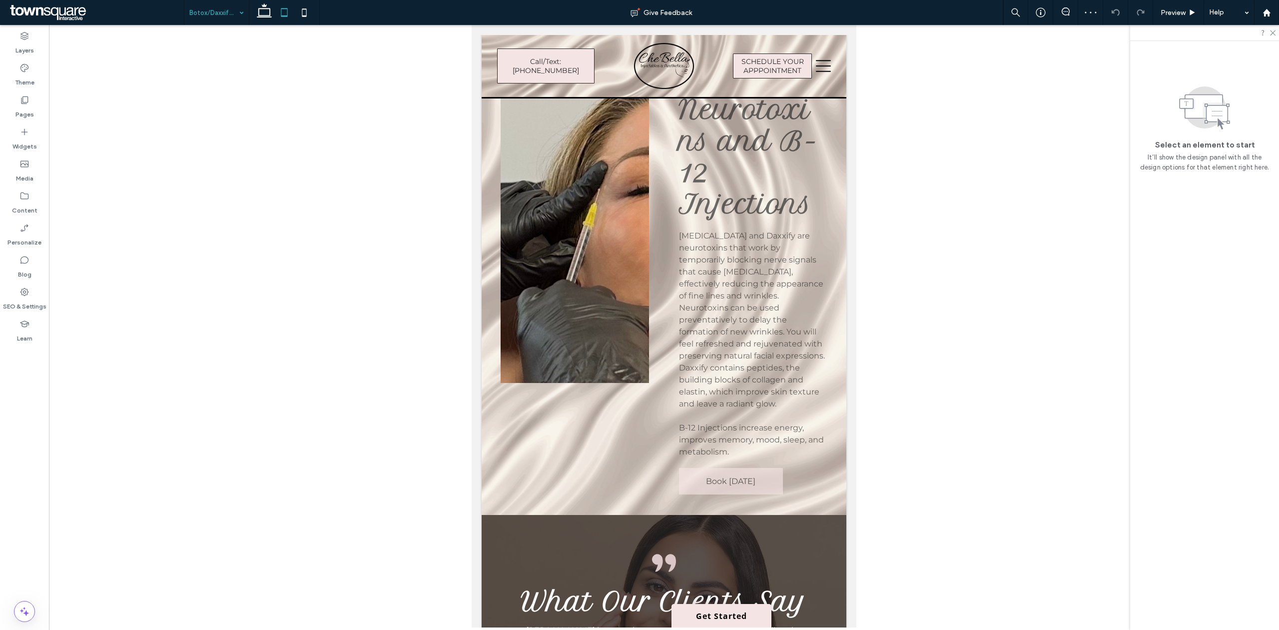
click at [208, 18] on input at bounding box center [213, 12] width 49 height 25
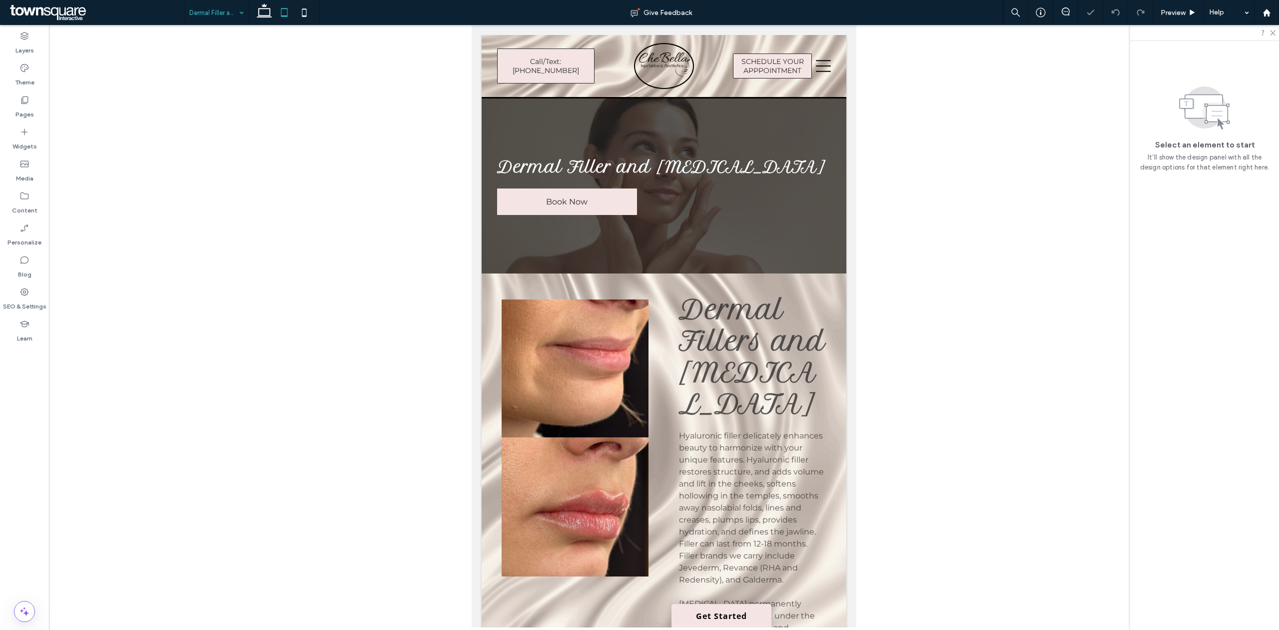
click at [206, 13] on input at bounding box center [213, 12] width 49 height 25
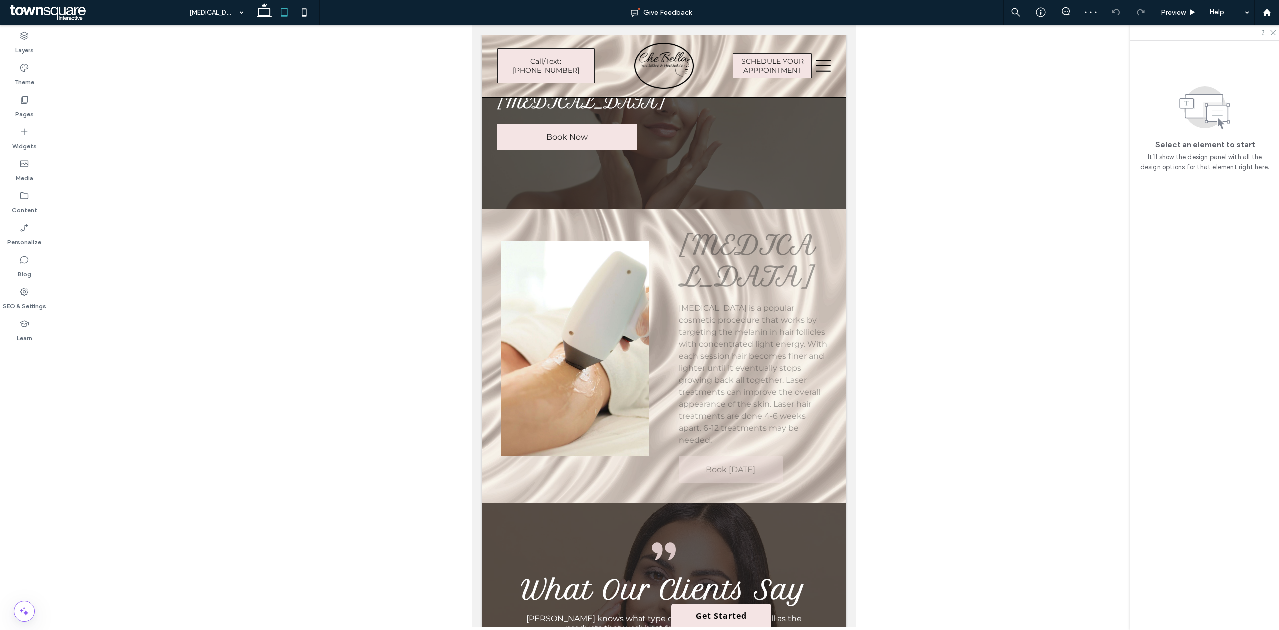
scroll to position [66, 0]
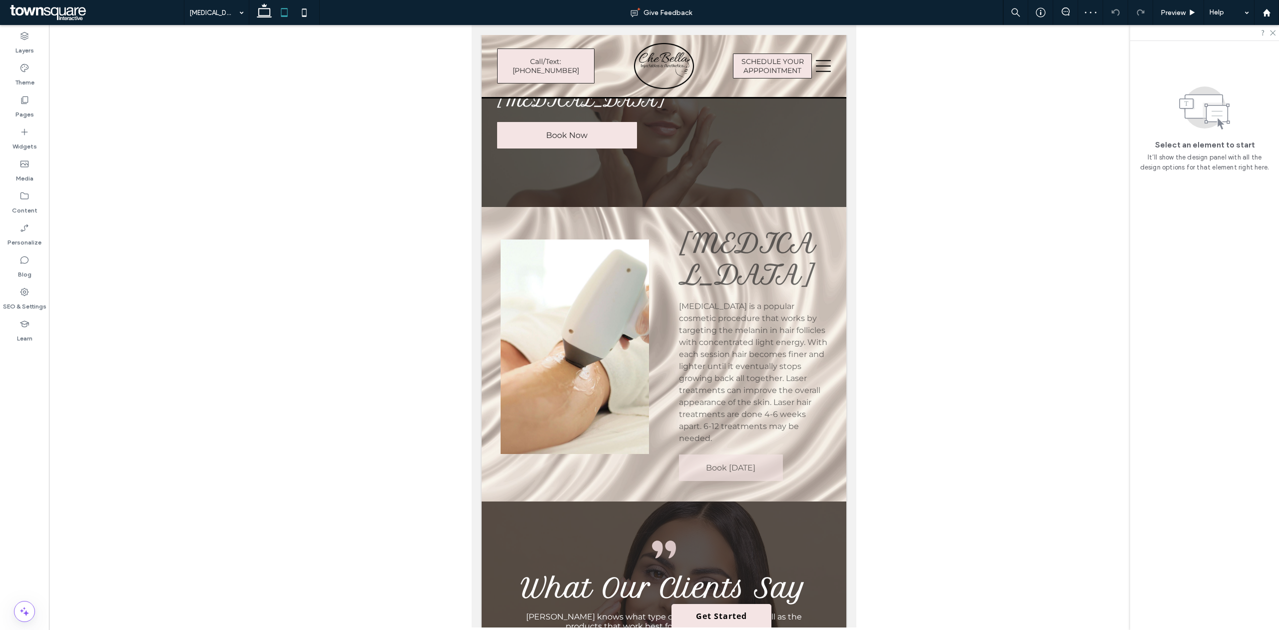
click at [205, 26] on div at bounding box center [664, 326] width 1230 height 602
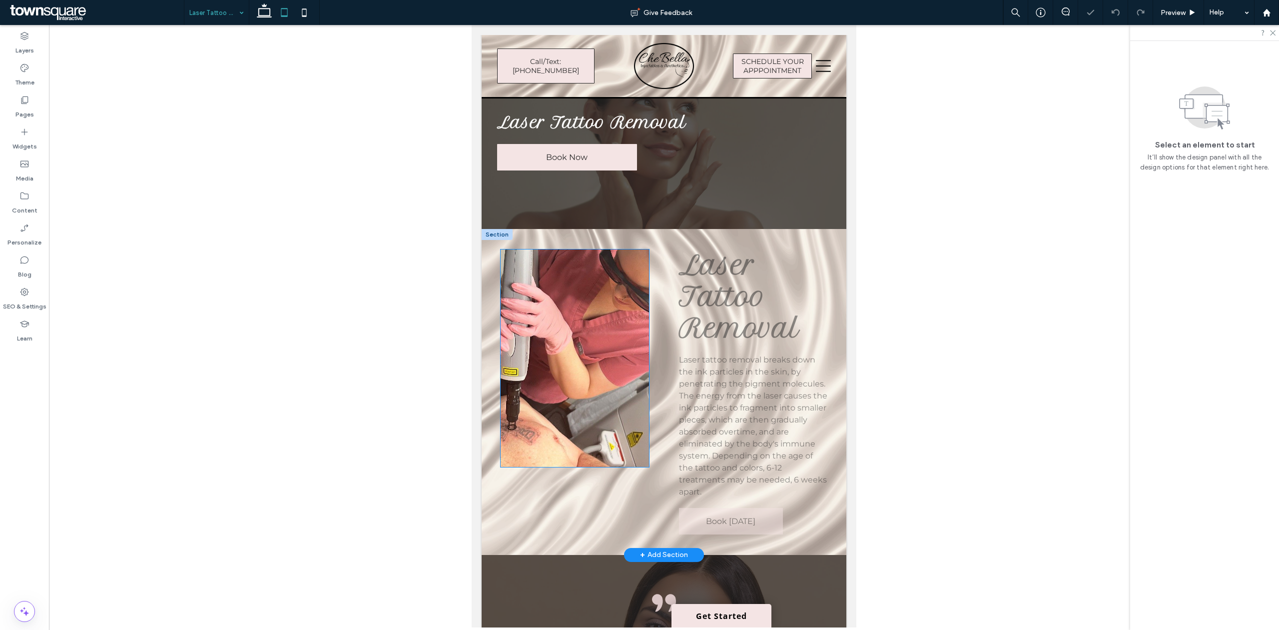
scroll to position [66, 0]
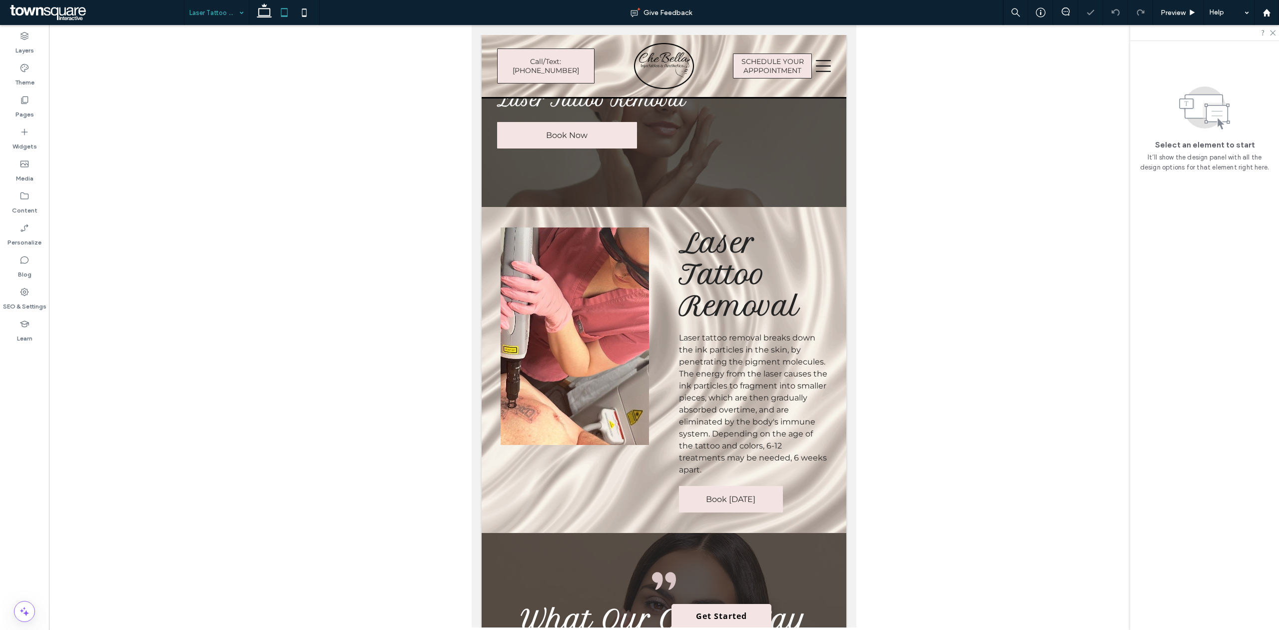
click at [232, 16] on input at bounding box center [213, 12] width 49 height 25
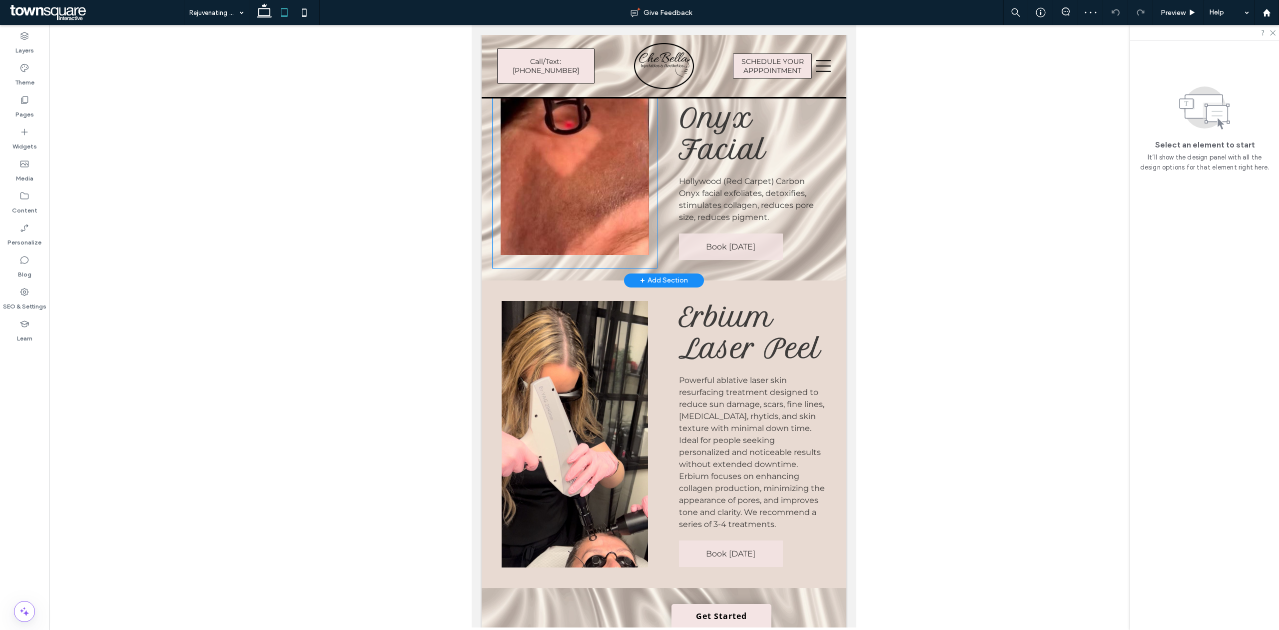
scroll to position [400, 0]
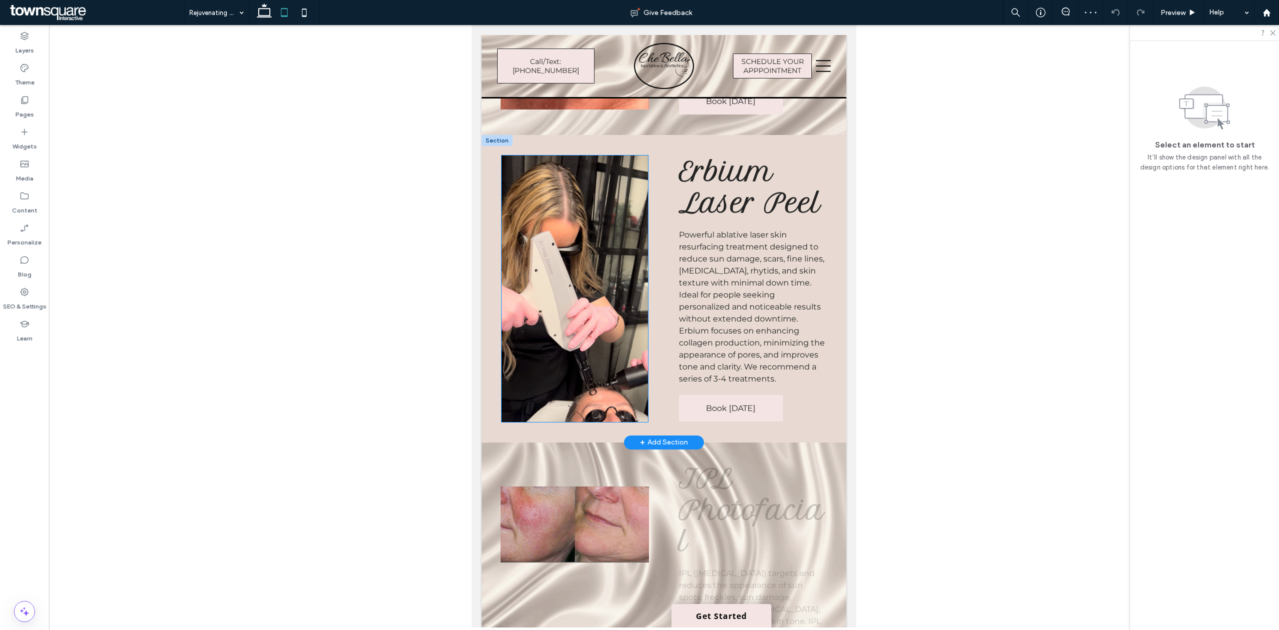
drag, startPoint x: 560, startPoint y: 376, endPoint x: 566, endPoint y: 392, distance: 17.4
click at [560, 376] on img at bounding box center [575, 288] width 146 height 266
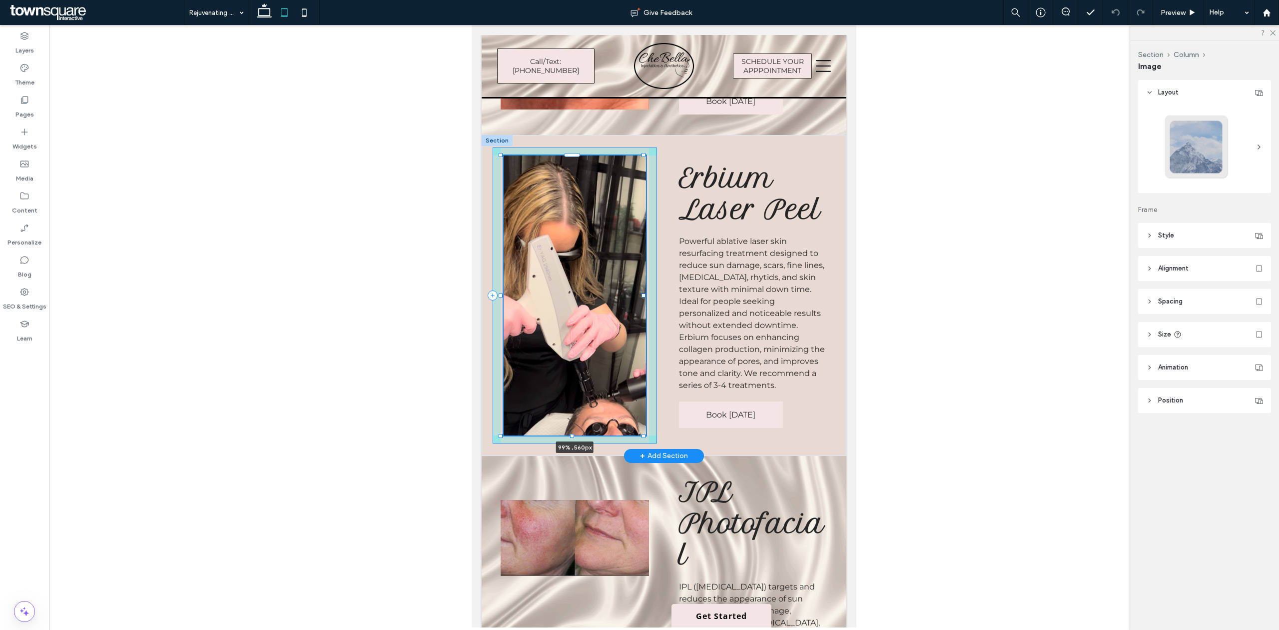
drag, startPoint x: 570, startPoint y: 422, endPoint x: 571, endPoint y: 436, distance: 13.5
click at [571, 436] on div at bounding box center [572, 435] width 4 height 4
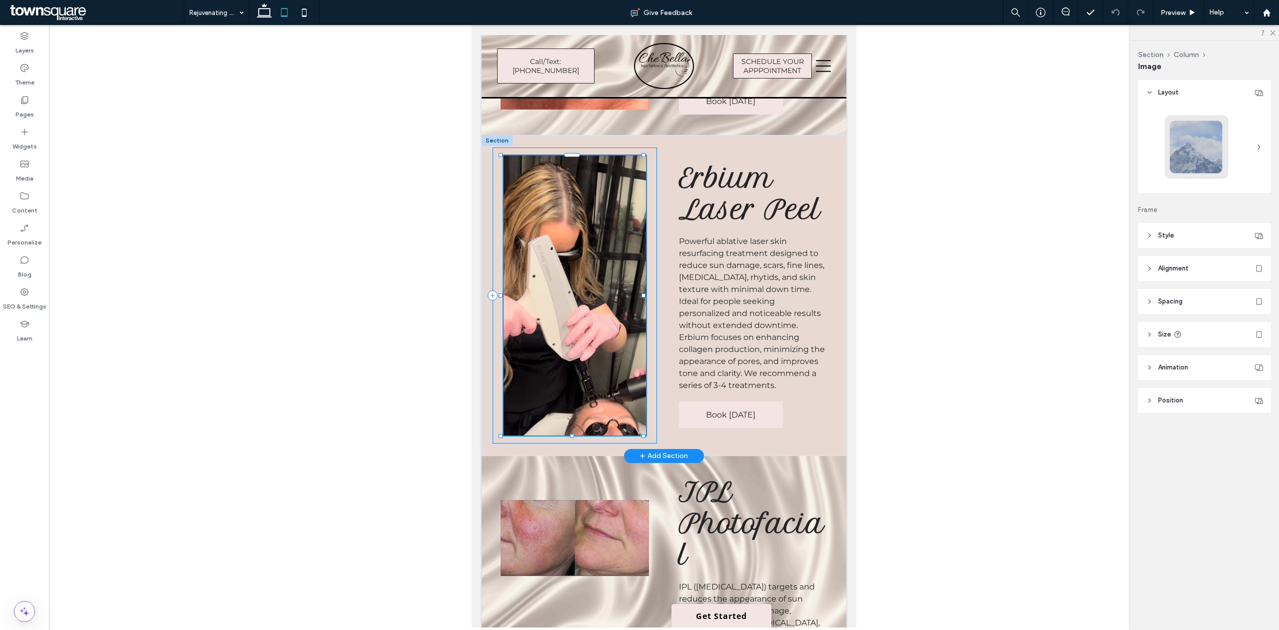
type input "***"
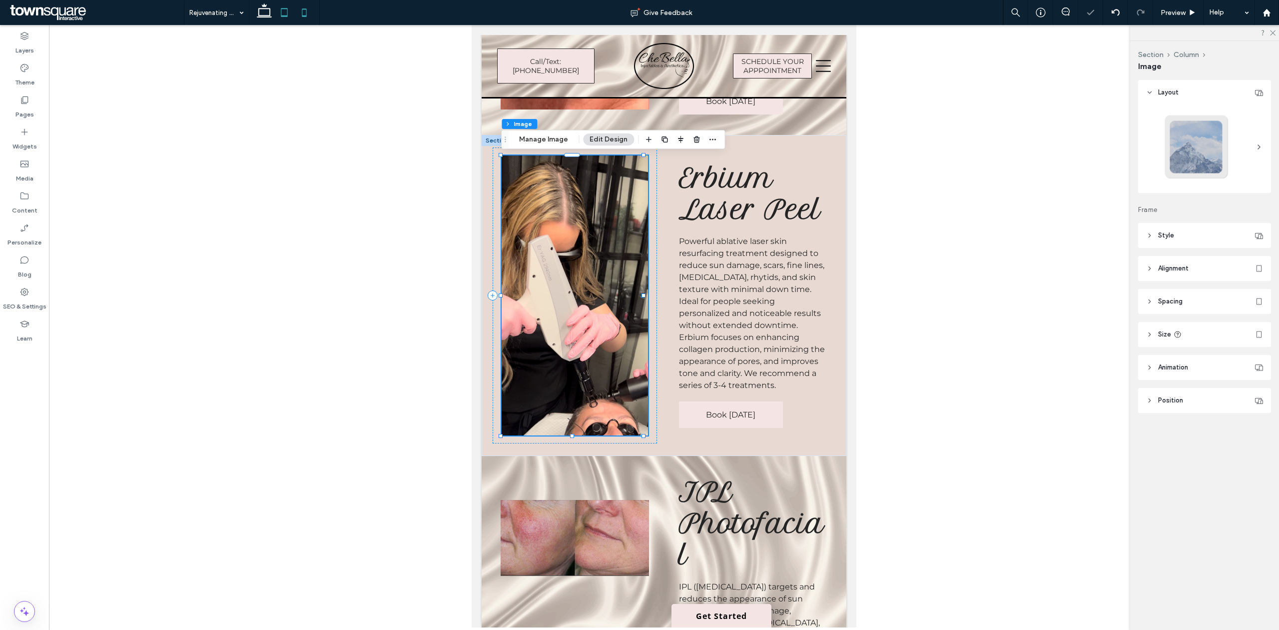
click at [306, 9] on use at bounding box center [304, 12] width 4 height 8
type input "**"
type input "***"
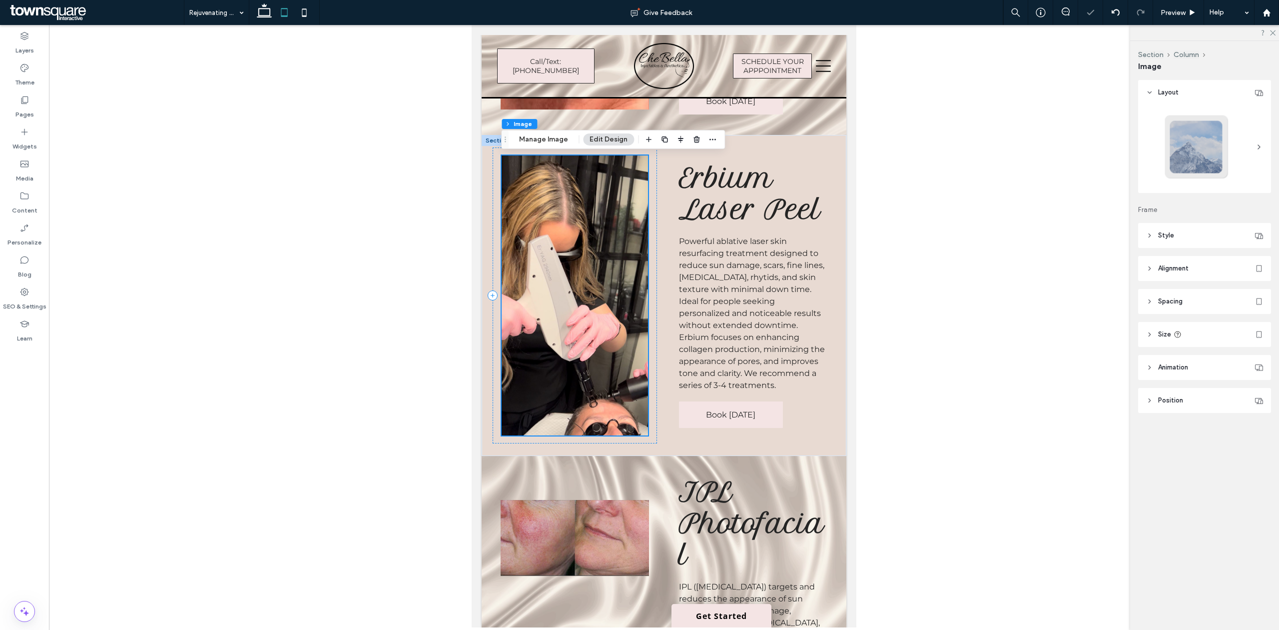
scroll to position [448, 0]
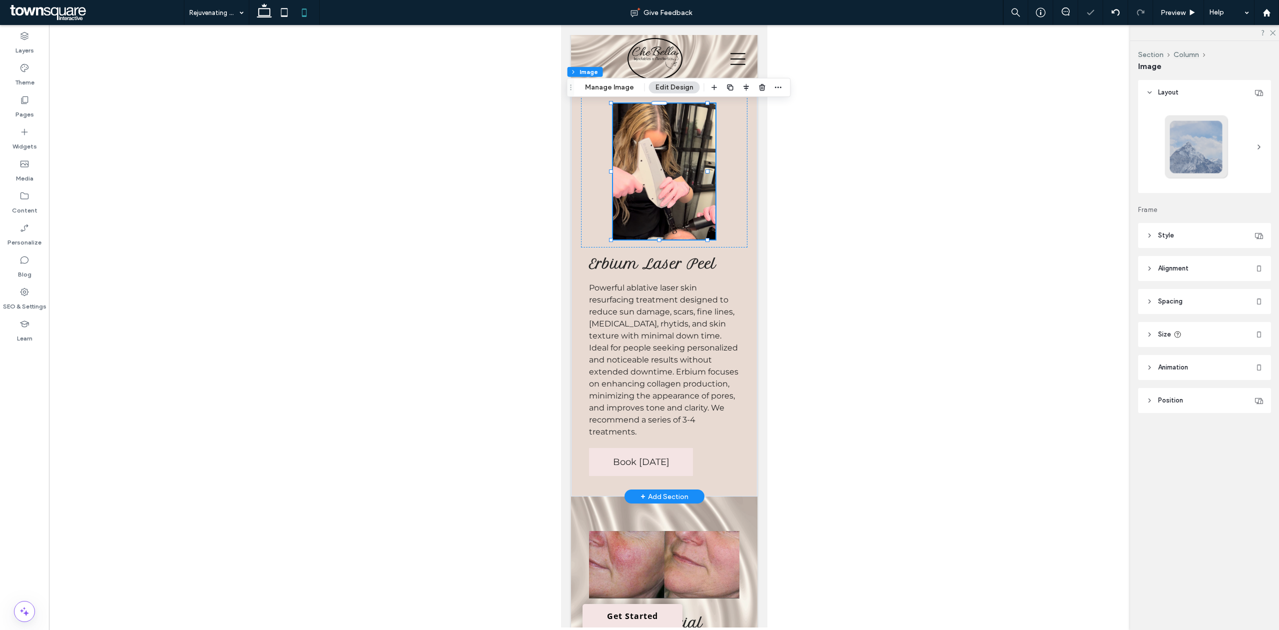
click at [671, 216] on img at bounding box center [664, 171] width 102 height 136
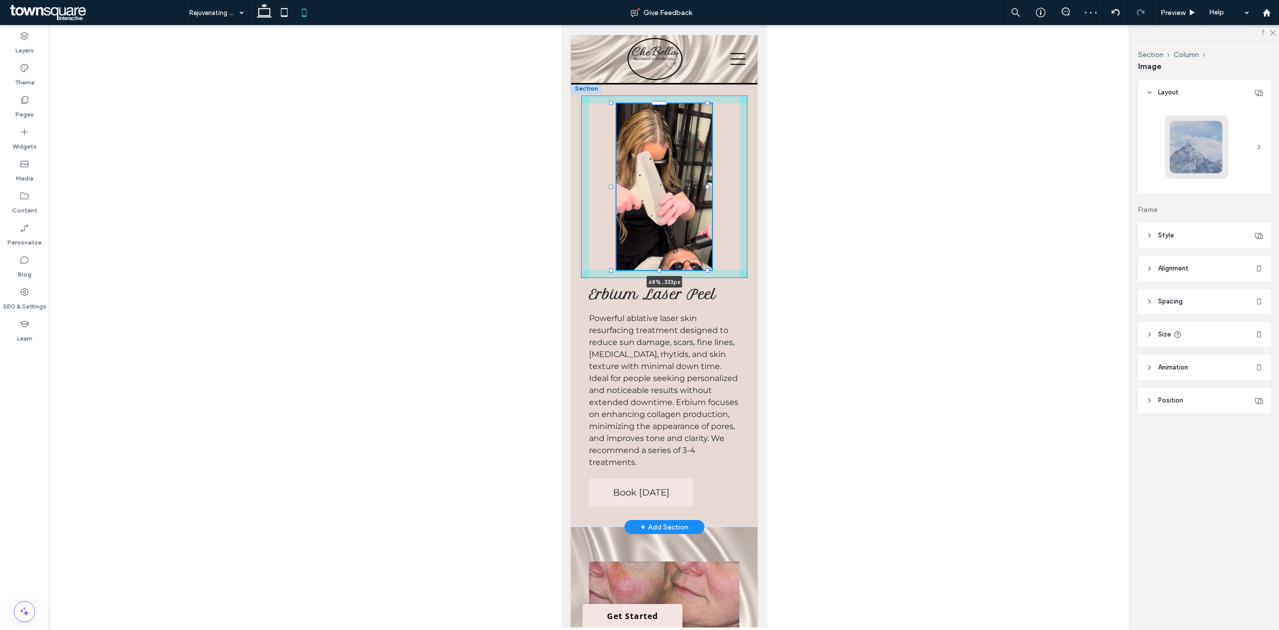
drag, startPoint x: 658, startPoint y: 240, endPoint x: 677, endPoint y: 271, distance: 36.2
click at [677, 271] on div "68% , 333px Erbium Laser Peel Powerful ablative laser skin resurfacing treatmen…" at bounding box center [664, 305] width 186 height 444
type input "***"
drag, startPoint x: 707, startPoint y: 185, endPoint x: 714, endPoint y: 150, distance: 35.7
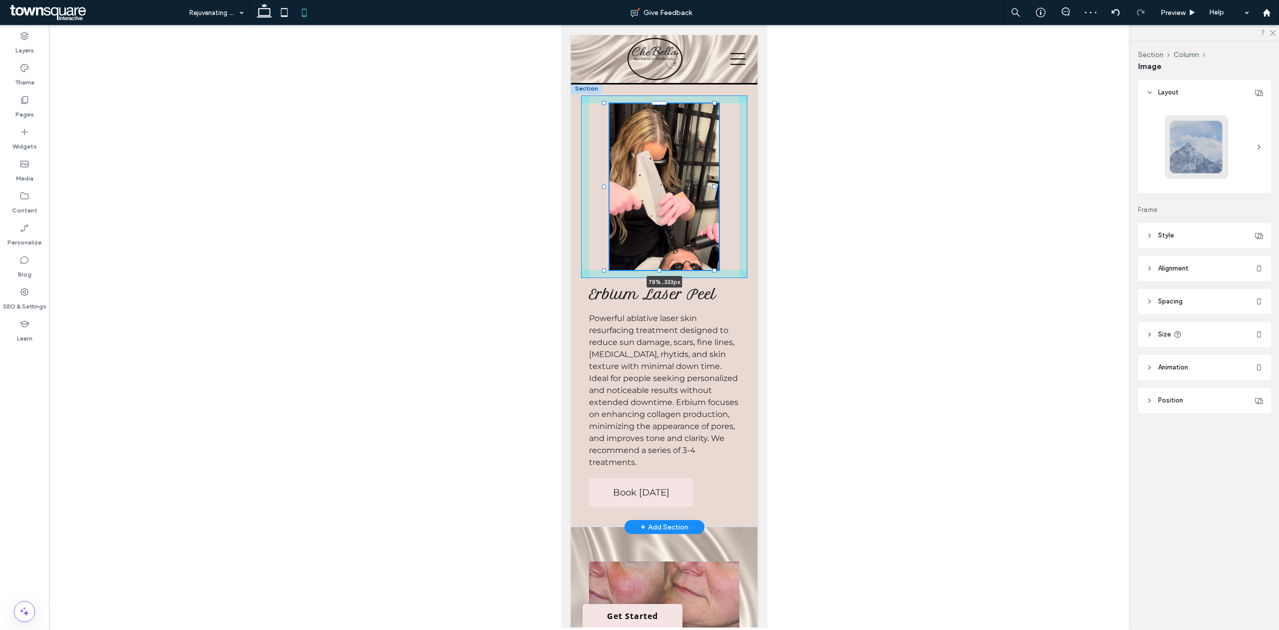
click at [714, 150] on div "78% , 333px Erbium Laser Peel Powerful ablative laser skin resurfacing treatmen…" at bounding box center [664, 305] width 186 height 444
type input "**"
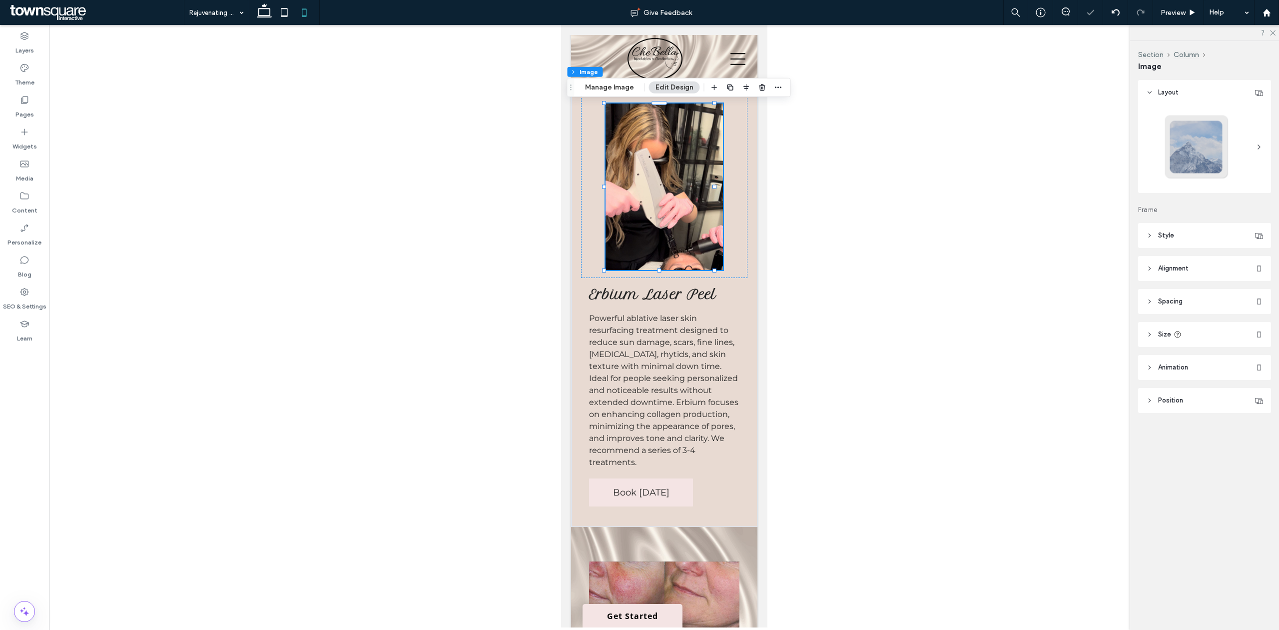
click at [1188, 406] on header "Position" at bounding box center [1204, 400] width 133 height 25
click at [1179, 364] on span "Animation" at bounding box center [1173, 367] width 30 height 10
click at [1164, 235] on span "Style" at bounding box center [1166, 235] width 16 height 10
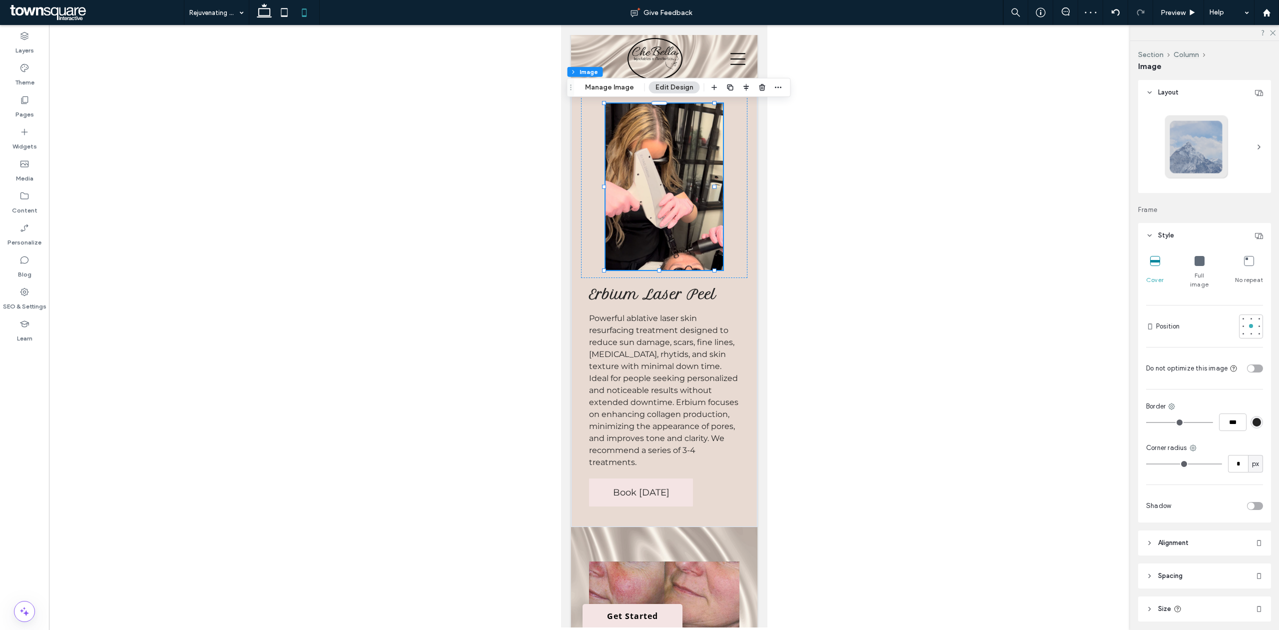
click at [1202, 256] on div "Full image" at bounding box center [1199, 272] width 29 height 41
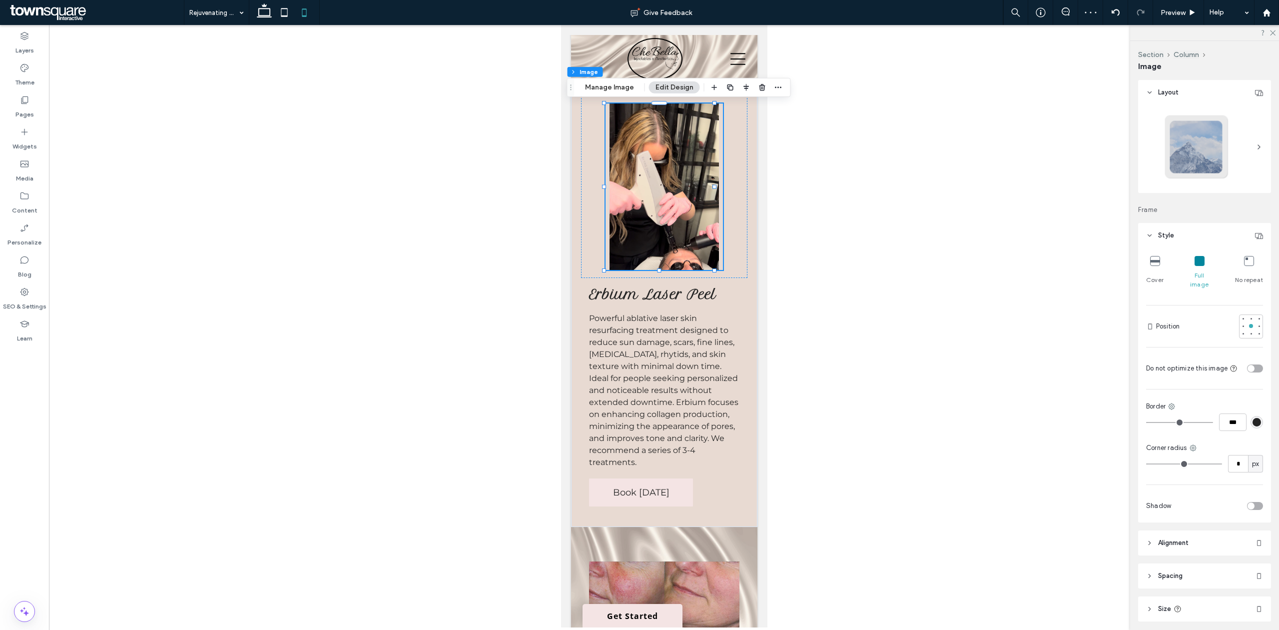
click at [1199, 260] on icon at bounding box center [1200, 261] width 10 height 10
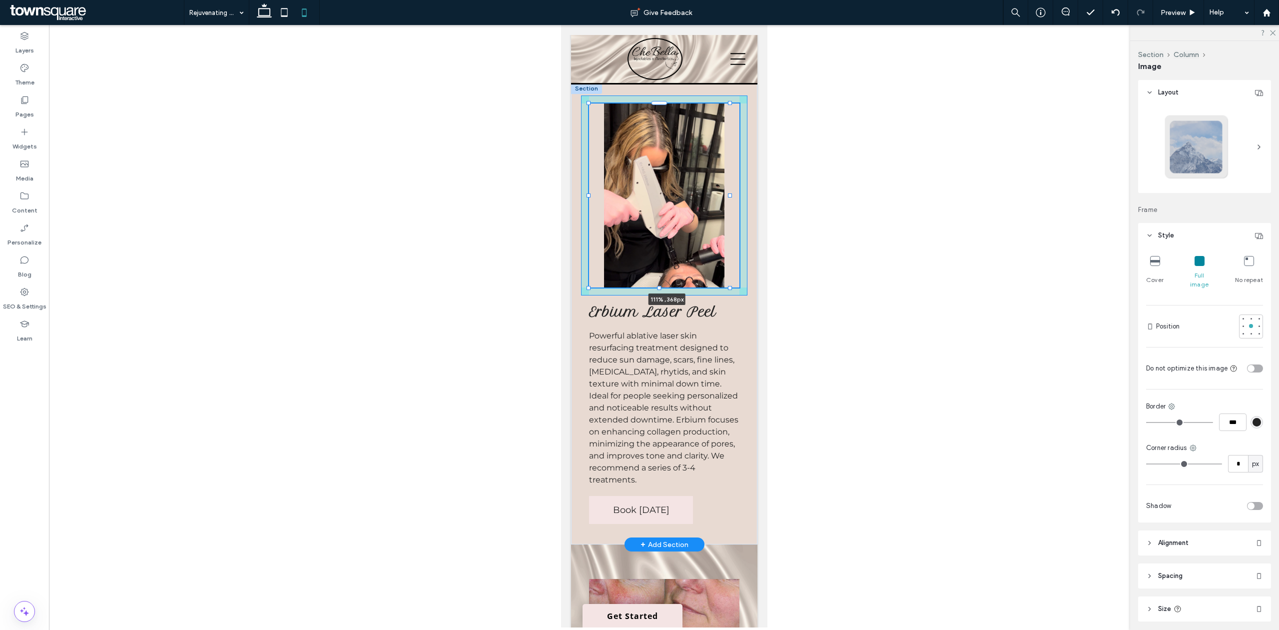
drag, startPoint x: 713, startPoint y: 271, endPoint x: 736, endPoint y: 288, distance: 28.9
click at [736, 288] on div "111% , 368px Erbium Laser Peel Powerful ablative laser skin resurfacing treatme…" at bounding box center [664, 313] width 186 height 461
type input "***"
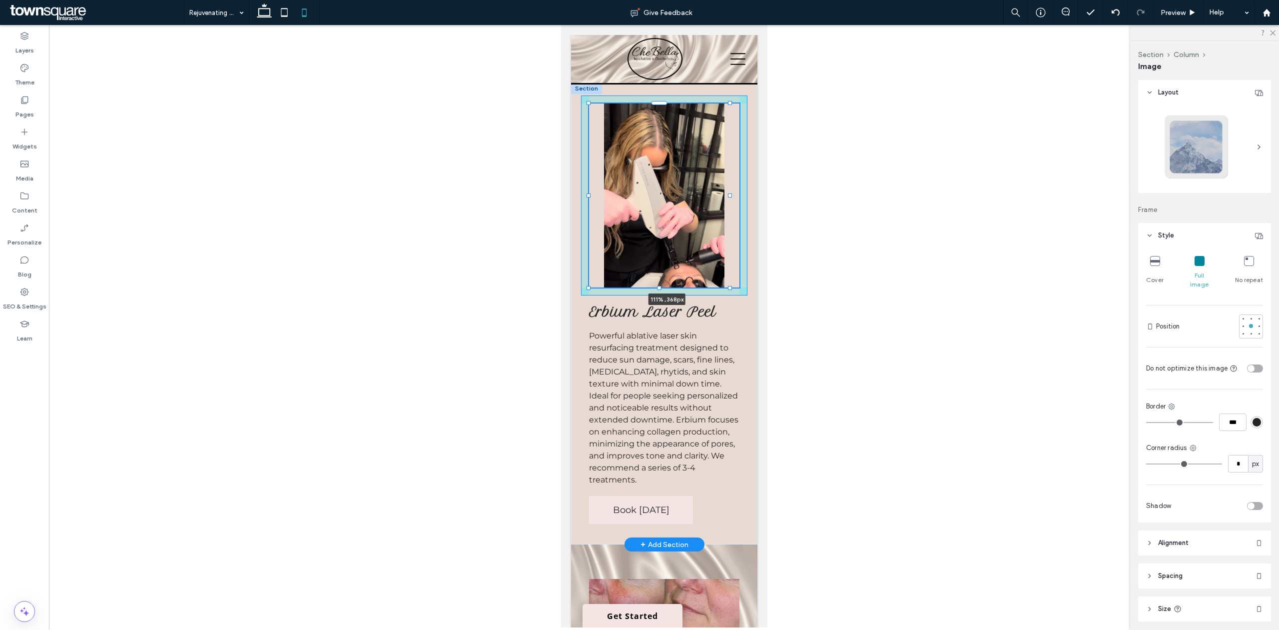
type input "***"
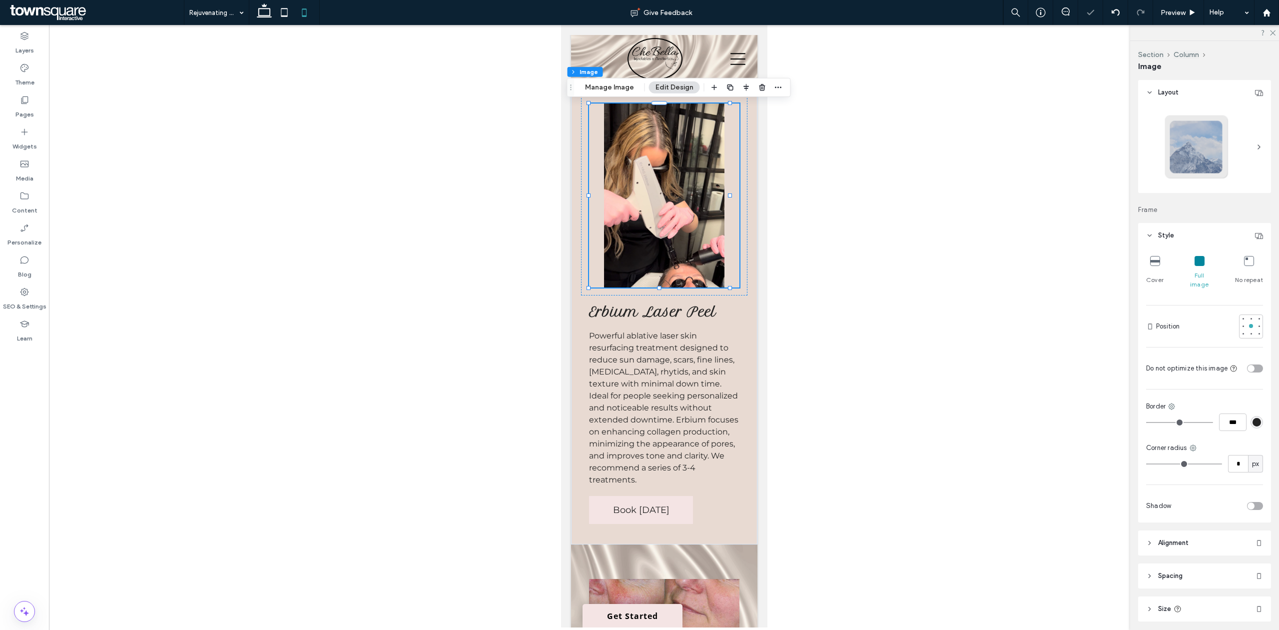
click at [794, 312] on div at bounding box center [664, 326] width 1230 height 602
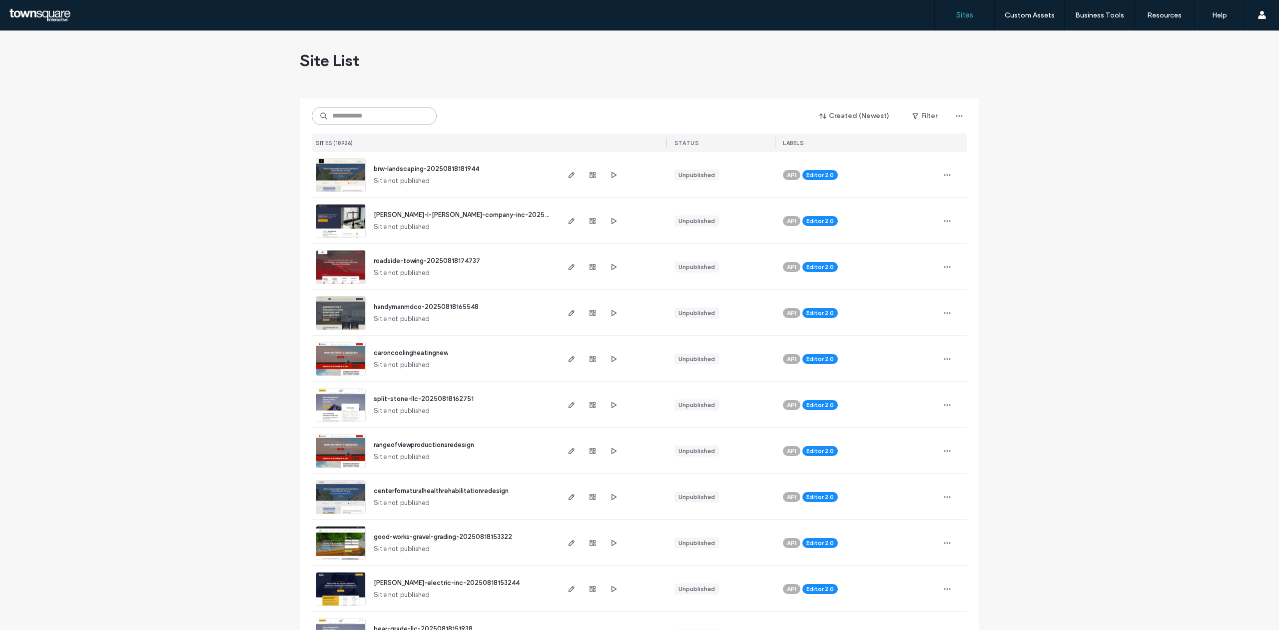
click at [388, 112] on input at bounding box center [374, 116] width 125 height 18
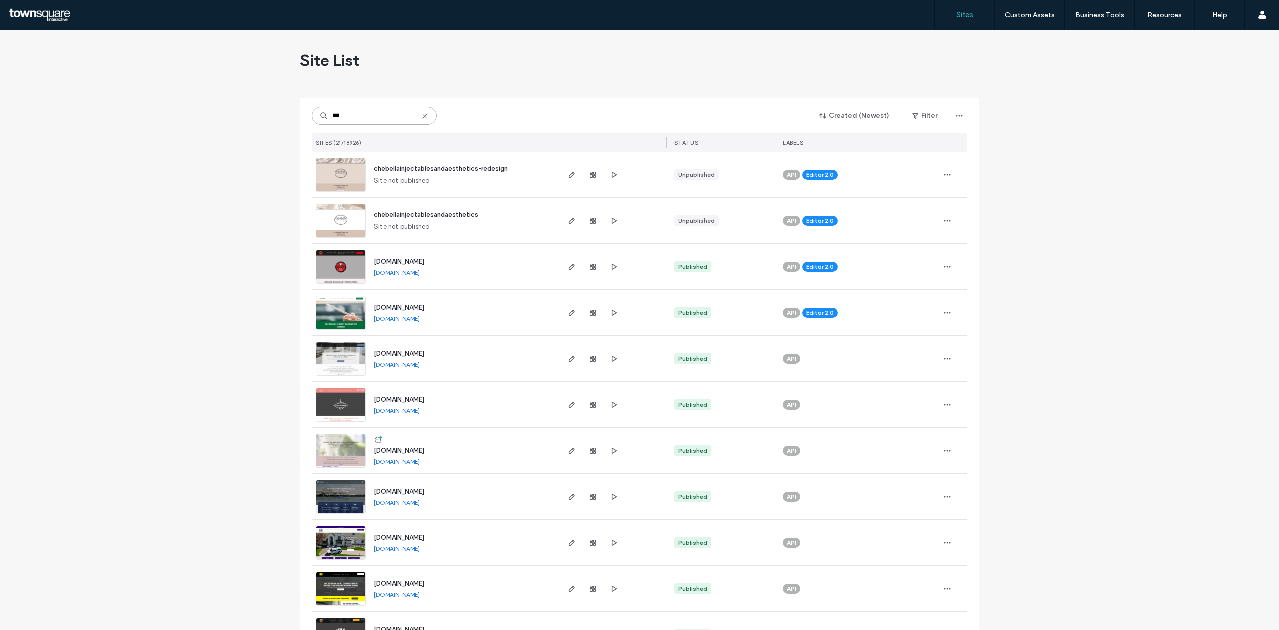
type input "***"
click at [330, 223] on img at bounding box center [340, 238] width 49 height 68
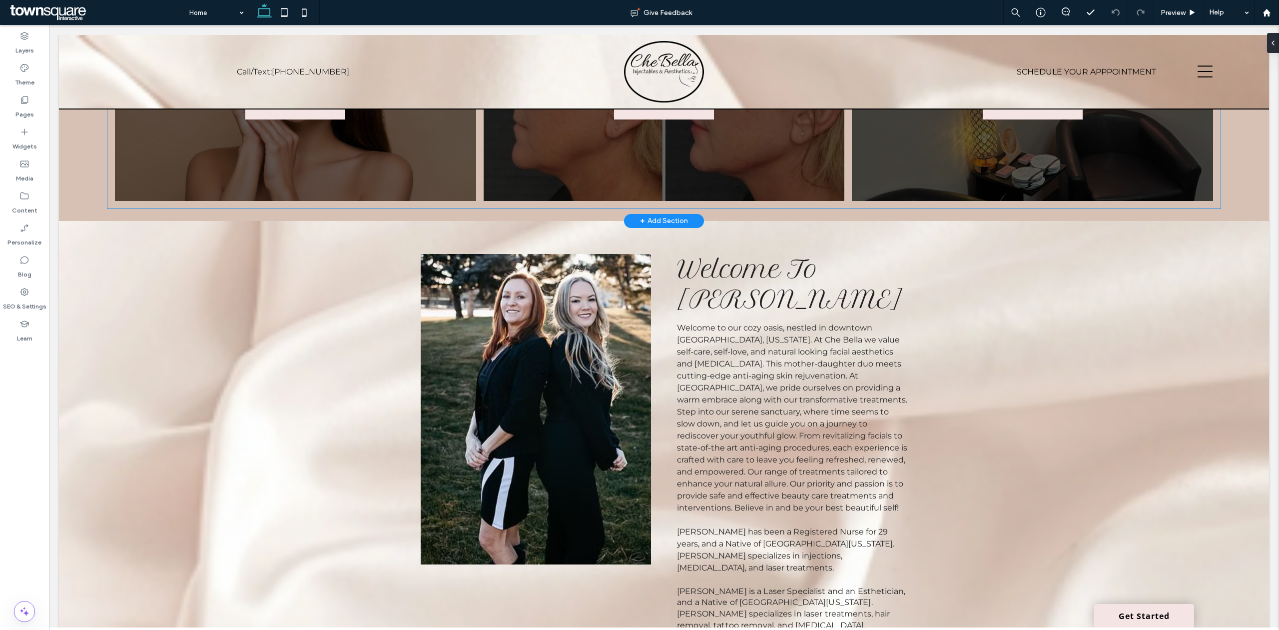
scroll to position [932, 0]
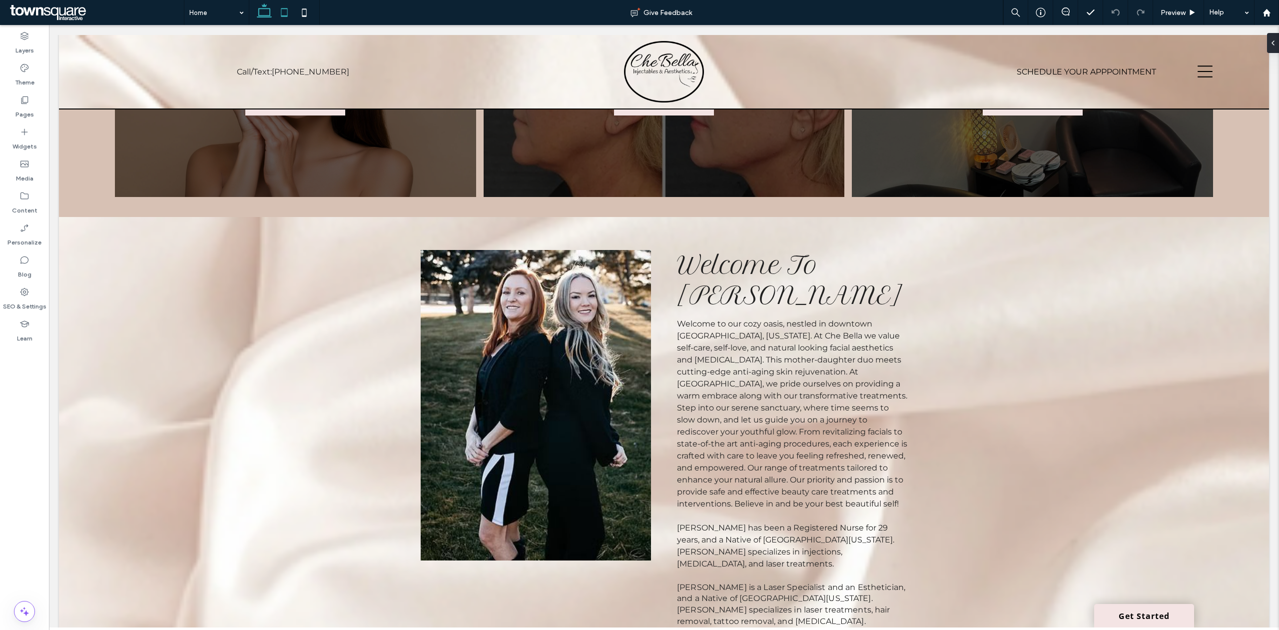
click at [282, 16] on use at bounding box center [284, 12] width 6 height 8
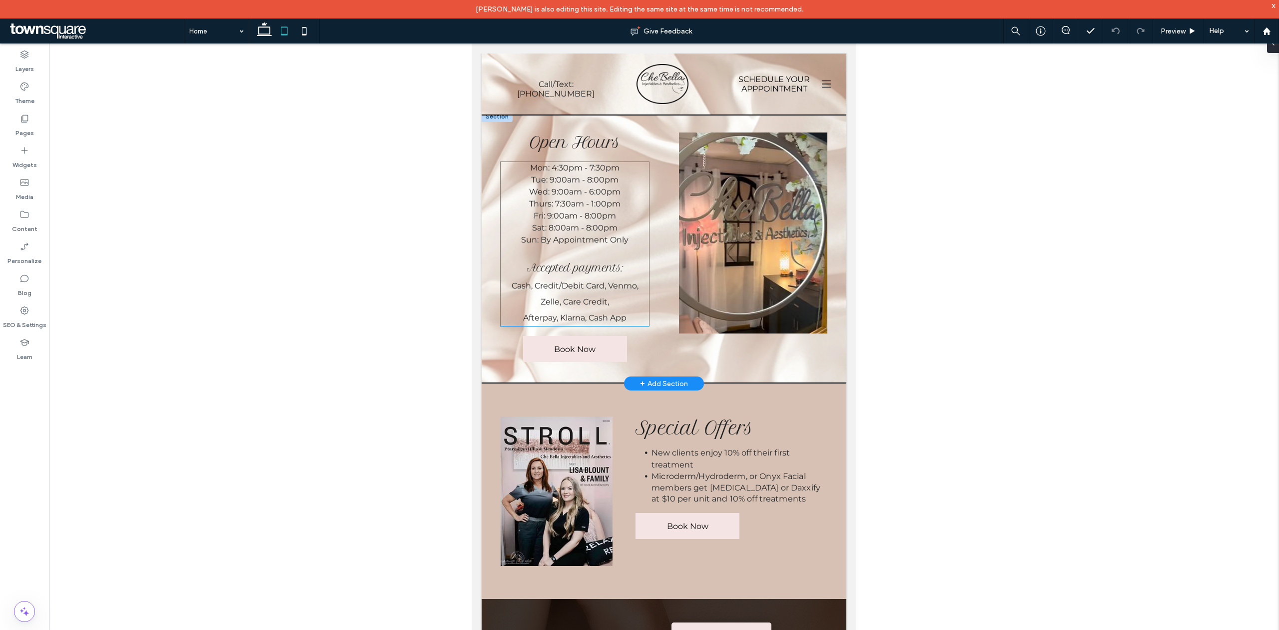
scroll to position [1845, 0]
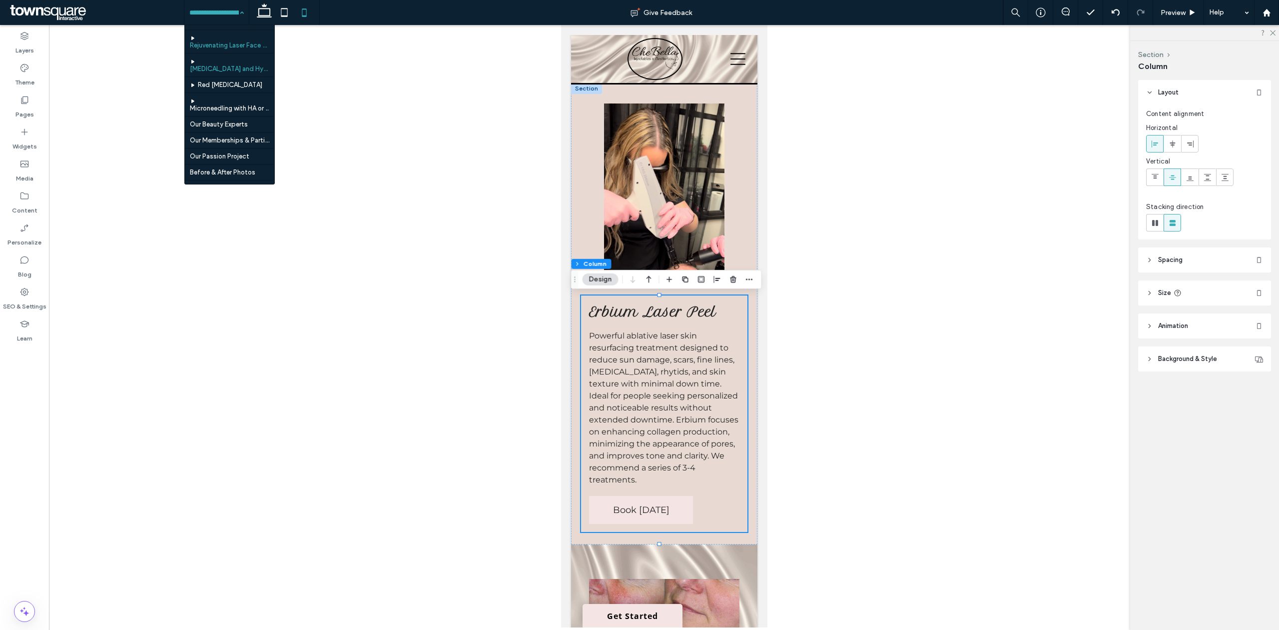
scroll to position [133, 0]
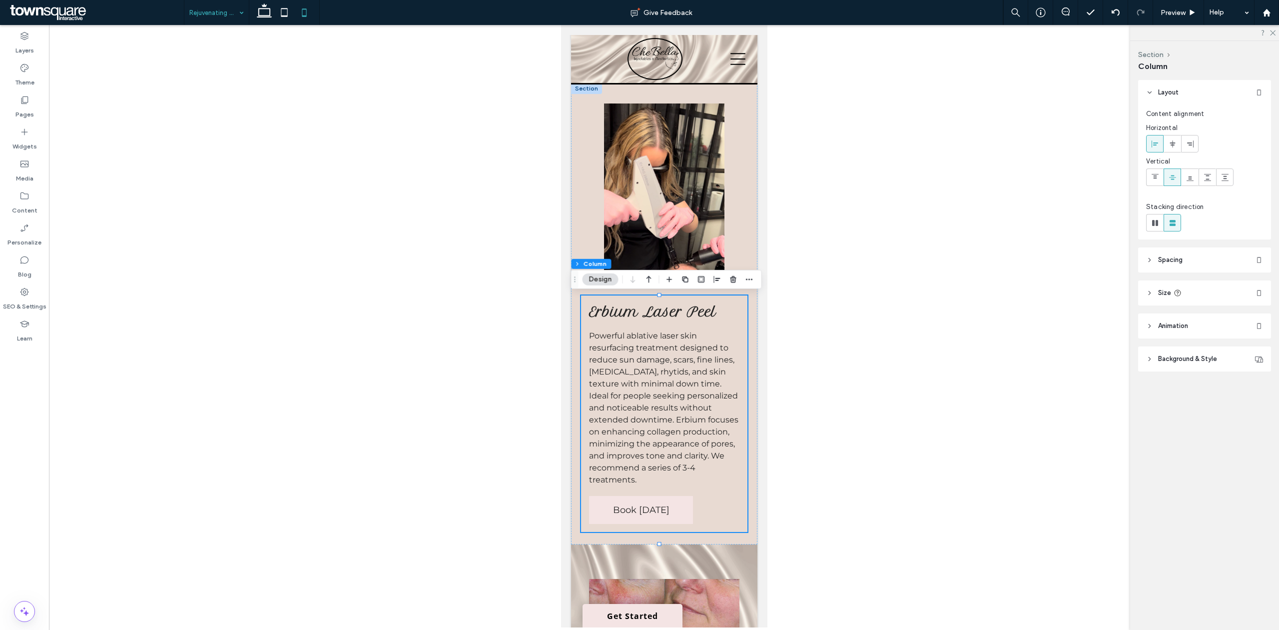
click at [248, 17] on div at bounding box center [216, 12] width 64 height 25
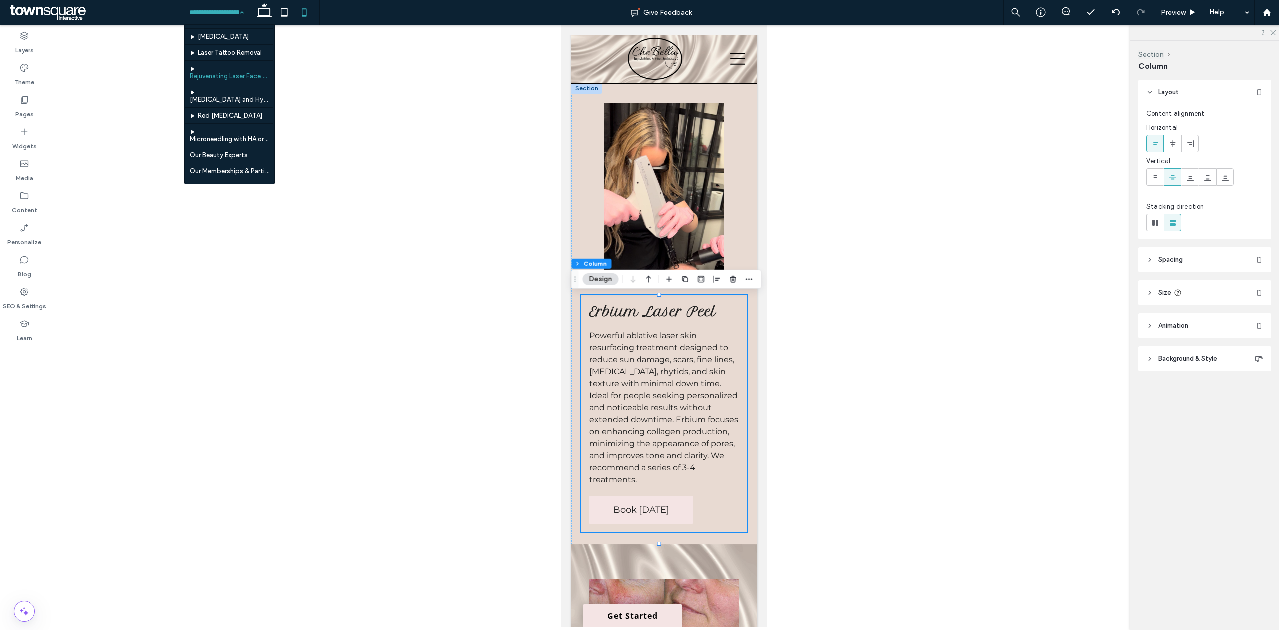
scroll to position [0, 0]
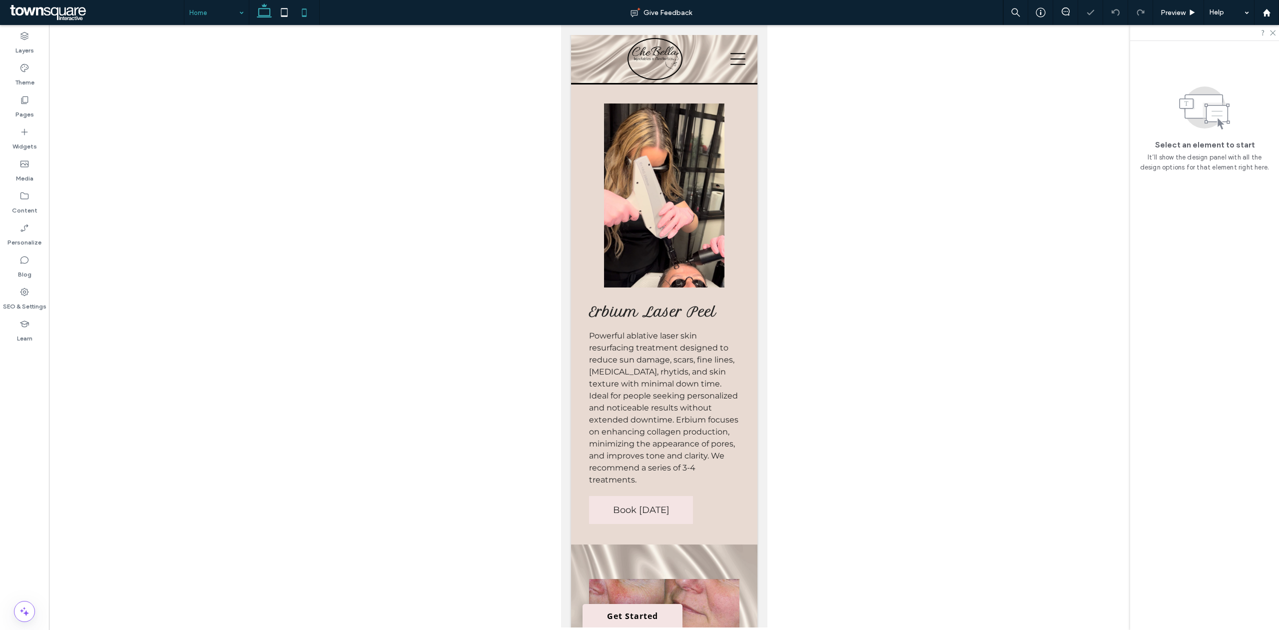
click at [256, 10] on icon at bounding box center [264, 12] width 20 height 20
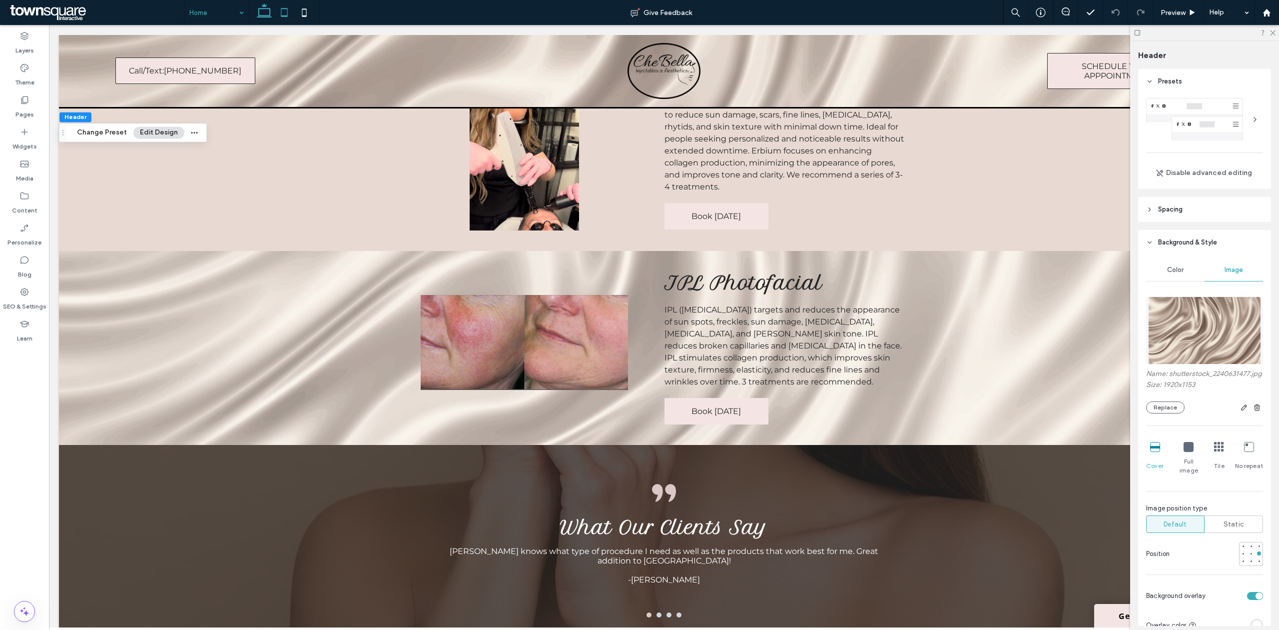
click at [284, 14] on icon at bounding box center [284, 12] width 20 height 20
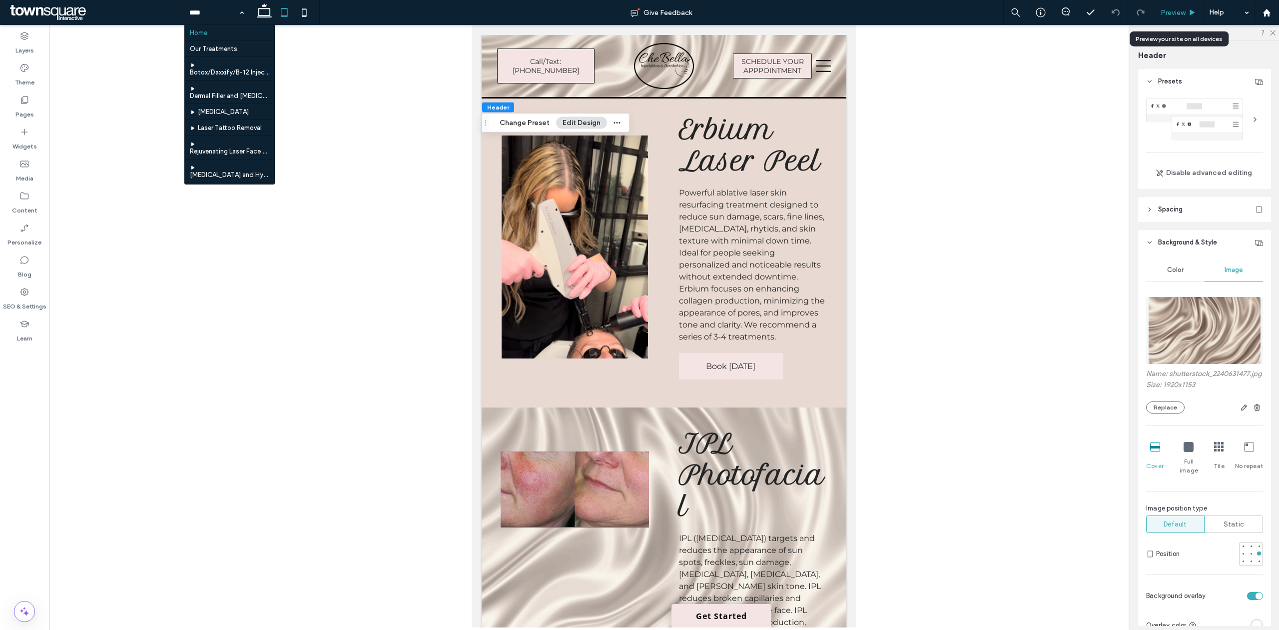
click at [1192, 10] on icon at bounding box center [1192, 12] width 7 height 7
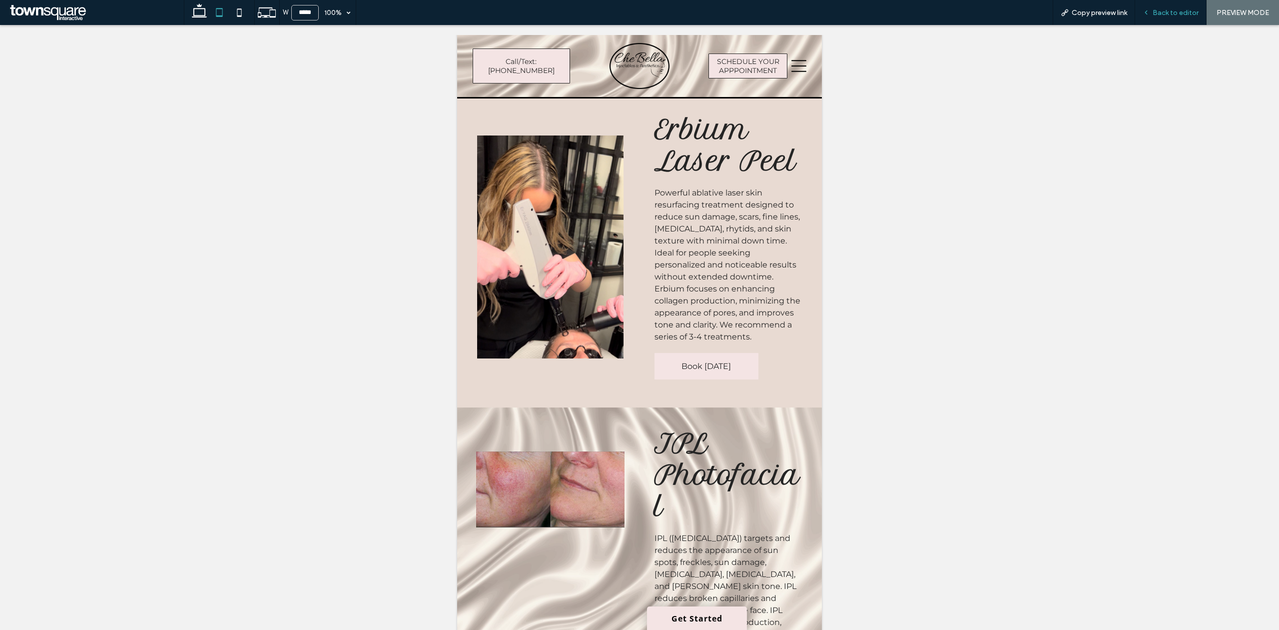
click at [1178, 18] on div "Back to editor" at bounding box center [1170, 12] width 71 height 25
click at [1190, 15] on span "Back to editor" at bounding box center [1176, 12] width 46 height 8
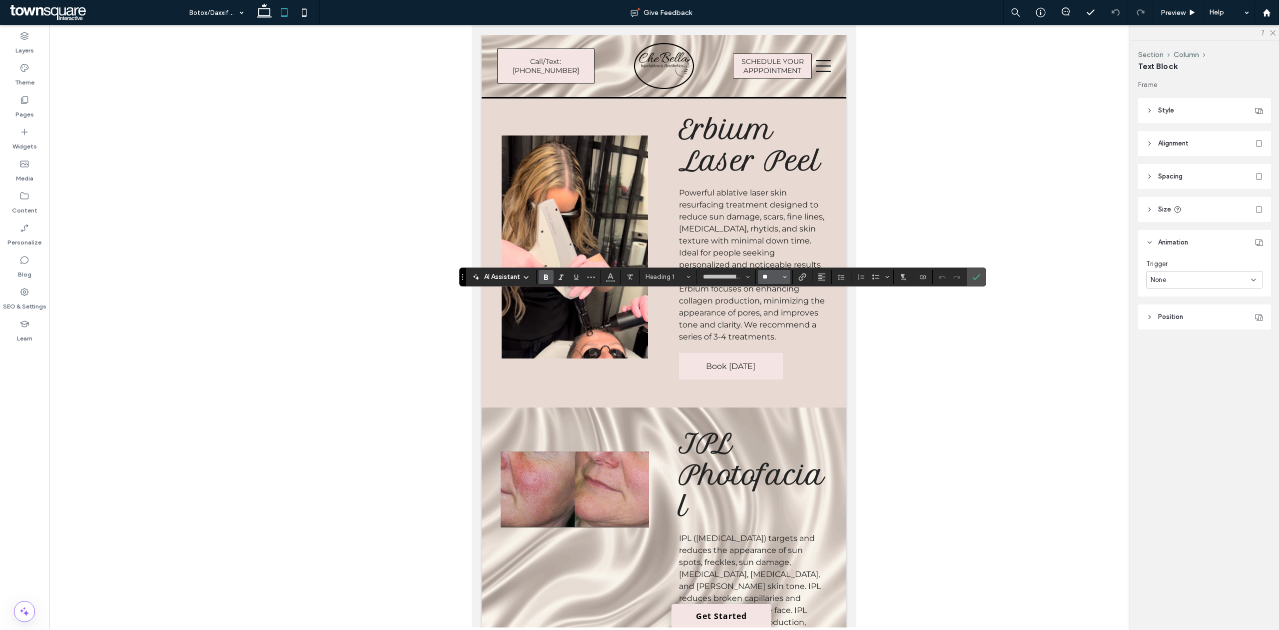
click at [772, 277] on input "**" at bounding box center [770, 277] width 19 height 8
click at [778, 346] on label "48" at bounding box center [774, 353] width 32 height 14
click at [780, 282] on button "**" at bounding box center [774, 277] width 32 height 14
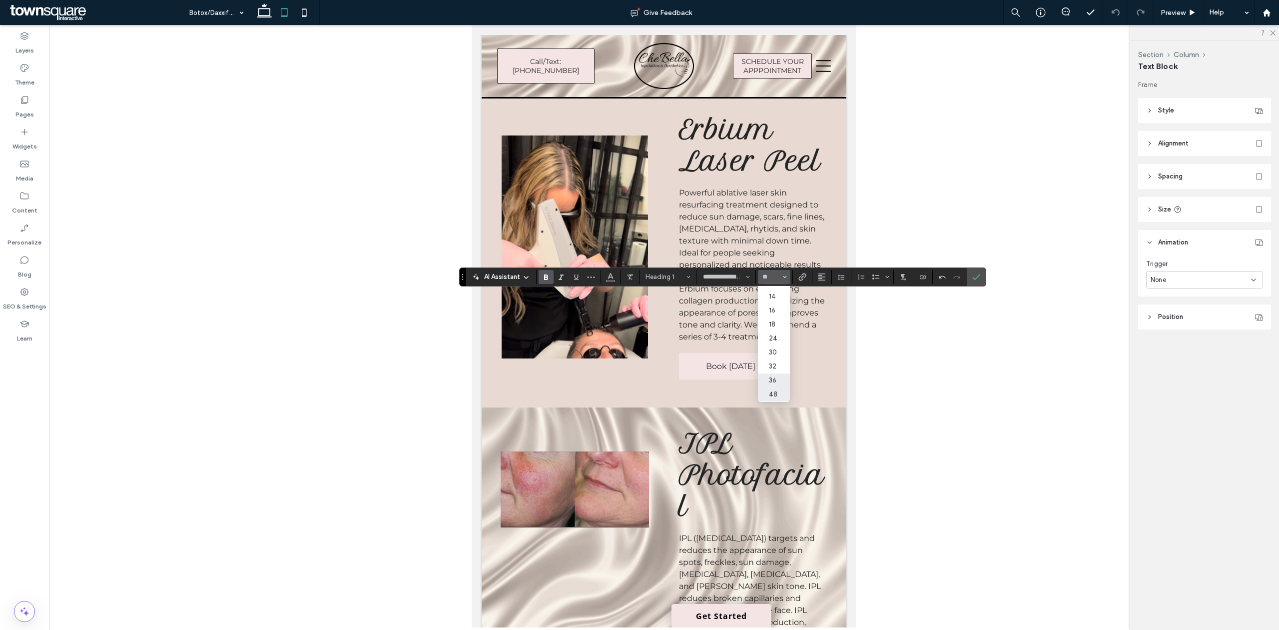
click at [780, 373] on label "36" at bounding box center [774, 380] width 32 height 14
type input "**"
click at [970, 275] on div at bounding box center [976, 277] width 15 height 18
click at [976, 274] on icon "Confirm" at bounding box center [976, 277] width 8 height 8
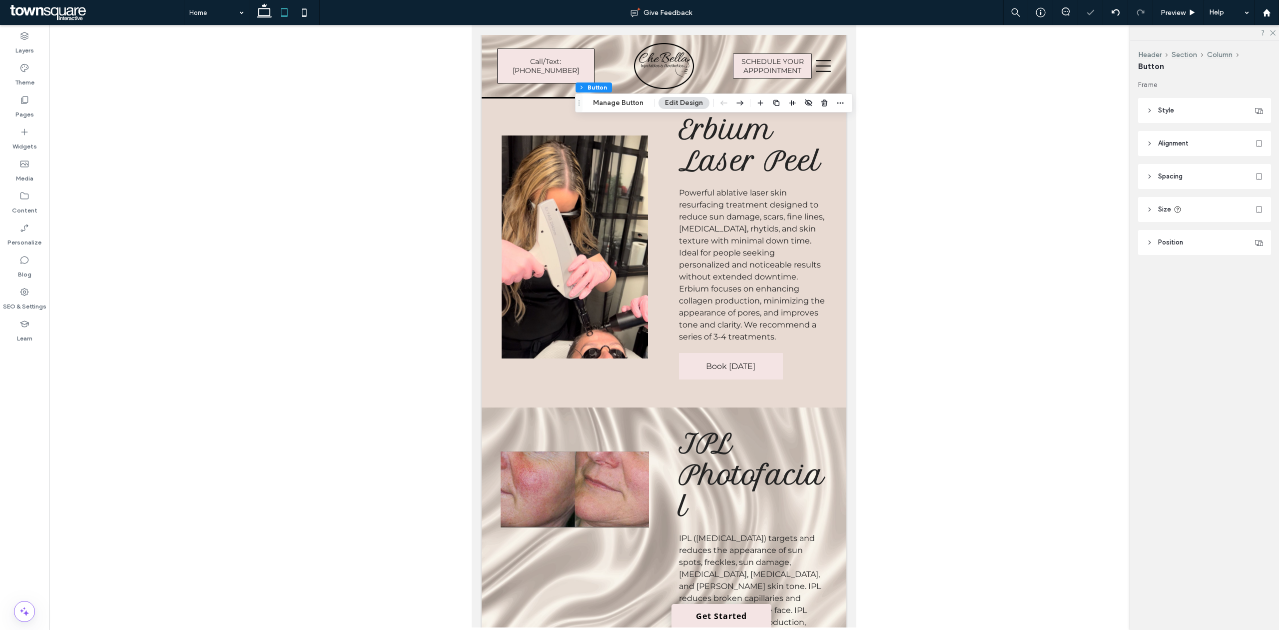
type input "*"
type input "***"
type input "*"
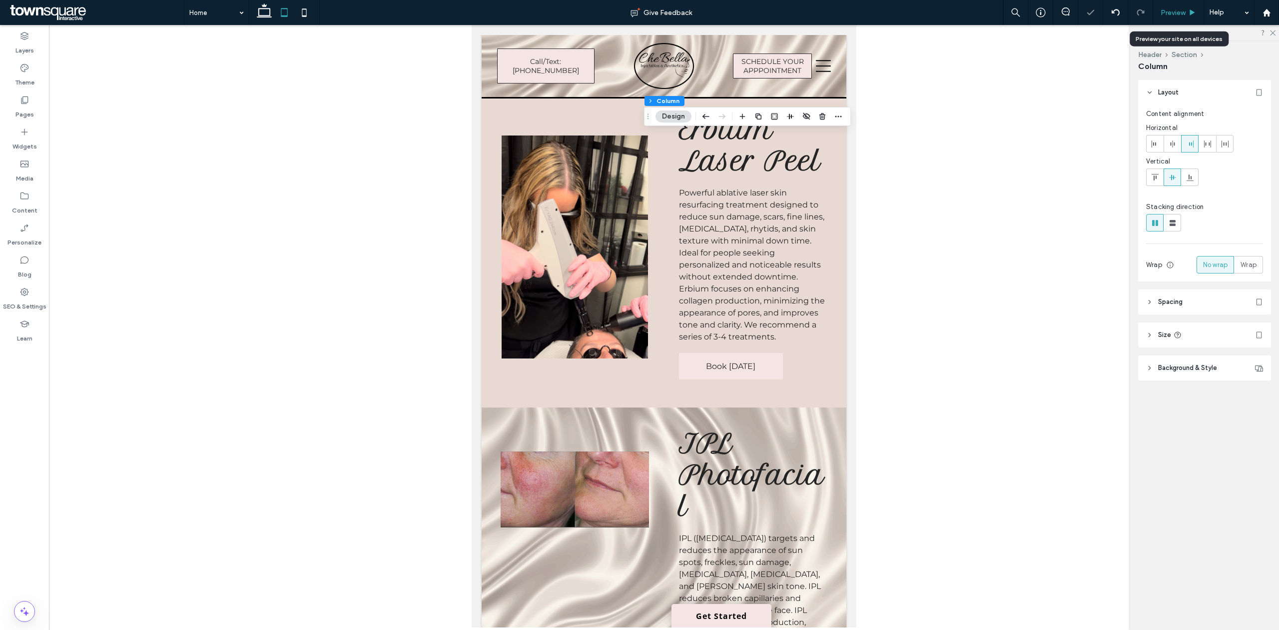
click at [1184, 16] on span "Preview" at bounding box center [1173, 12] width 25 height 8
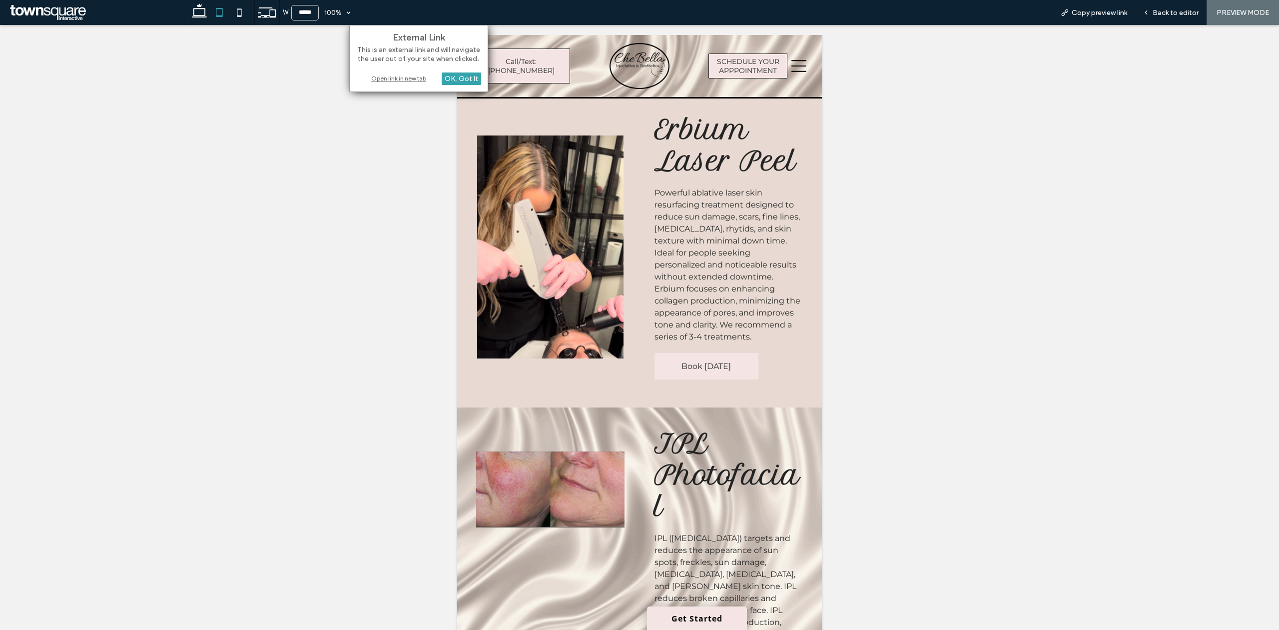
click at [472, 82] on div "OK, Got It" at bounding box center [461, 78] width 39 height 12
click at [1185, 10] on span "Back to editor" at bounding box center [1176, 12] width 46 height 8
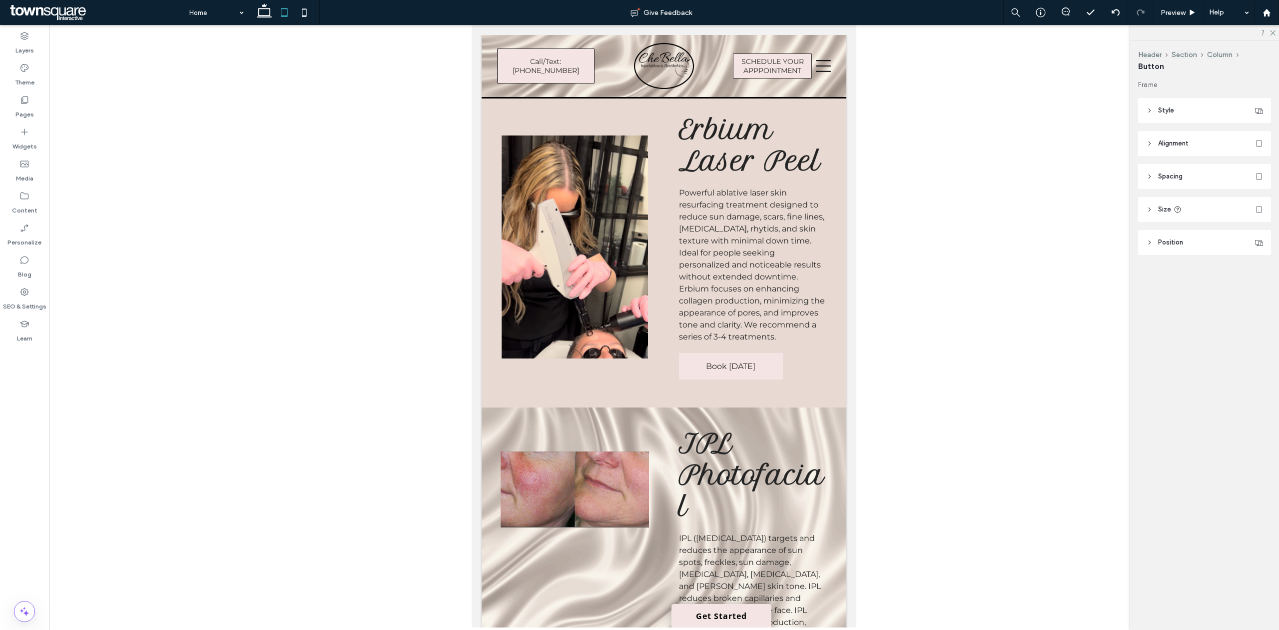
type input "**"
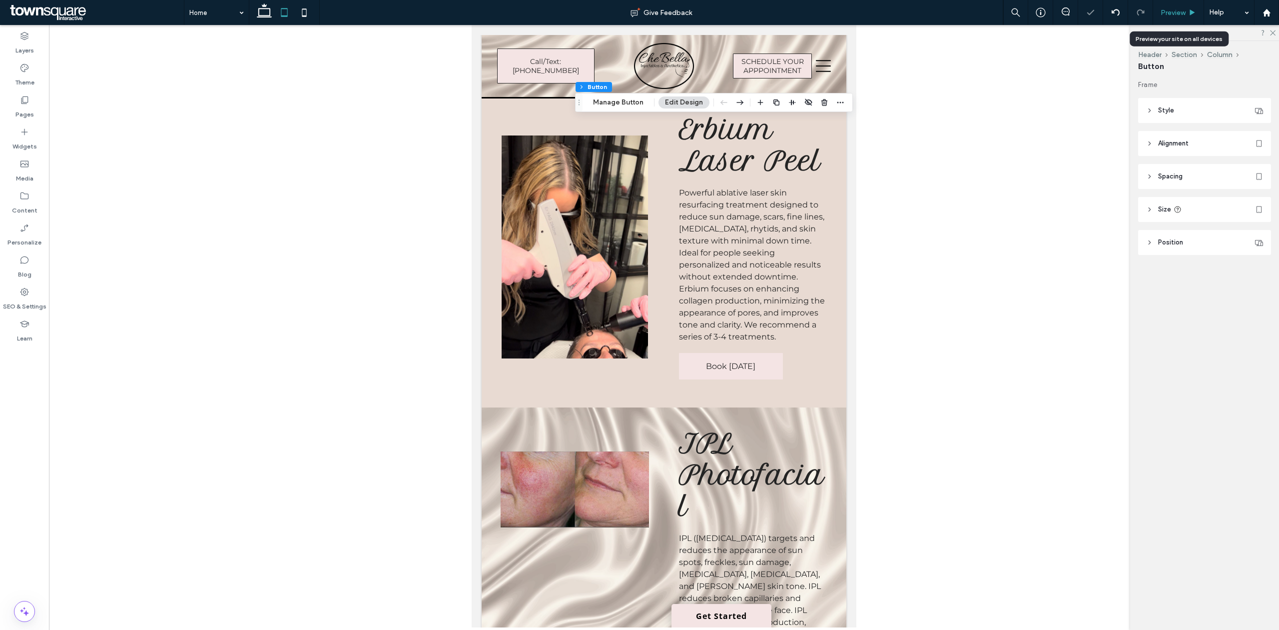
click at [1172, 17] on div "Preview" at bounding box center [1178, 12] width 51 height 25
click at [259, 18] on icon at bounding box center [264, 12] width 20 height 20
type input "*"
type input "**"
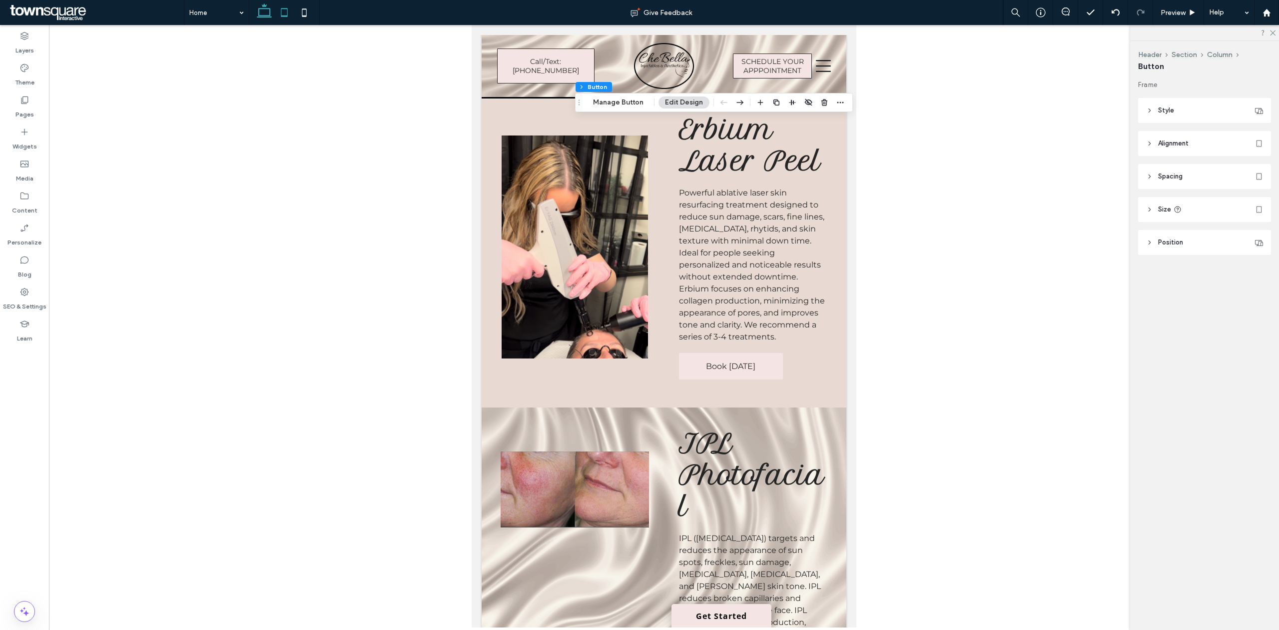
type input "**"
type input "***"
type input "**"
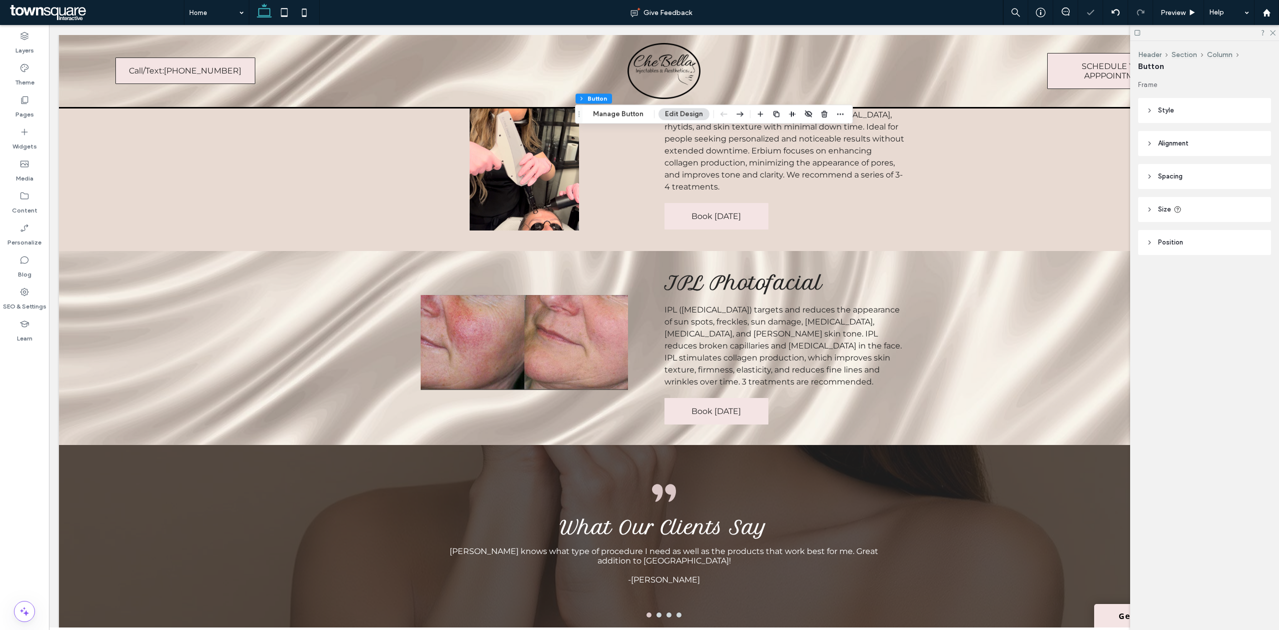
type input "*"
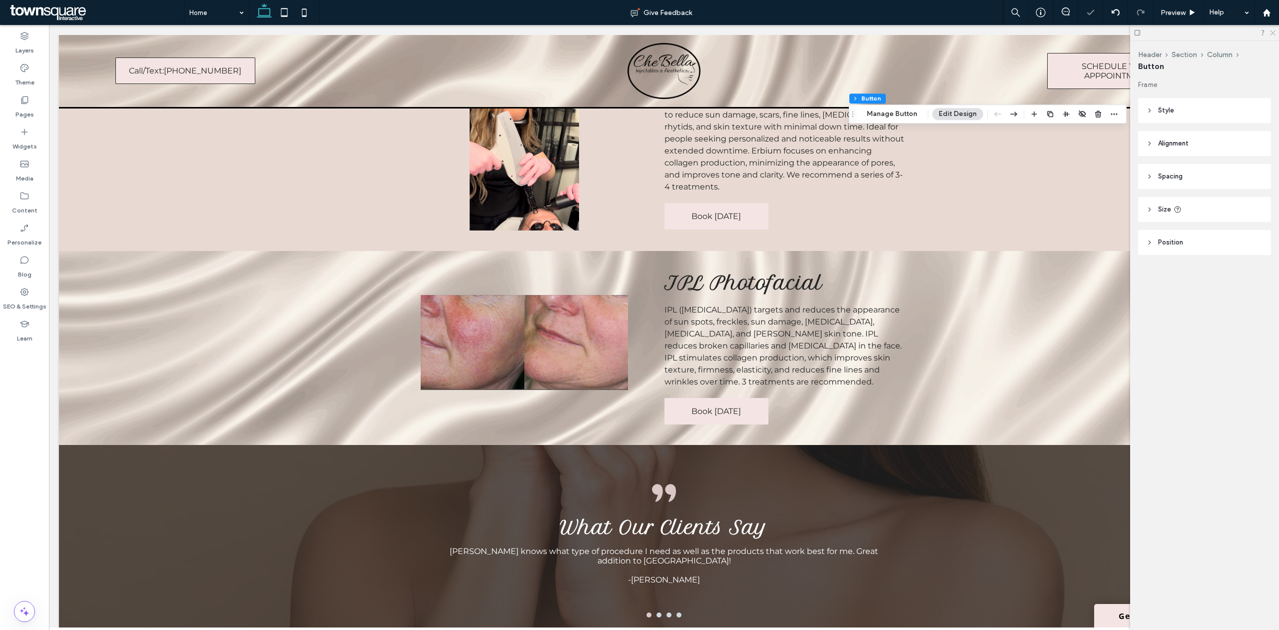
click at [1274, 30] on icon at bounding box center [1272, 32] width 6 height 6
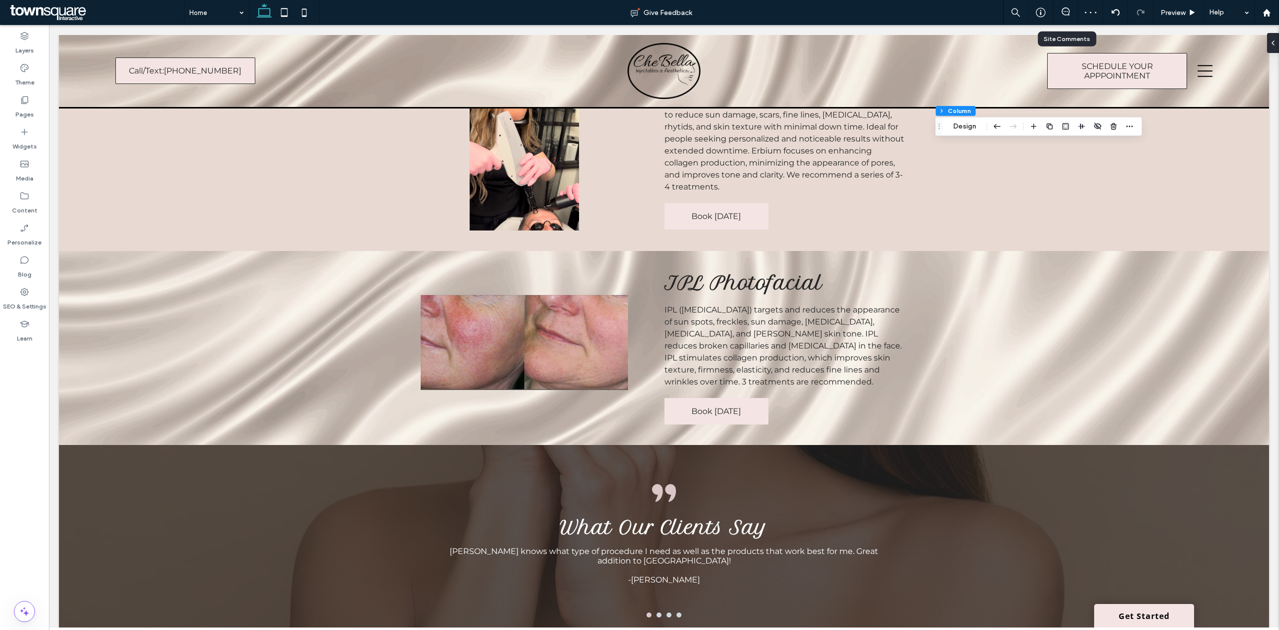
click at [1068, 17] on div at bounding box center [1065, 12] width 24 height 10
click at [1065, 6] on div at bounding box center [1065, 12] width 25 height 25
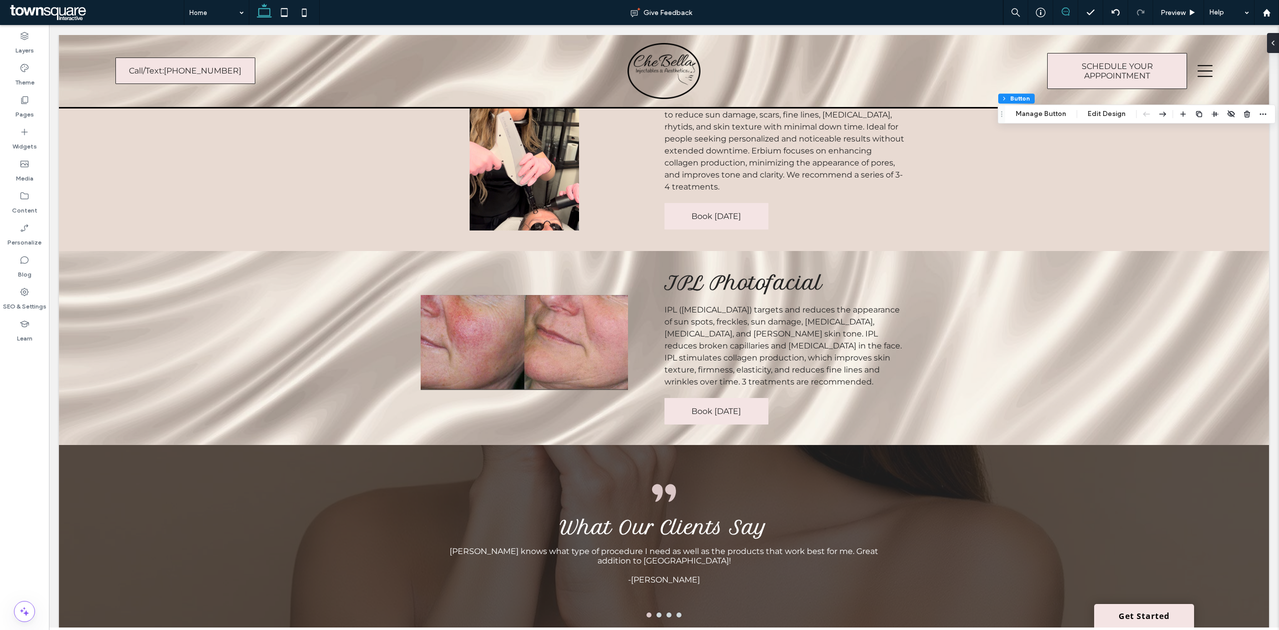
click at [1063, 10] on icon at bounding box center [1066, 11] width 8 height 8
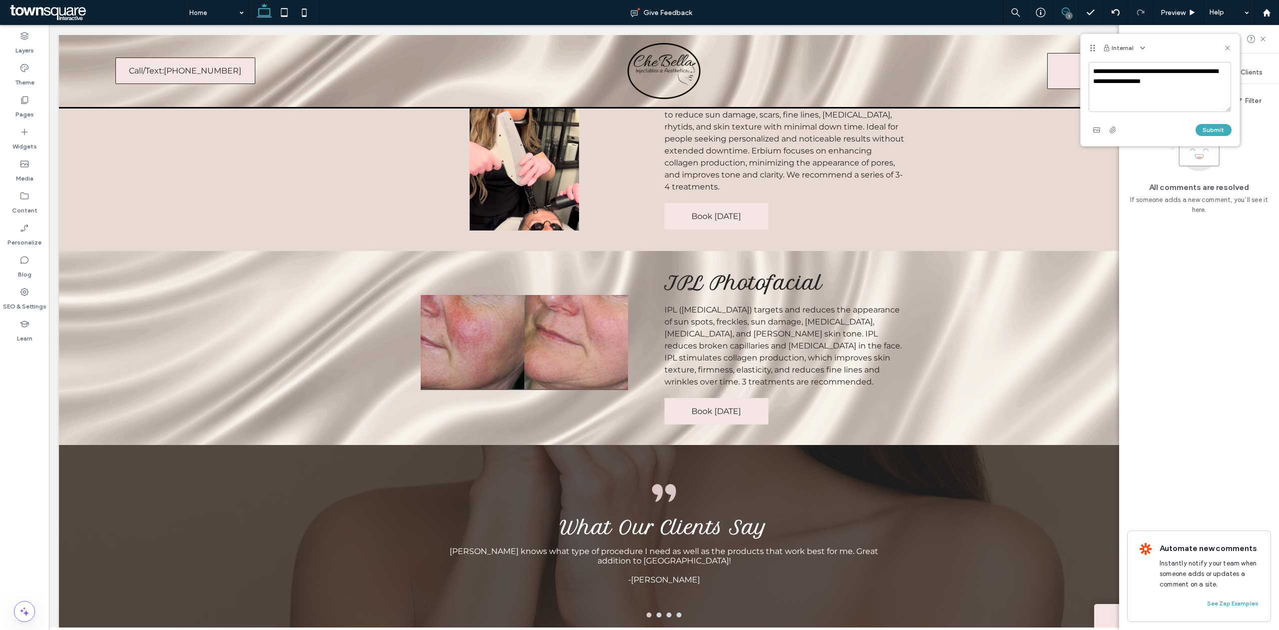
drag, startPoint x: 1218, startPoint y: 128, endPoint x: 1151, endPoint y: 80, distance: 82.0
click at [1151, 80] on div "**********" at bounding box center [1160, 100] width 143 height 76
click at [1146, 86] on textarea "**********" at bounding box center [1160, 87] width 142 height 50
type textarea "**********"
click at [1207, 124] on button "Submit" at bounding box center [1214, 130] width 36 height 12
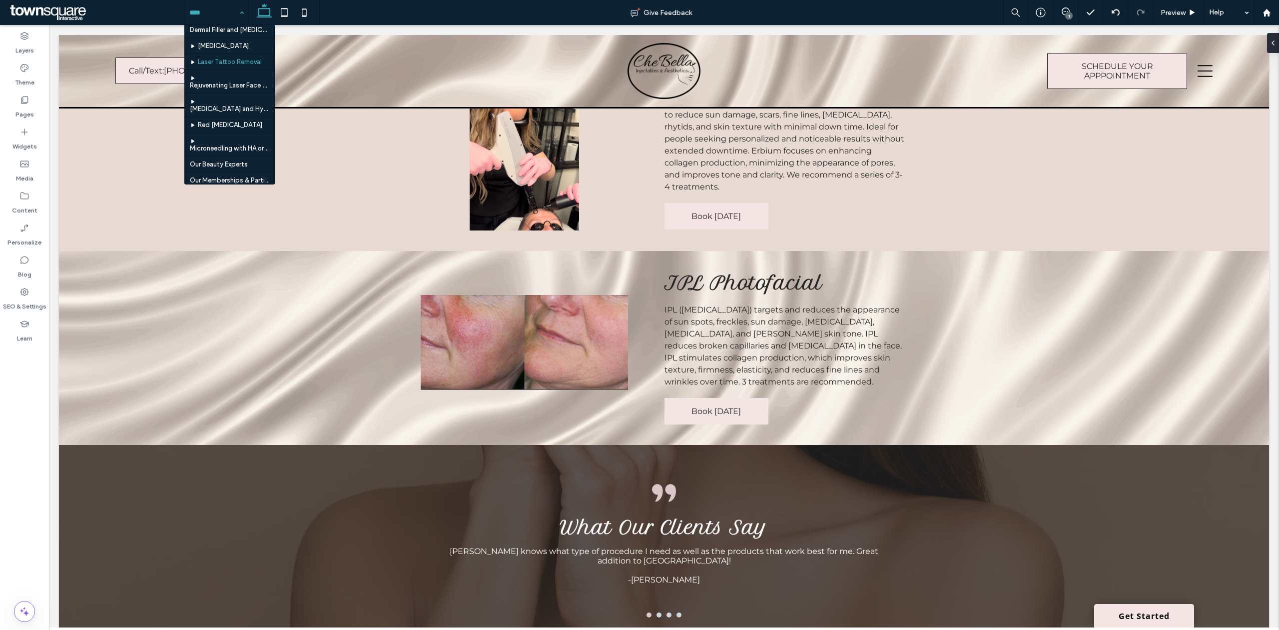
scroll to position [66, 0]
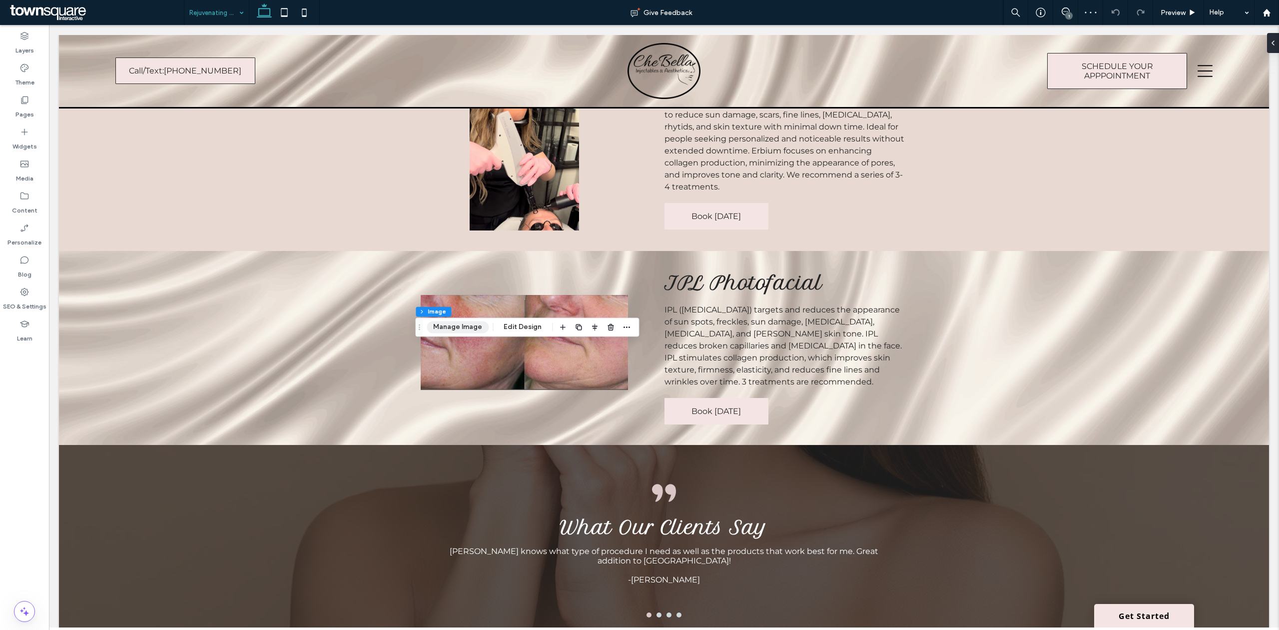
drag, startPoint x: 452, startPoint y: 322, endPoint x: 459, endPoint y: 324, distance: 7.0
click at [453, 322] on button "Manage Image" at bounding box center [458, 327] width 62 height 12
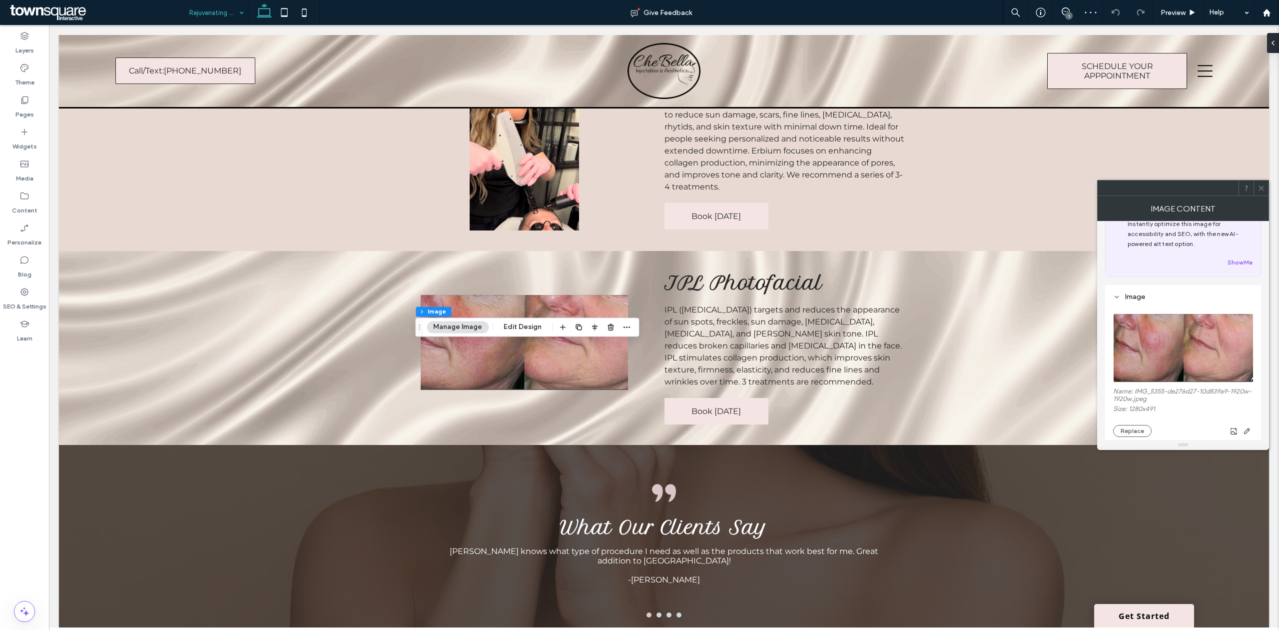
scroll to position [66, 0]
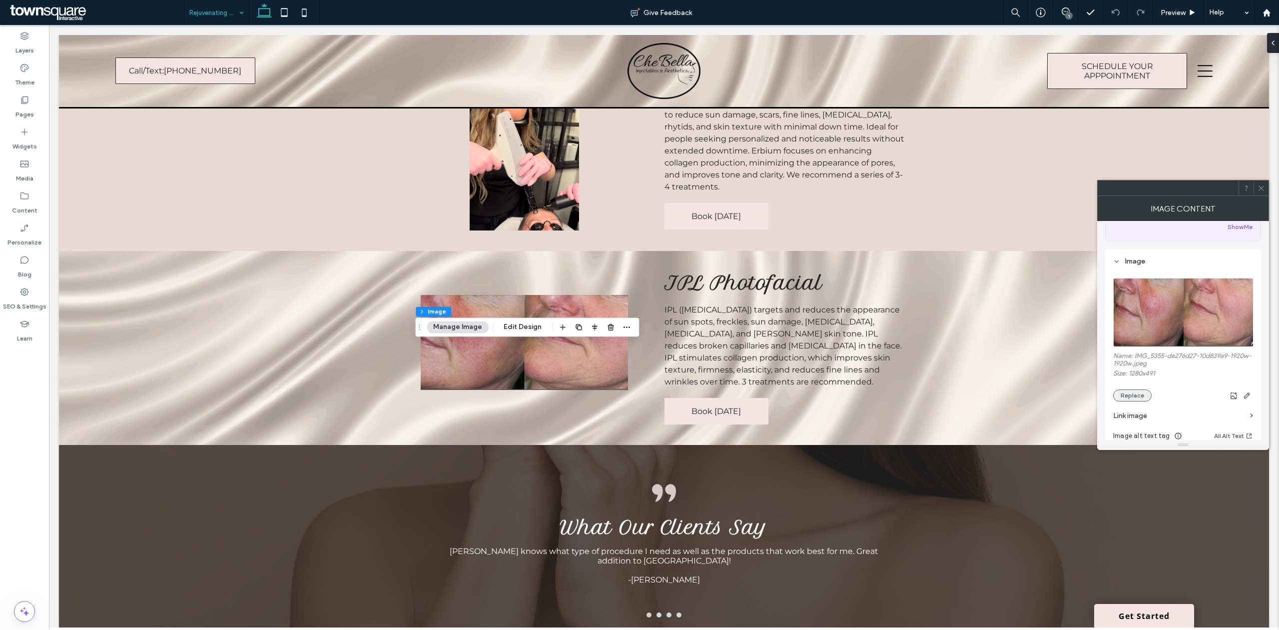
click at [1134, 395] on button "Replace" at bounding box center [1132, 395] width 38 height 12
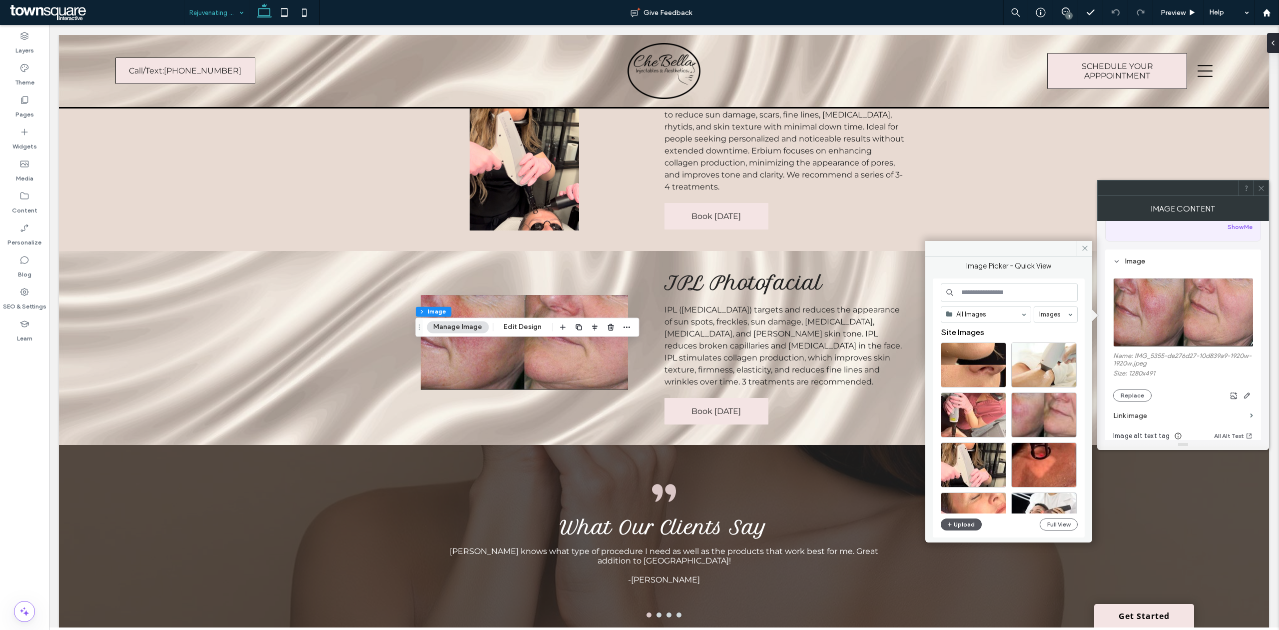
click at [964, 524] on button "Upload" at bounding box center [961, 524] width 41 height 12
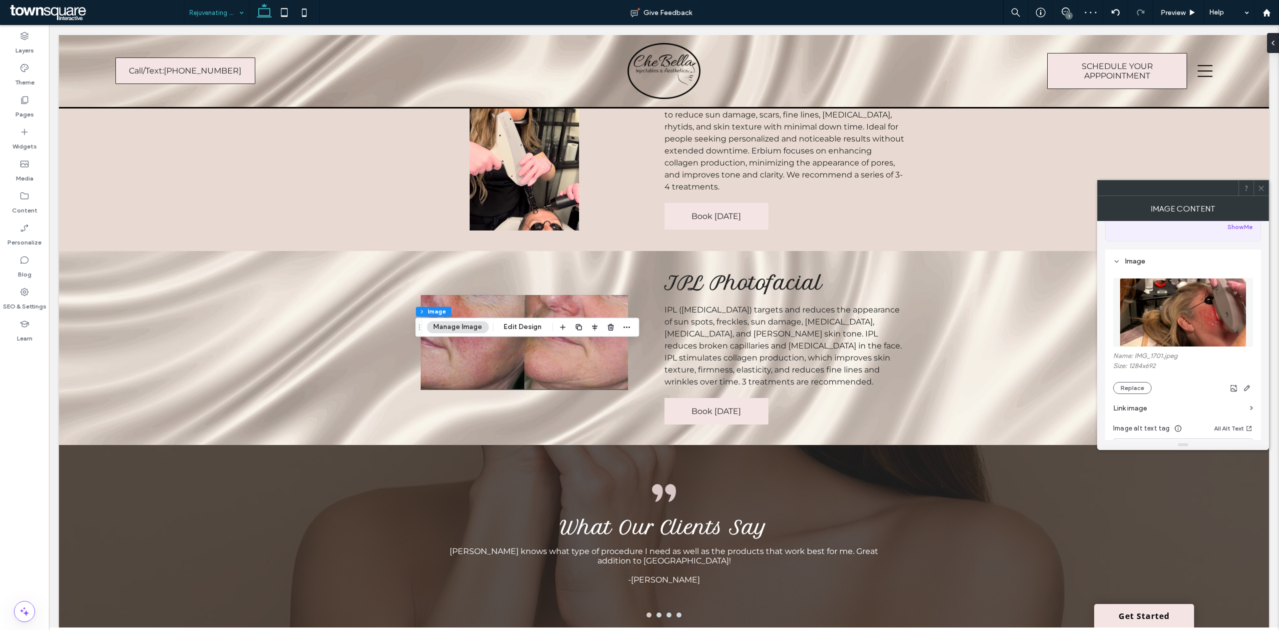
click at [1262, 192] on span at bounding box center [1261, 187] width 7 height 15
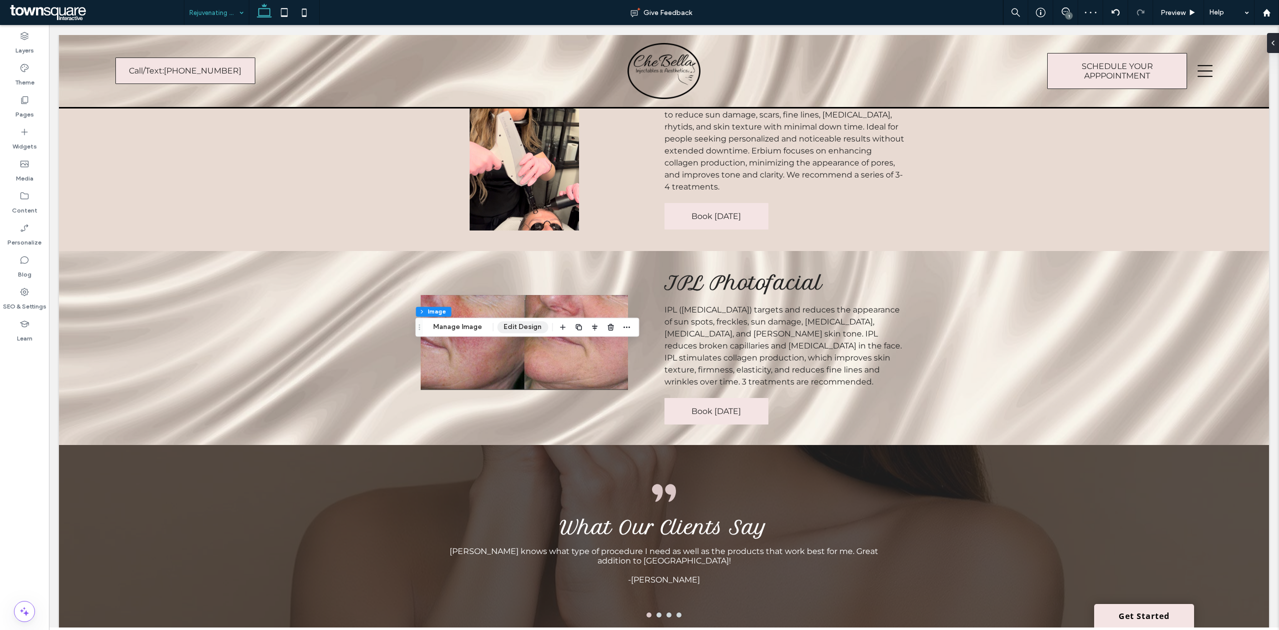
click at [521, 321] on button "Edit Design" at bounding box center [522, 327] width 51 height 12
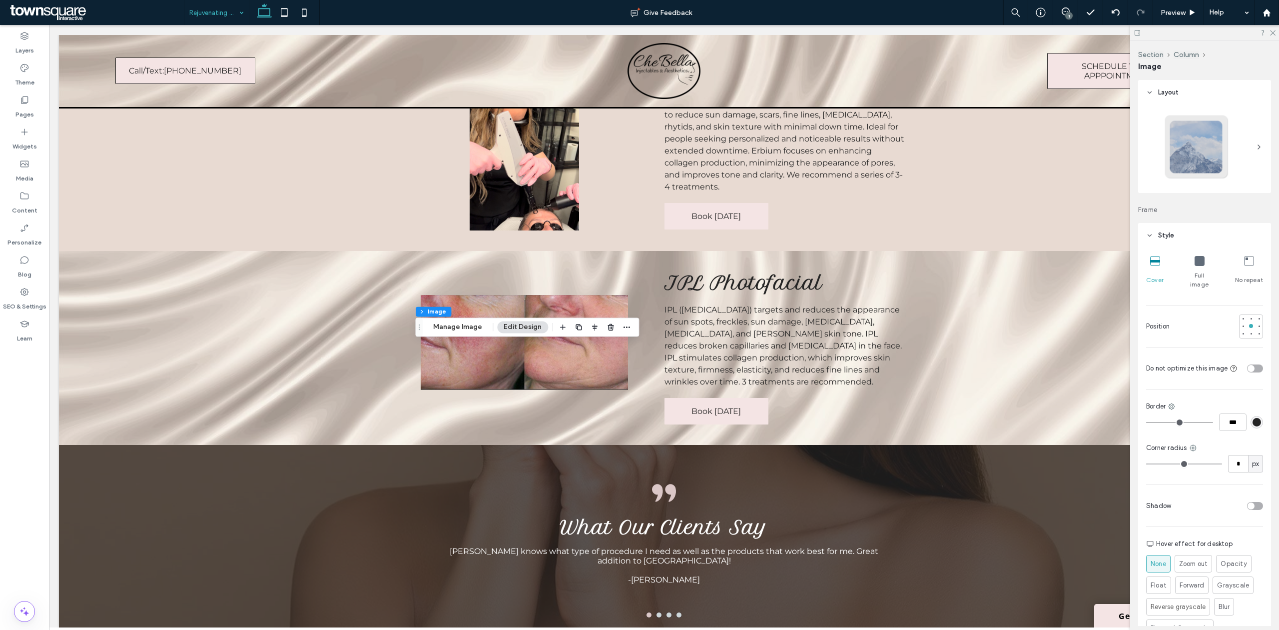
click at [1195, 259] on icon at bounding box center [1200, 261] width 10 height 10
type input "***"
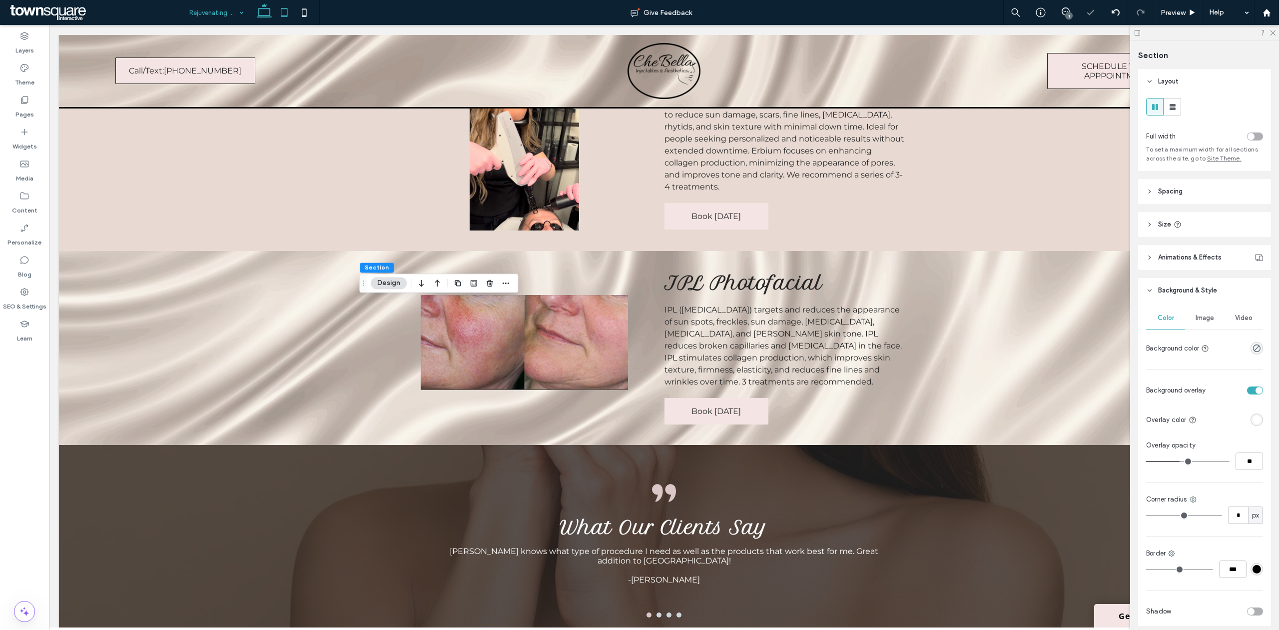
click at [278, 9] on icon at bounding box center [284, 12] width 20 height 20
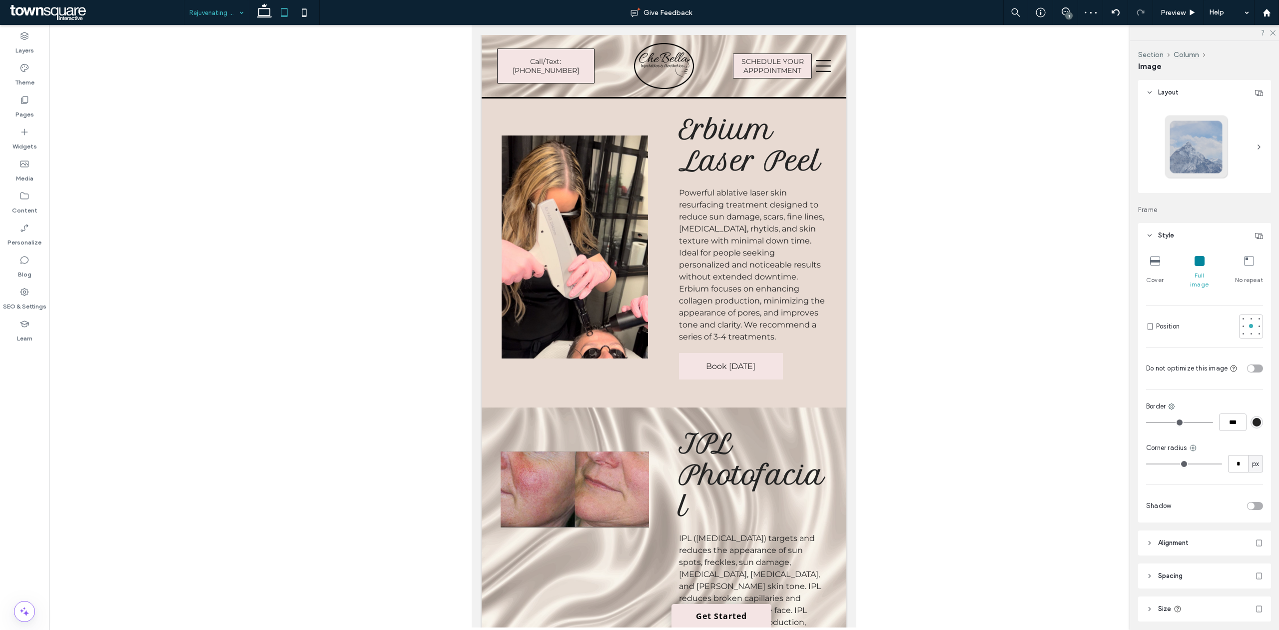
type input "***"
click at [300, 10] on icon at bounding box center [304, 12] width 20 height 20
type input "***"
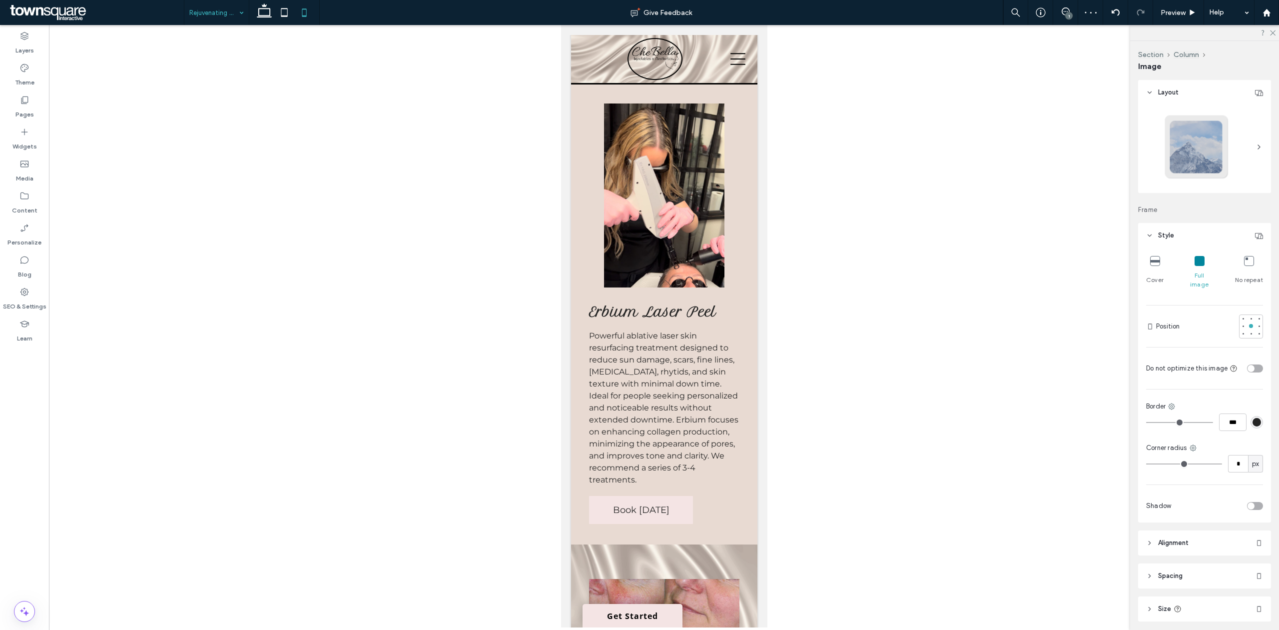
type input "***"
click at [874, 286] on div at bounding box center [664, 326] width 1230 height 602
click at [946, 238] on div at bounding box center [664, 326] width 1230 height 602
click at [258, 15] on use at bounding box center [264, 10] width 15 height 14
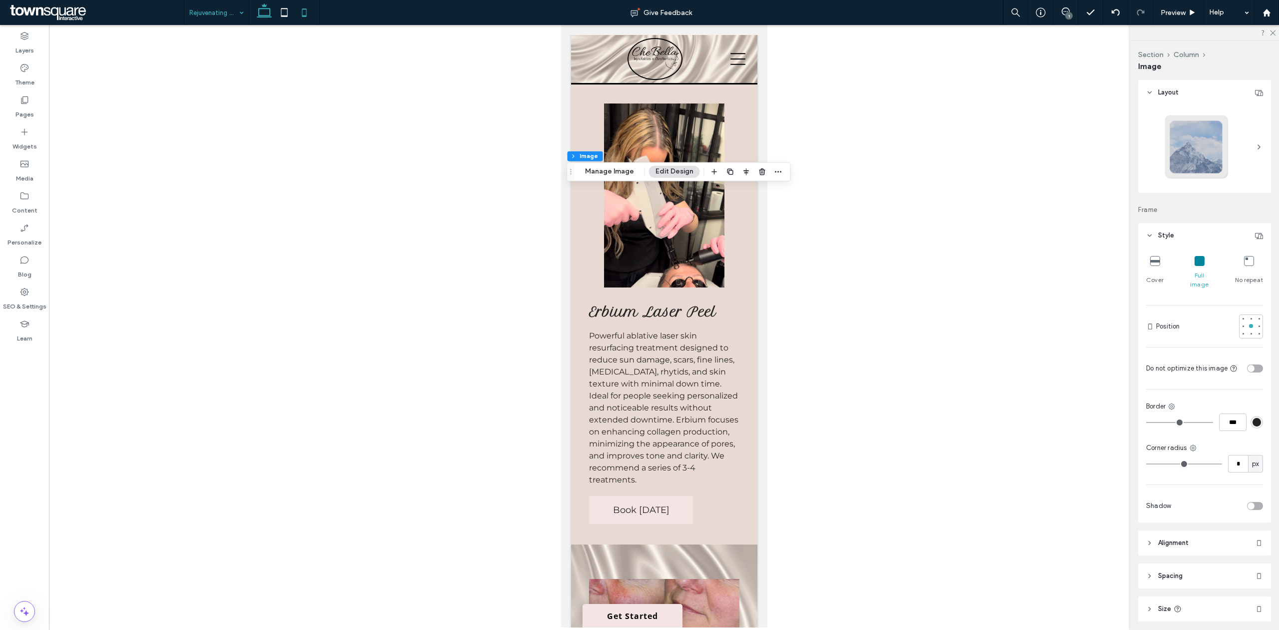
type input "***"
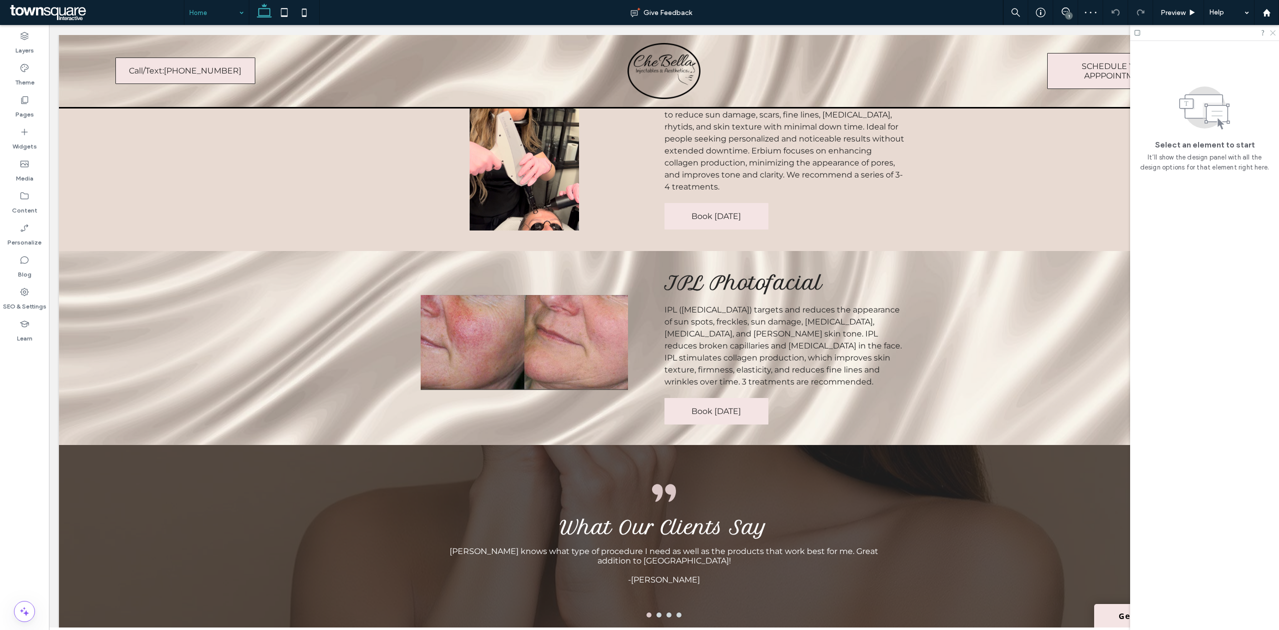
click at [1271, 33] on icon at bounding box center [1272, 32] width 6 height 6
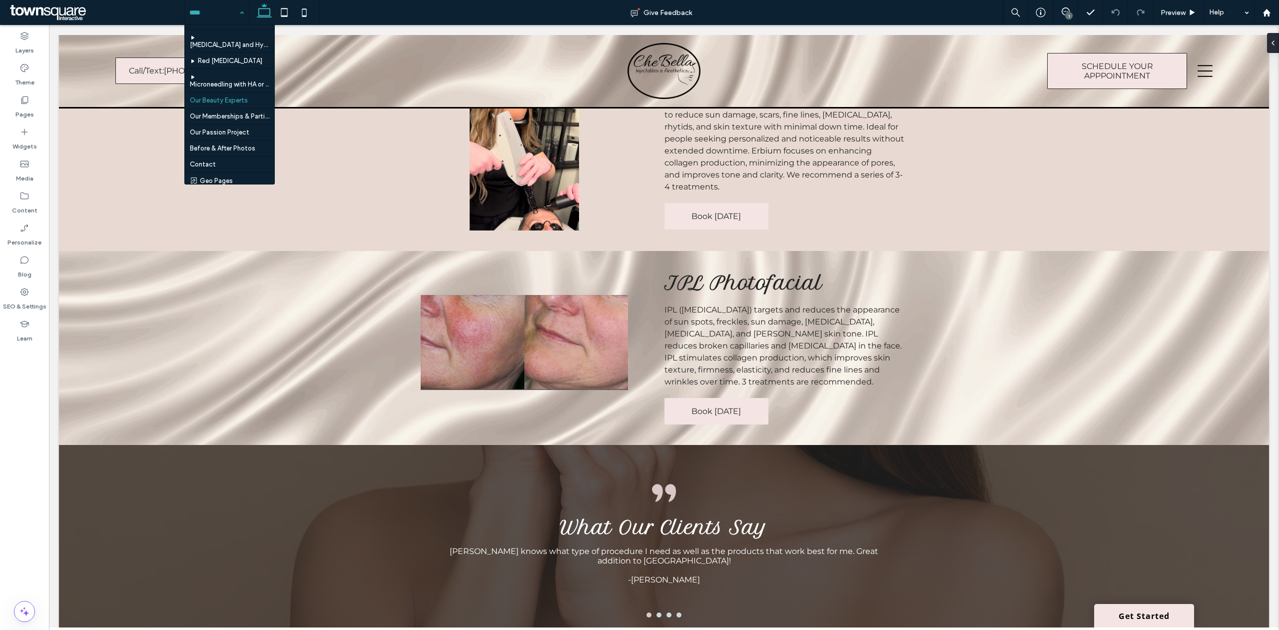
scroll to position [134, 0]
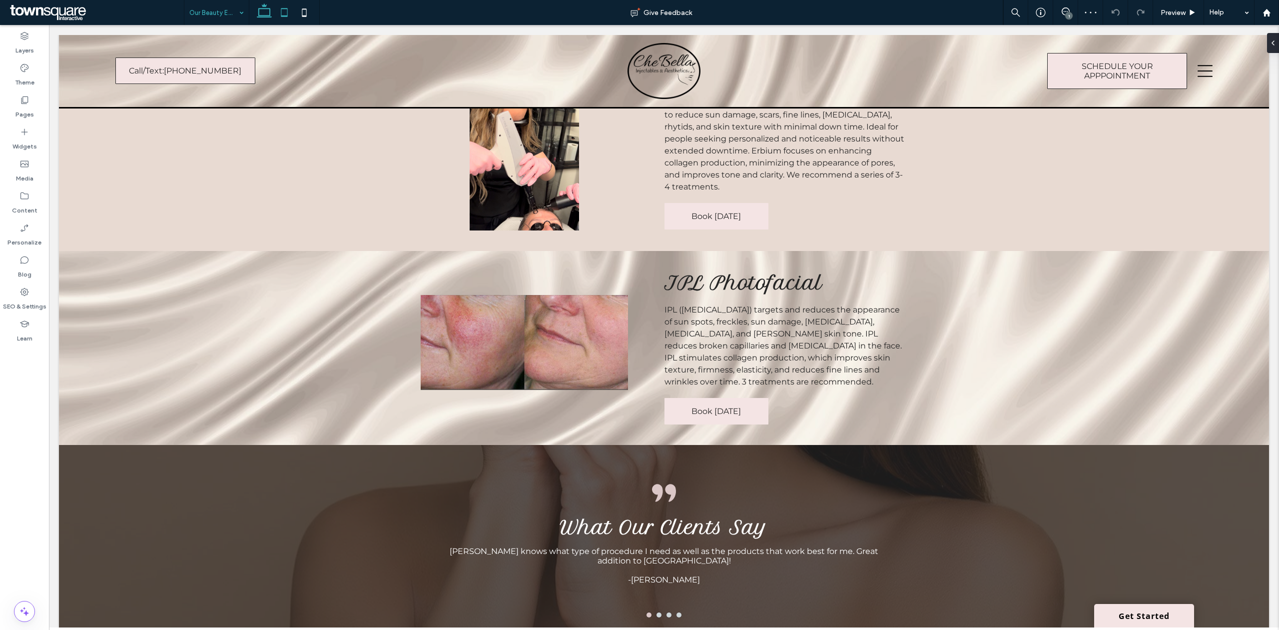
click at [282, 6] on icon at bounding box center [284, 12] width 20 height 20
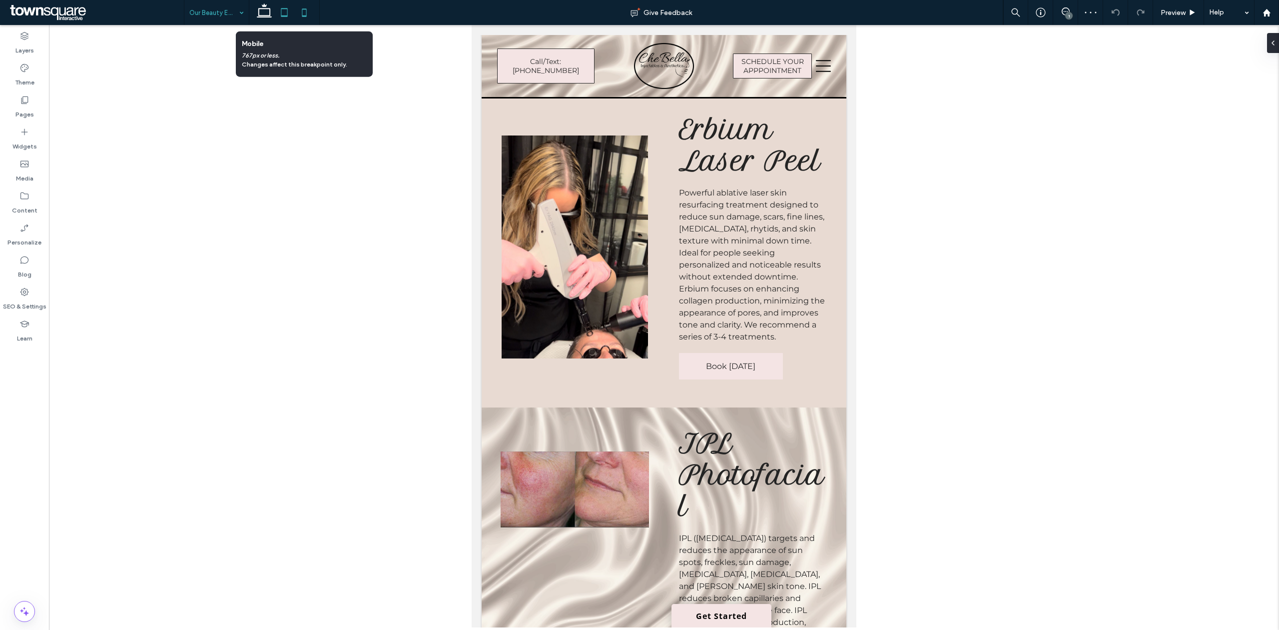
click at [300, 14] on icon at bounding box center [304, 12] width 20 height 20
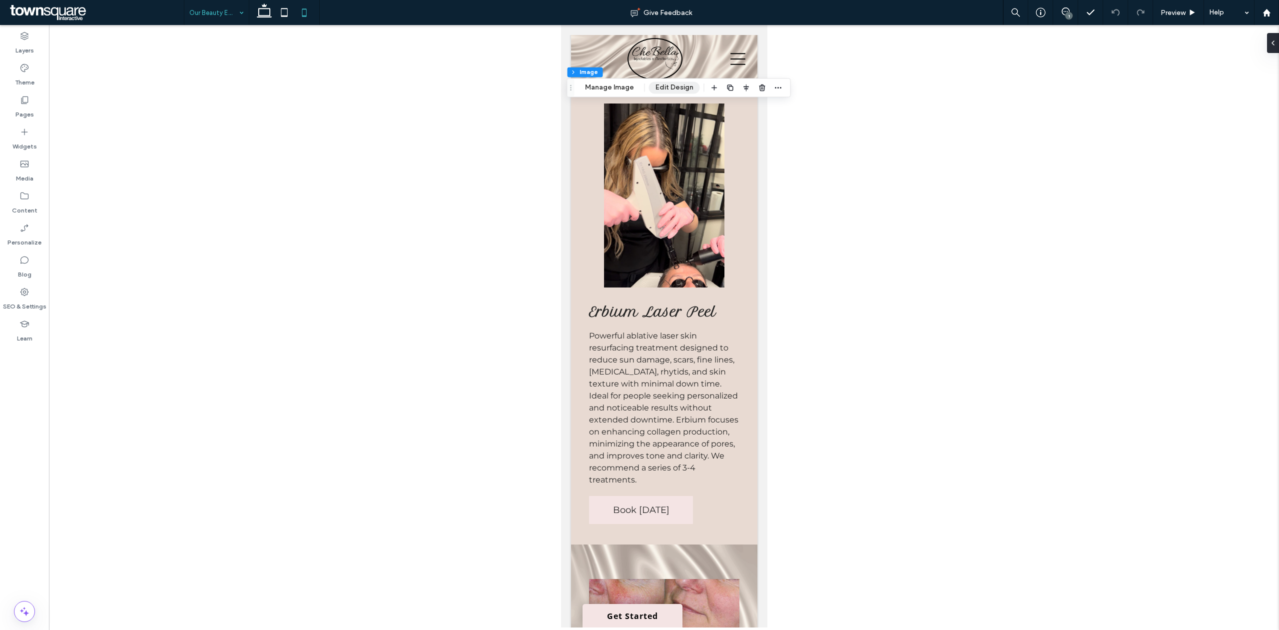
click at [674, 87] on button "Edit Design" at bounding box center [674, 87] width 51 height 12
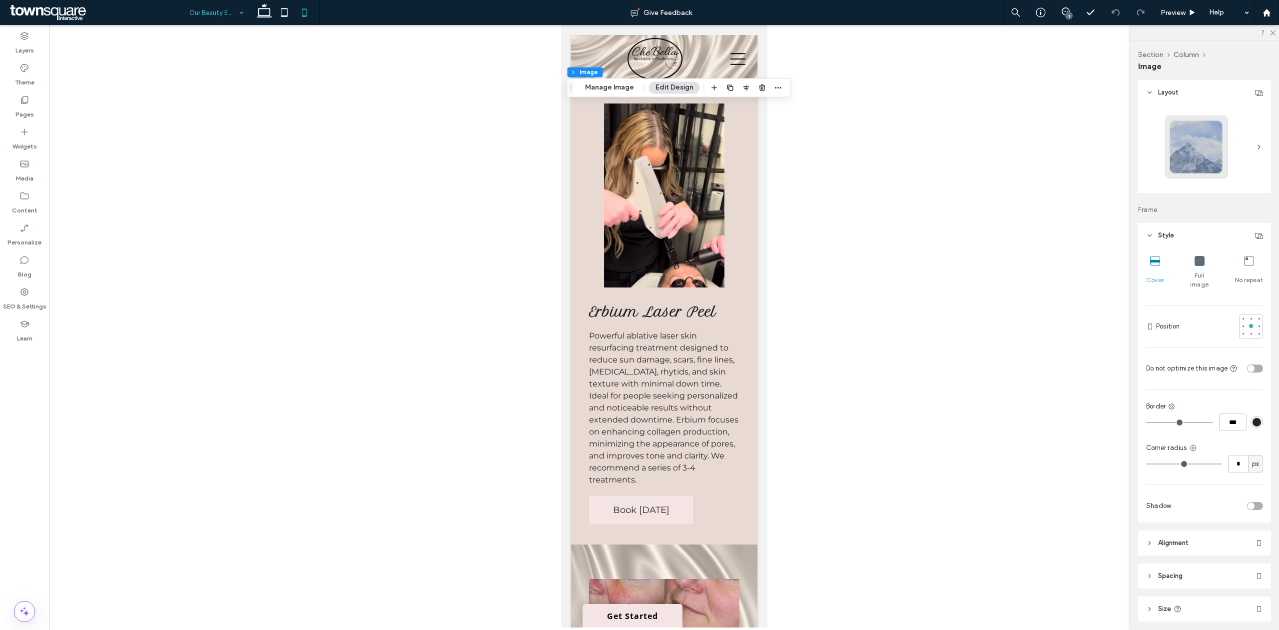
click at [1197, 273] on span "Full image" at bounding box center [1199, 280] width 29 height 18
click at [290, 10] on icon at bounding box center [284, 12] width 20 height 20
type input "***"
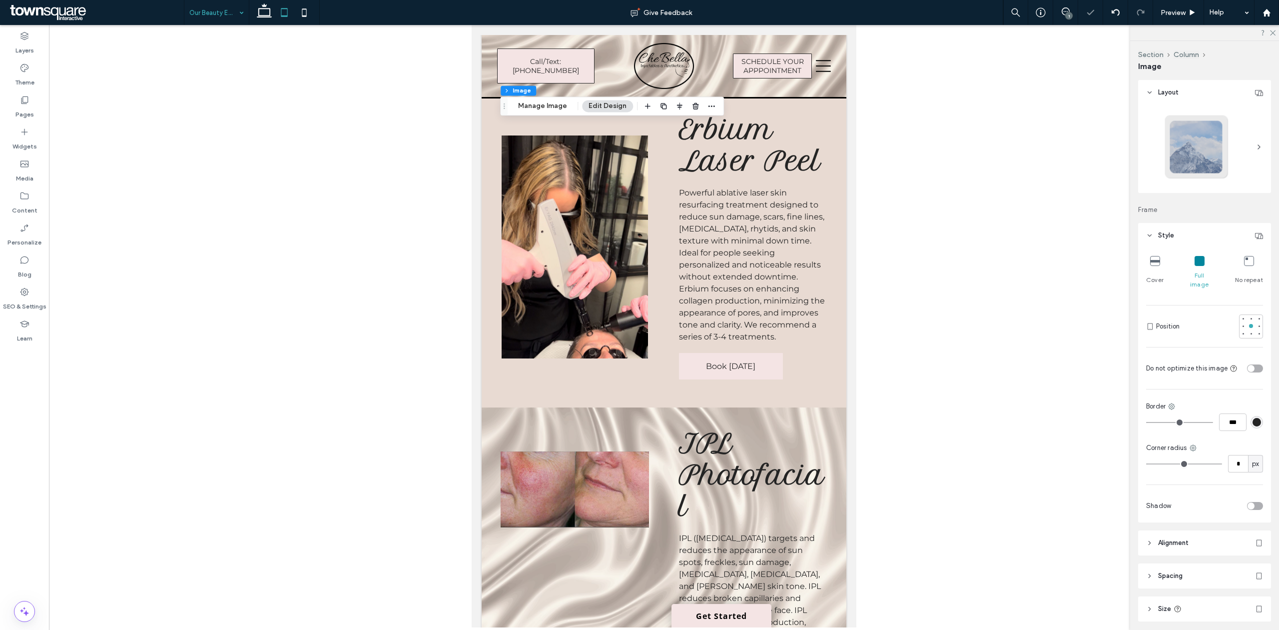
click at [1246, 250] on div "Cover Full image No repeat Position Do not optimize this image Border *** Corne…" at bounding box center [1204, 385] width 133 height 274
click at [309, 19] on icon at bounding box center [304, 12] width 20 height 20
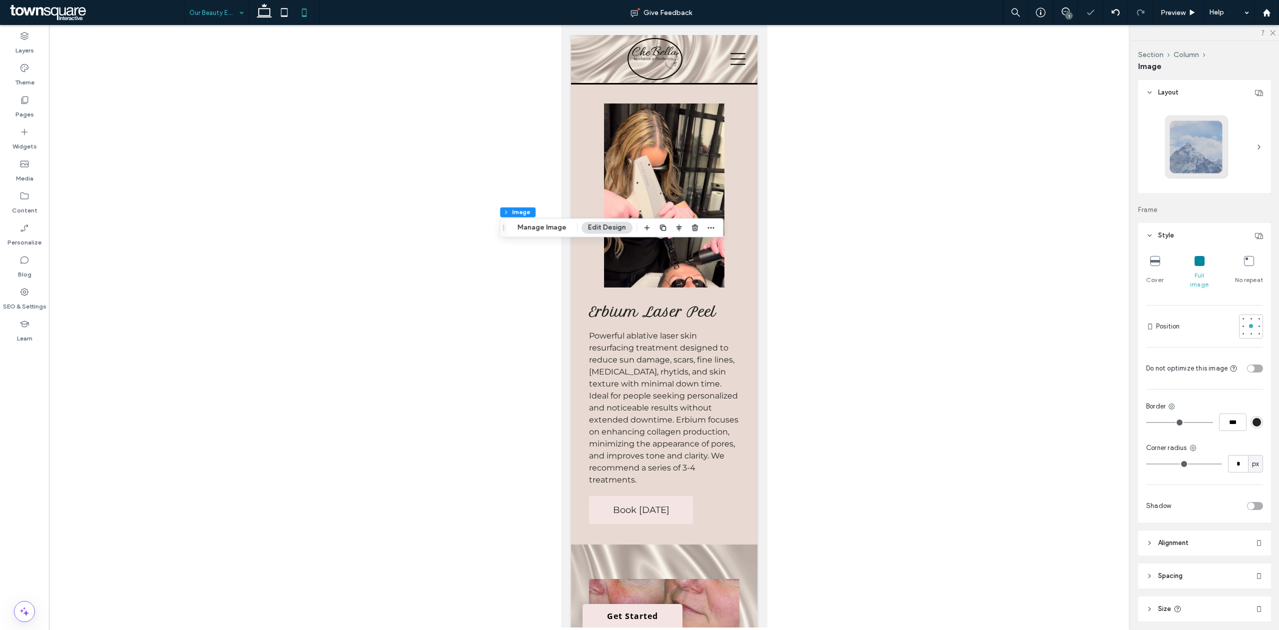
type input "***"
click at [794, 406] on div at bounding box center [664, 326] width 1230 height 602
click at [988, 322] on div at bounding box center [664, 326] width 1230 height 602
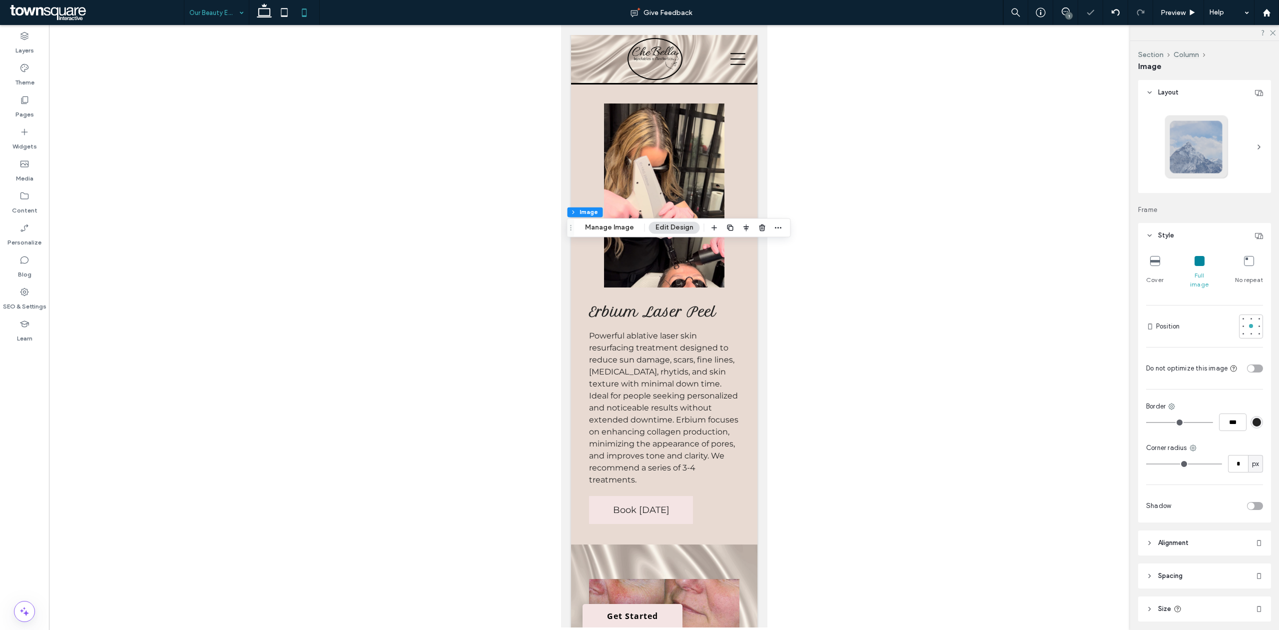
click at [962, 229] on div at bounding box center [664, 326] width 1230 height 602
click at [1162, 15] on span "Preview" at bounding box center [1173, 12] width 25 height 8
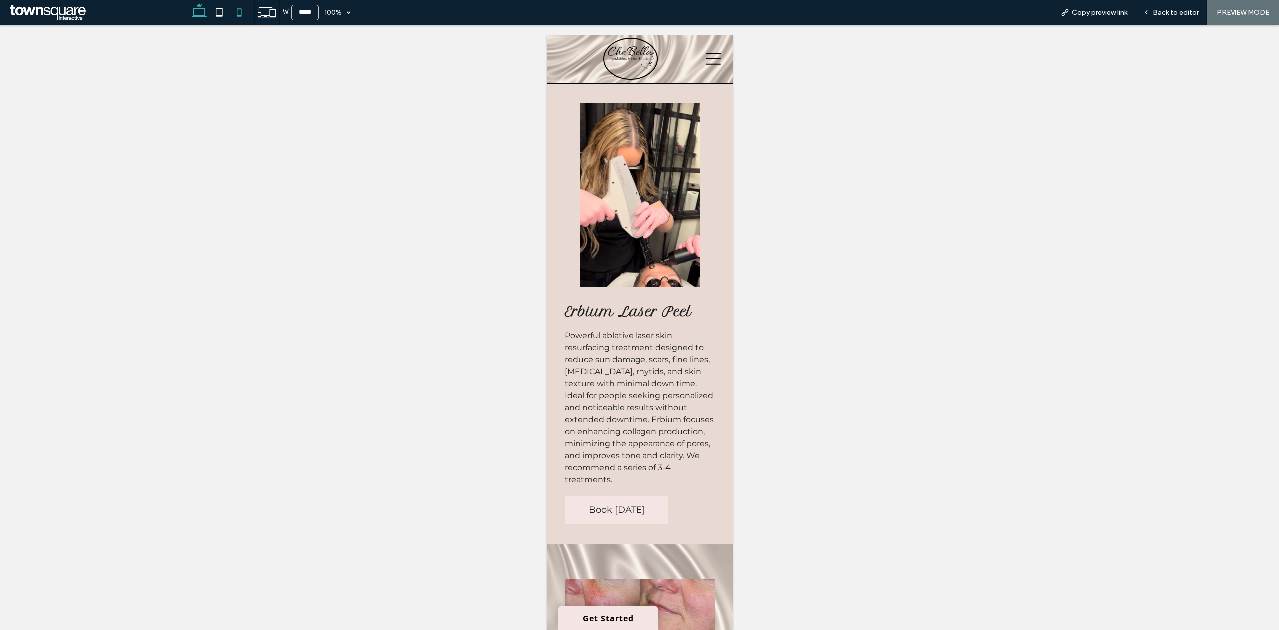
click at [206, 13] on icon at bounding box center [199, 12] width 20 height 20
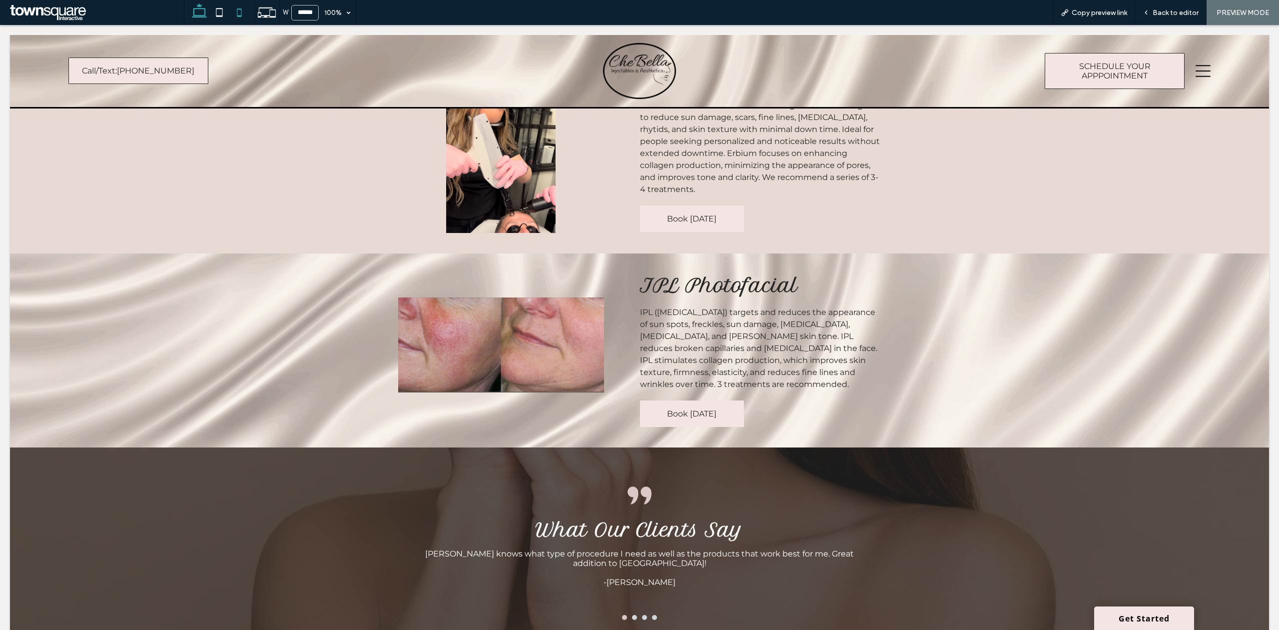
click at [242, 13] on icon at bounding box center [239, 12] width 20 height 20
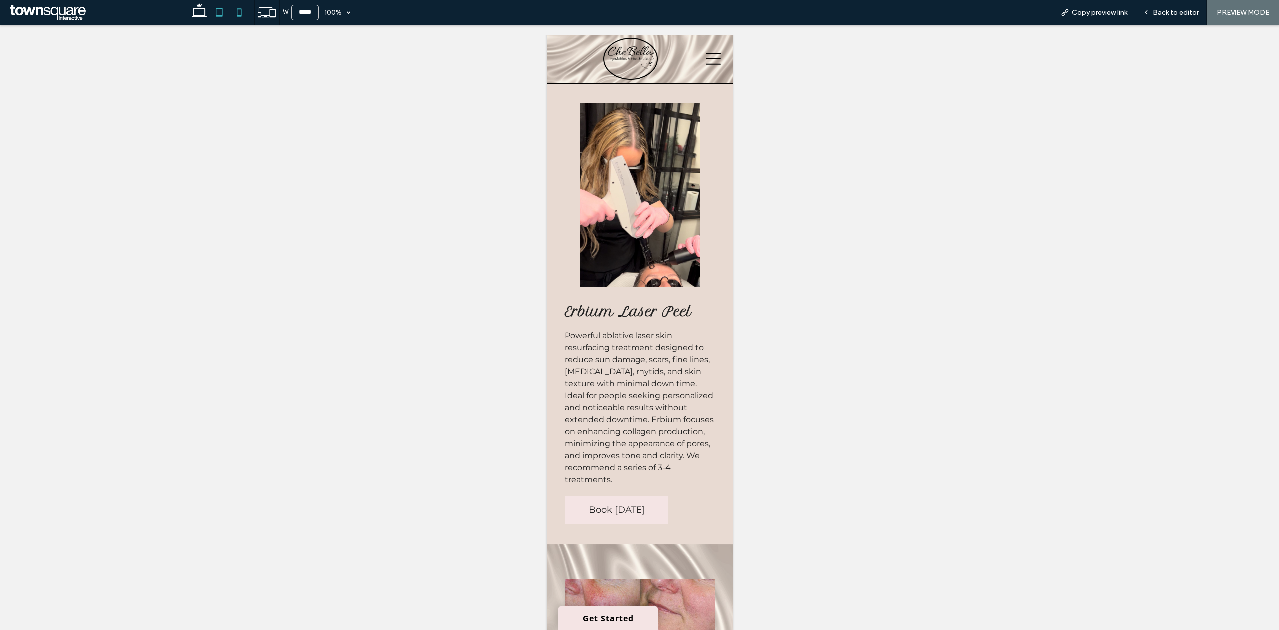
click at [220, 11] on icon at bounding box center [219, 12] width 20 height 20
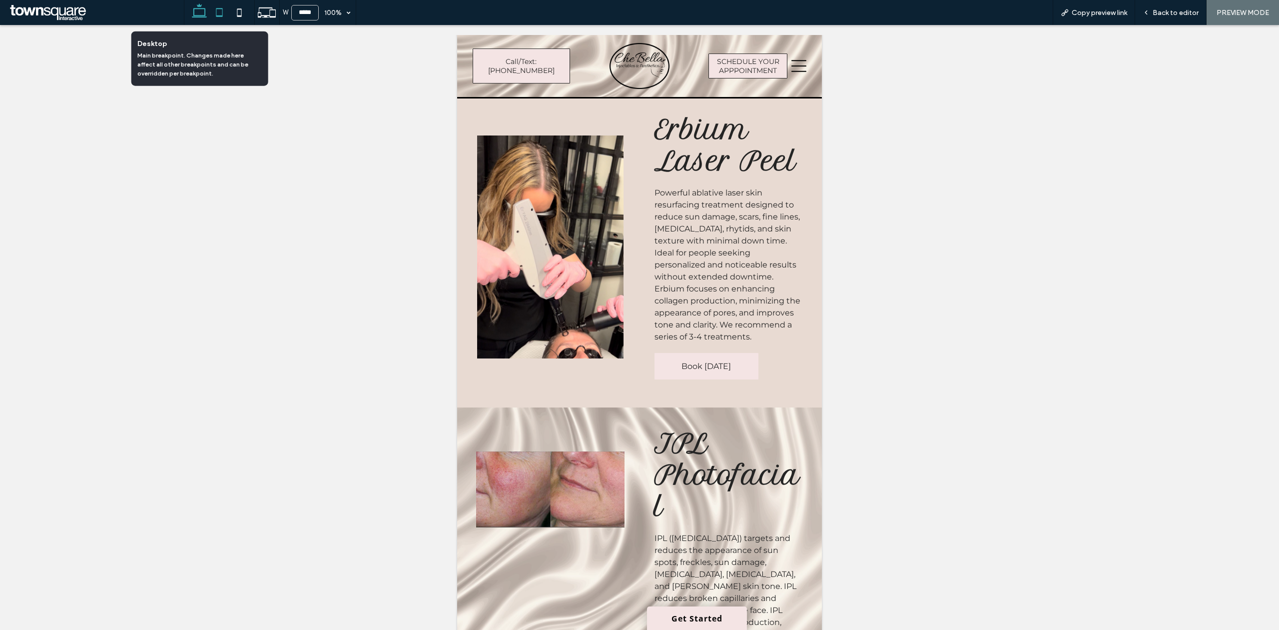
click at [202, 8] on use at bounding box center [199, 10] width 15 height 14
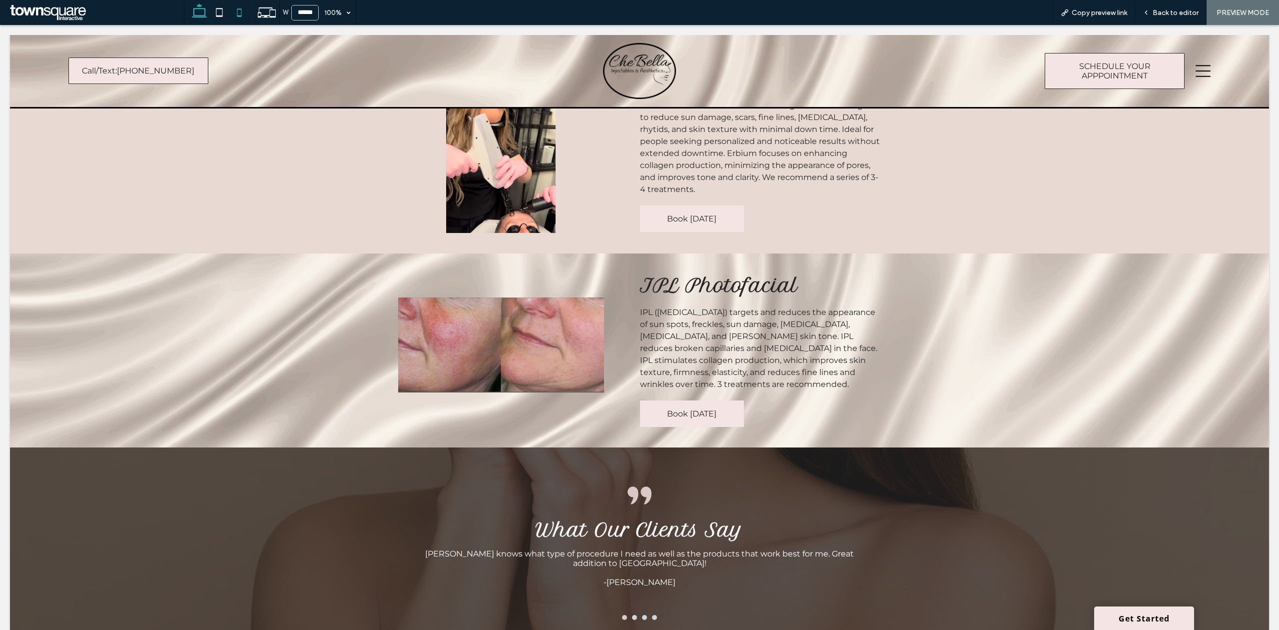
click at [237, 14] on use at bounding box center [239, 12] width 4 height 8
type input "*****"
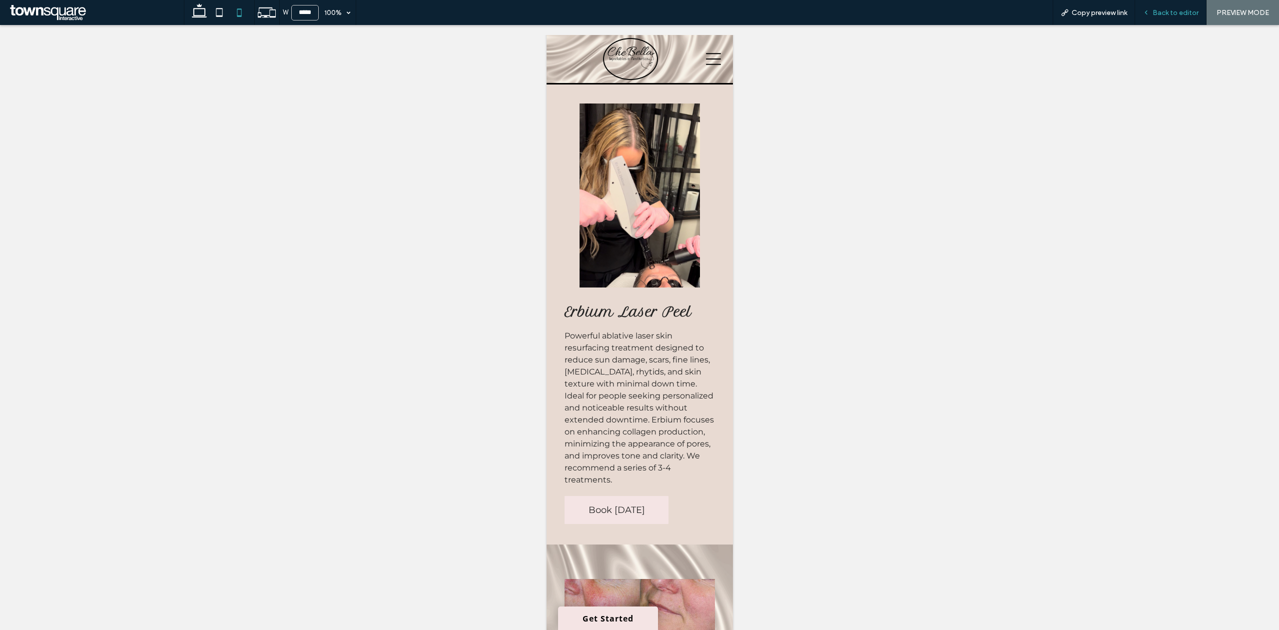
click at [1194, 15] on span "Back to editor" at bounding box center [1176, 12] width 46 height 8
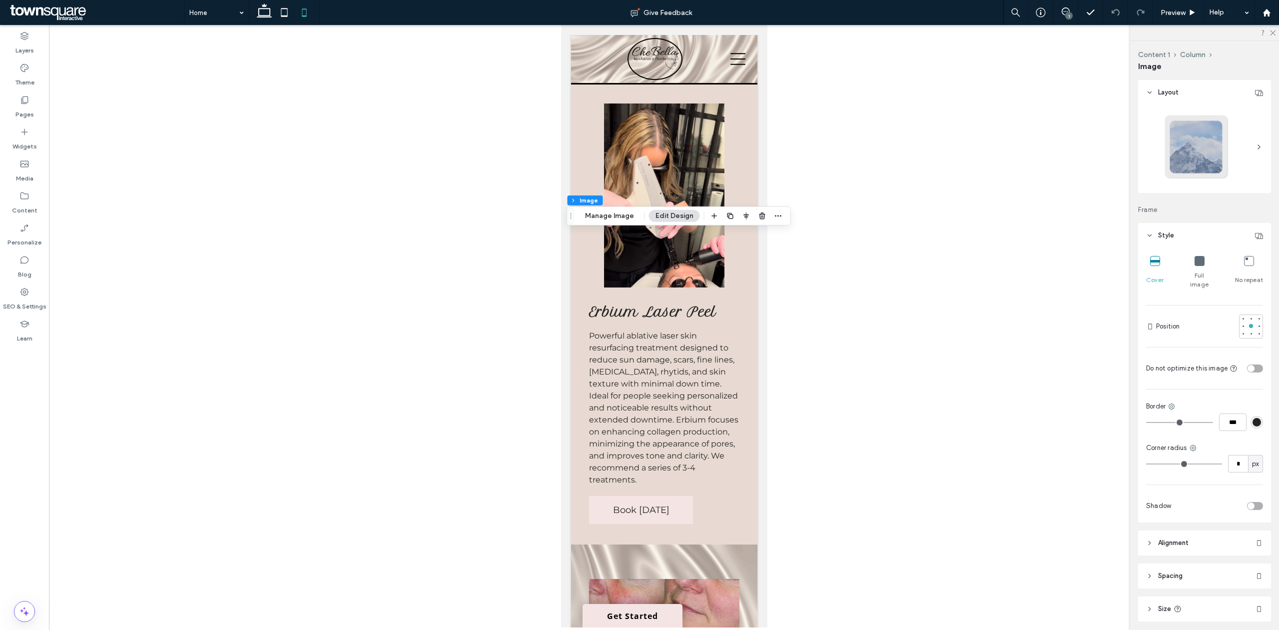
click at [670, 216] on button "Edit Design" at bounding box center [674, 216] width 51 height 12
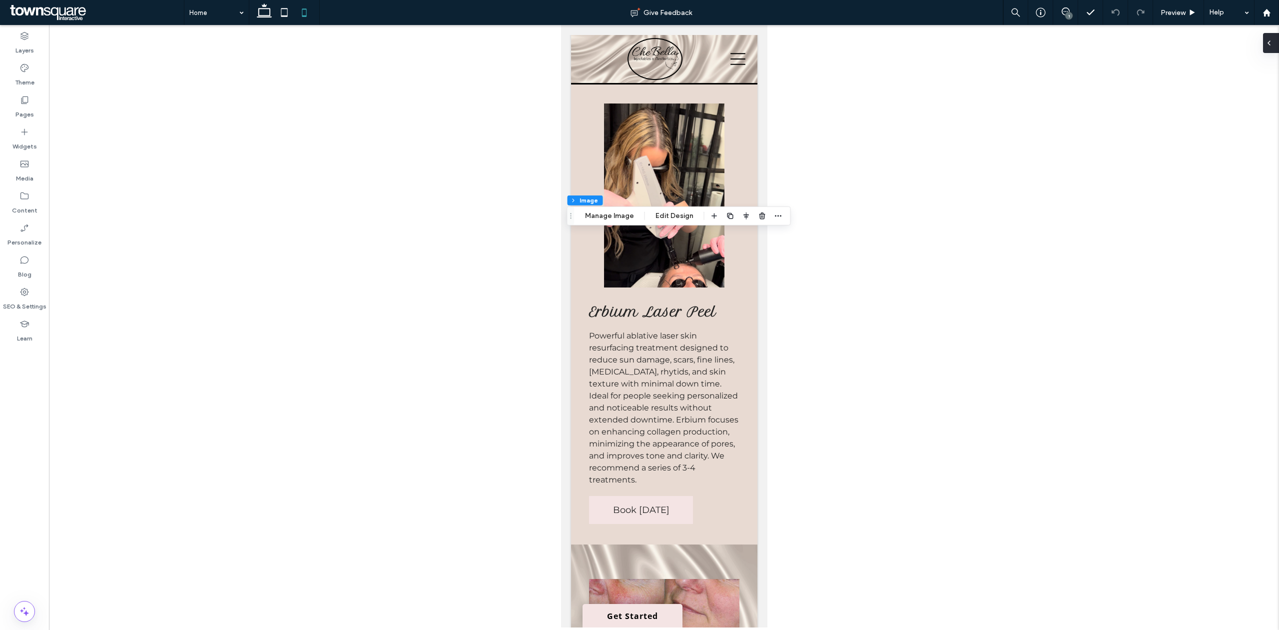
click at [1270, 35] on span at bounding box center [1269, 43] width 8 height 20
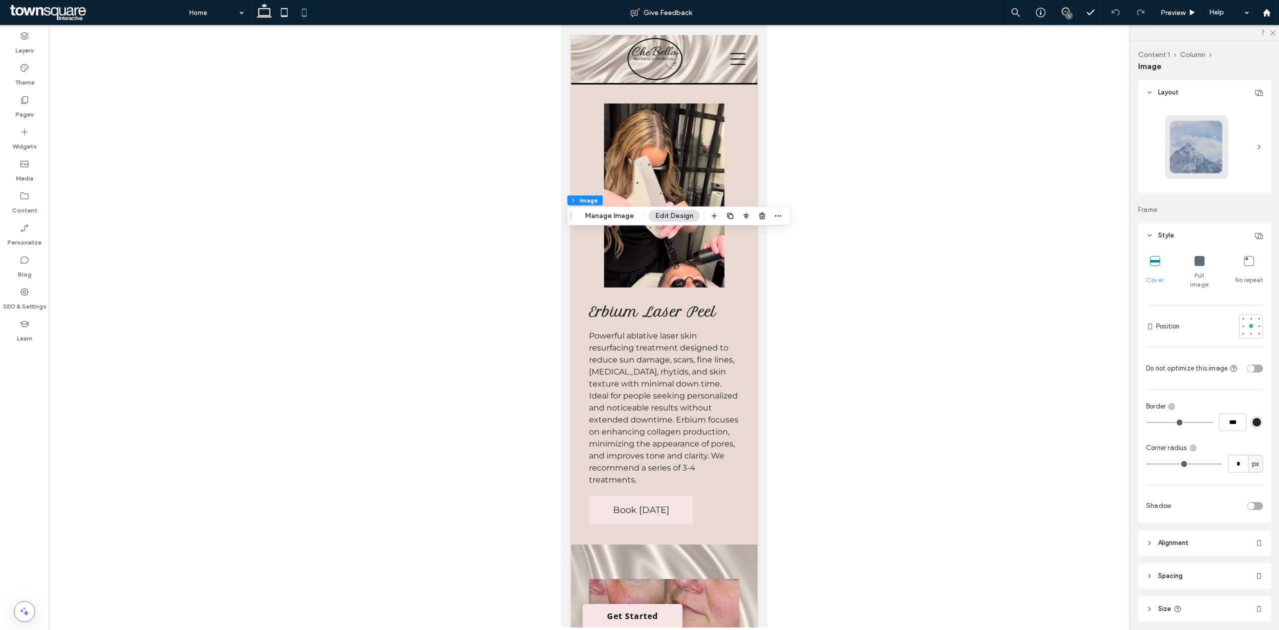
click at [1204, 254] on div "Full image" at bounding box center [1199, 272] width 29 height 41
click at [1276, 33] on div at bounding box center [1204, 32] width 149 height 15
click at [676, 218] on button "Edit Design" at bounding box center [674, 217] width 51 height 12
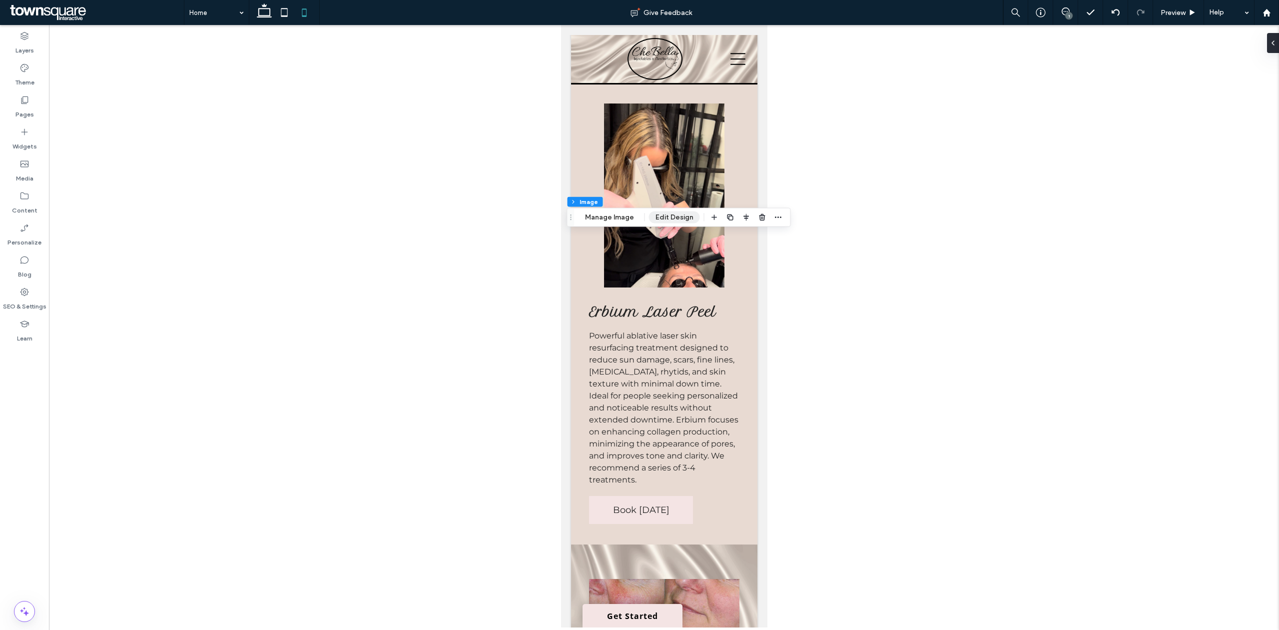
click at [676, 218] on button "Edit Design" at bounding box center [674, 217] width 51 height 12
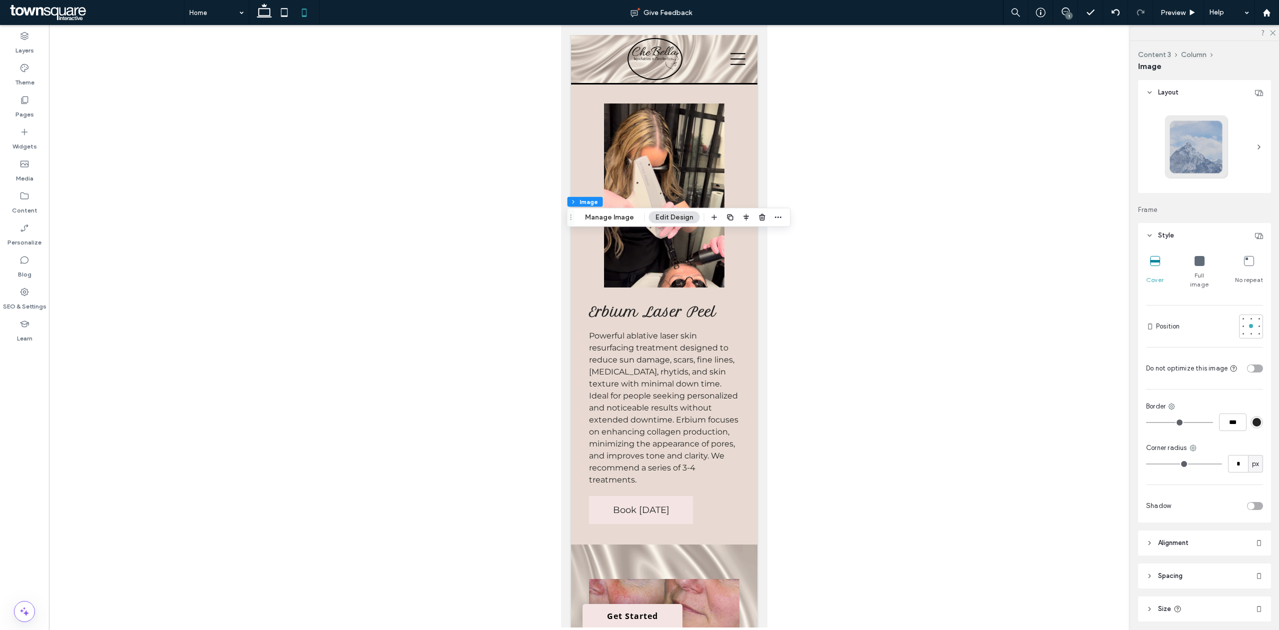
click at [1188, 272] on span "Full image" at bounding box center [1199, 280] width 29 height 18
click at [1198, 264] on icon at bounding box center [1200, 261] width 10 height 10
type input "***"
click at [774, 388] on div at bounding box center [664, 326] width 1230 height 602
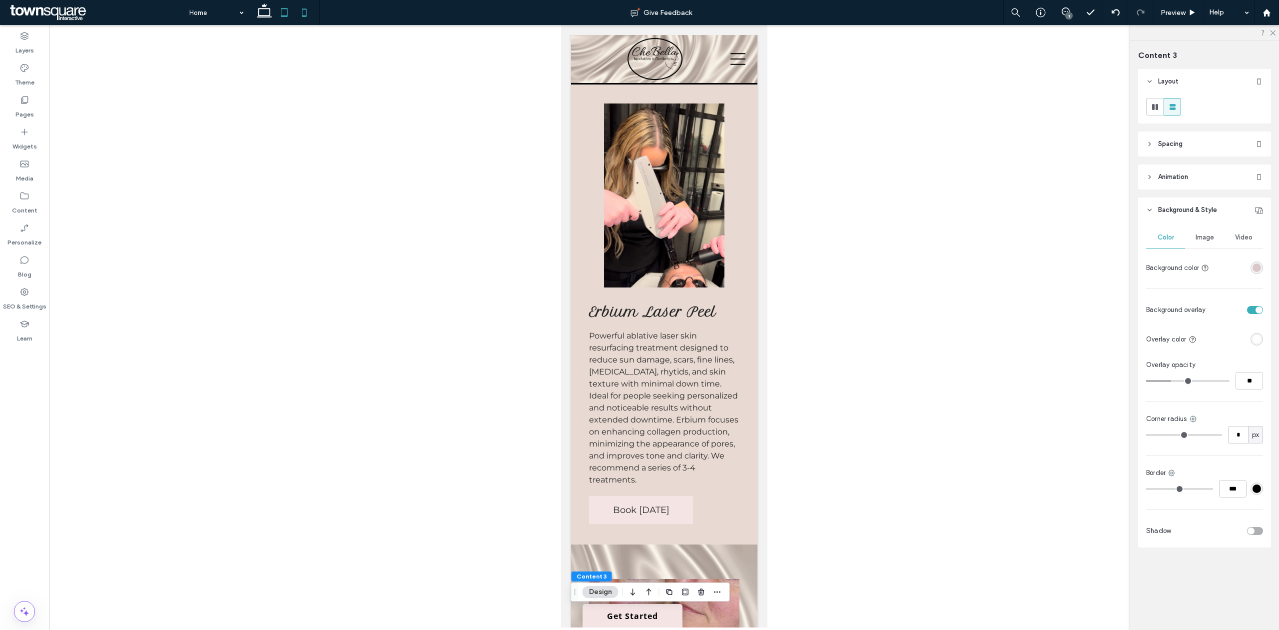
click at [286, 7] on icon at bounding box center [284, 12] width 20 height 20
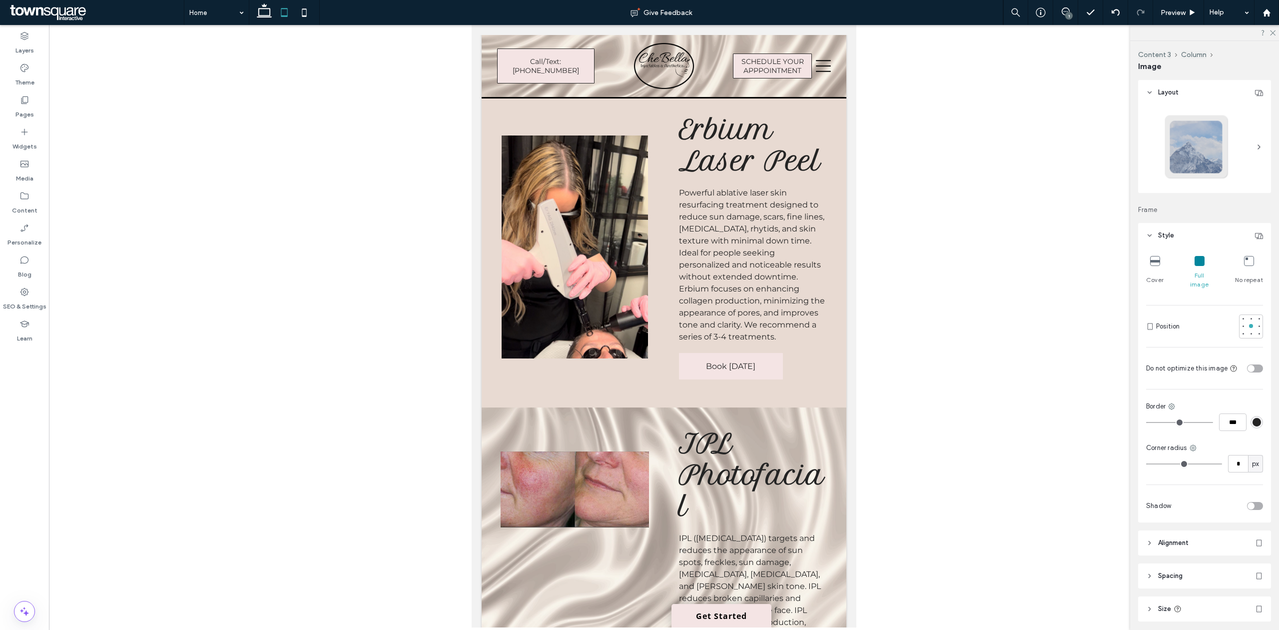
type input "**"
type input "****"
click at [890, 392] on div at bounding box center [664, 326] width 1230 height 602
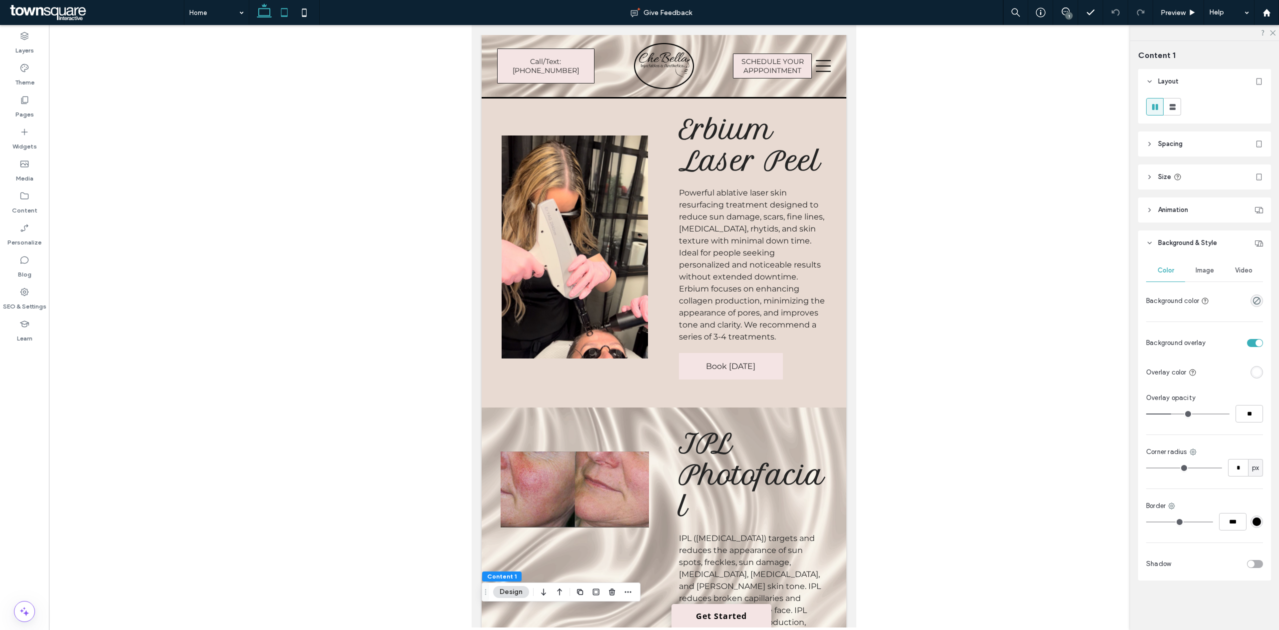
click at [268, 10] on icon at bounding box center [264, 12] width 20 height 20
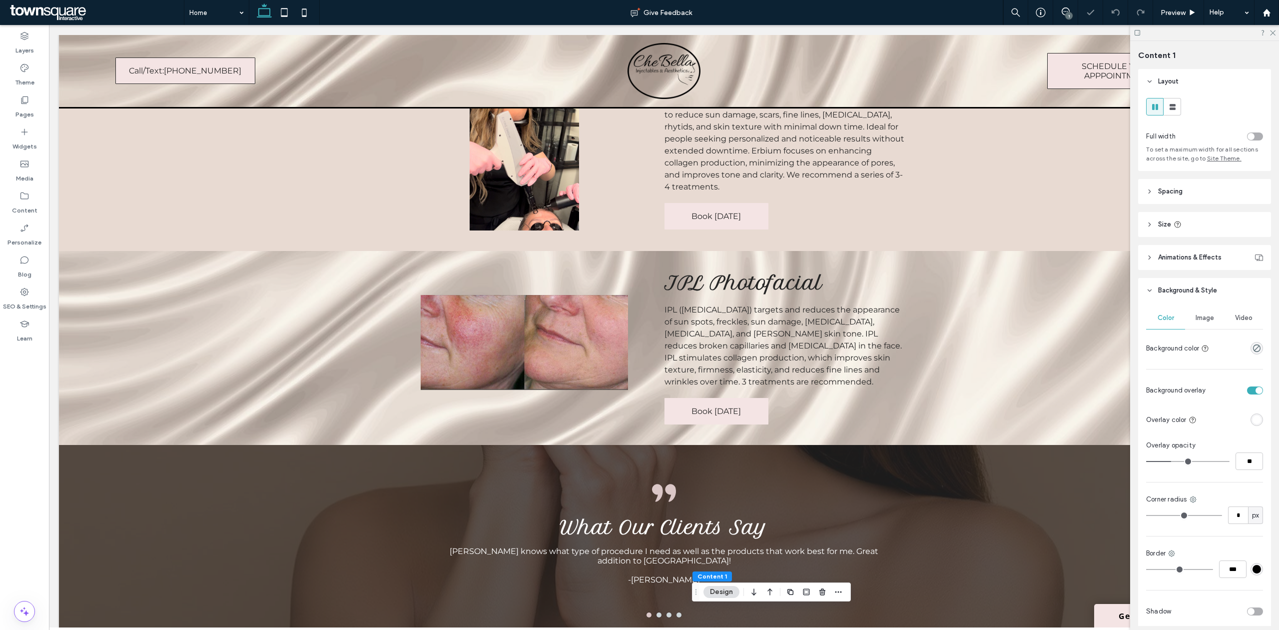
type input "*"
click at [286, 8] on use at bounding box center [284, 12] width 6 height 8
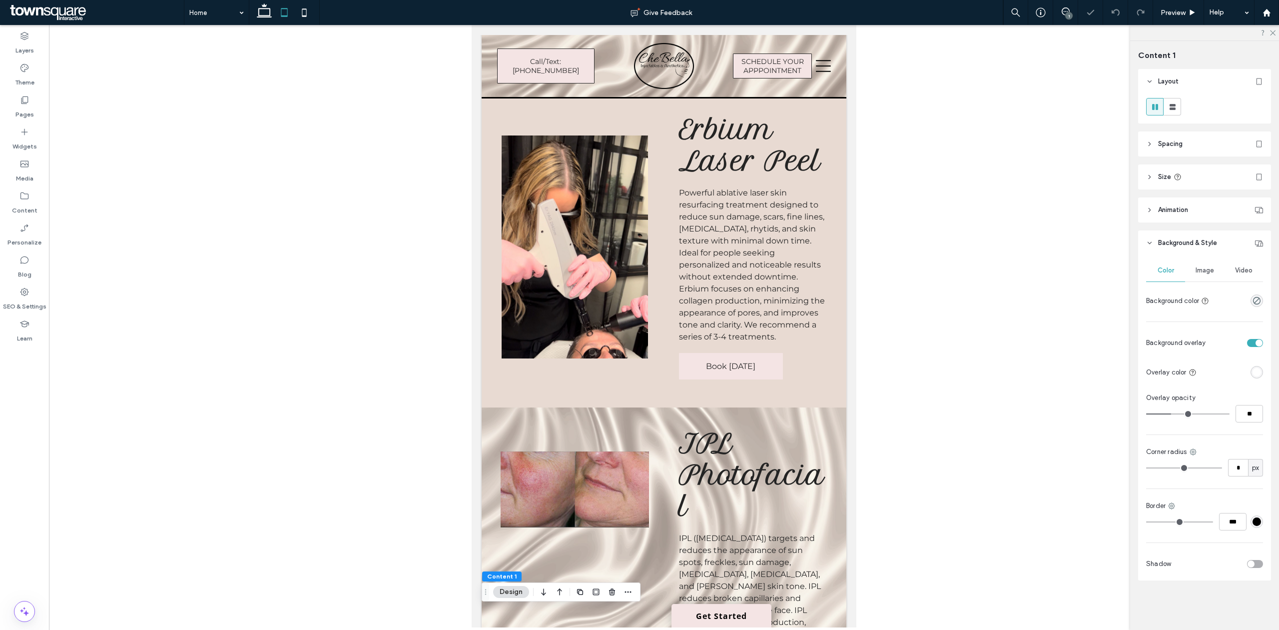
type input "****"
click at [307, 17] on icon at bounding box center [304, 12] width 20 height 20
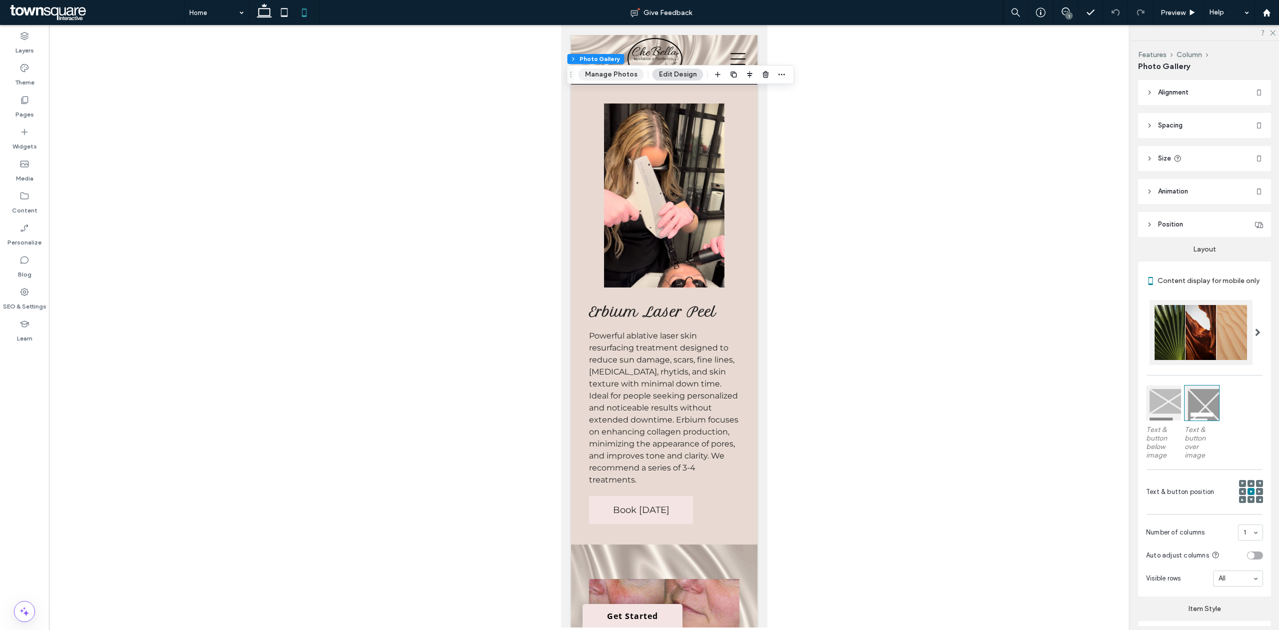
click at [616, 78] on button "Manage Photos" at bounding box center [611, 74] width 65 height 12
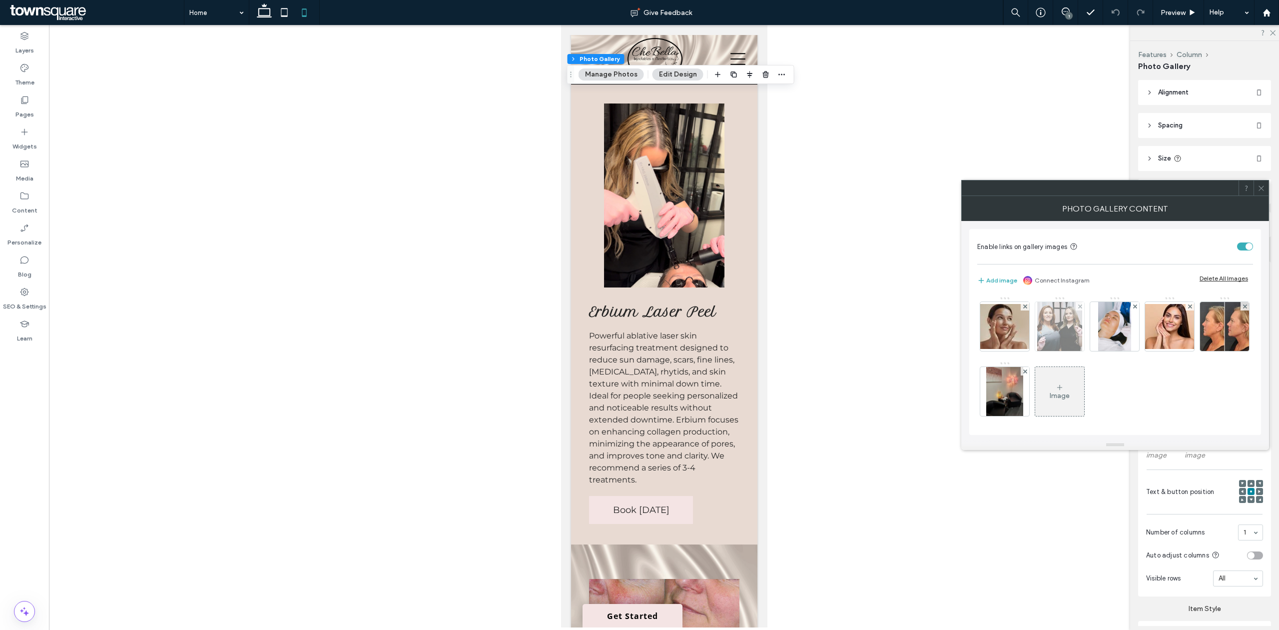
click at [1056, 328] on img at bounding box center [1059, 326] width 45 height 49
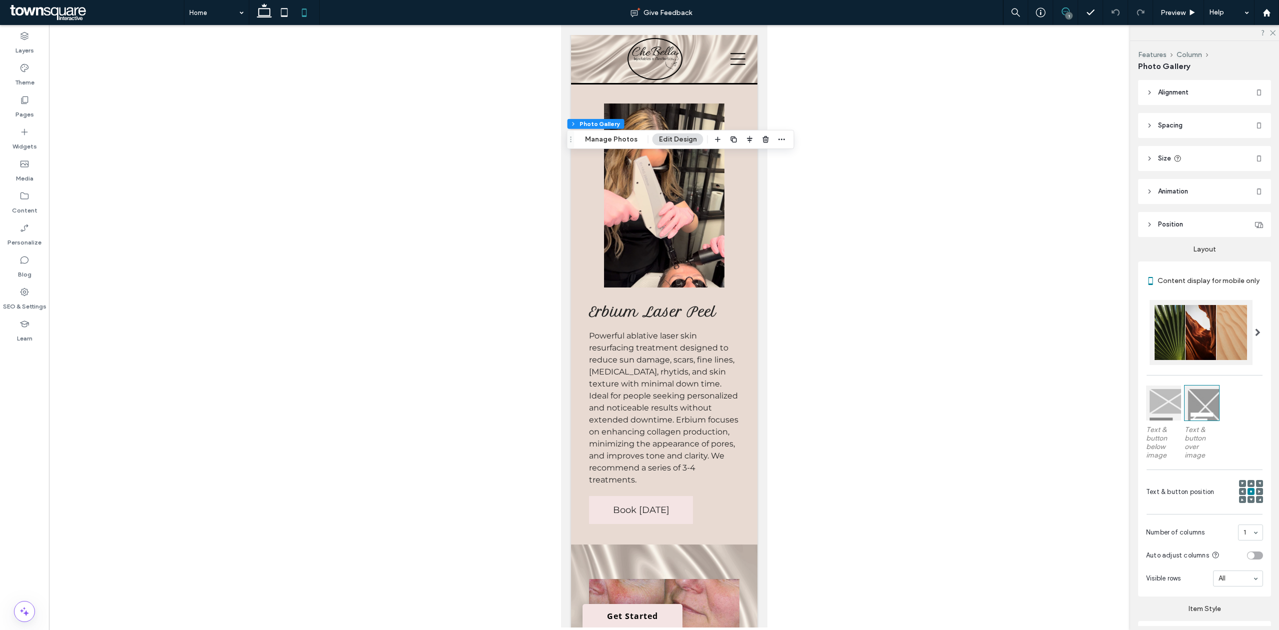
click at [1064, 11] on icon at bounding box center [1066, 11] width 8 height 8
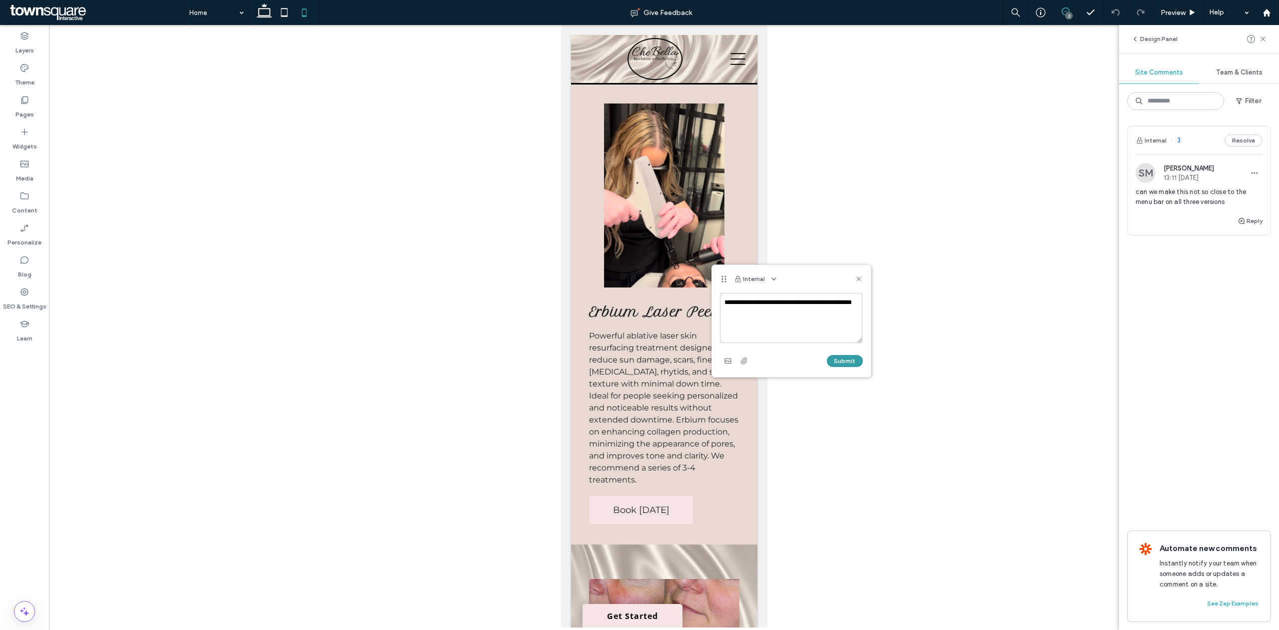
type textarea "**********"
click at [850, 362] on button "Submit" at bounding box center [845, 361] width 36 height 12
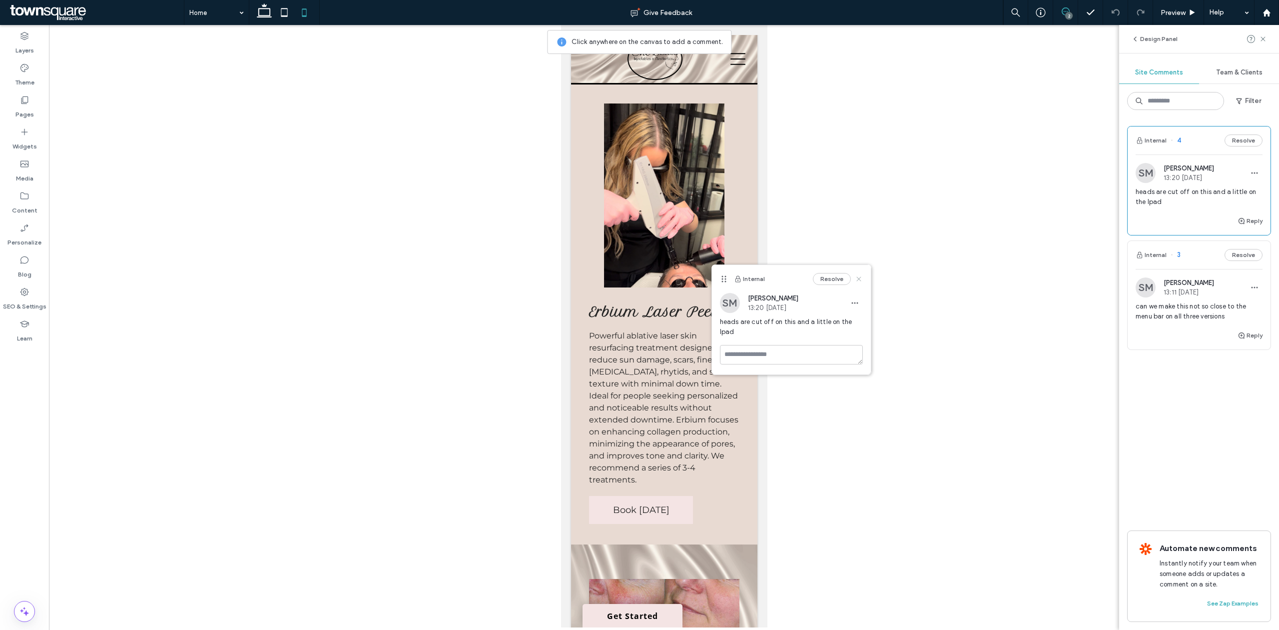
click at [858, 276] on icon at bounding box center [859, 279] width 8 height 8
